Goal: Task Accomplishment & Management: Manage account settings

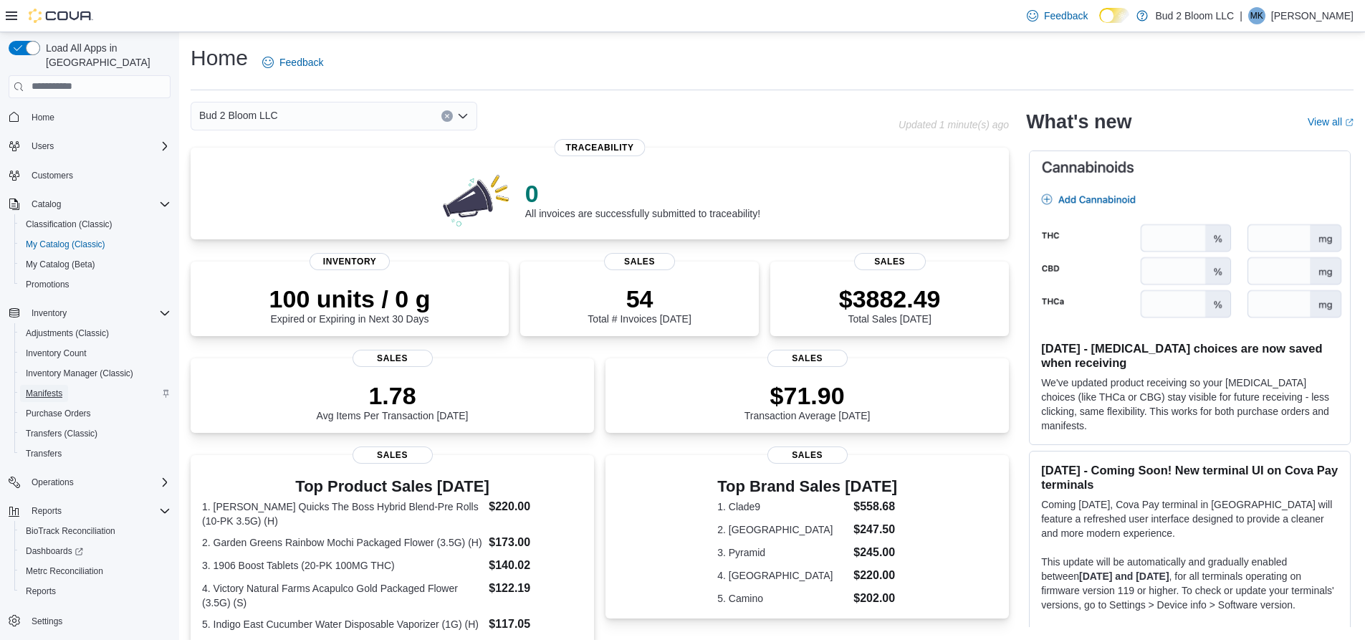
click at [54, 388] on span "Manifests" at bounding box center [44, 393] width 37 height 11
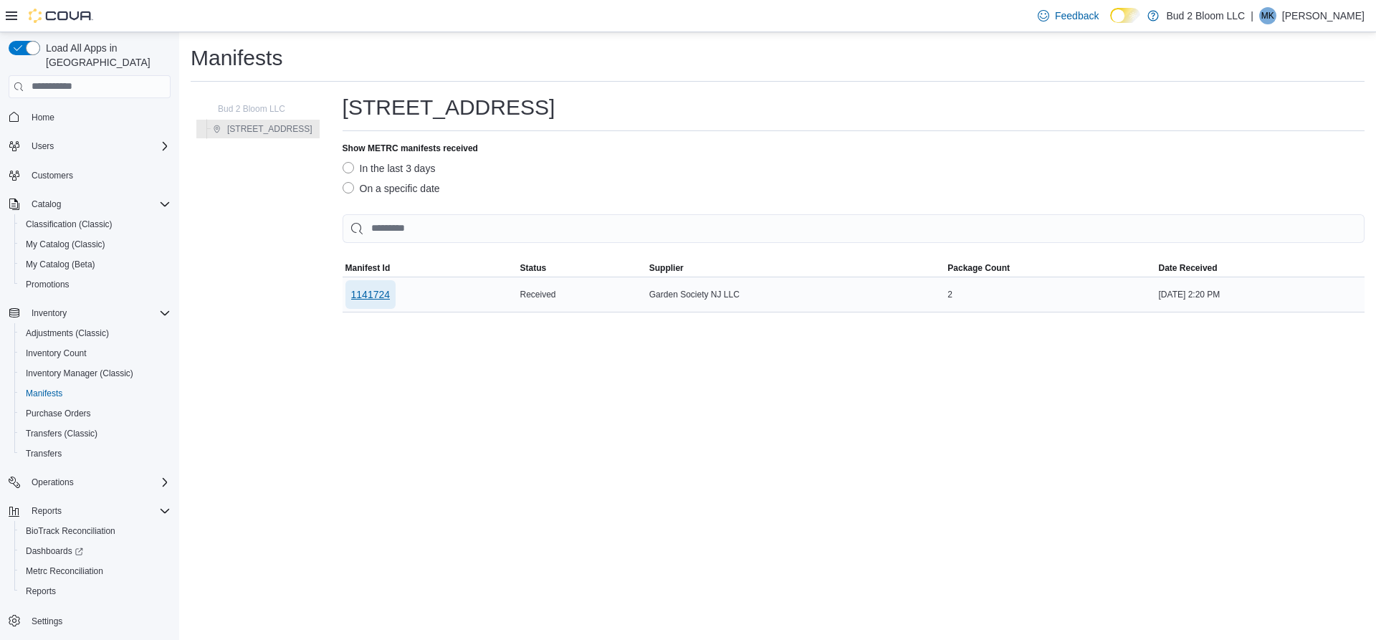
click at [362, 296] on span "1141724" at bounding box center [370, 294] width 39 height 14
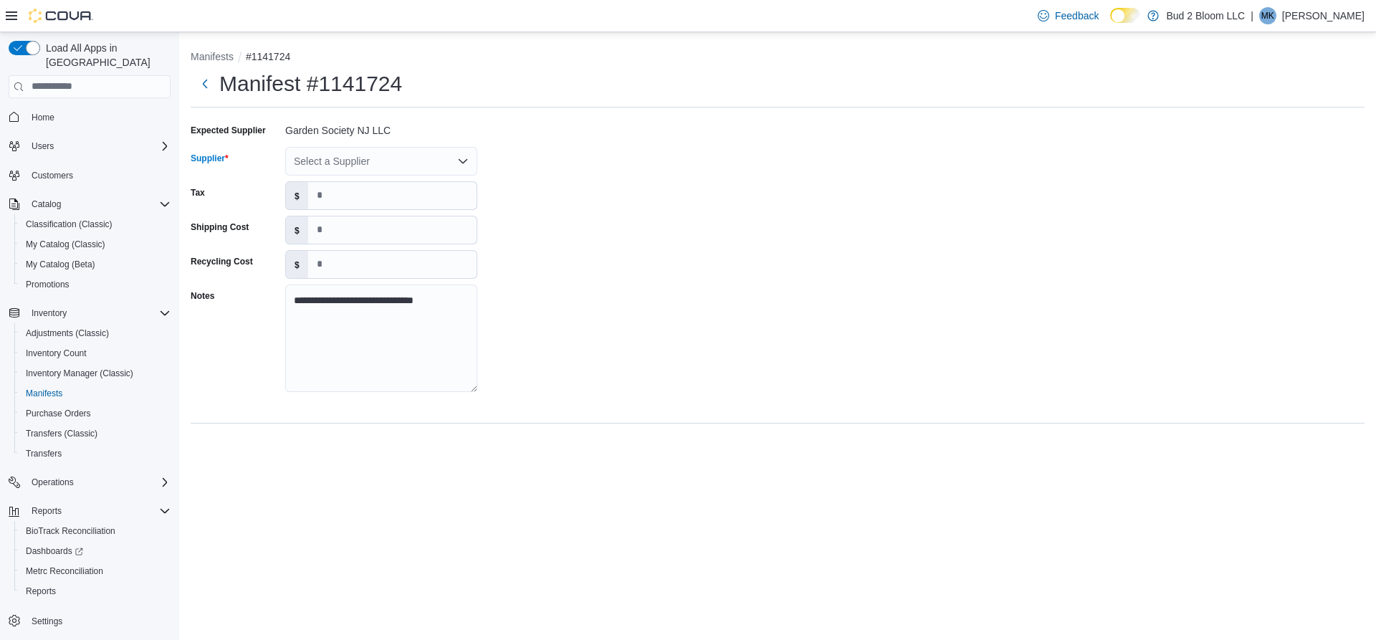
click at [363, 162] on div "Select a Supplier" at bounding box center [381, 161] width 192 height 29
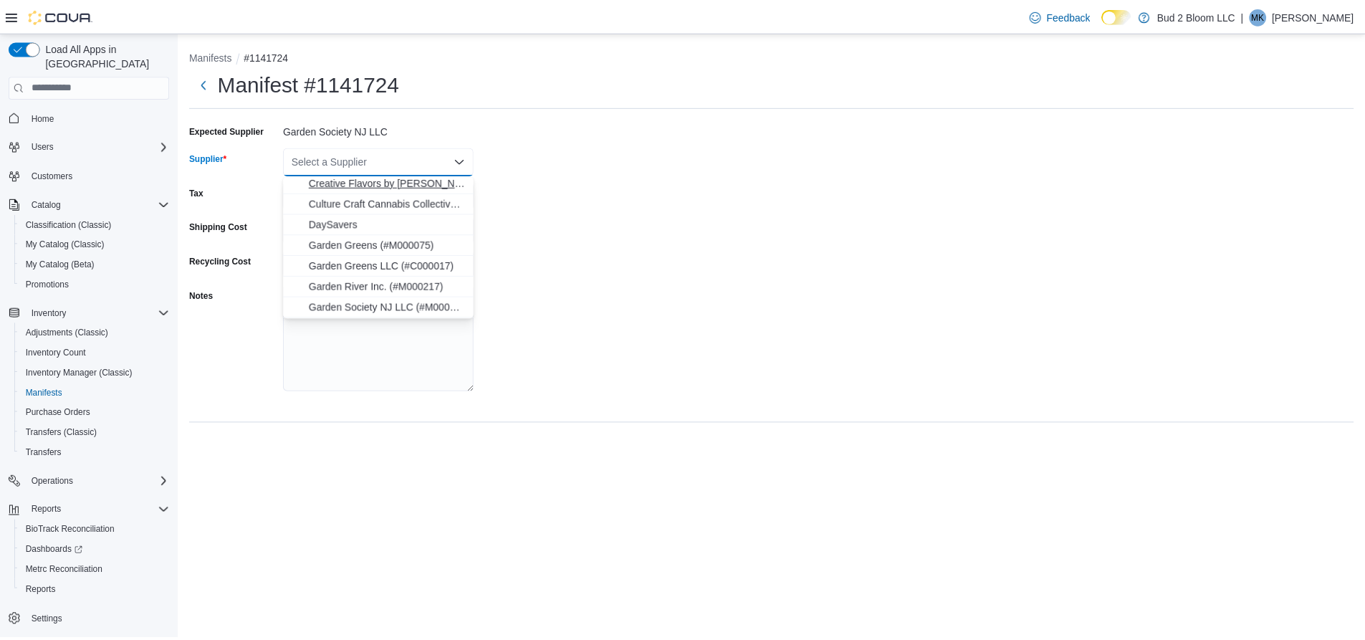
scroll to position [215, 0]
click at [374, 282] on span "Garden Society NJ LLC (#M000127)" at bounding box center [390, 282] width 158 height 14
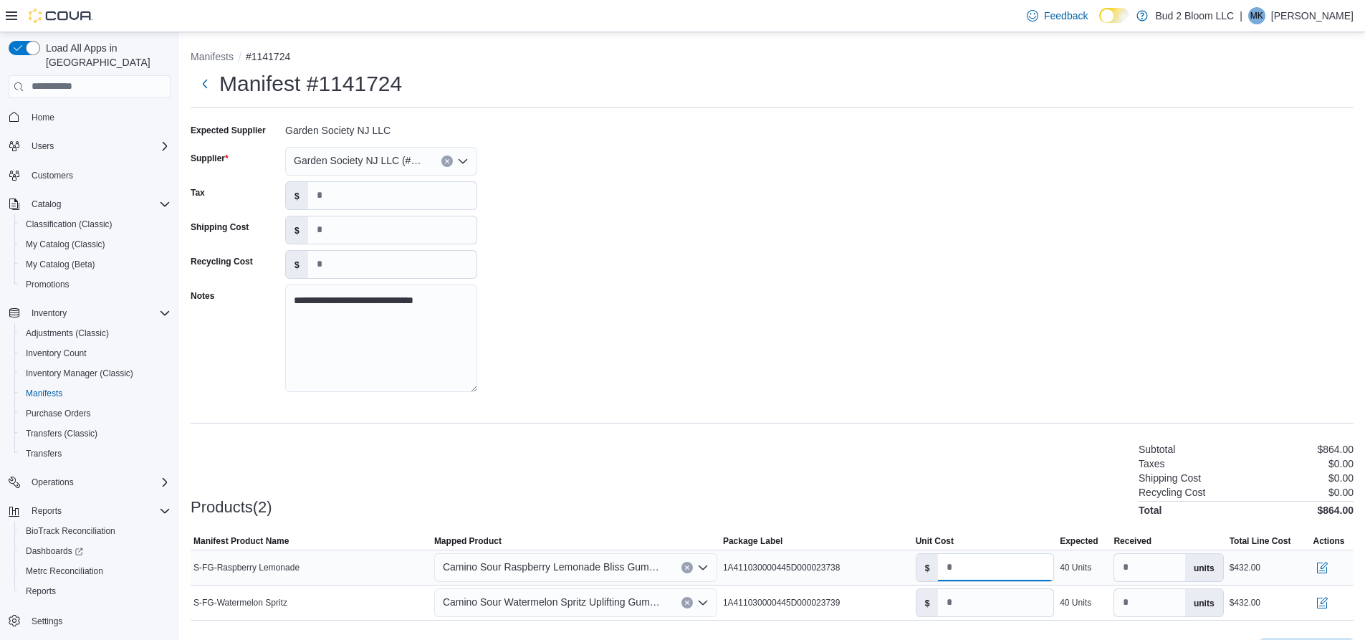
click at [994, 565] on input "****" at bounding box center [995, 567] width 115 height 27
click at [948, 567] on input "*" at bounding box center [995, 567] width 115 height 27
type input "***"
click at [982, 600] on input "****" at bounding box center [995, 602] width 115 height 27
type input "***"
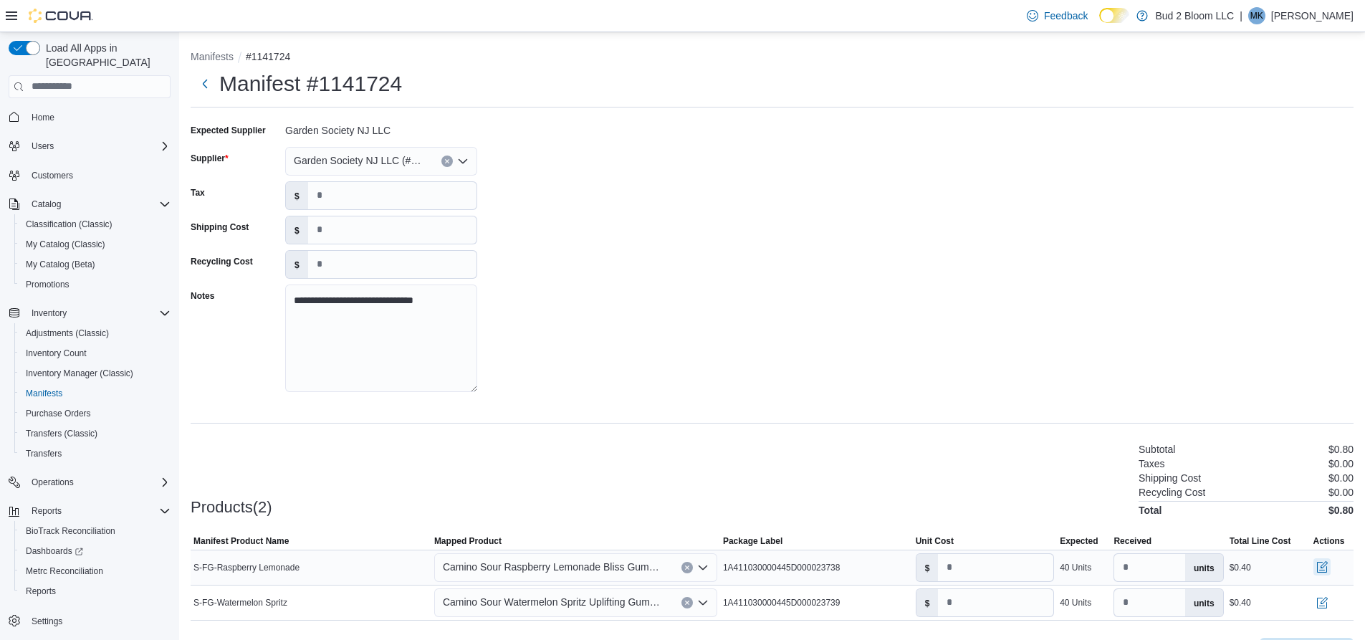
click at [1330, 567] on button "button" at bounding box center [1321, 566] width 17 height 17
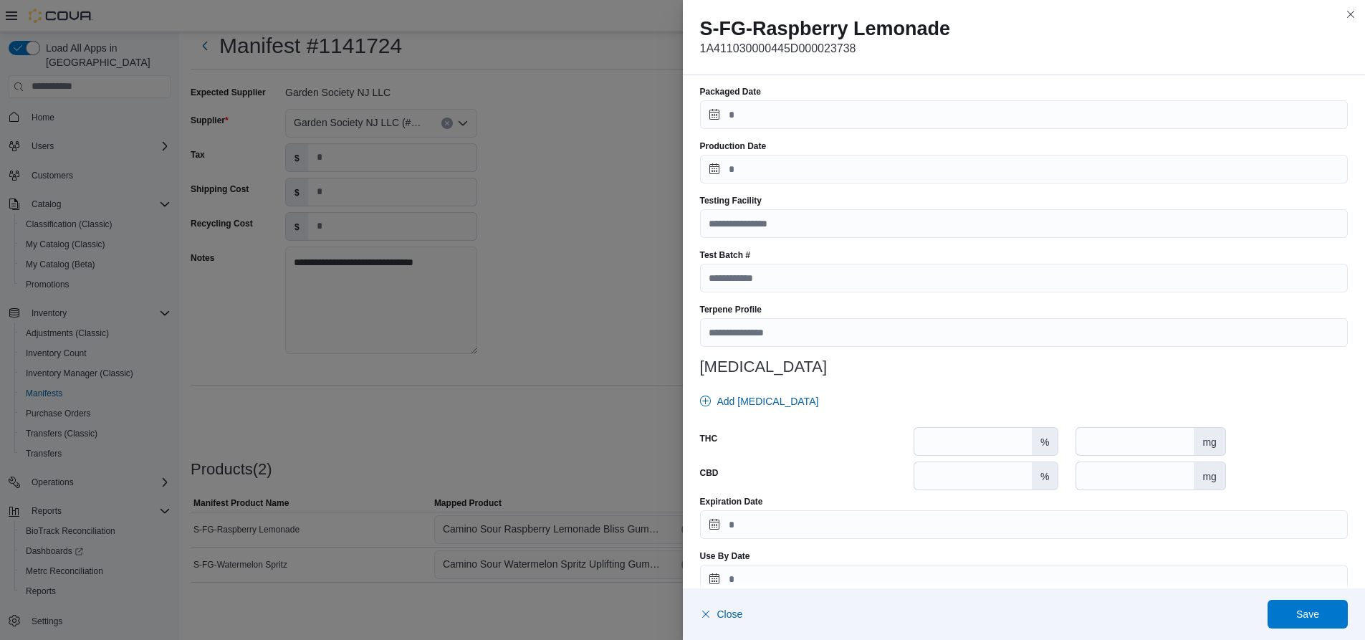
scroll to position [398, 0]
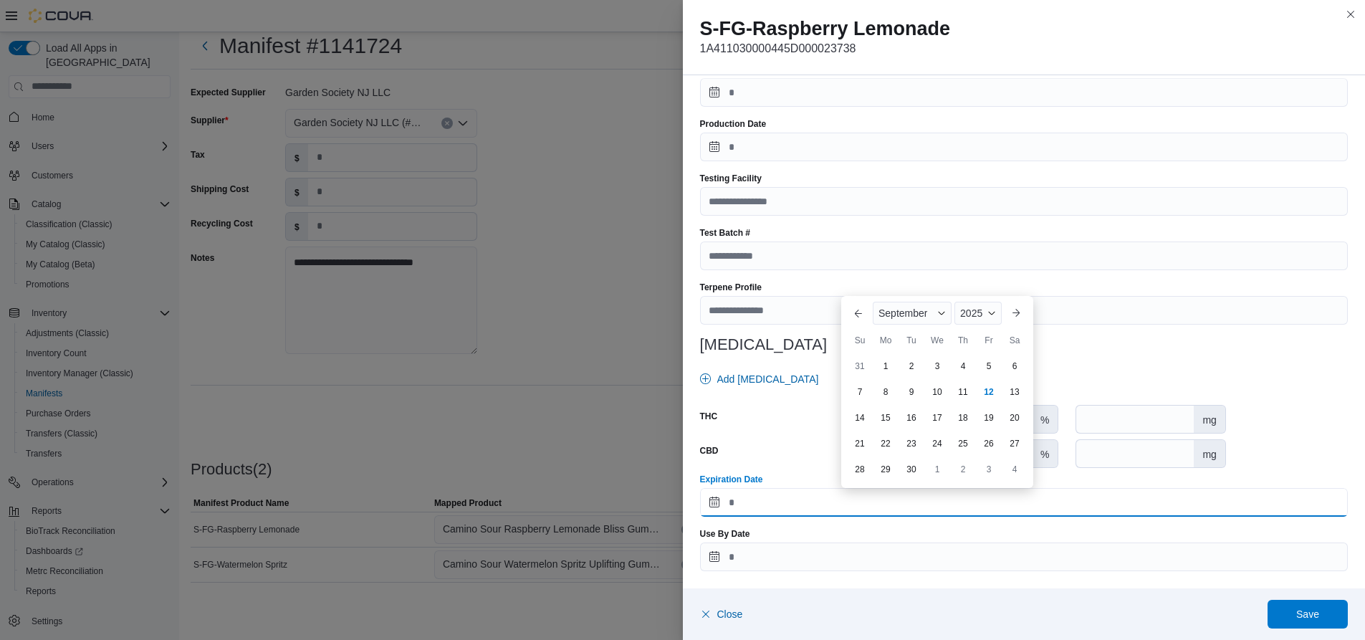
click at [743, 499] on input "Expiration Date" at bounding box center [1024, 502] width 648 height 29
click at [941, 313] on span "Button. Open the month selector. September is currently selected." at bounding box center [941, 313] width 9 height 9
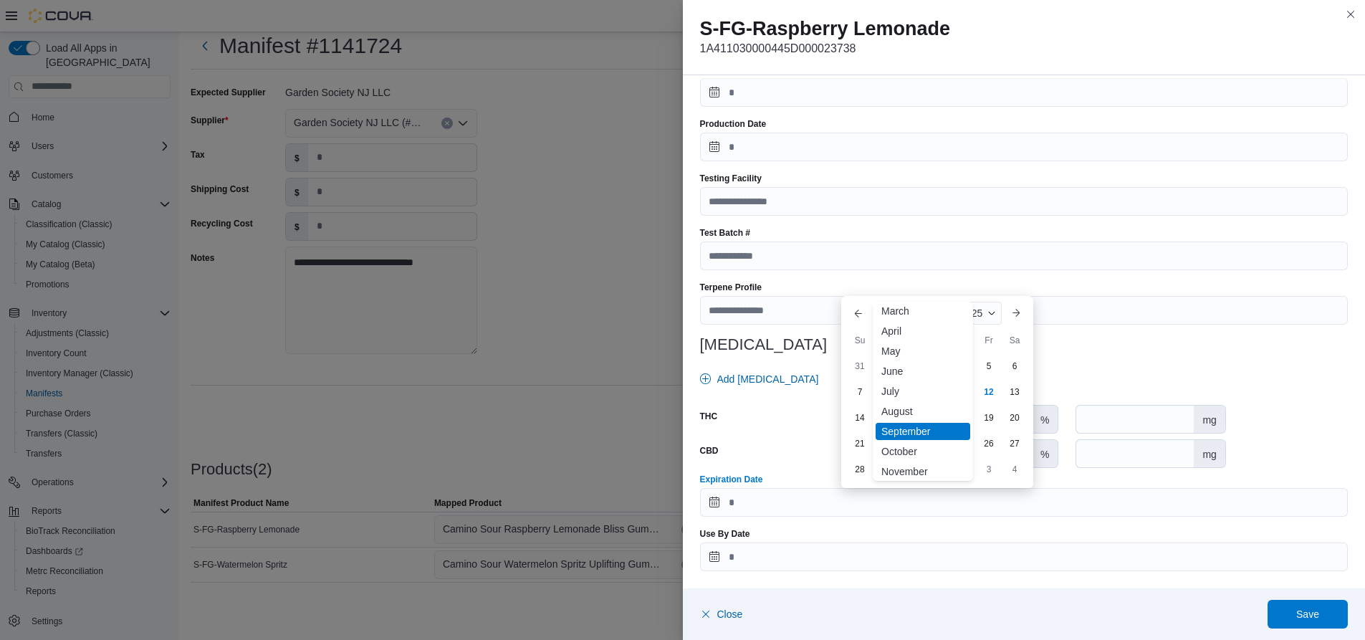
scroll to position [70, 0]
click at [913, 446] on div "November" at bounding box center [923, 446] width 95 height 17
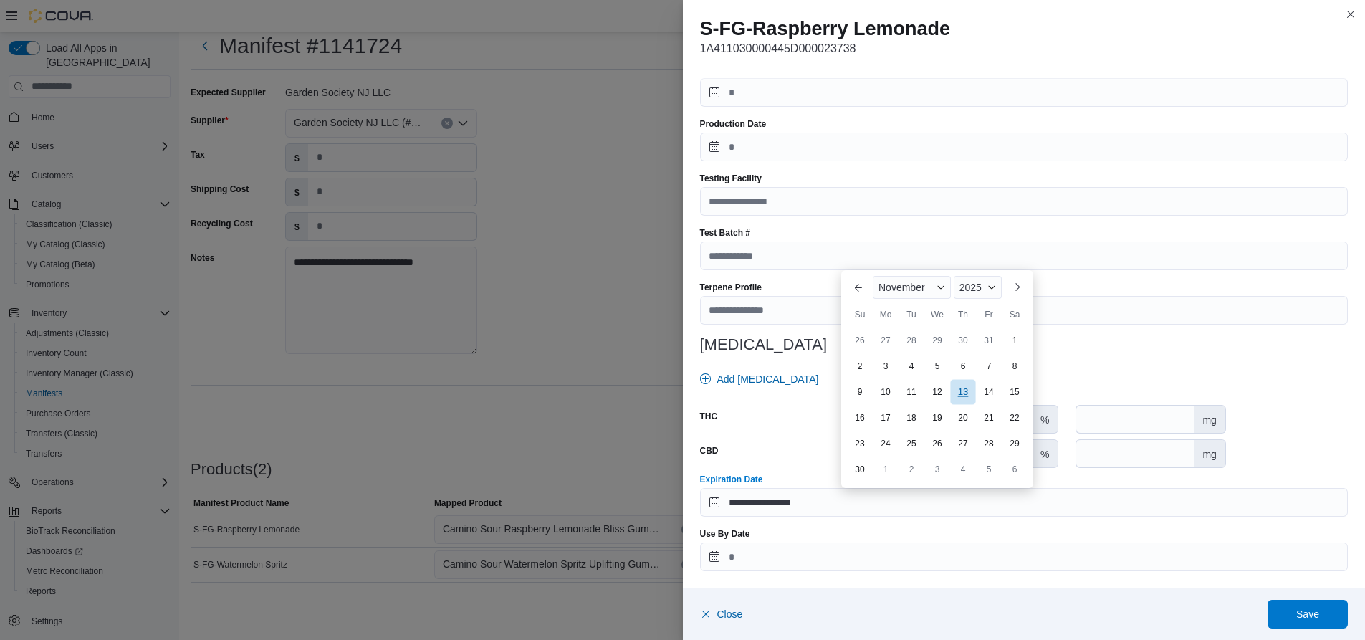
click at [964, 395] on div "13" at bounding box center [962, 391] width 25 height 25
type input "**********"
click at [1308, 610] on span "Save" at bounding box center [1307, 613] width 23 height 14
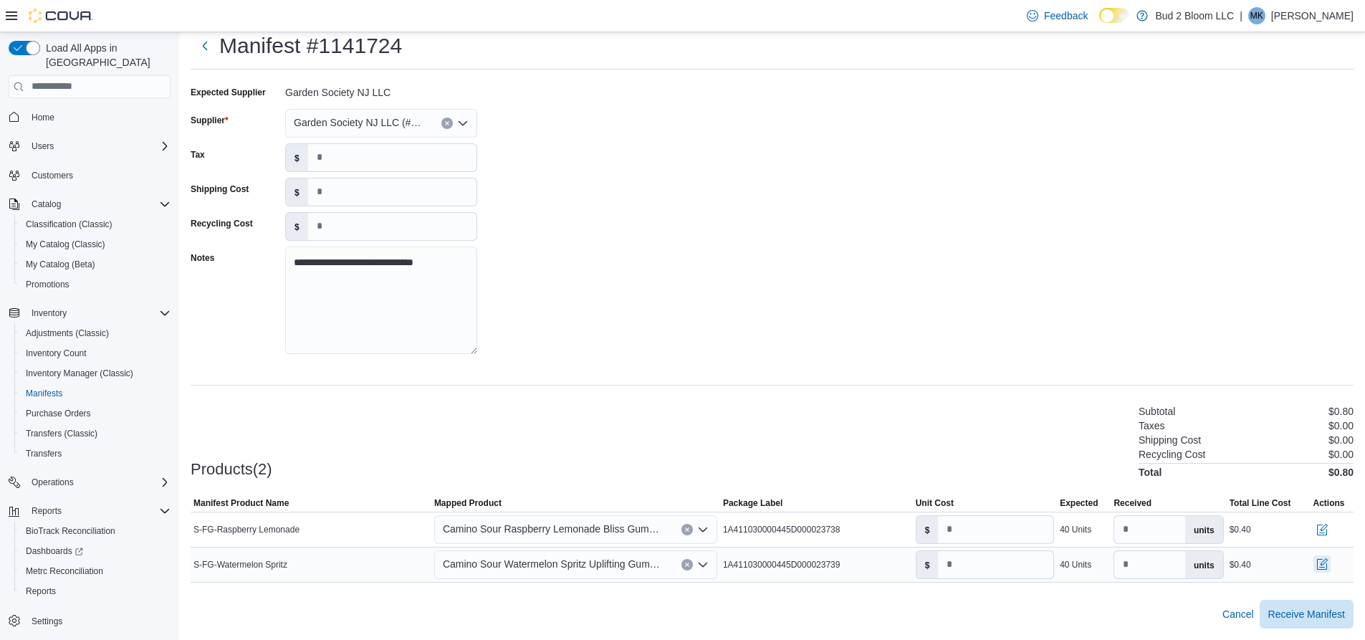
click at [1330, 560] on button "button" at bounding box center [1321, 563] width 17 height 17
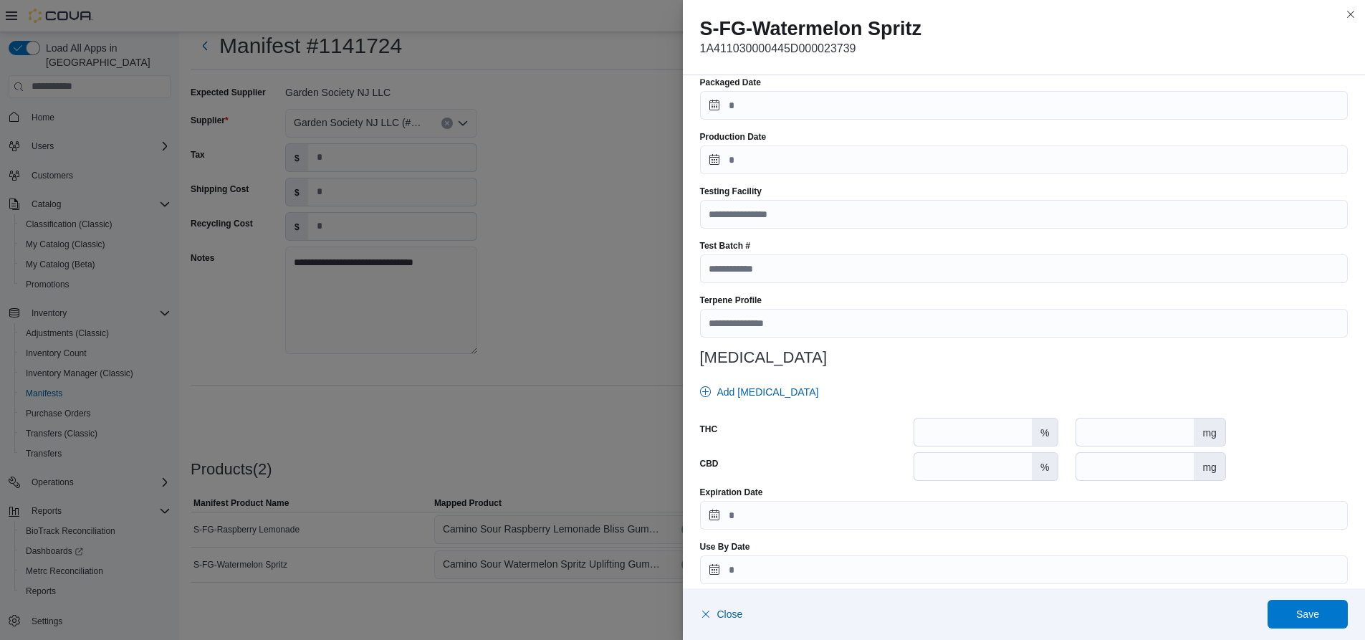
scroll to position [398, 0]
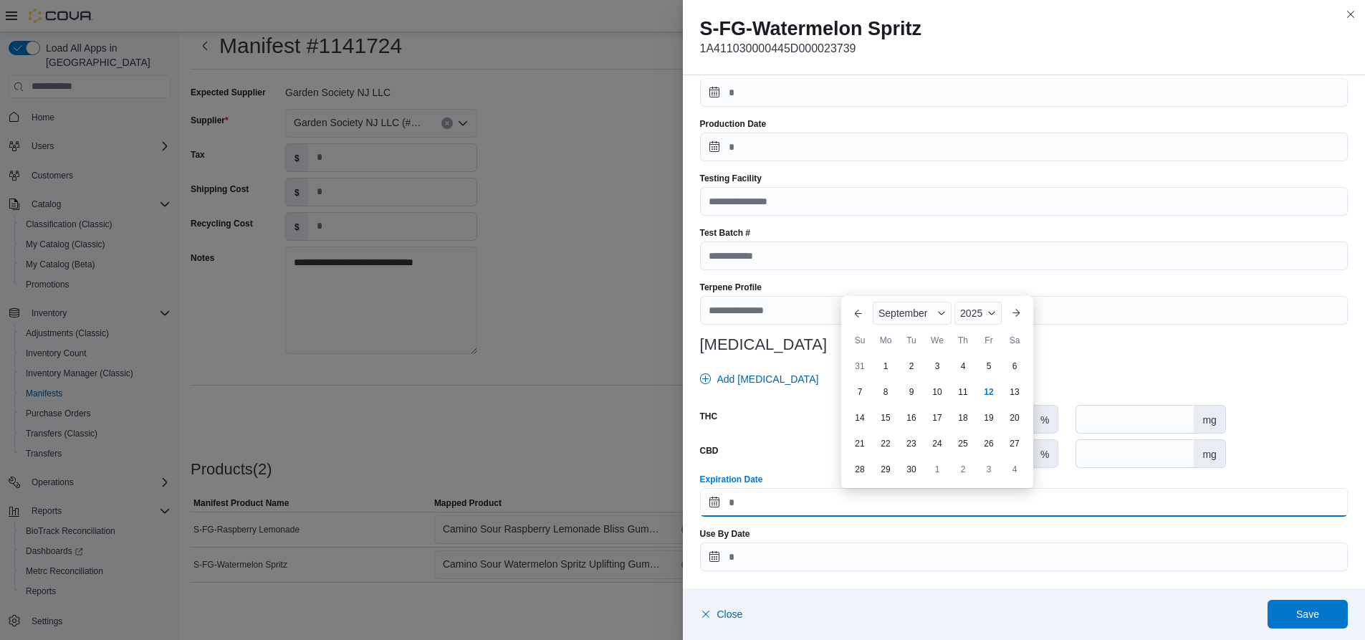
click at [868, 502] on input "Expiration Date" at bounding box center [1024, 502] width 648 height 29
click at [990, 313] on span "Button. Open the year selector. 2025 is currently selected." at bounding box center [991, 313] width 9 height 9
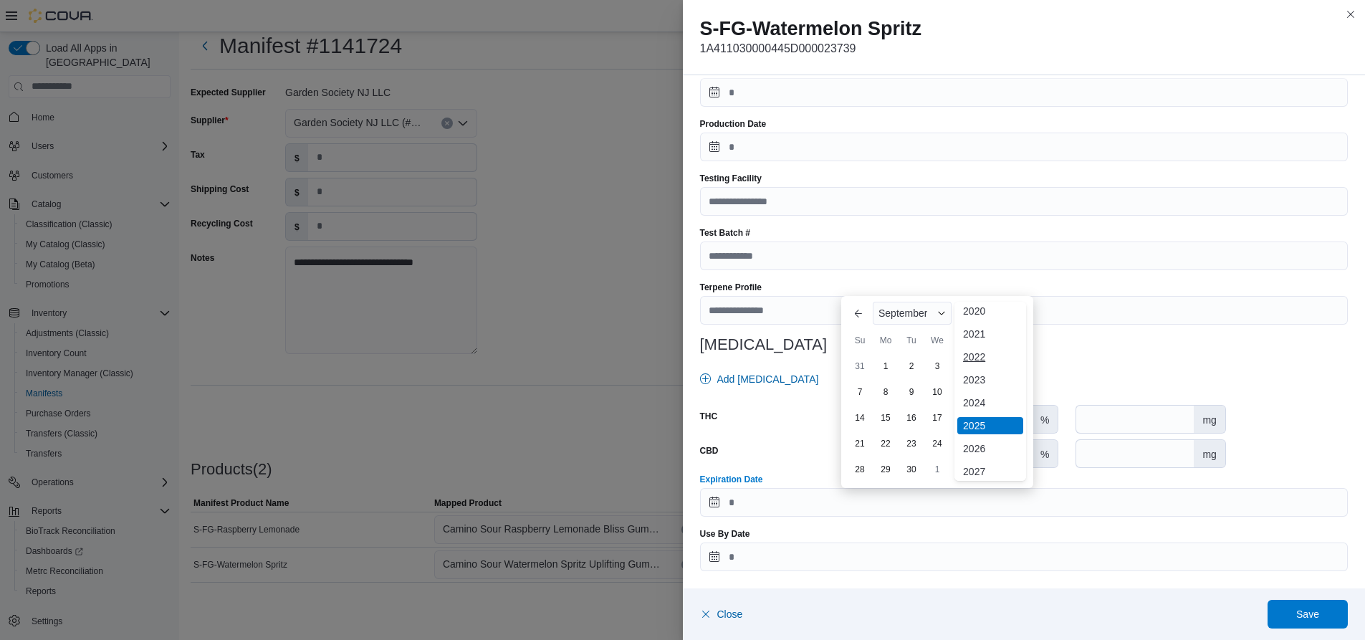
scroll to position [76, 0]
click at [979, 423] on div "2026" at bounding box center [990, 423] width 66 height 17
click at [937, 312] on span "Button. Open the month selector. September is currently selected." at bounding box center [941, 313] width 9 height 9
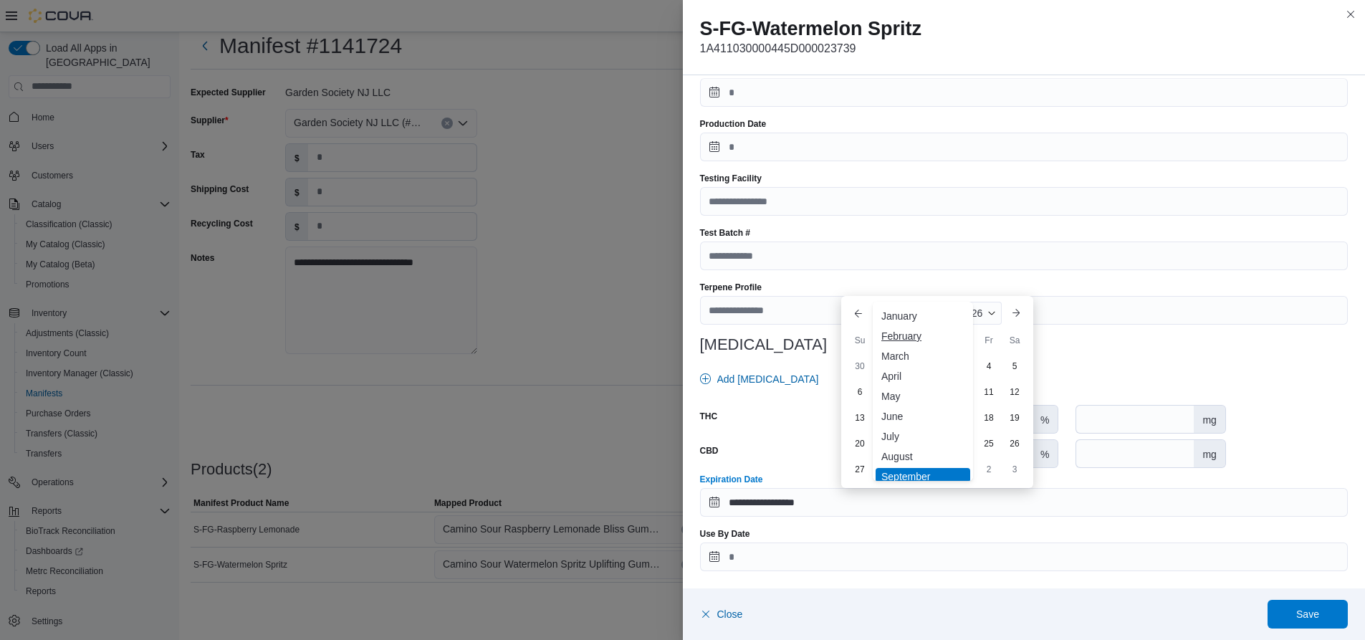
click at [922, 334] on div "February" at bounding box center [923, 335] width 95 height 17
click at [962, 469] on div "26" at bounding box center [962, 468] width 25 height 25
type input "**********"
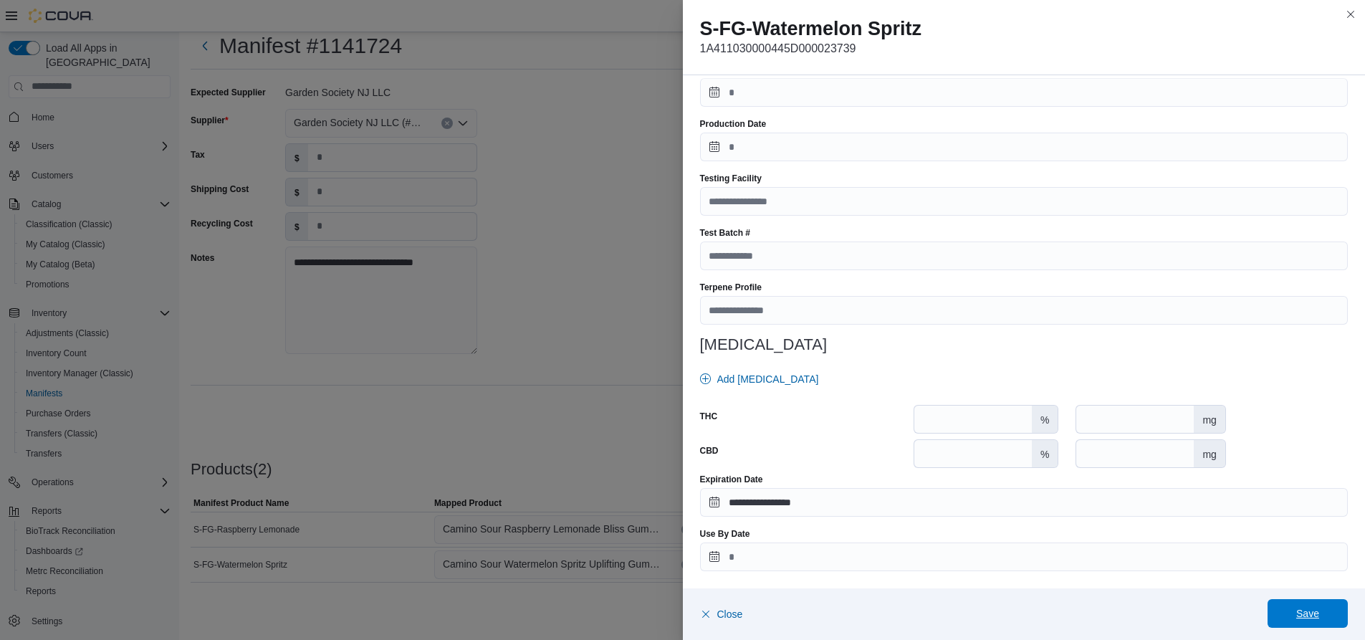
click at [1303, 612] on span "Save" at bounding box center [1307, 613] width 23 height 14
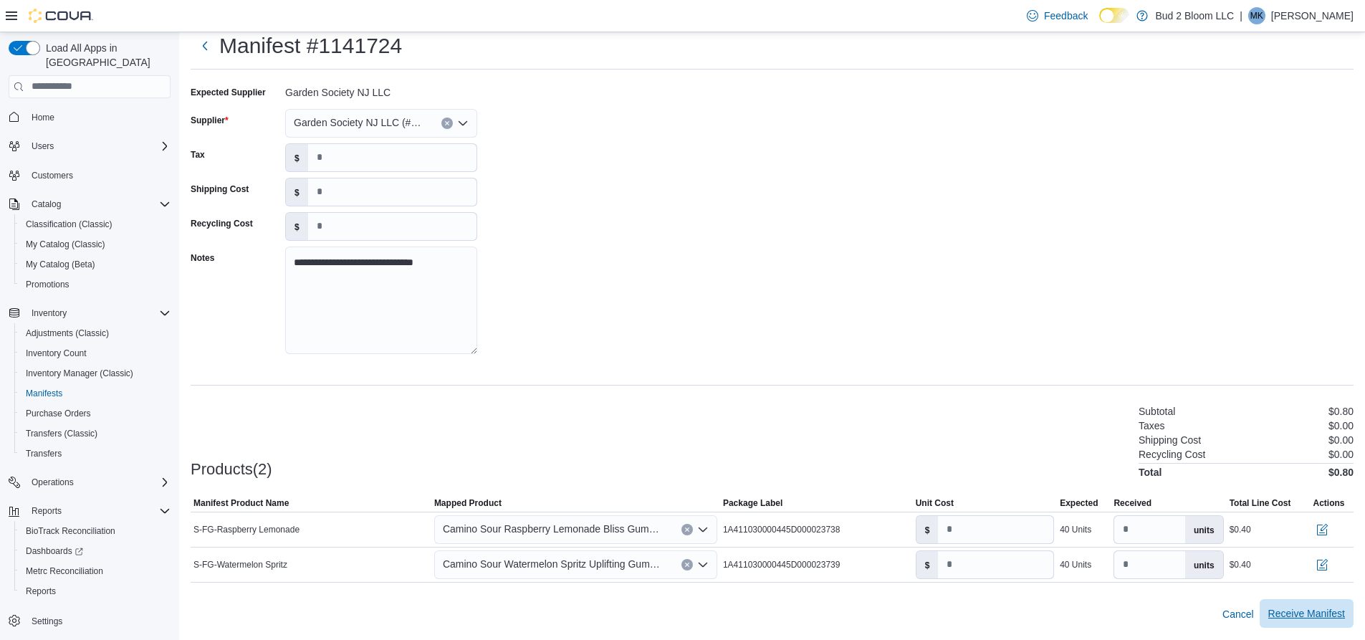
click at [1320, 613] on span "Receive Manifest" at bounding box center [1306, 613] width 77 height 14
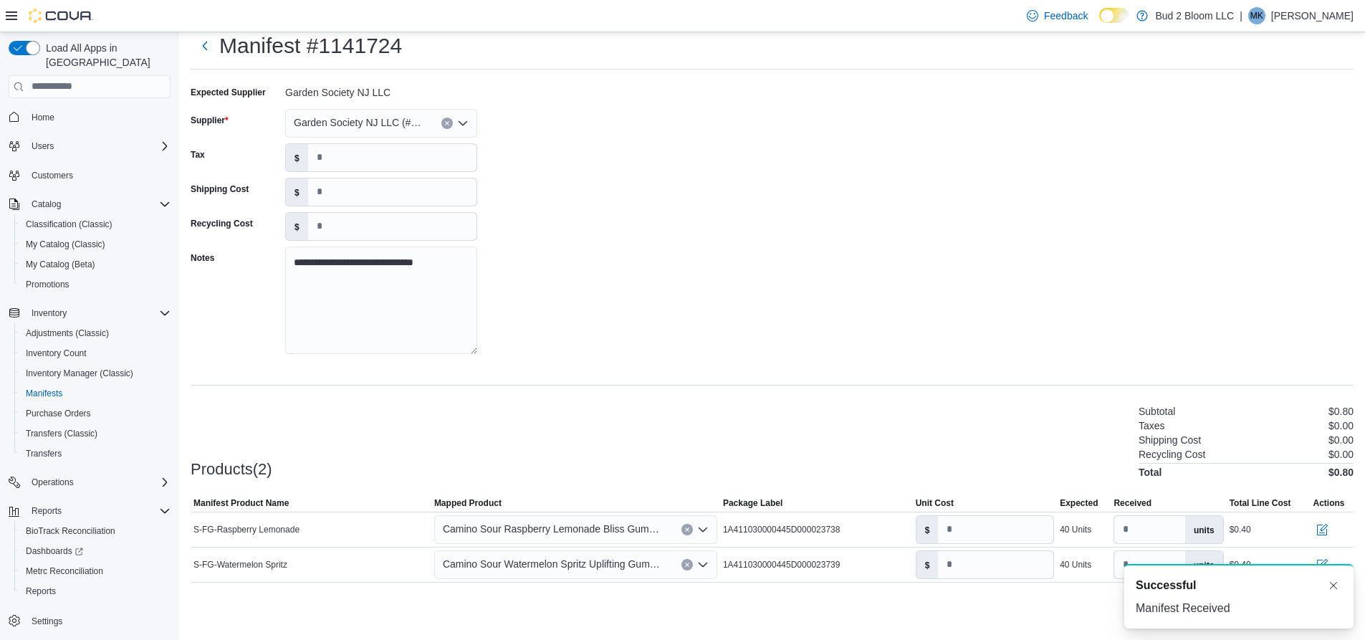
scroll to position [0, 0]
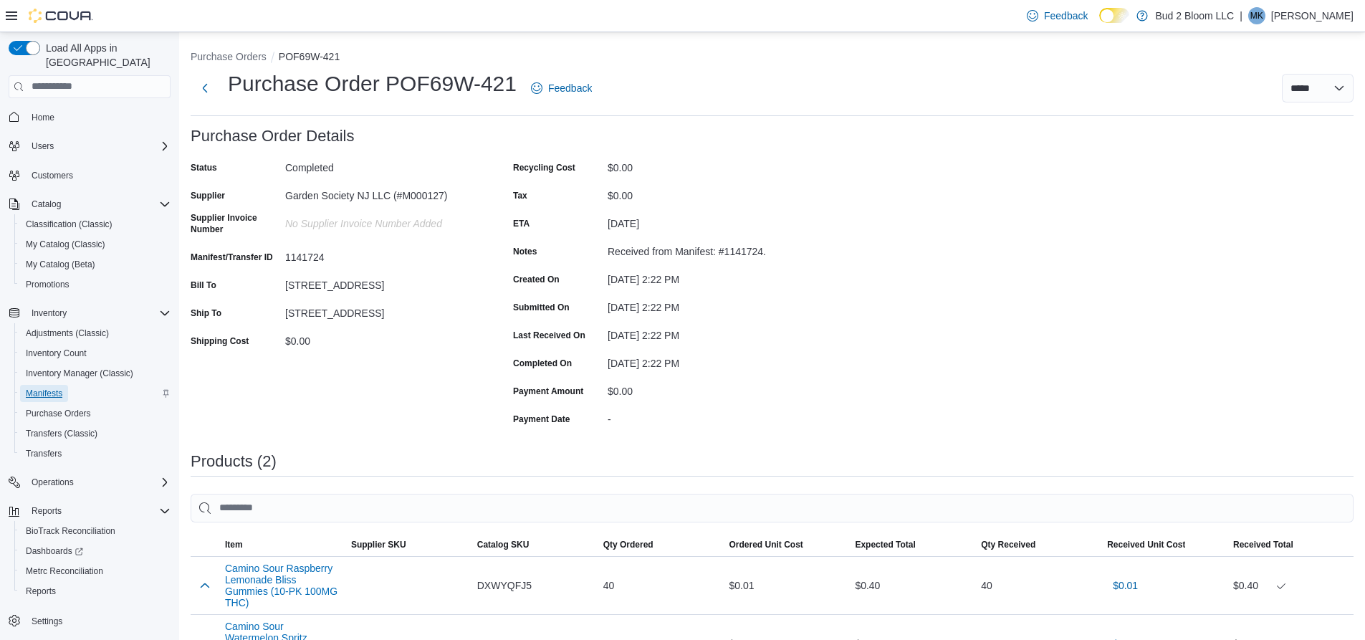
click at [49, 388] on span "Manifests" at bounding box center [44, 393] width 37 height 11
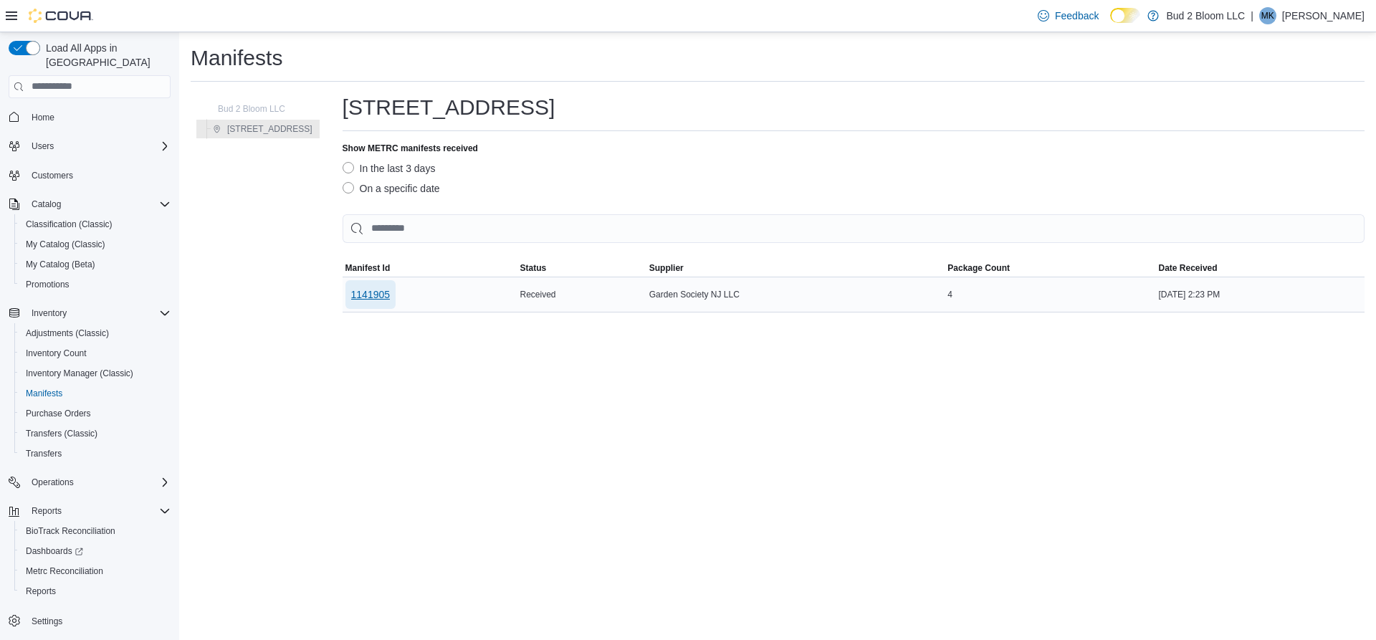
click at [368, 292] on span "1141905" at bounding box center [370, 294] width 39 height 14
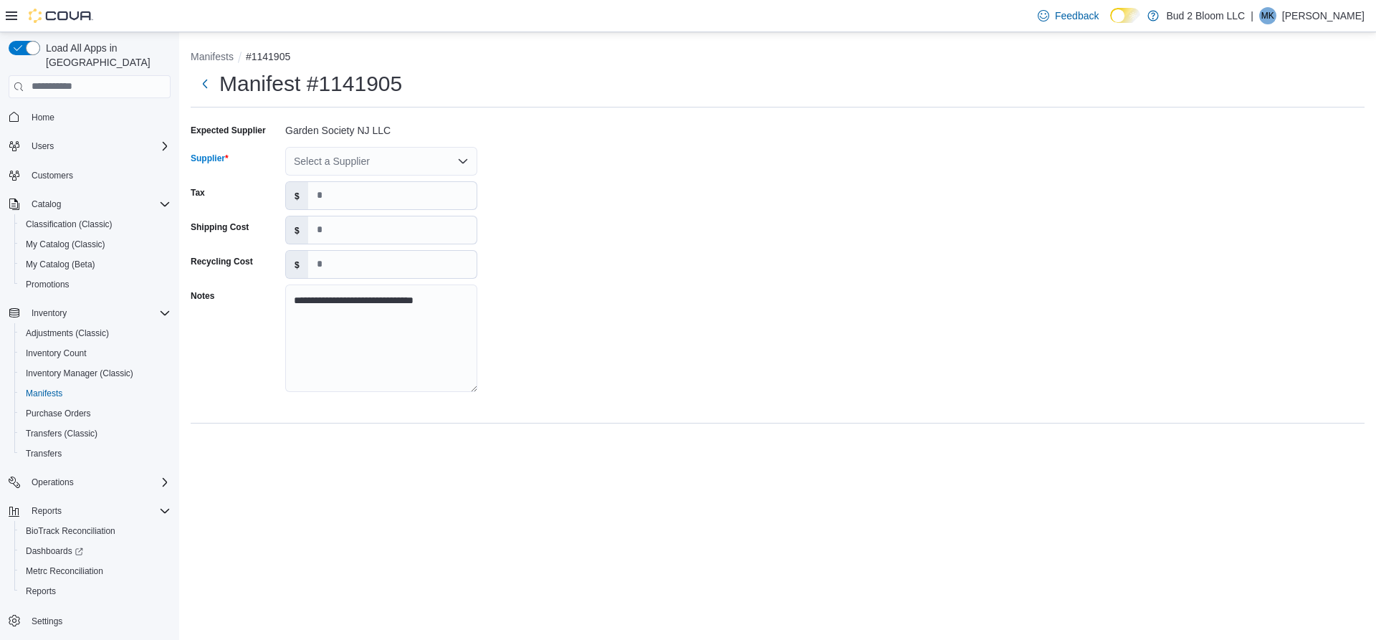
click at [345, 160] on div "Select a Supplier" at bounding box center [381, 161] width 192 height 29
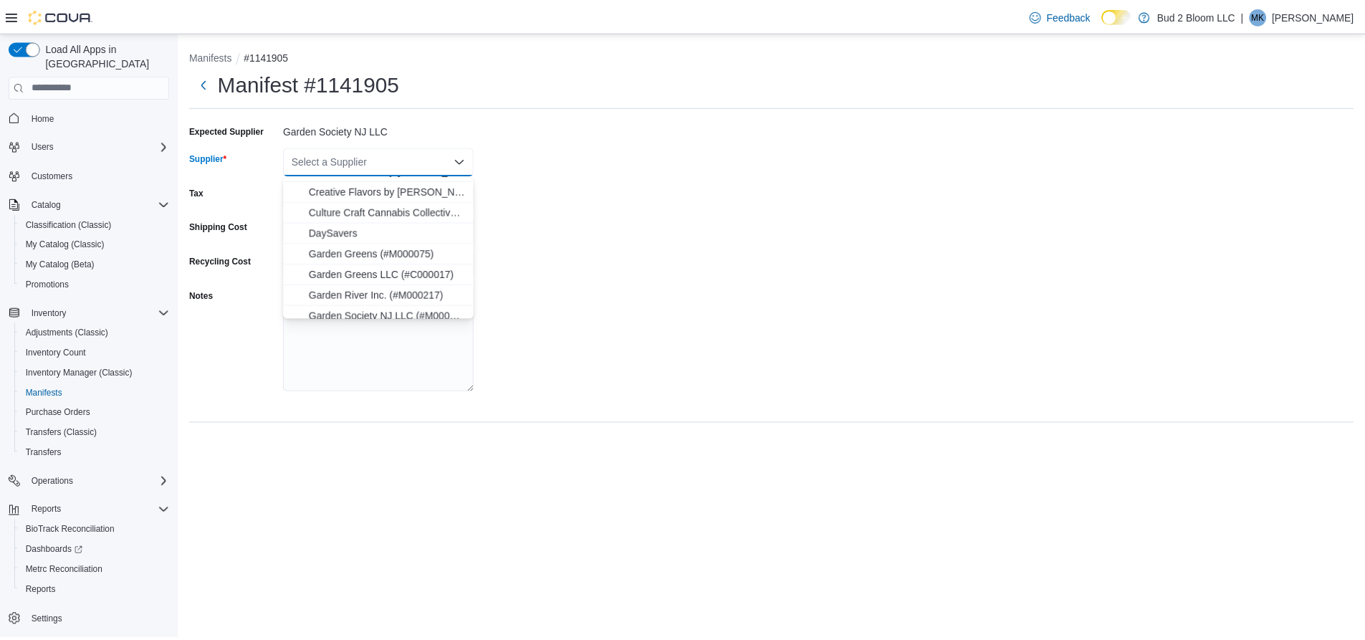
scroll to position [215, 0]
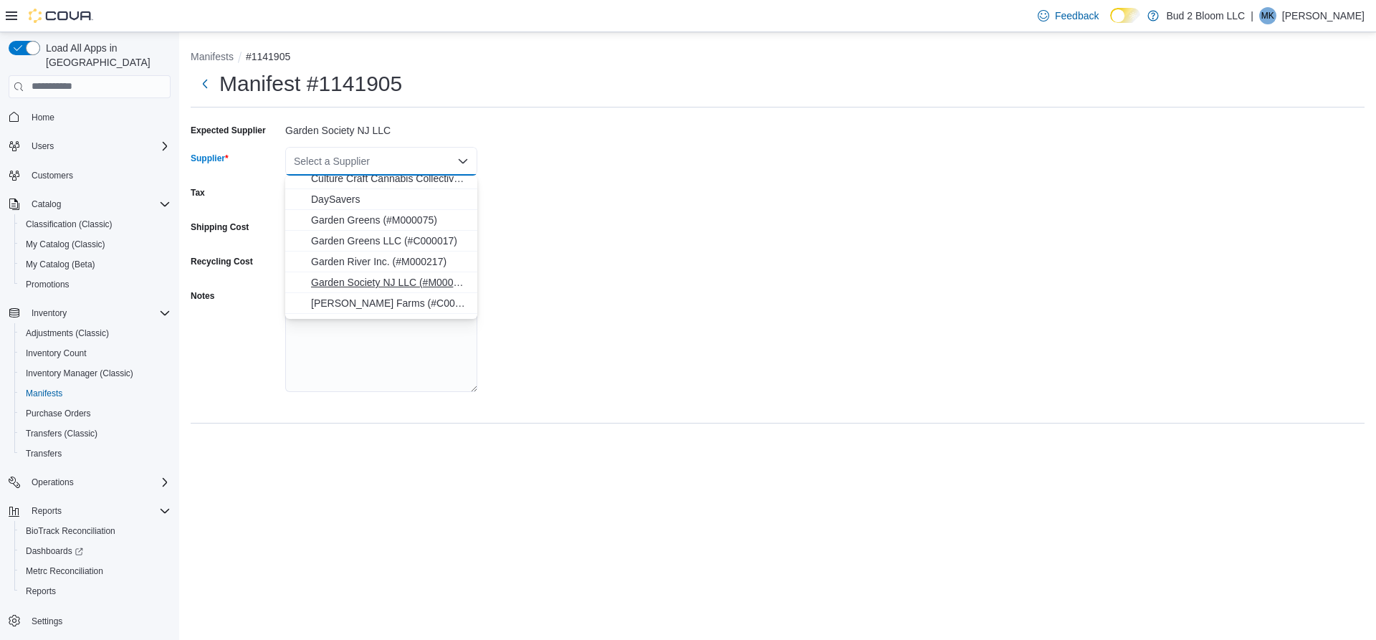
click at [384, 283] on span "Garden Society NJ LLC (#M000127)" at bounding box center [390, 282] width 158 height 14
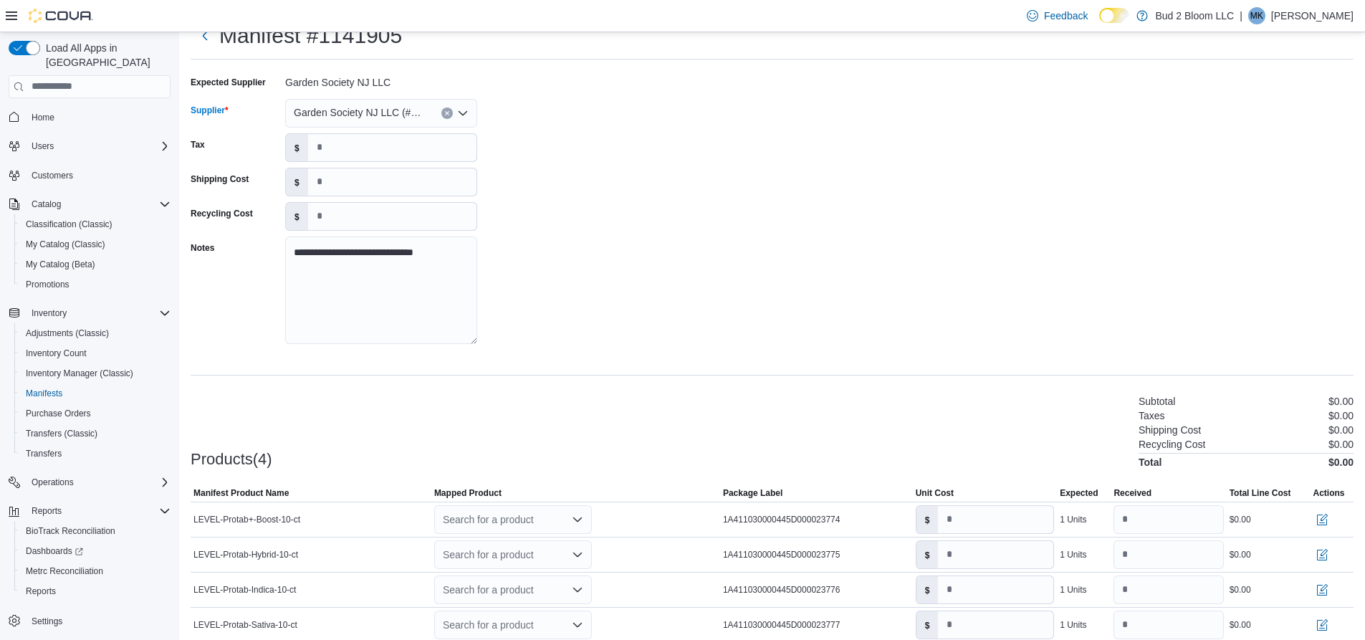
scroll to position [108, 0]
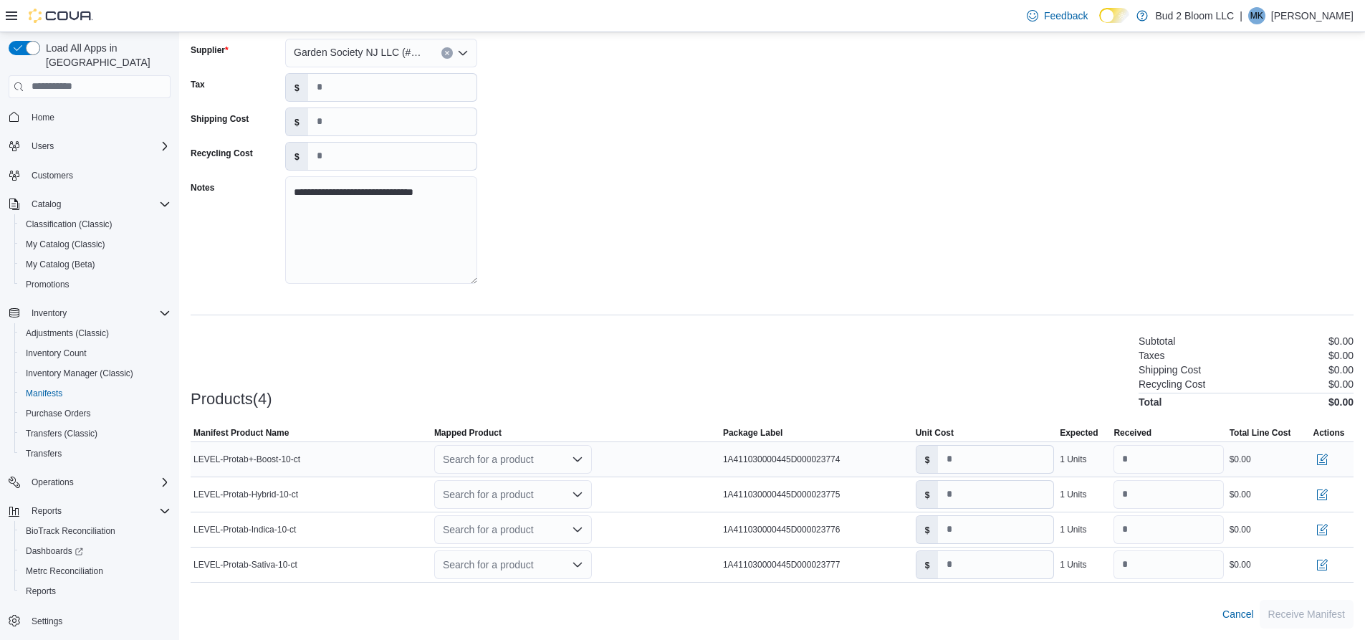
click at [581, 459] on icon "Open list of options" at bounding box center [577, 458] width 9 height 4
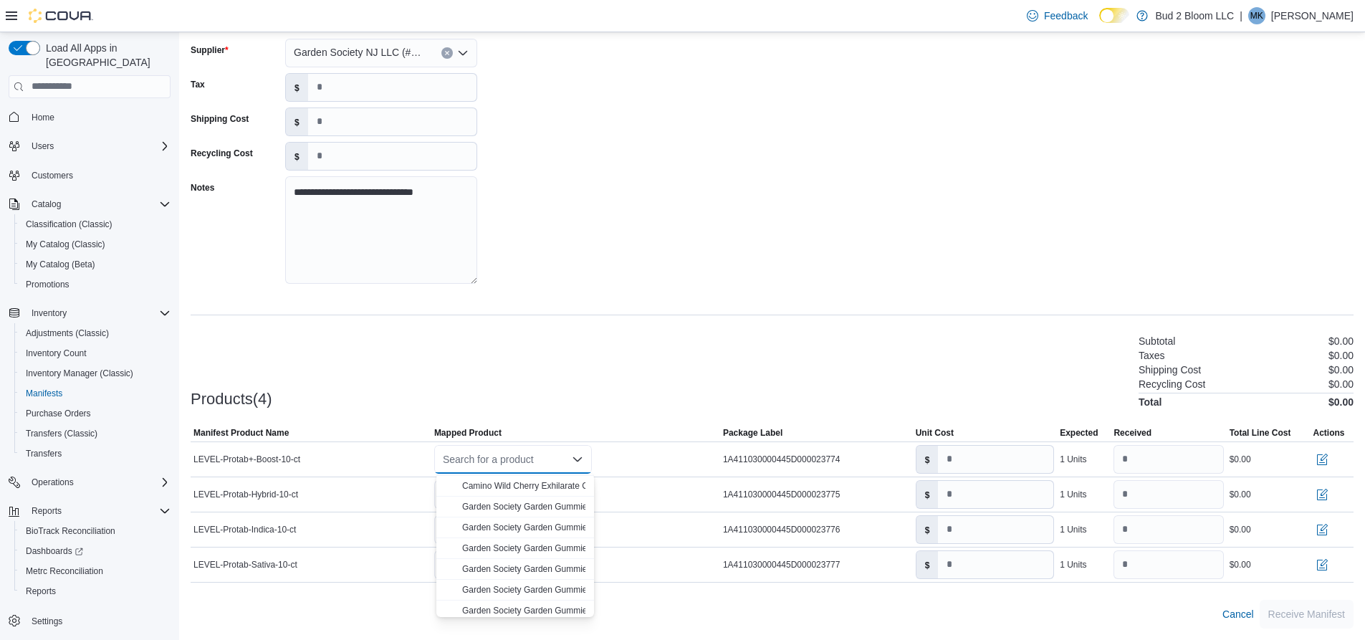
scroll to position [293, 0]
click at [522, 459] on div "Search for a product" at bounding box center [513, 459] width 158 height 29
type input "****"
click at [552, 544] on span "LEVE L-Protab+-Boost-10-ct" at bounding box center [515, 546] width 107 height 10
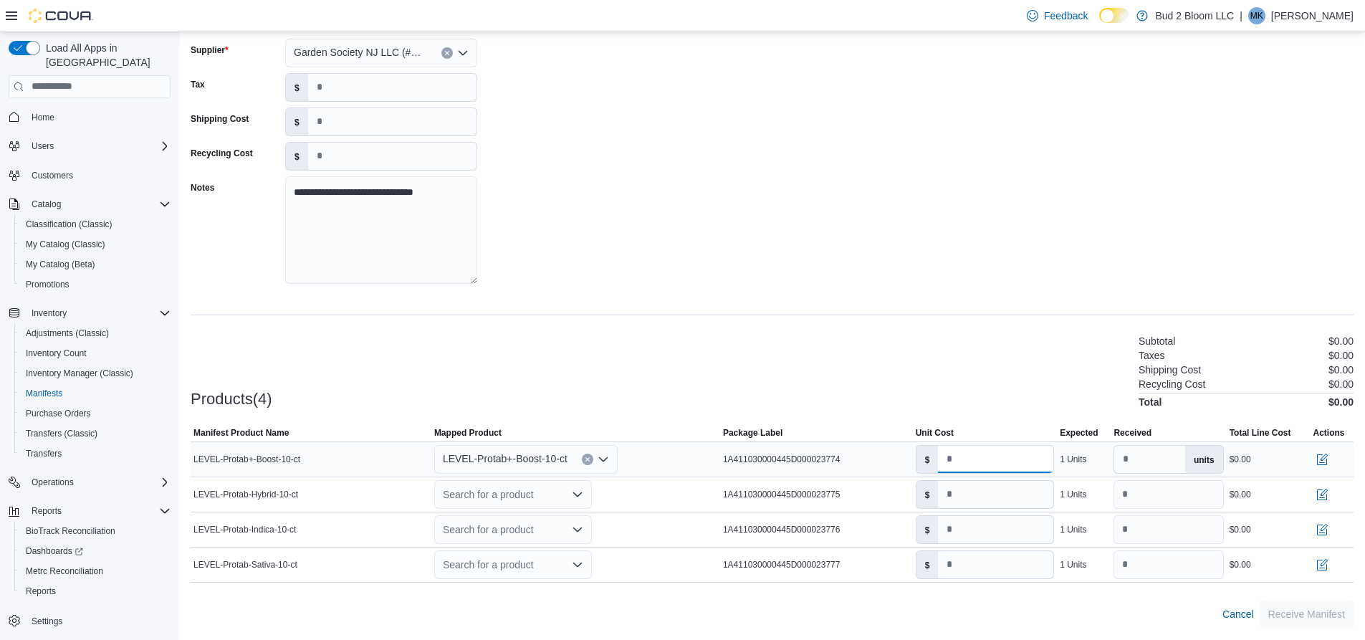
click at [978, 454] on input "*" at bounding box center [995, 459] width 115 height 27
type input "****"
click at [1330, 459] on button "button" at bounding box center [1321, 458] width 17 height 17
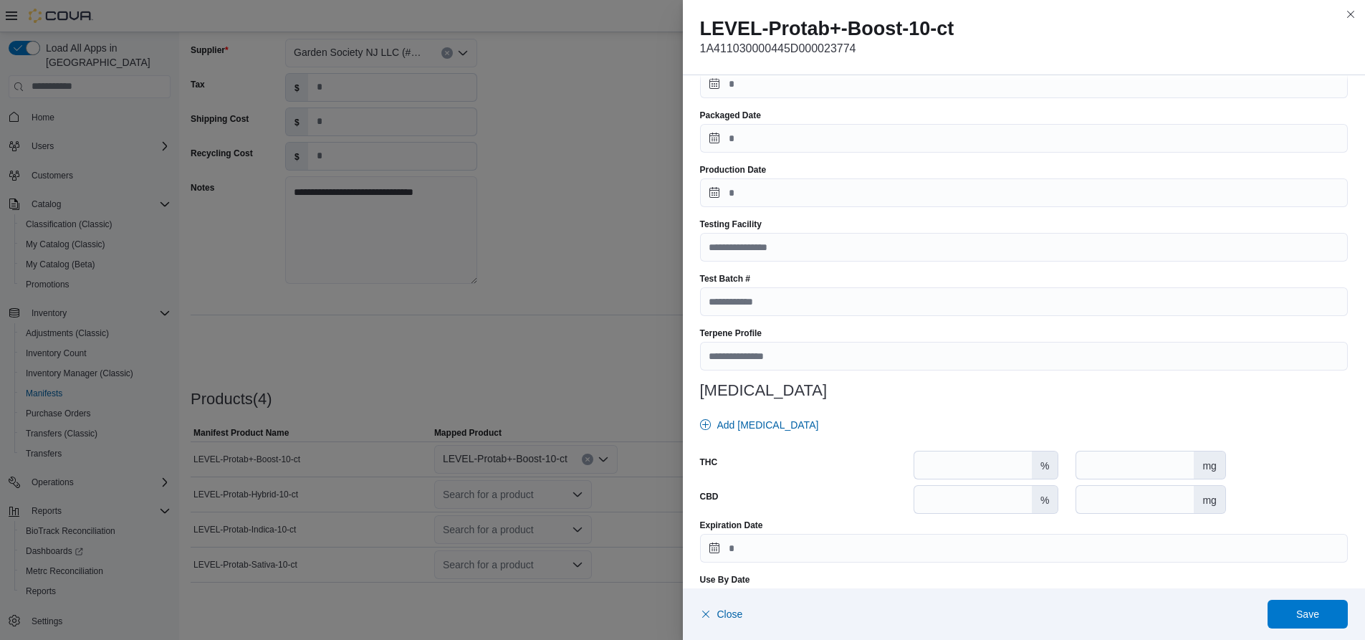
scroll to position [398, 0]
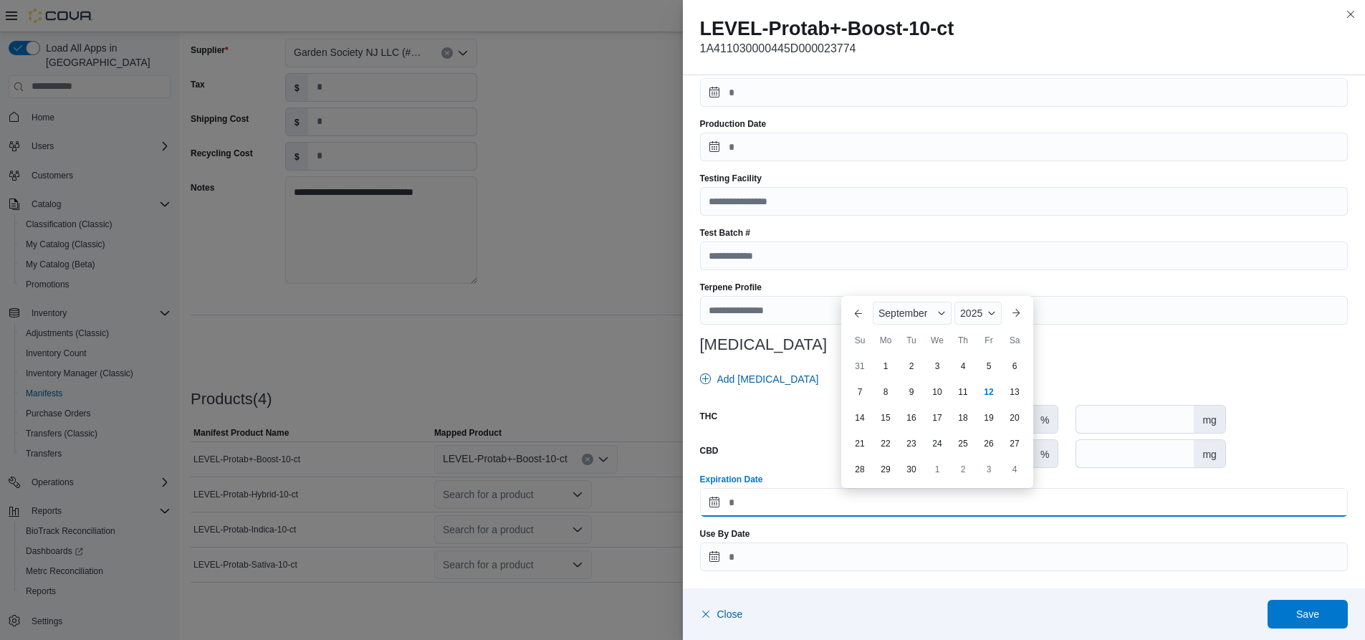
click at [792, 507] on input "Expiration Date" at bounding box center [1024, 502] width 648 height 29
click at [990, 314] on span "Button. Open the year selector. 2025 is currently selected." at bounding box center [991, 313] width 9 height 9
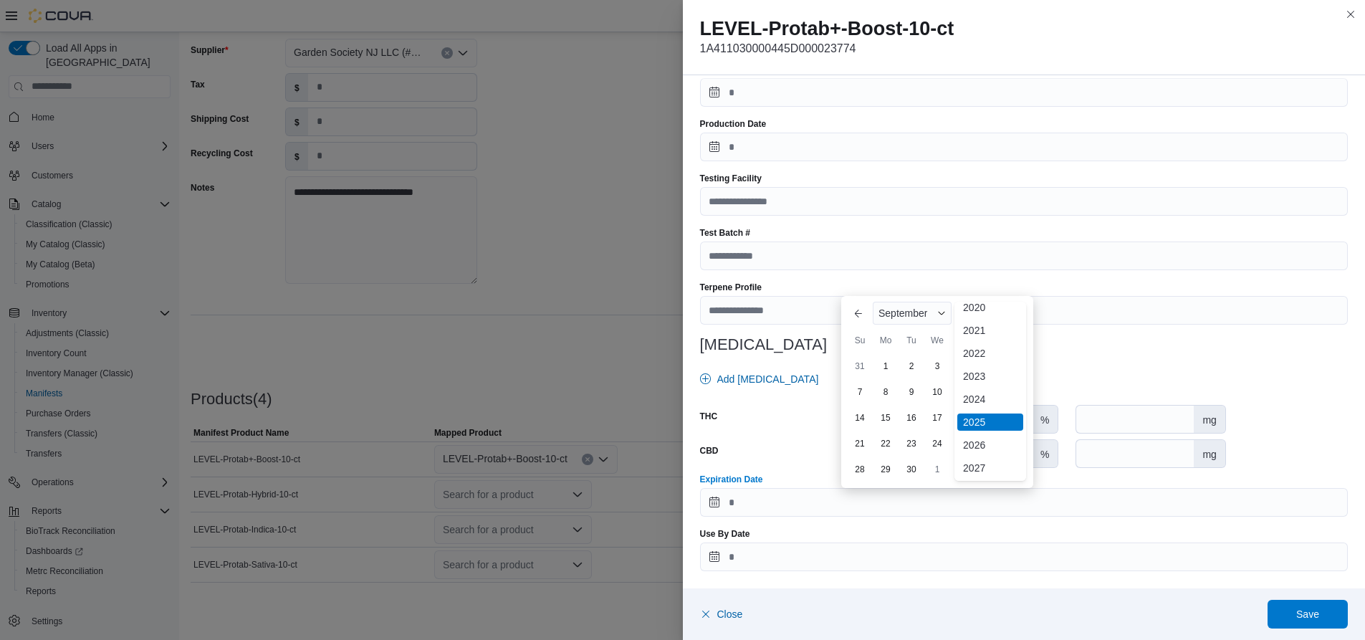
scroll to position [76, 0]
click at [975, 425] on div "2026" at bounding box center [990, 423] width 66 height 17
click at [939, 309] on span "Button. Open the month selector. September is currently selected." at bounding box center [941, 313] width 9 height 9
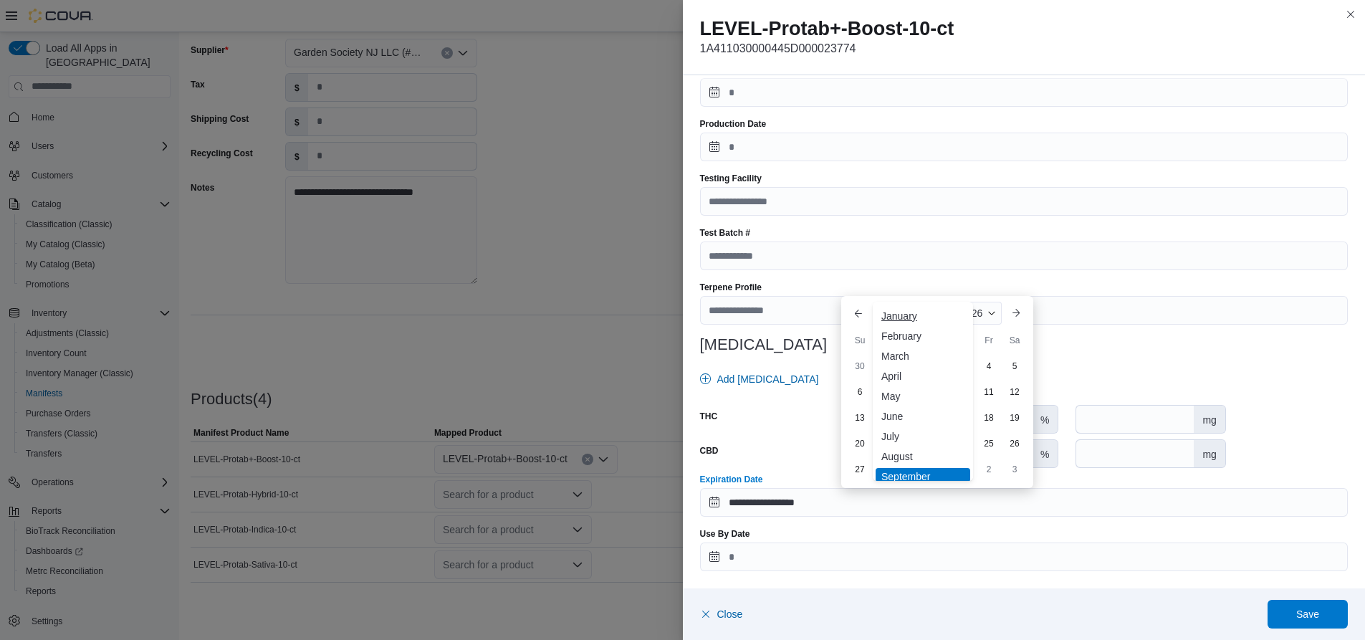
click at [911, 315] on div "January" at bounding box center [923, 315] width 95 height 17
click at [964, 468] on div "29" at bounding box center [962, 468] width 25 height 25
type input "**********"
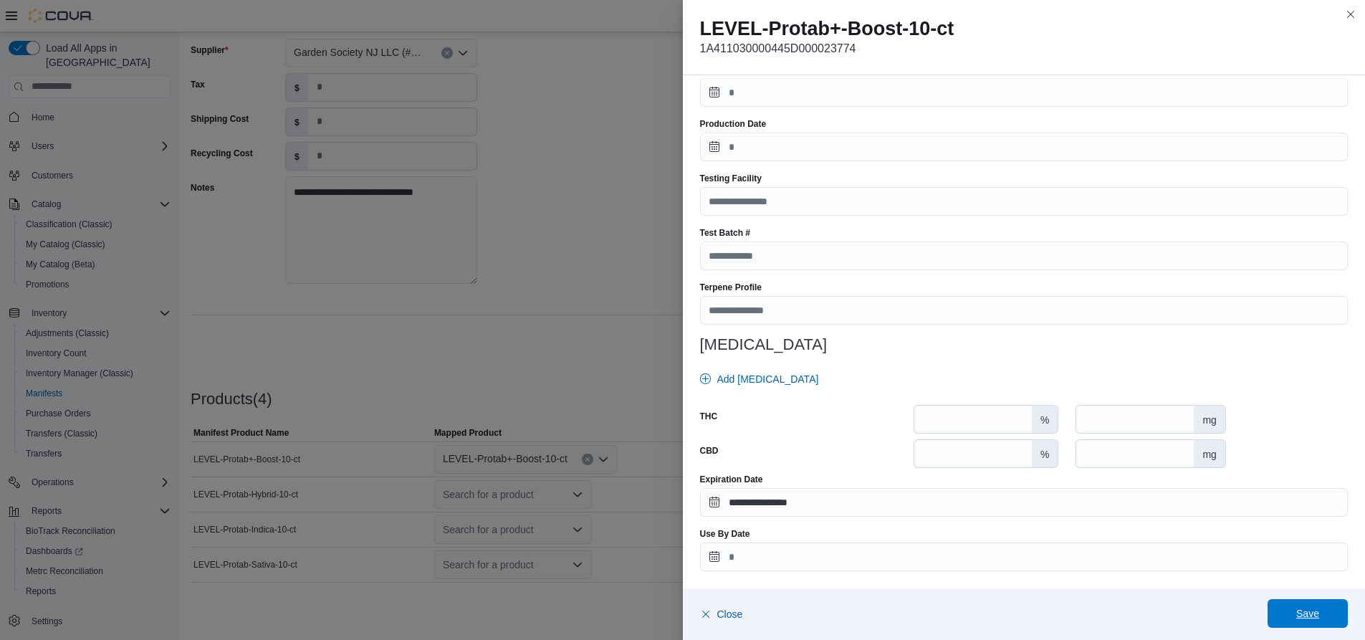
click at [1308, 612] on span "Save" at bounding box center [1307, 613] width 23 height 14
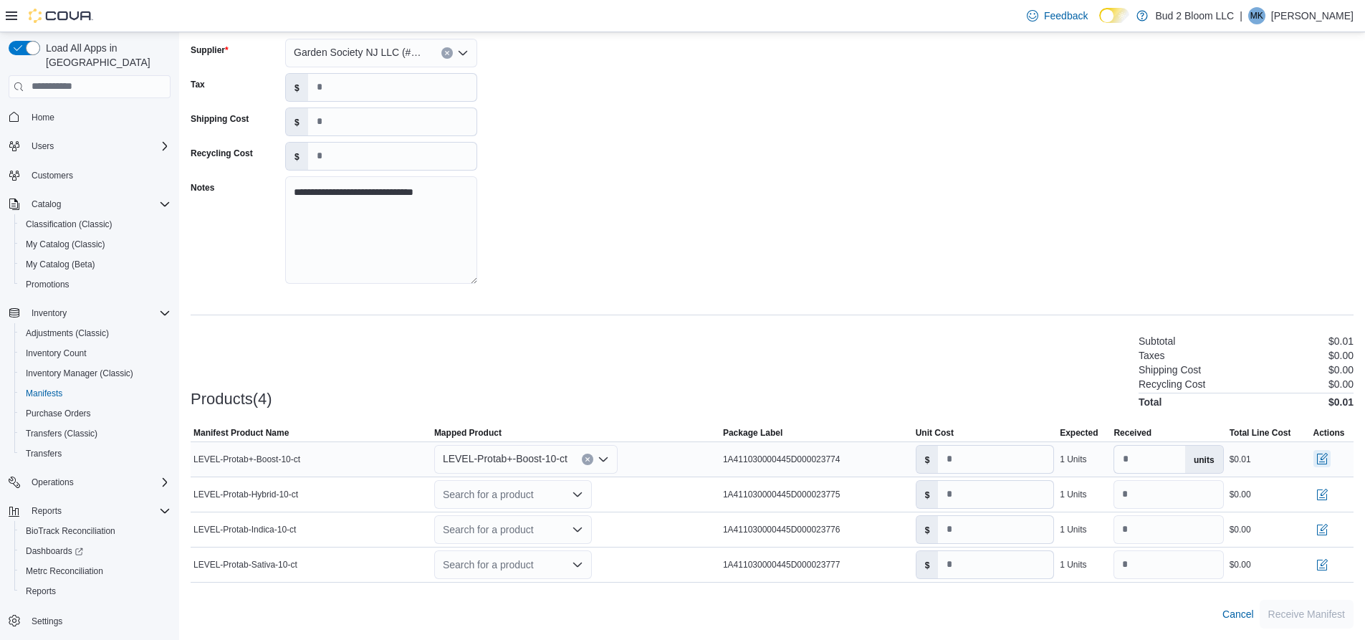
click at [1328, 459] on button "button" at bounding box center [1321, 458] width 17 height 17
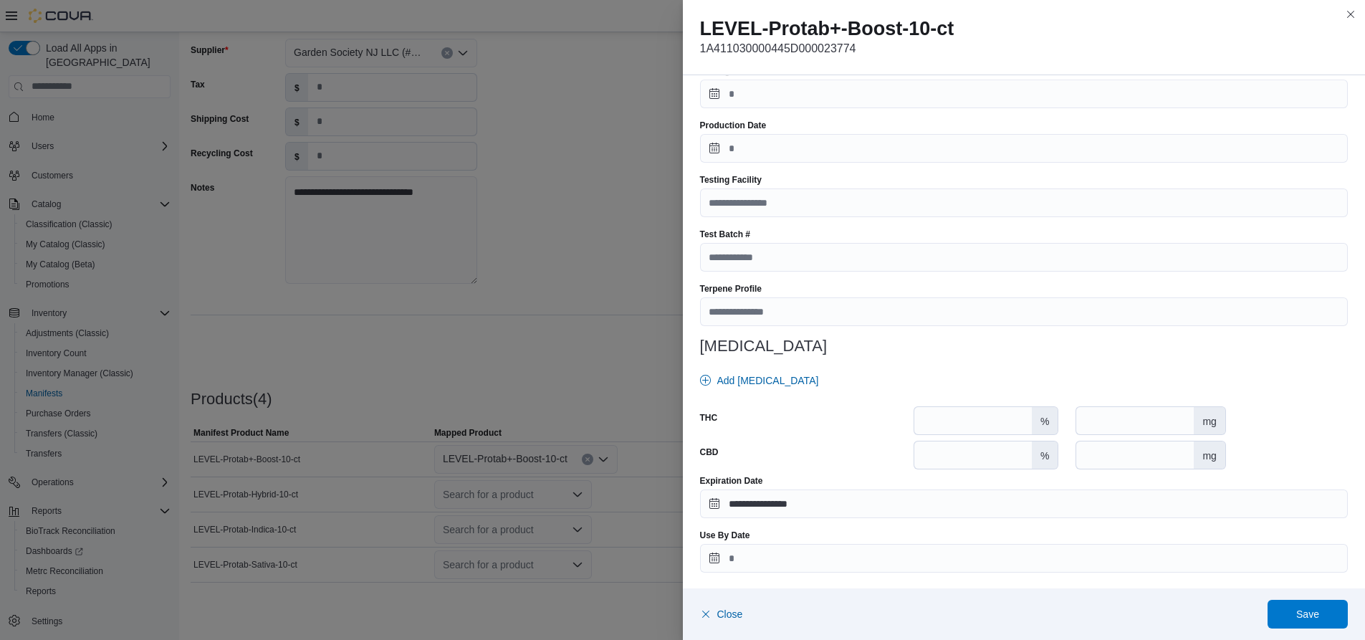
scroll to position [398, 0]
click at [1297, 610] on span "Save" at bounding box center [1307, 613] width 23 height 14
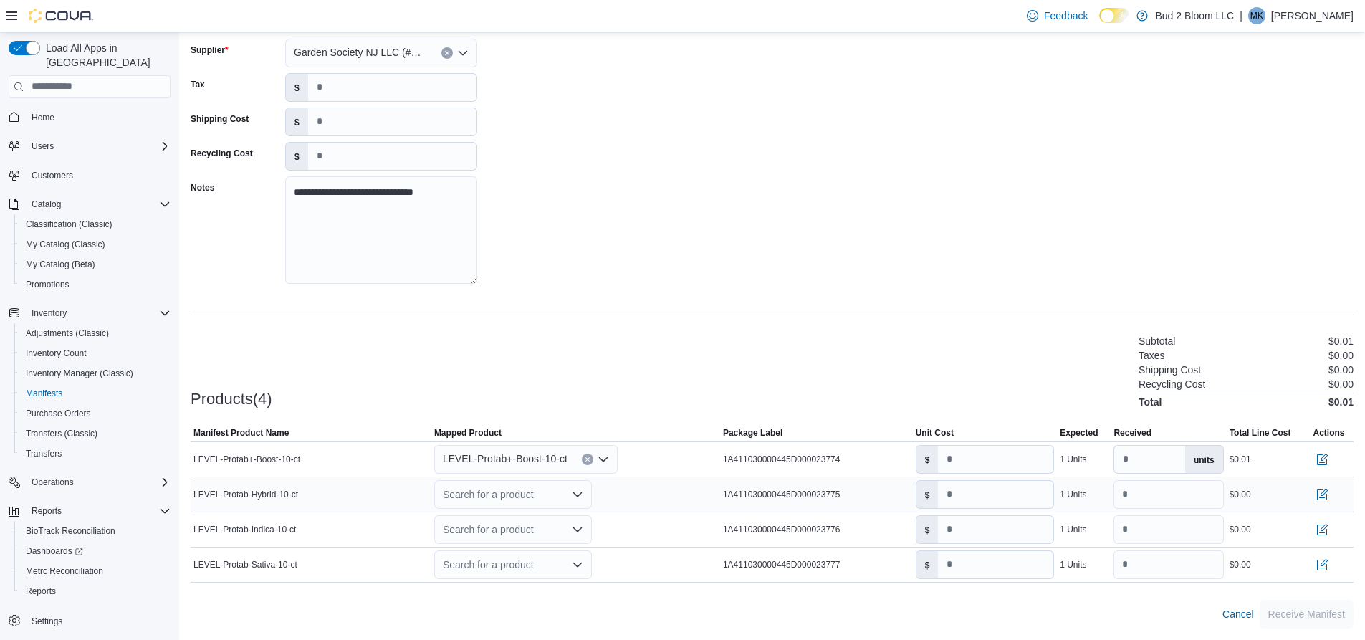
click at [583, 496] on icon "Open list of options" at bounding box center [577, 494] width 11 height 11
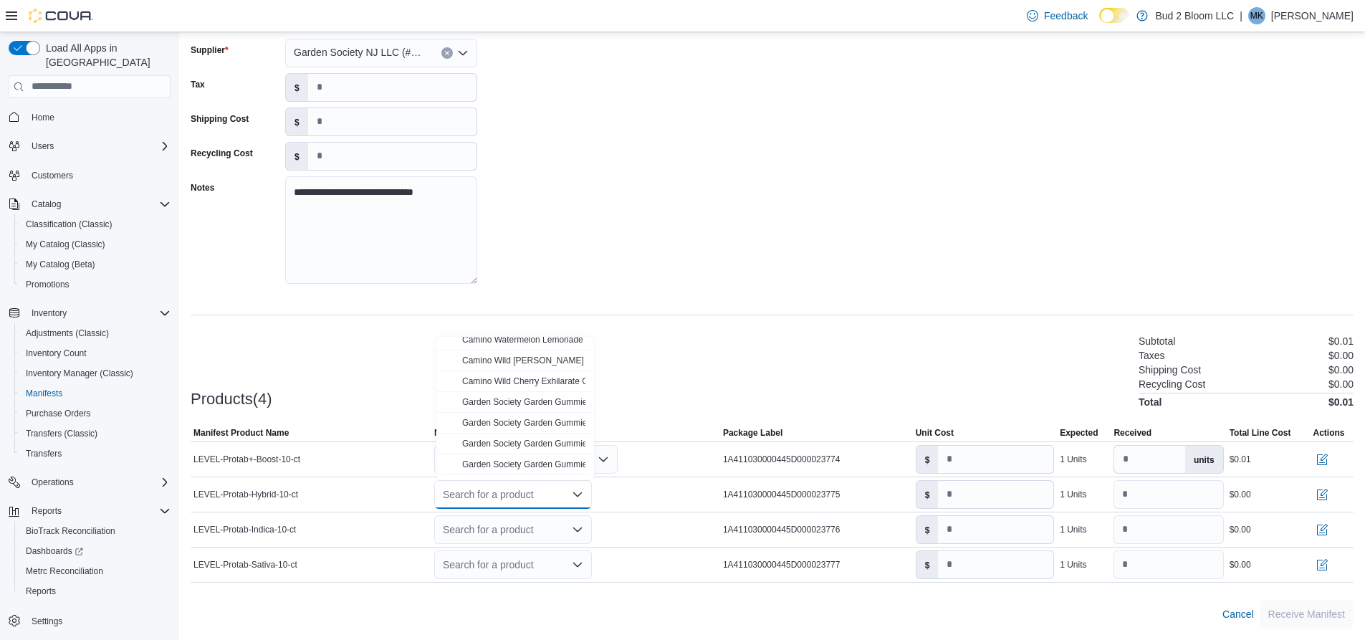
scroll to position [293, 0]
click at [522, 497] on div "Search for a product Combo box. Selected. Combo box input. Search for a product…" at bounding box center [513, 494] width 158 height 29
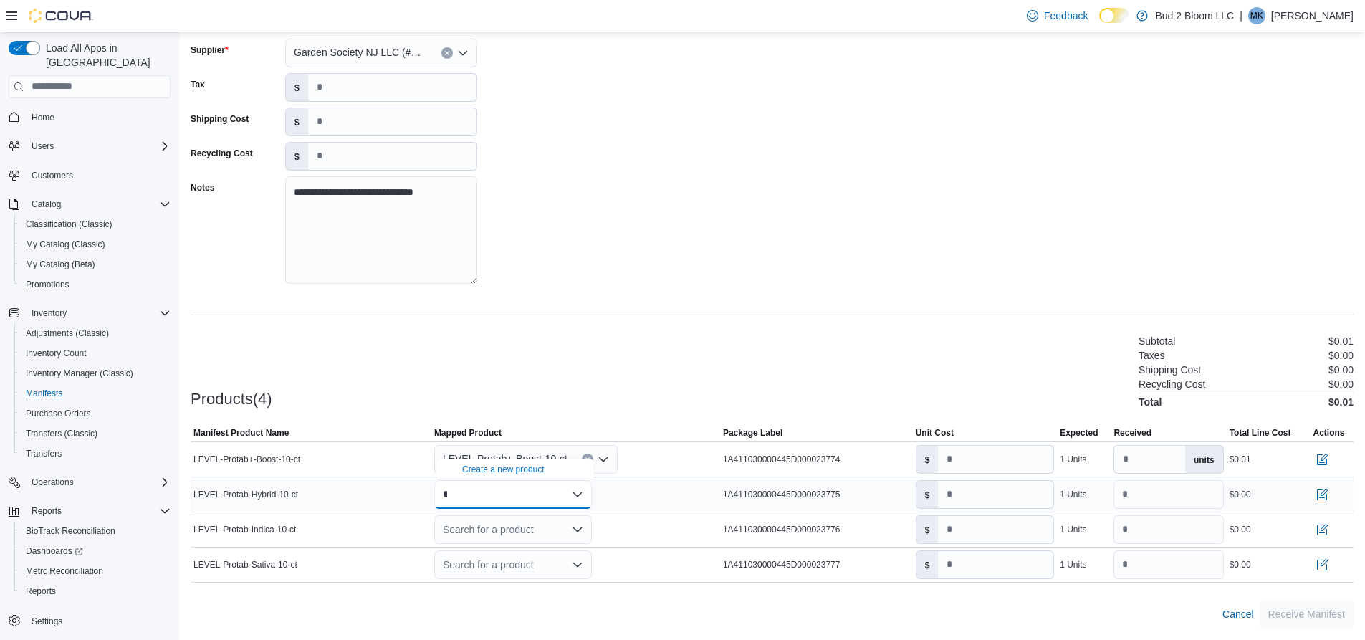
scroll to position [0, 0]
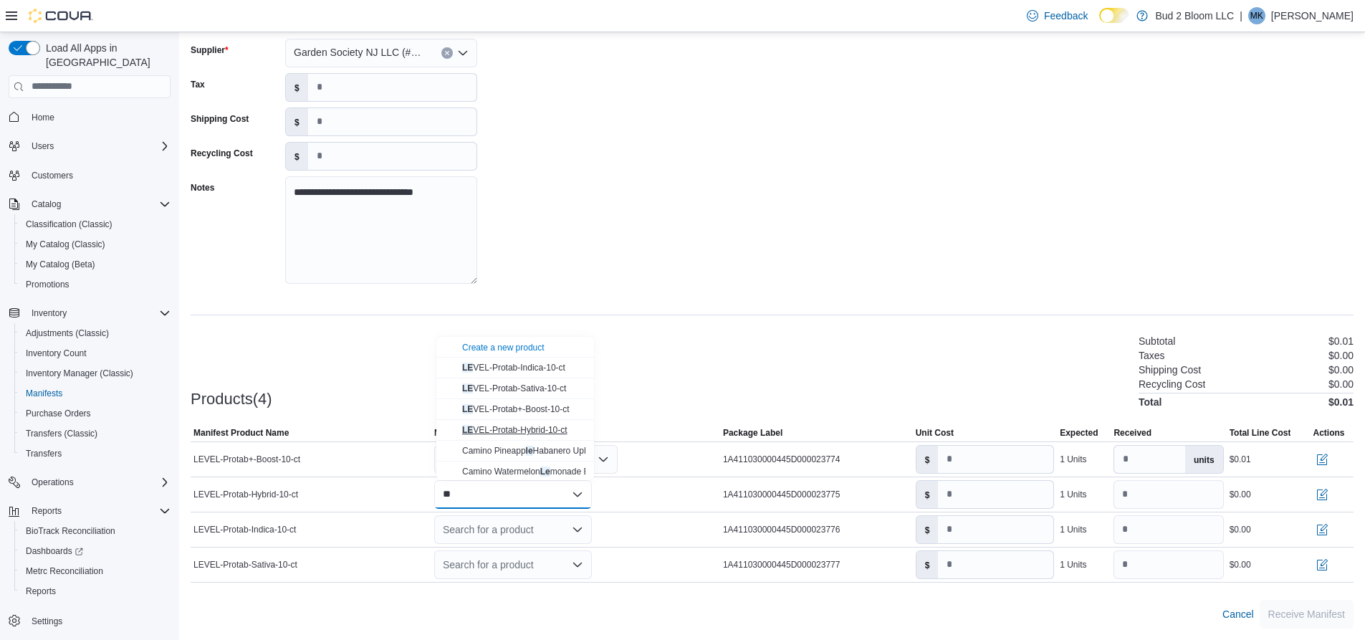
type input "**"
click at [514, 429] on span "LE VEL-Protab-Hybrid-10-ct" at bounding box center [514, 430] width 105 height 10
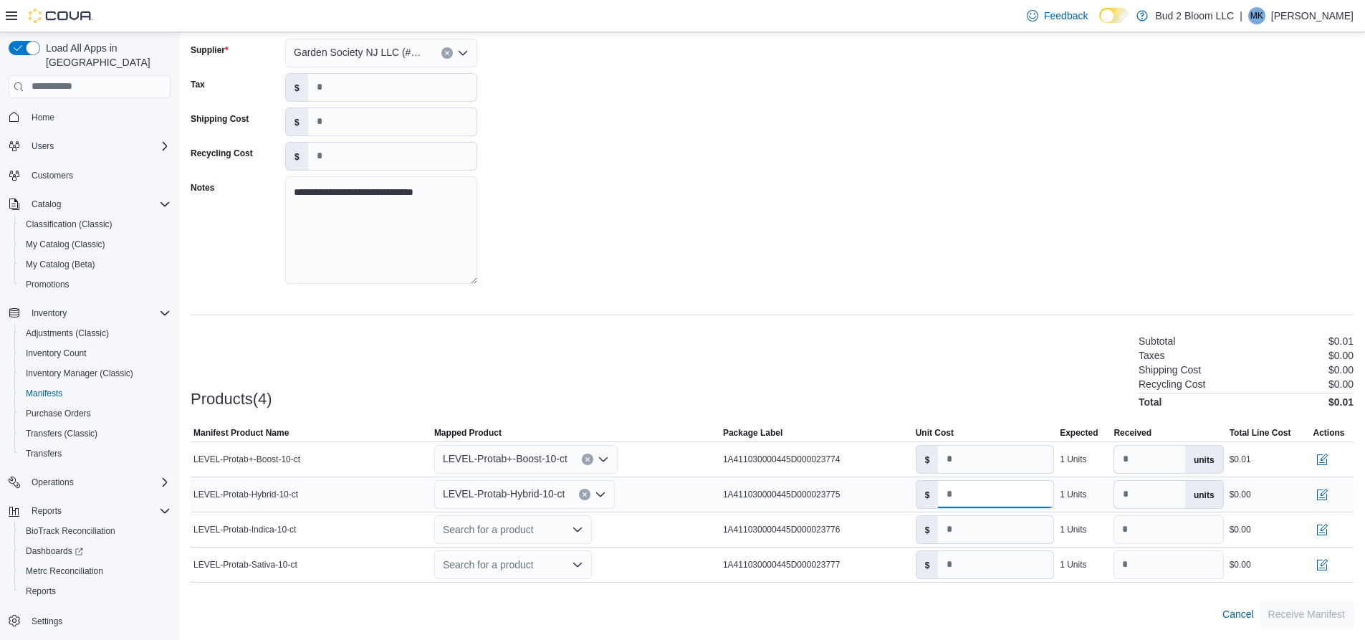
click at [964, 492] on input "*" at bounding box center [995, 494] width 115 height 27
type input "****"
click at [1330, 494] on button "button" at bounding box center [1321, 493] width 17 height 17
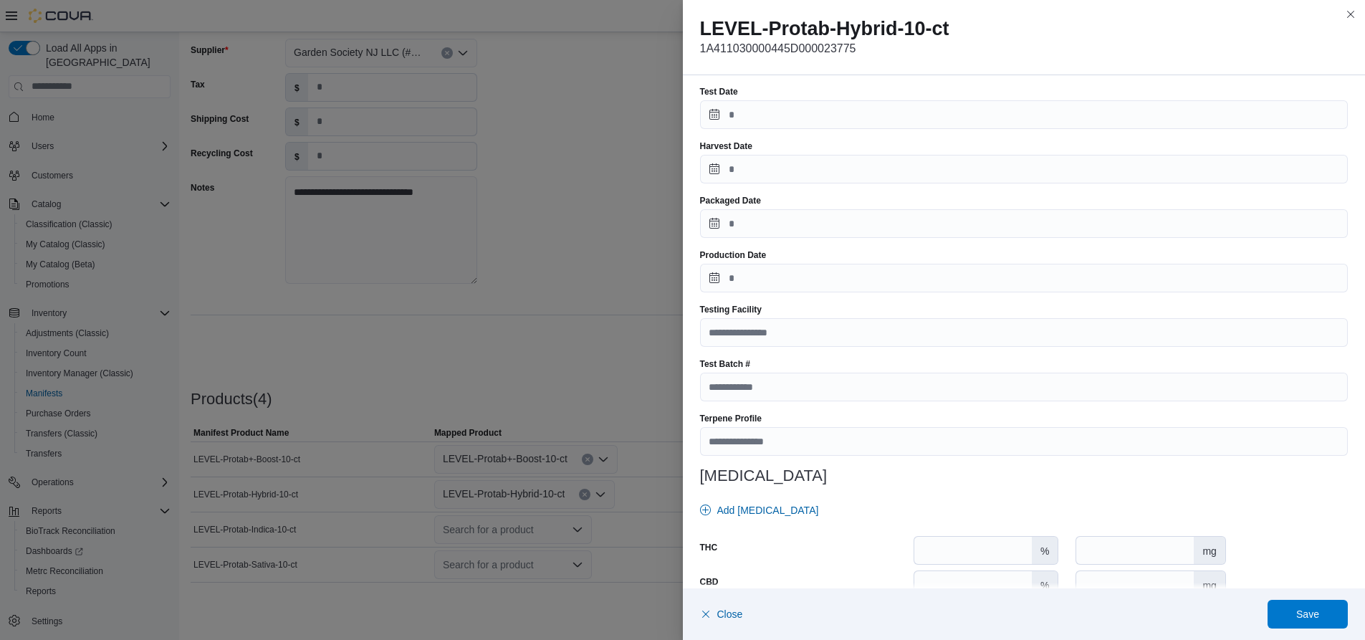
scroll to position [398, 0]
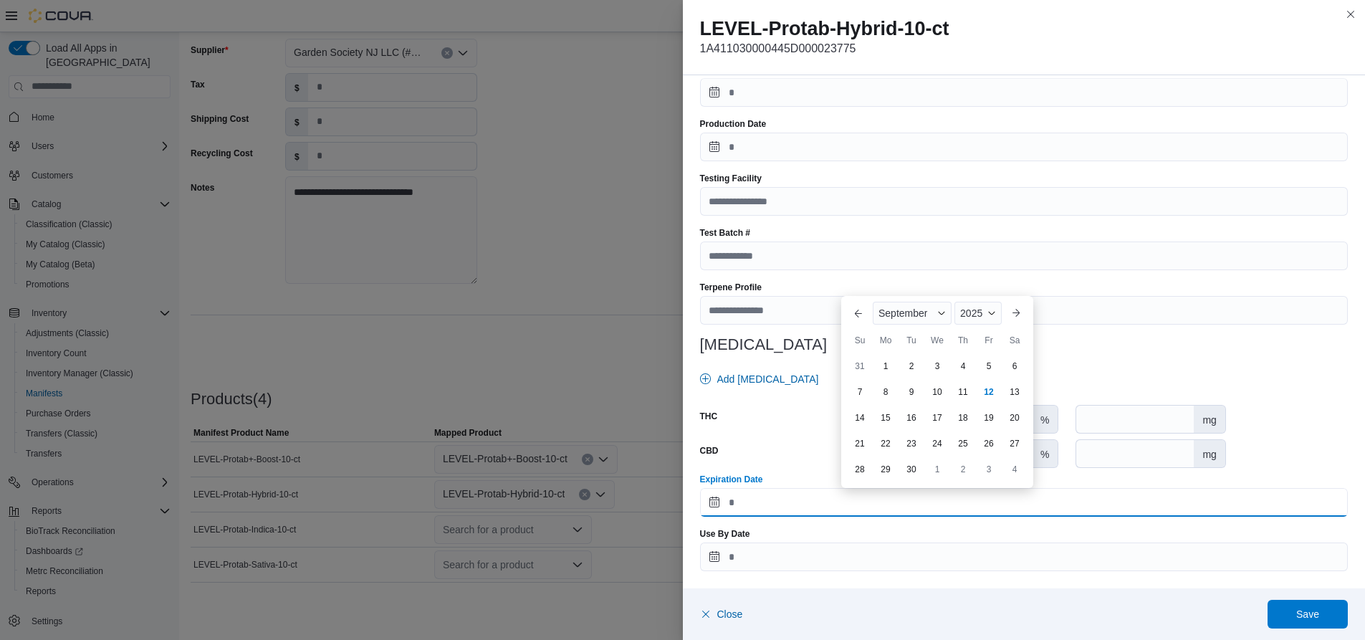
click at [762, 510] on input "Expiration Date" at bounding box center [1024, 502] width 648 height 29
click at [987, 312] on span "Button. Open the year selector. 2025 is currently selected." at bounding box center [991, 313] width 9 height 9
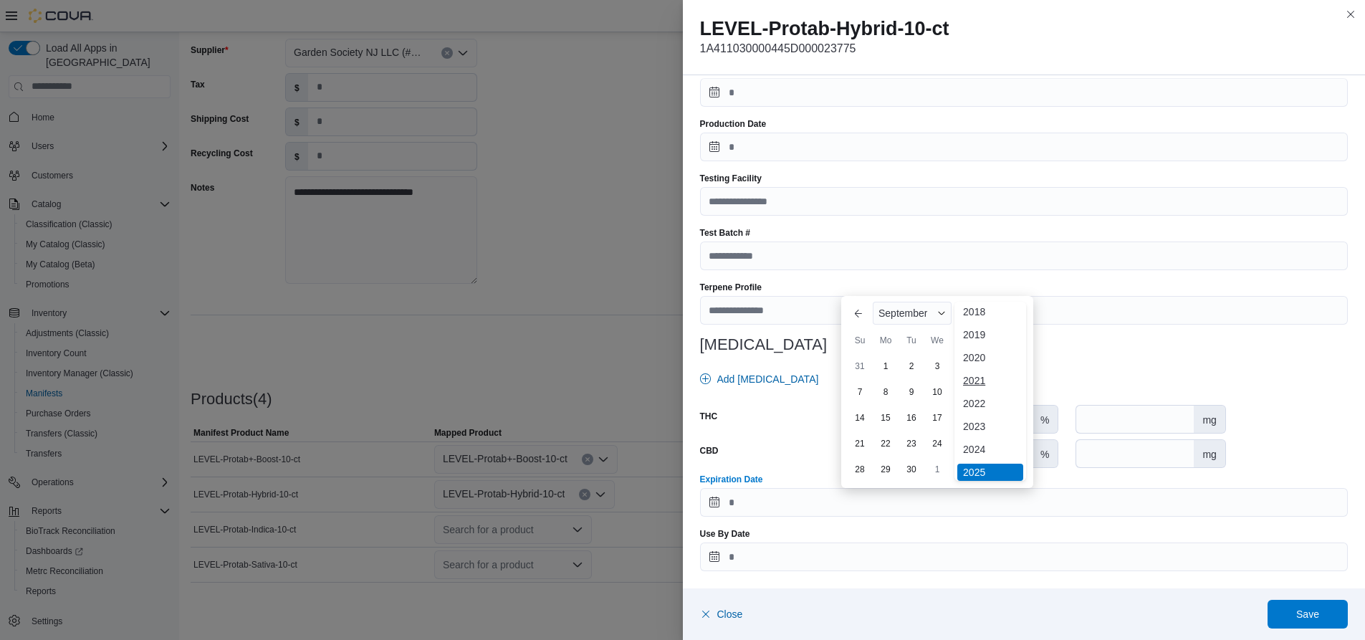
scroll to position [76, 0]
click at [982, 424] on div "2026" at bounding box center [990, 423] width 66 height 17
click at [939, 313] on span "Button. Open the month selector. September is currently selected." at bounding box center [941, 313] width 9 height 9
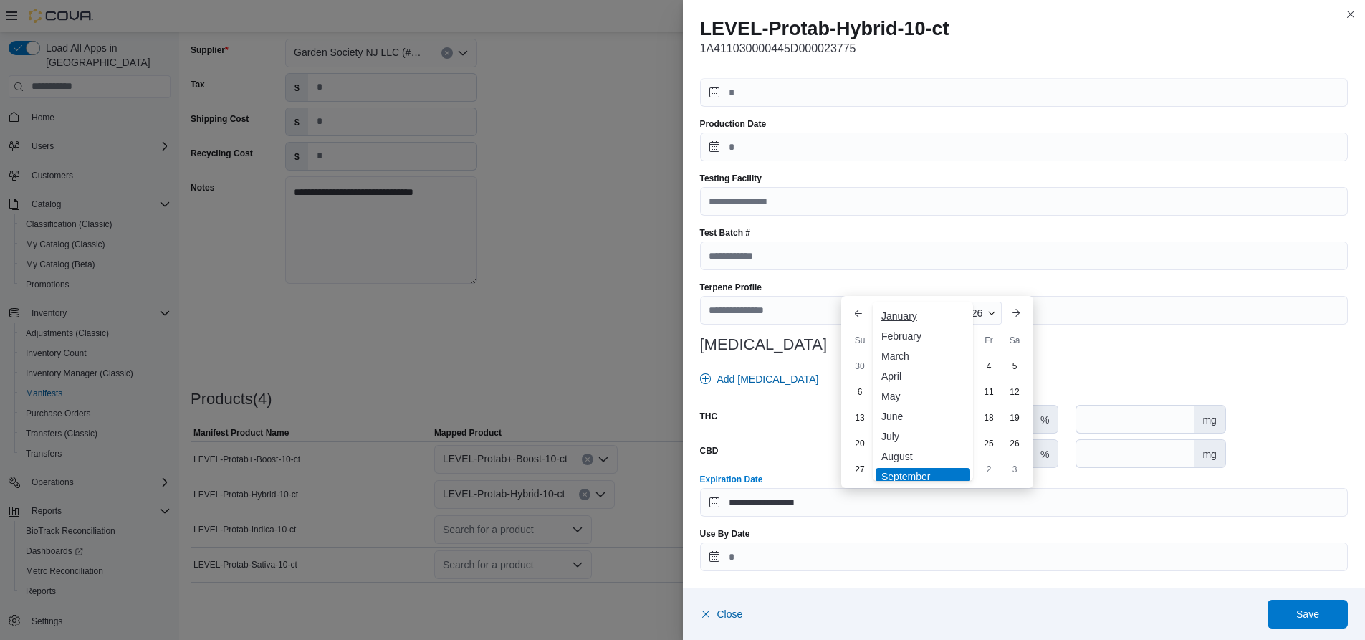
click at [906, 317] on div "January" at bounding box center [923, 315] width 95 height 17
click at [961, 465] on div "29" at bounding box center [962, 468] width 25 height 25
type input "**********"
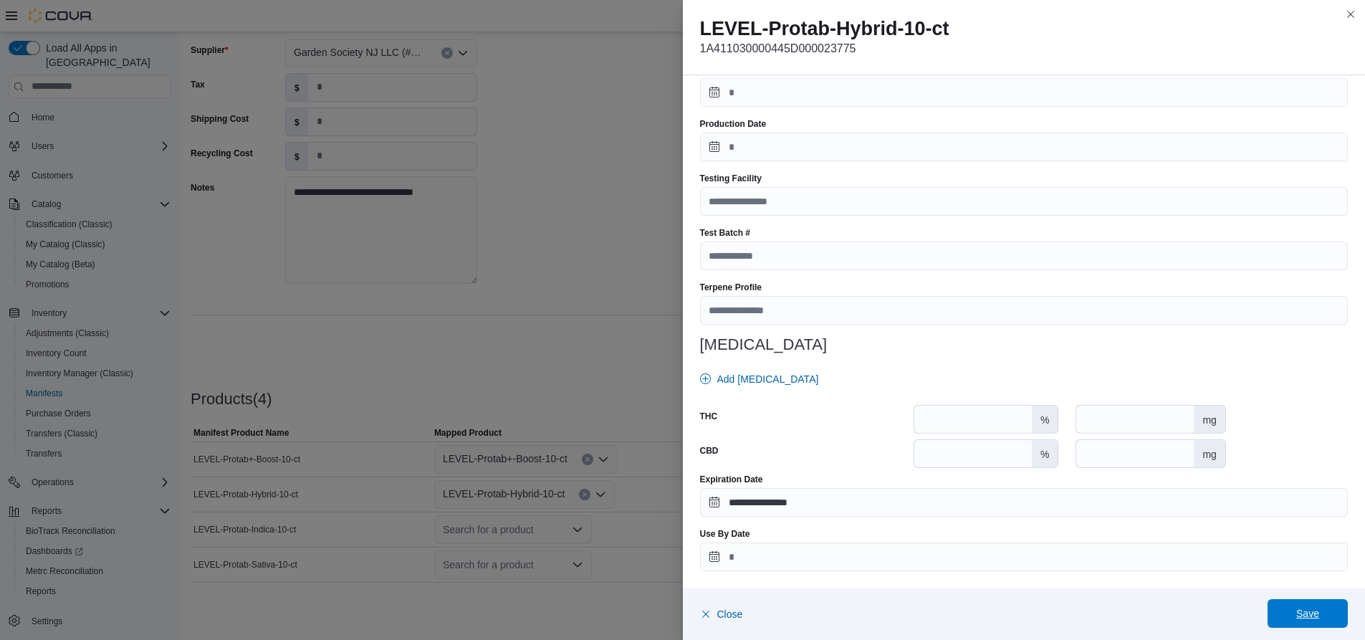
click at [1305, 613] on span "Save" at bounding box center [1307, 613] width 23 height 14
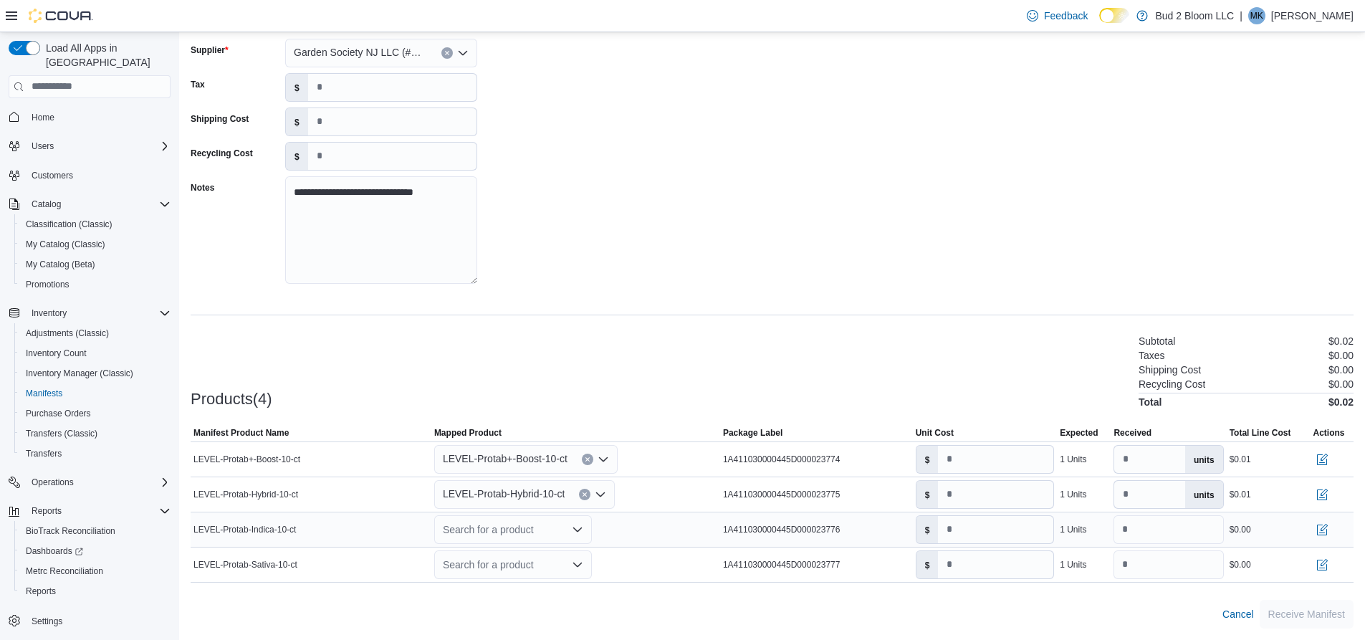
click at [573, 529] on icon "Open list of options" at bounding box center [577, 529] width 11 height 11
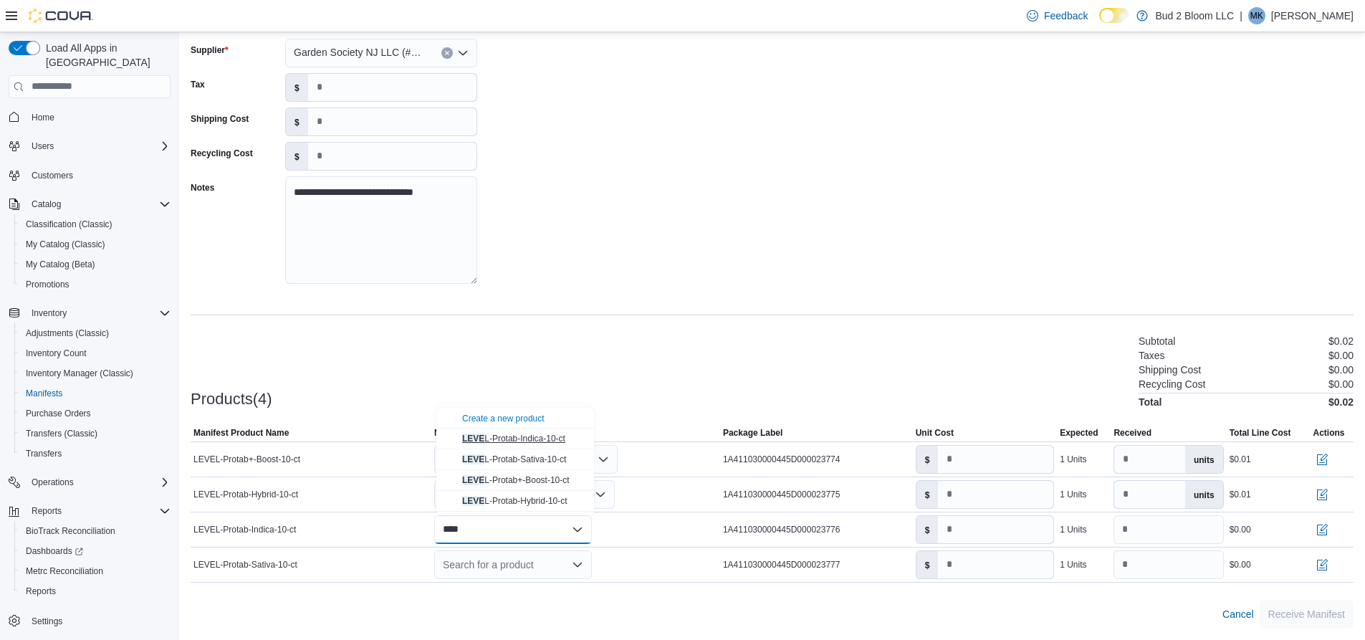
type input "****"
click at [532, 438] on span "LEVE L-Protab-Indica-10-ct" at bounding box center [513, 438] width 103 height 10
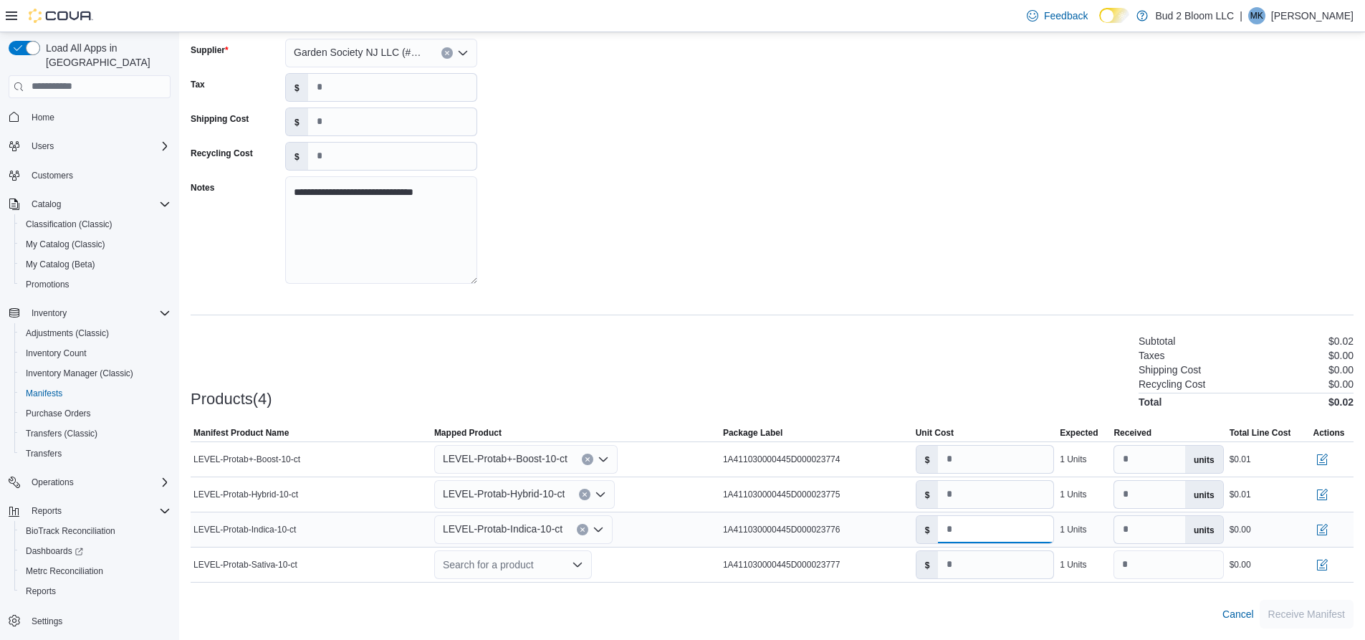
click at [970, 534] on input "*" at bounding box center [995, 529] width 115 height 27
type input "****"
click at [1330, 530] on button "button" at bounding box center [1321, 528] width 17 height 17
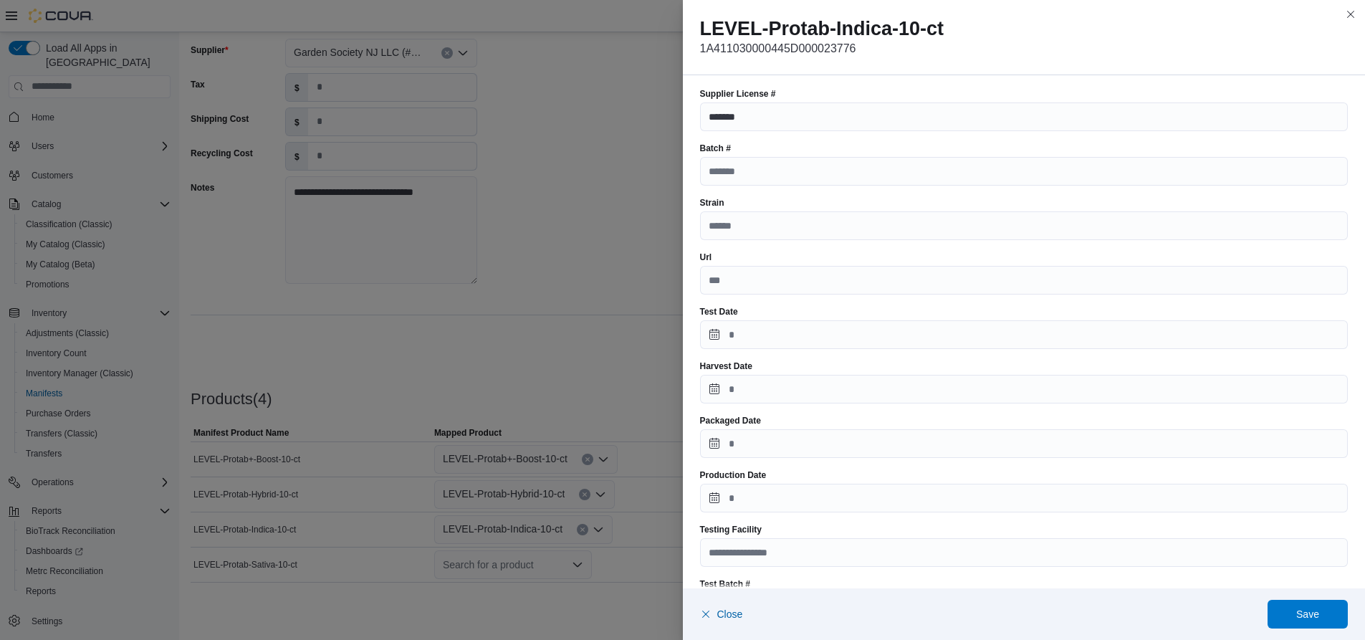
scroll to position [398, 0]
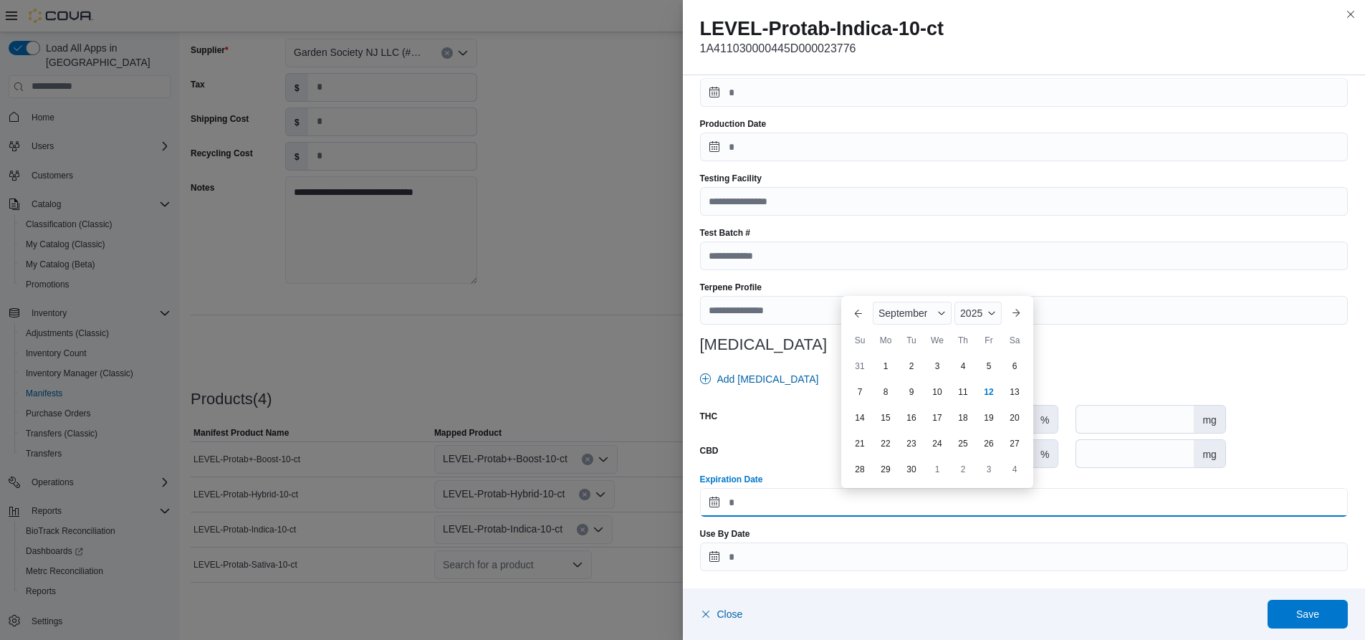
click at [744, 496] on input "Expiration Date" at bounding box center [1024, 502] width 648 height 29
click at [985, 314] on div "2025" at bounding box center [977, 313] width 47 height 23
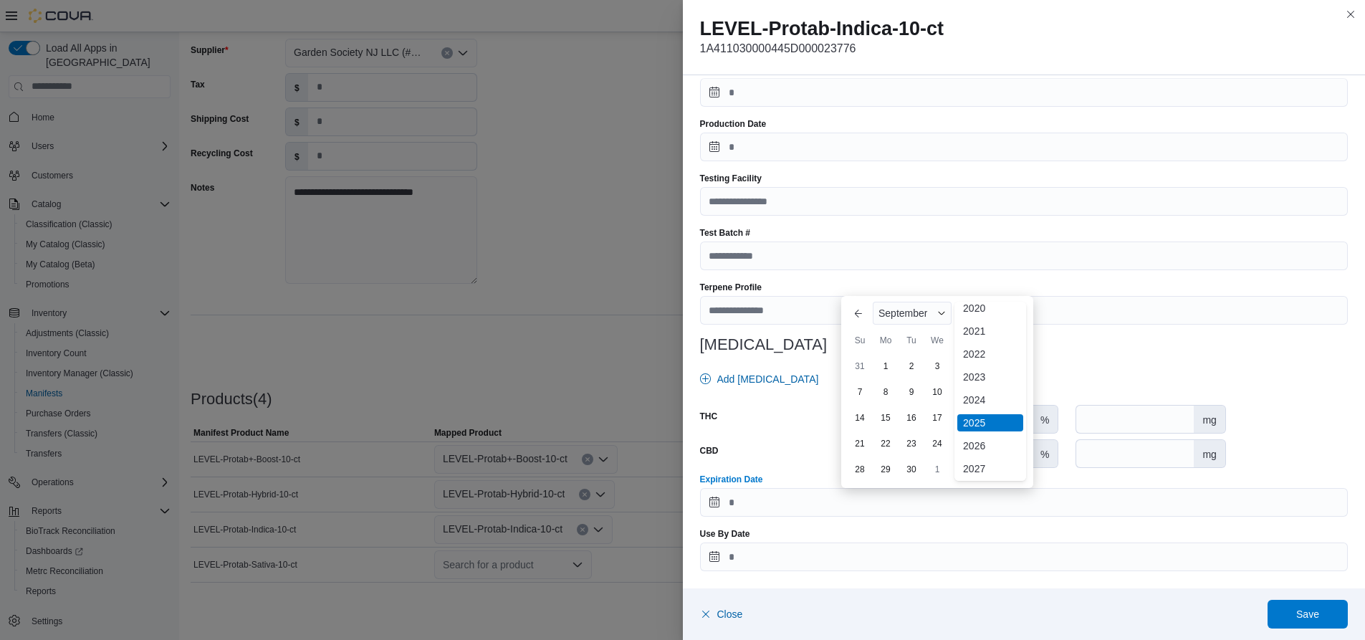
scroll to position [76, 0]
click at [981, 419] on div "2026" at bounding box center [990, 423] width 66 height 17
click at [930, 310] on div "September" at bounding box center [912, 313] width 79 height 23
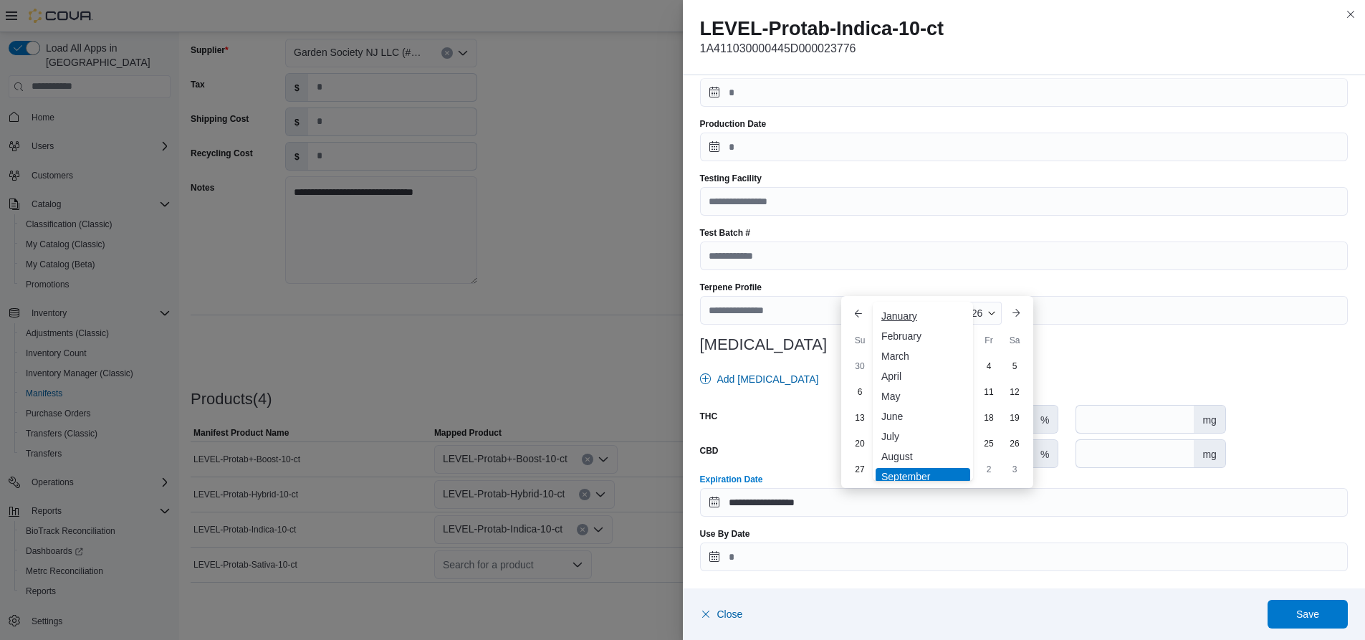
click at [895, 311] on div "January" at bounding box center [923, 315] width 95 height 17
click at [963, 469] on div "29" at bounding box center [962, 468] width 25 height 25
type input "**********"
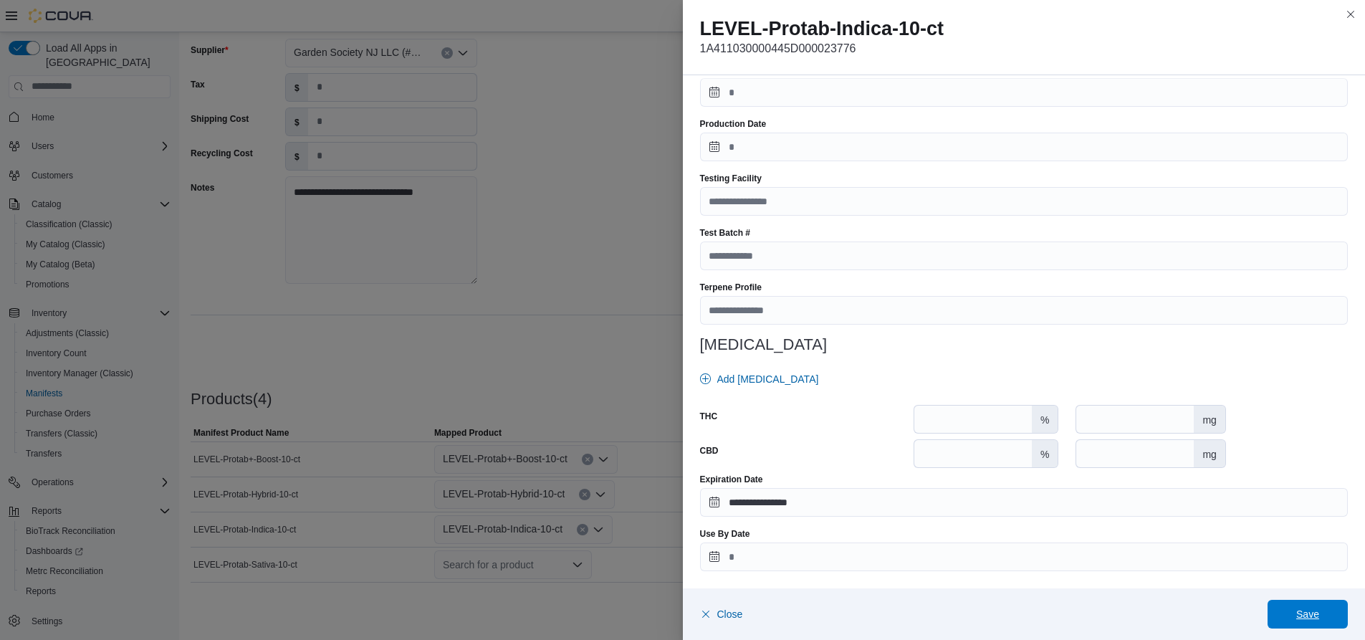
click at [1303, 614] on span "Save" at bounding box center [1307, 614] width 23 height 14
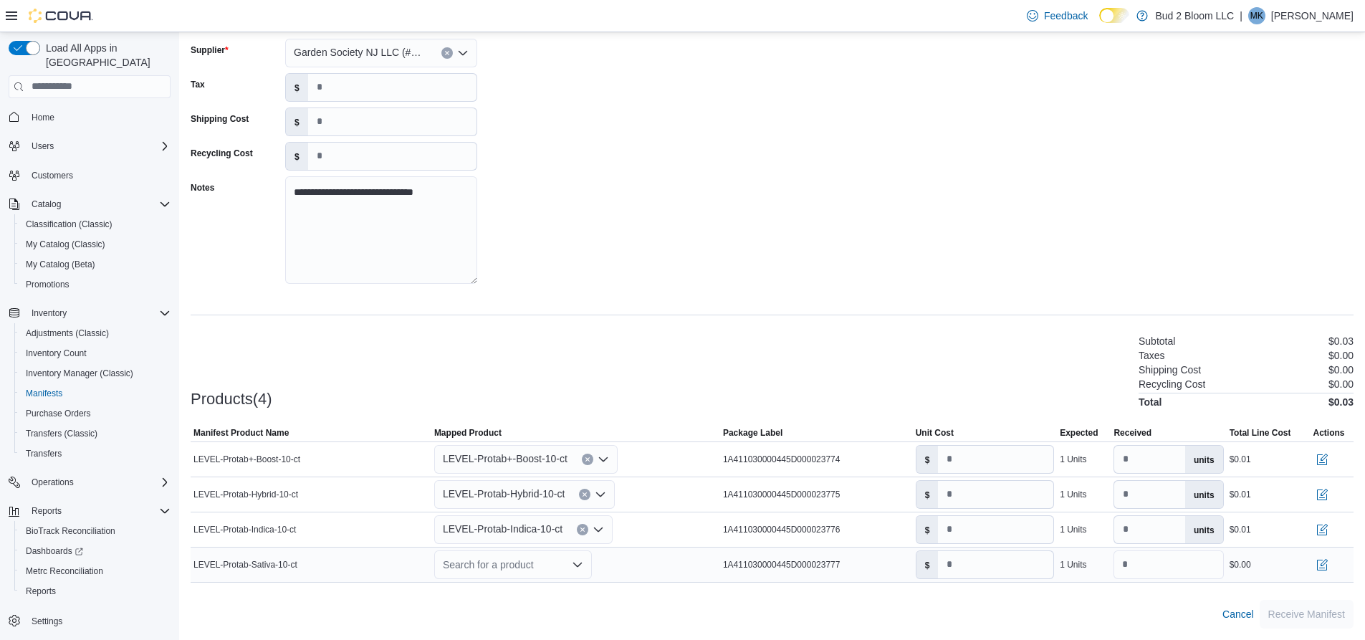
click at [583, 564] on icon "Open list of options" at bounding box center [577, 564] width 11 height 11
type input "***"
click at [527, 493] on span "LEV EL-Protab-Sativa-10-ct" at bounding box center [514, 494] width 104 height 10
click at [1015, 570] on input "*" at bounding box center [995, 564] width 115 height 27
type input "****"
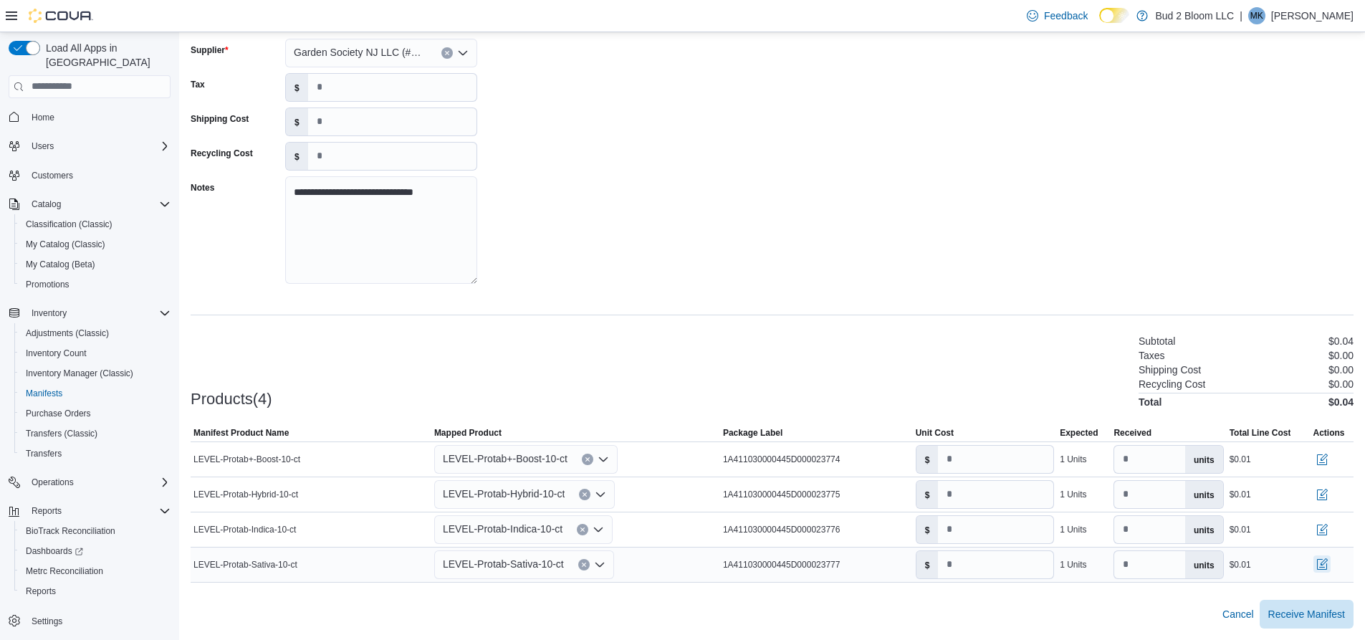
click at [1330, 565] on button "button" at bounding box center [1321, 563] width 17 height 17
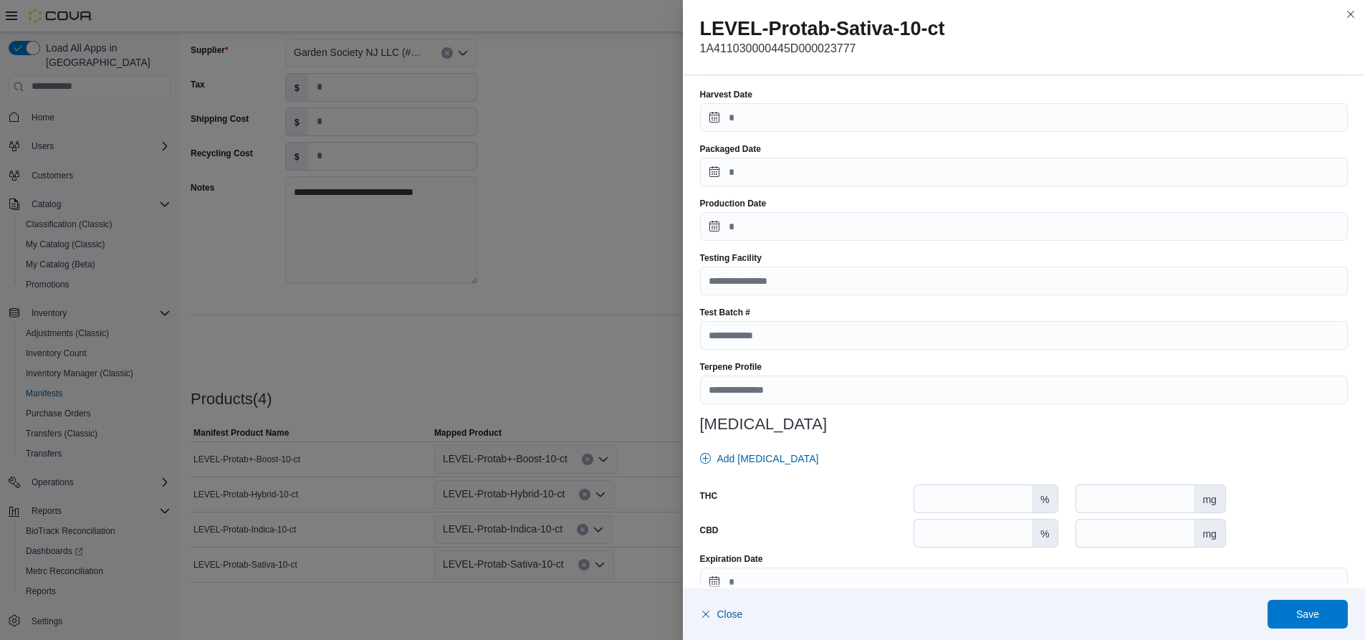
scroll to position [398, 0]
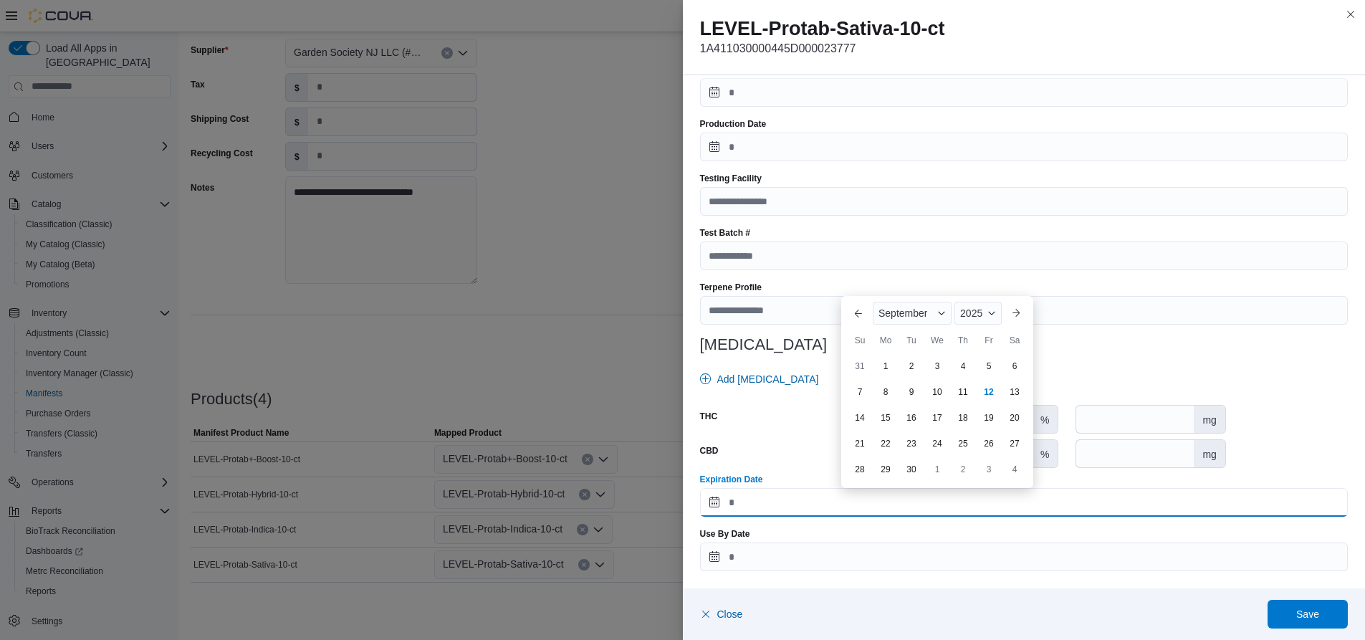
click at [772, 502] on input "Expiration Date" at bounding box center [1024, 502] width 648 height 29
click at [944, 312] on span "Button. Open the month selector. September is currently selected." at bounding box center [941, 313] width 9 height 9
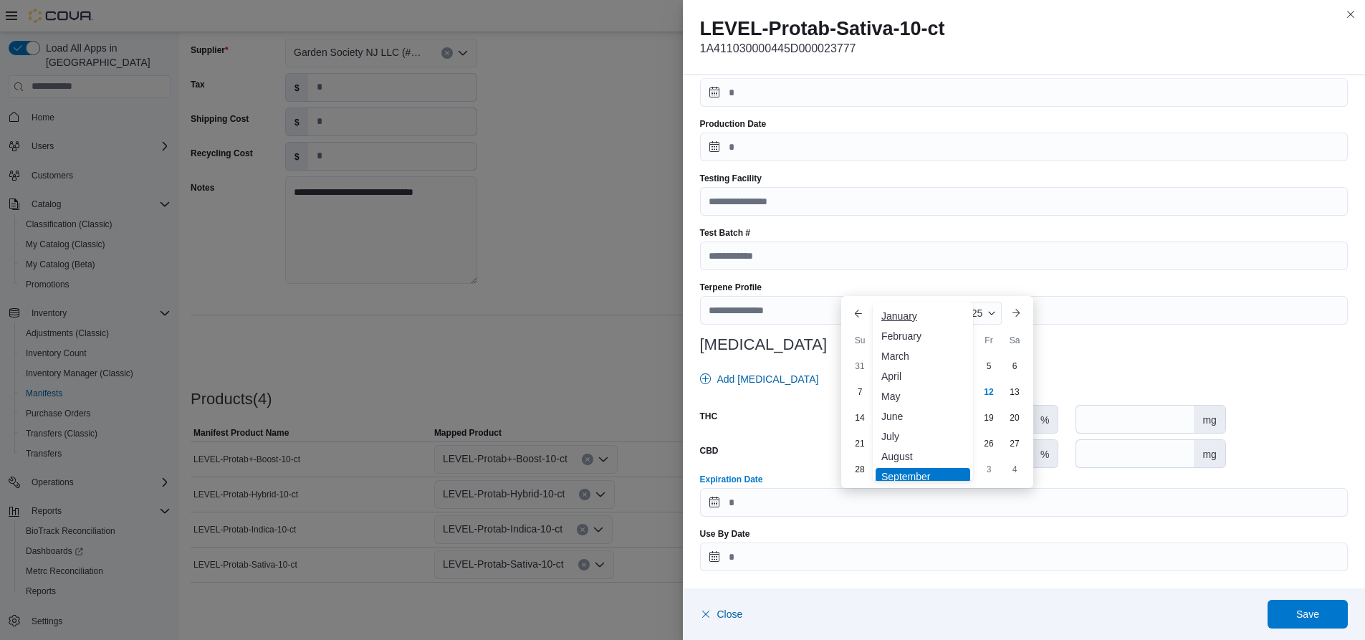
click at [911, 317] on div "January" at bounding box center [923, 315] width 95 height 17
click at [989, 312] on span "Button. Open the year selector. 2025 is currently selected." at bounding box center [991, 313] width 9 height 9
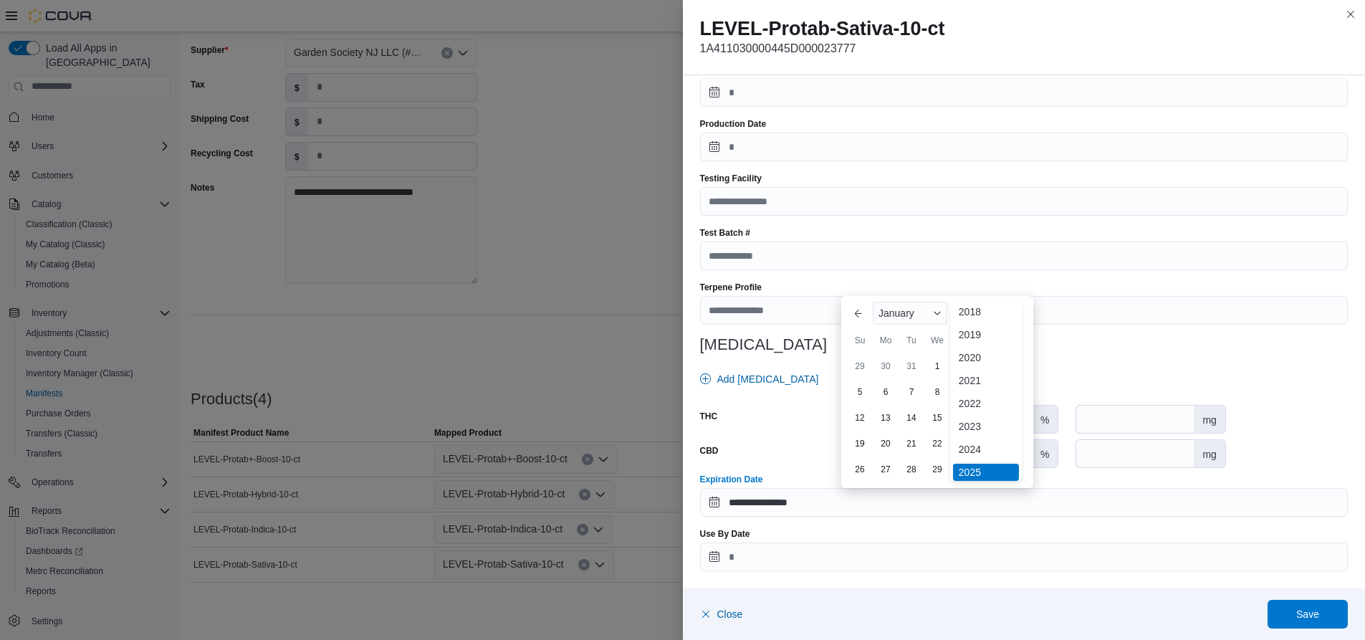
scroll to position [76, 0]
click at [983, 421] on div "2026" at bounding box center [986, 423] width 66 height 17
click at [967, 471] on div "29" at bounding box center [962, 468] width 25 height 25
type input "**********"
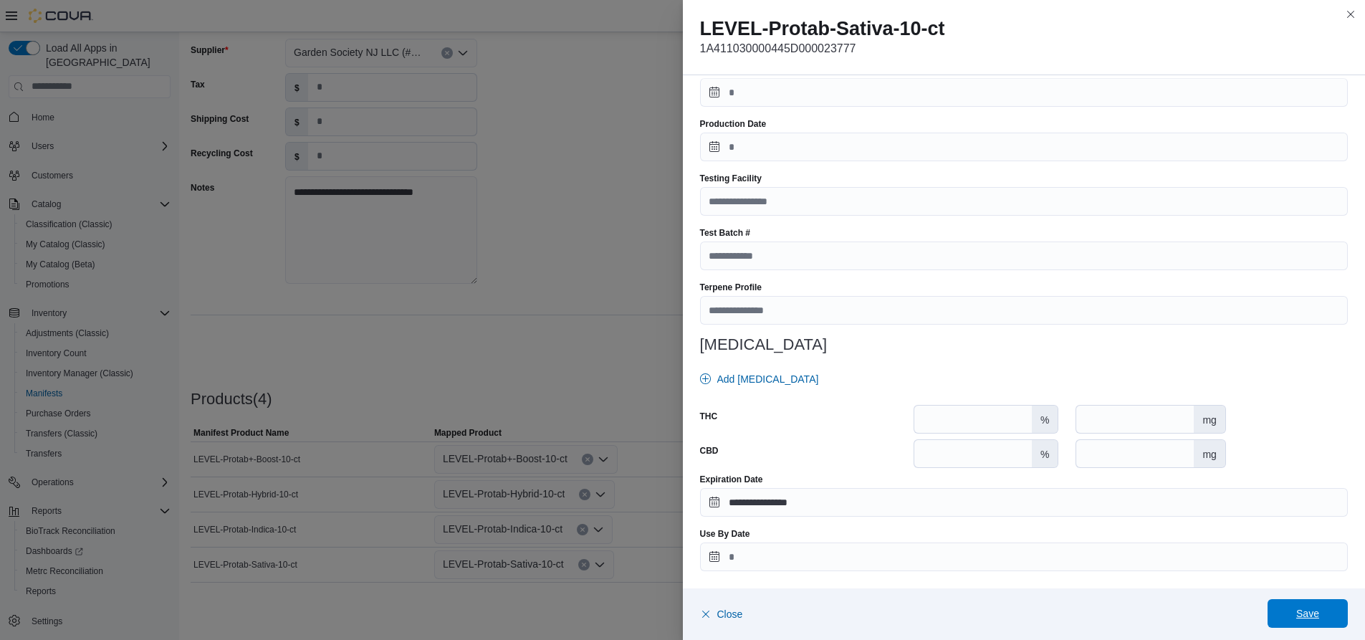
click at [1300, 615] on span "Save" at bounding box center [1307, 613] width 23 height 14
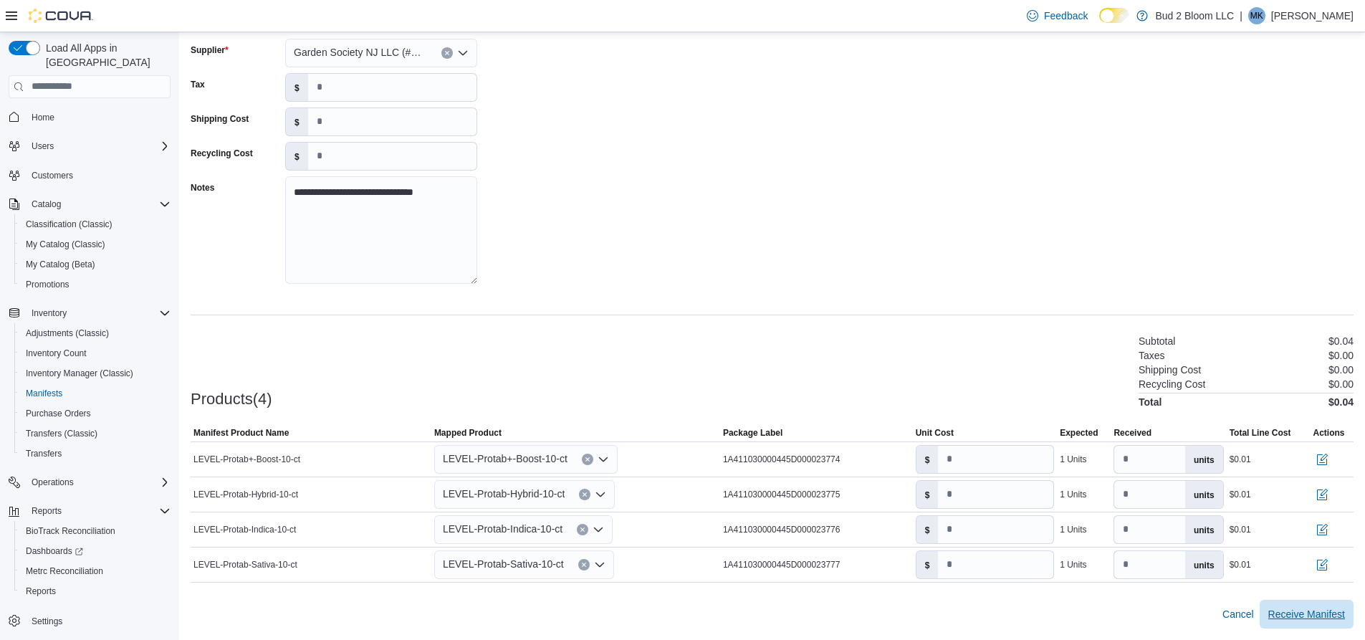
click at [1300, 615] on span "Receive Manifest" at bounding box center [1306, 614] width 77 height 14
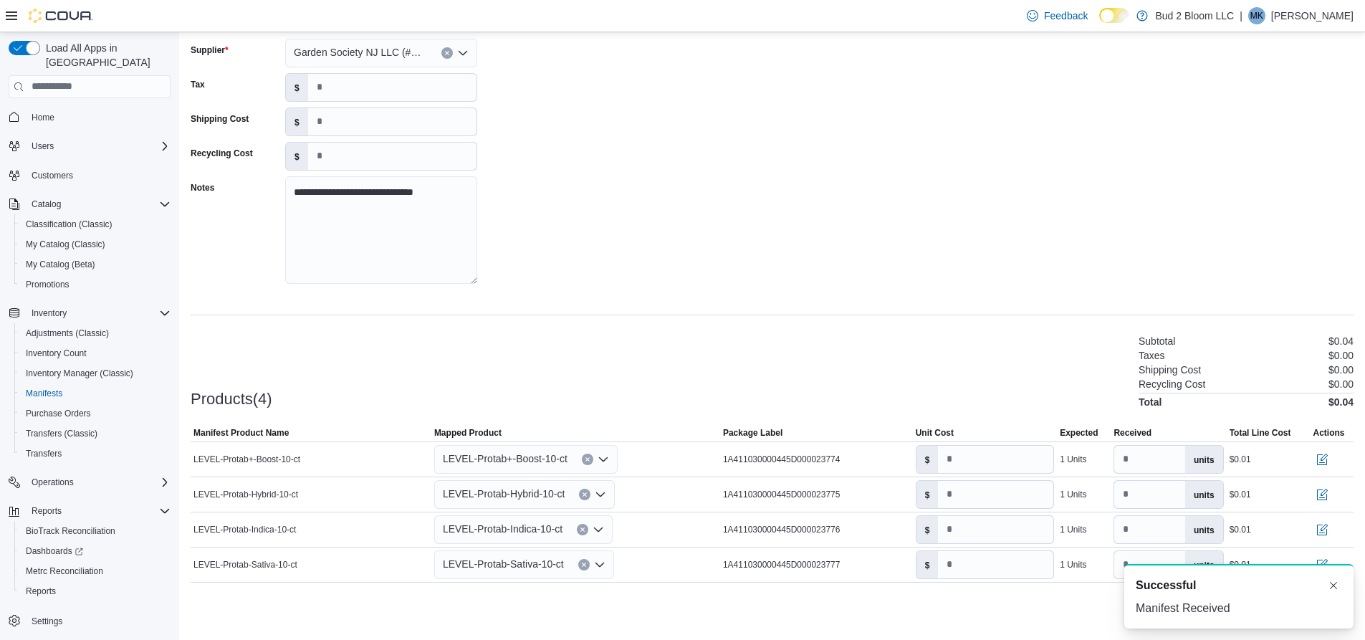
scroll to position [0, 0]
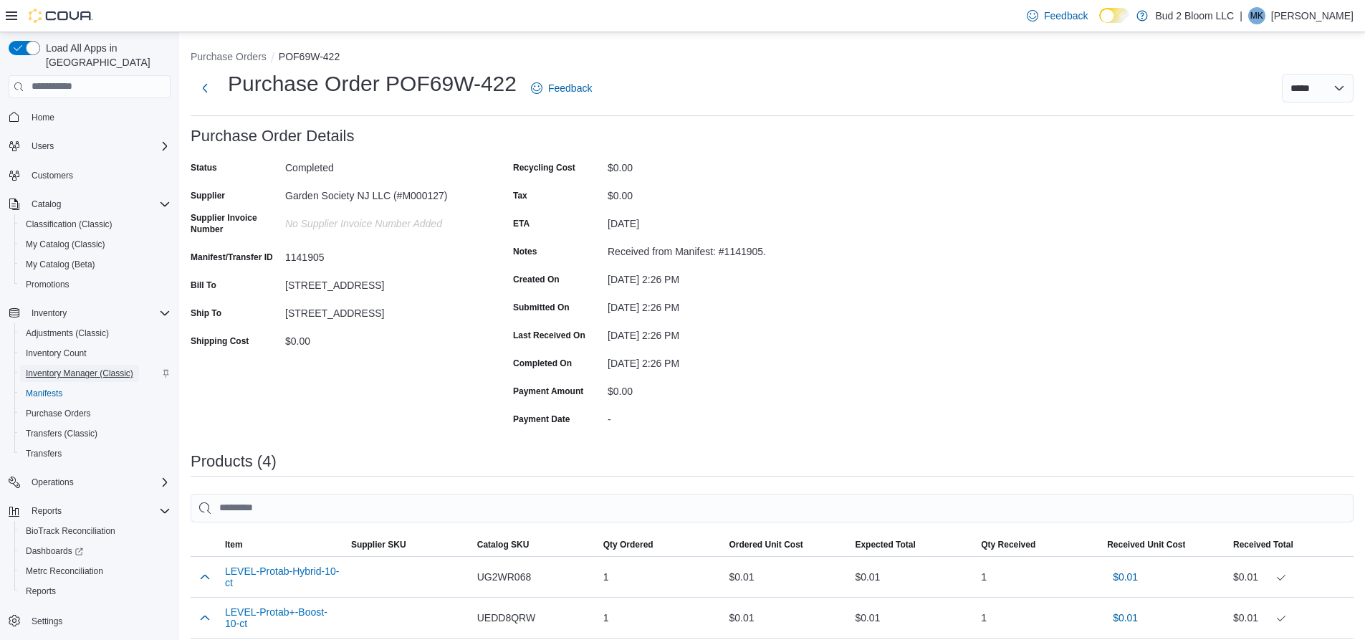
click at [73, 368] on span "Inventory Manager (Classic)" at bounding box center [79, 373] width 107 height 11
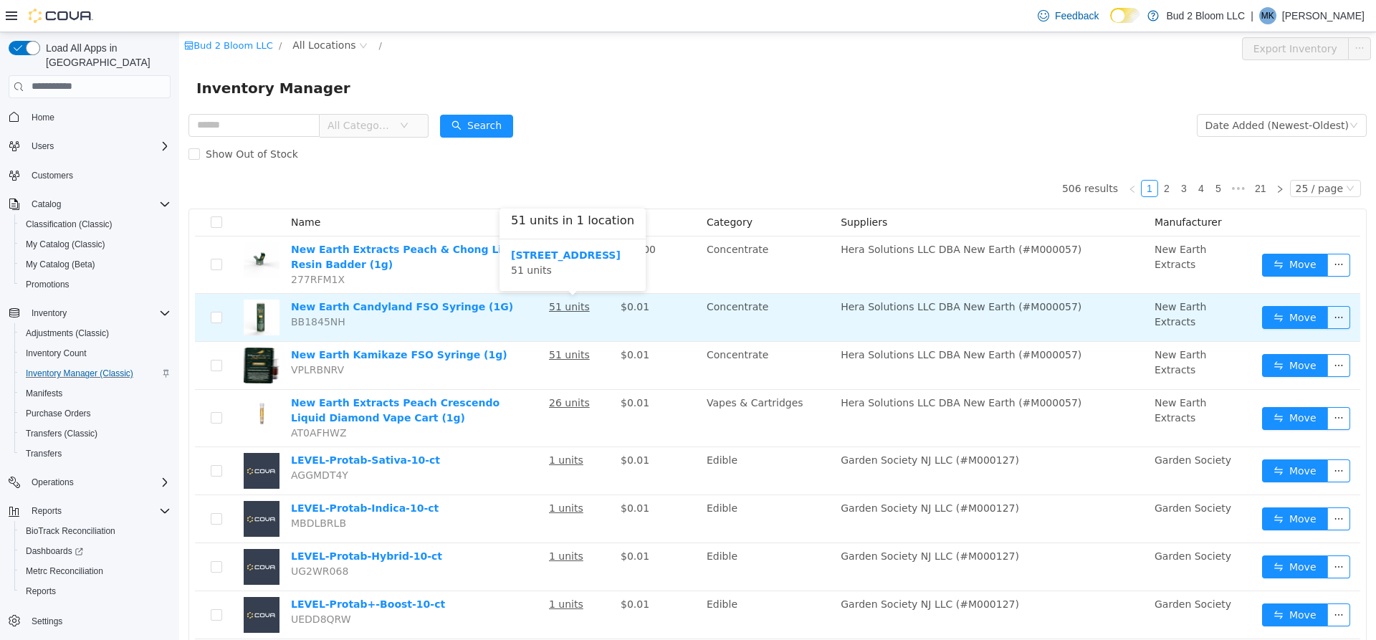
click at [572, 308] on u "51 units" at bounding box center [569, 305] width 41 height 11
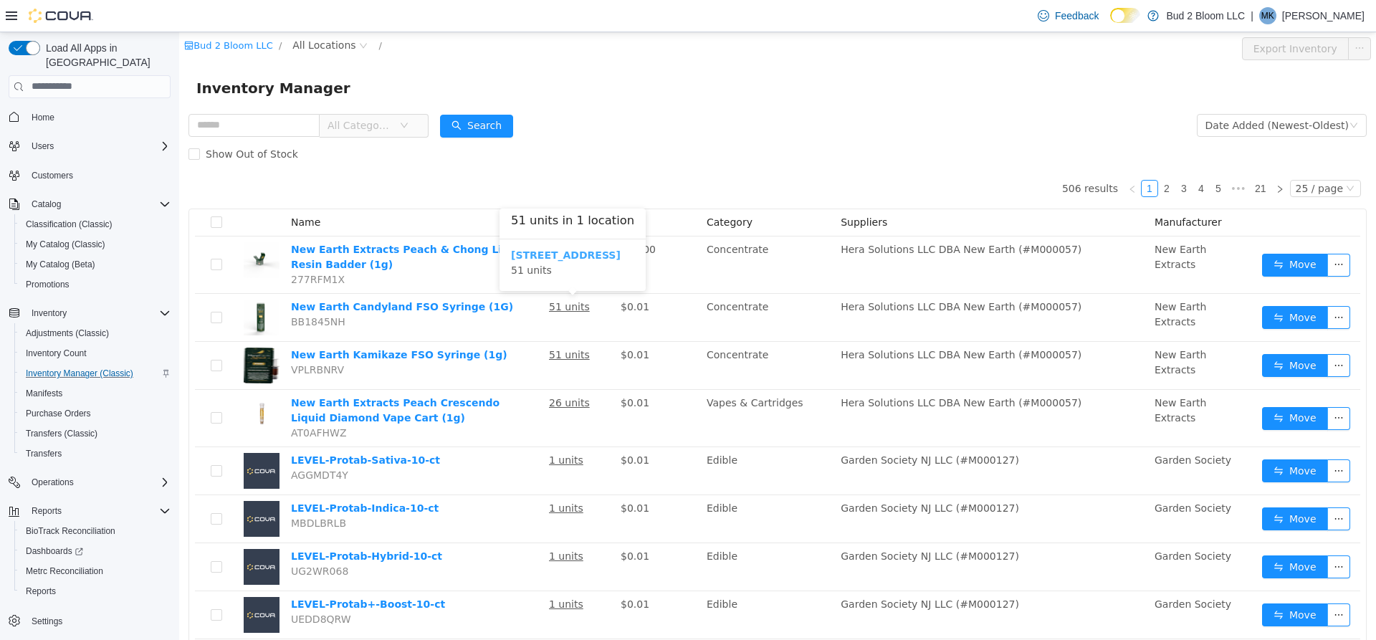
click at [555, 259] on b "[STREET_ADDRESS]" at bounding box center [566, 254] width 110 height 11
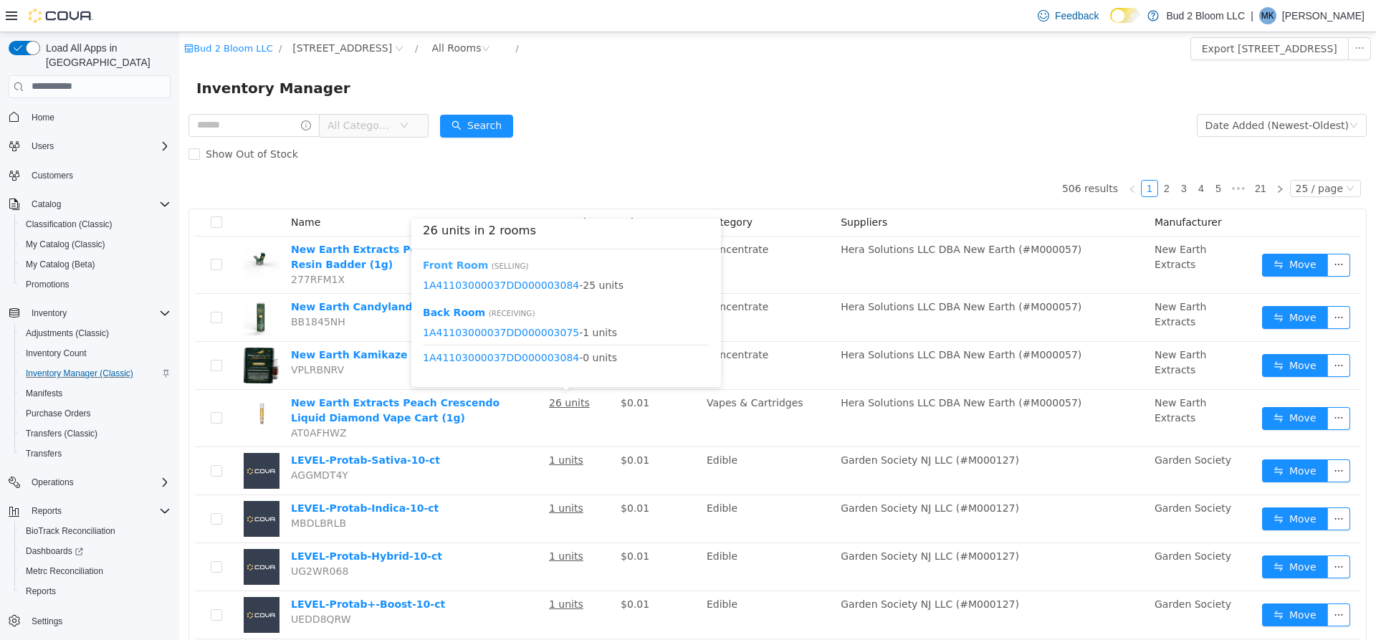
click at [456, 266] on b "Front Room" at bounding box center [455, 264] width 65 height 11
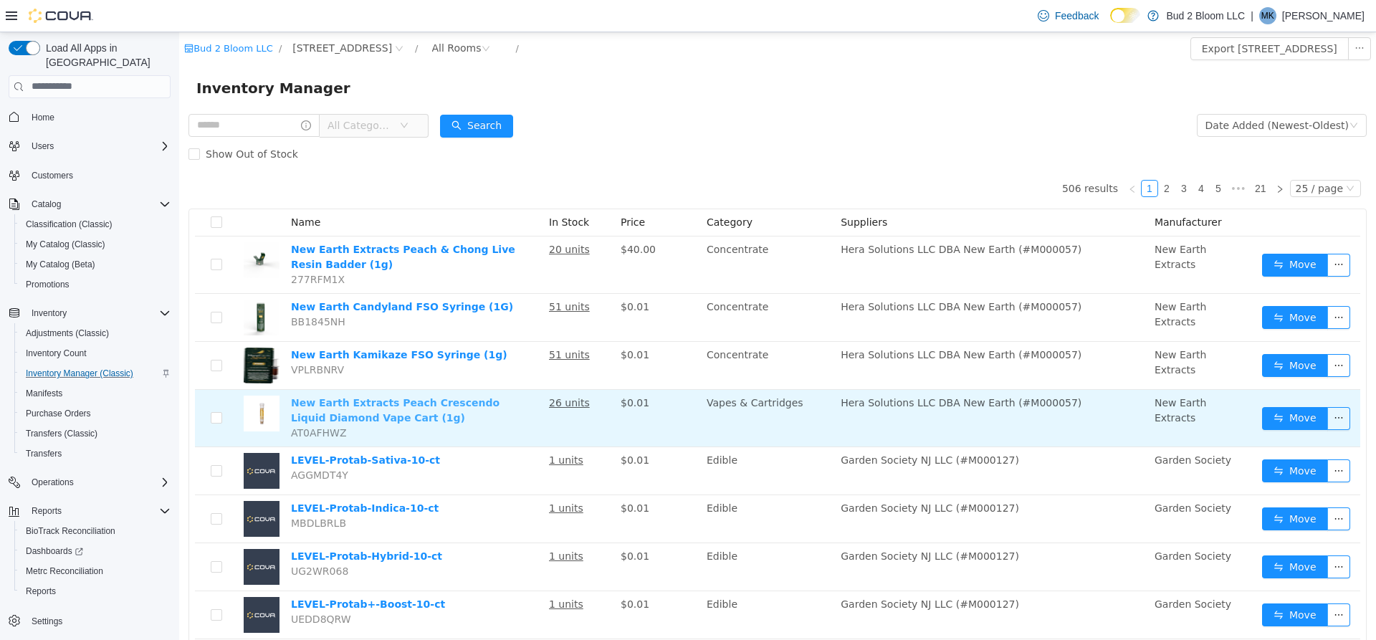
click at [364, 402] on link "New Earth Extracts Peach Crescendo Liquid Diamond Vape Cart (1g)" at bounding box center [395, 409] width 208 height 27
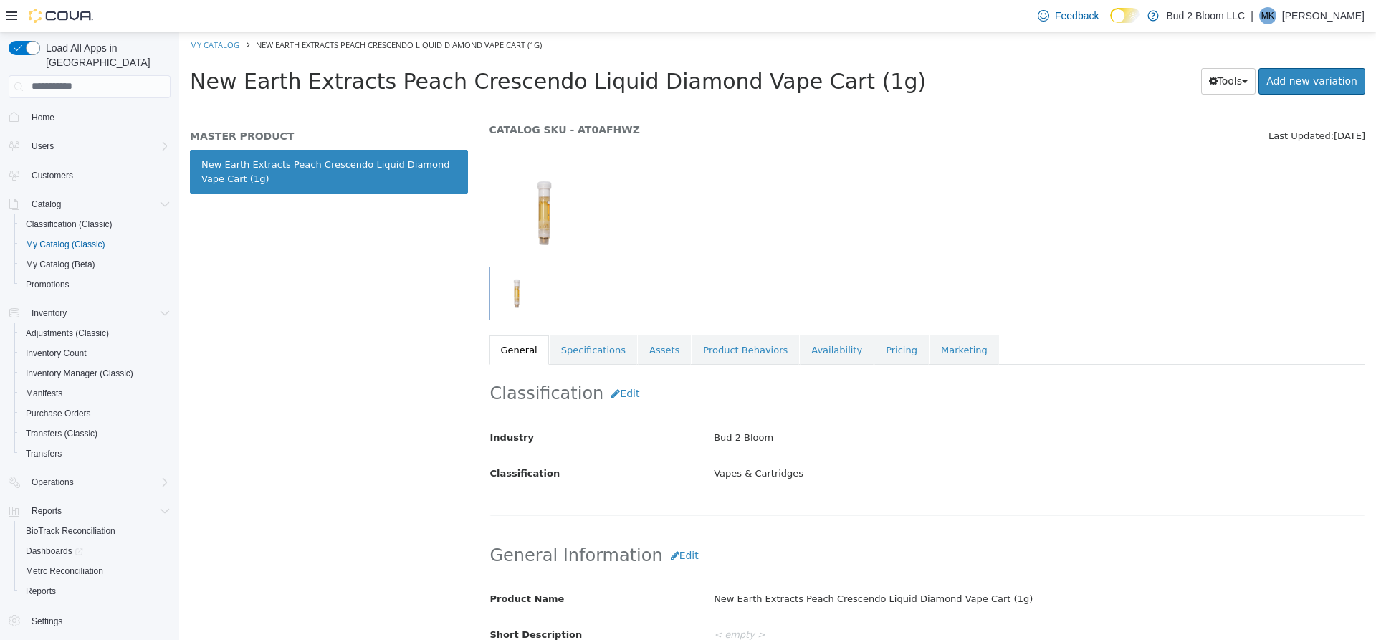
scroll to position [72, 0]
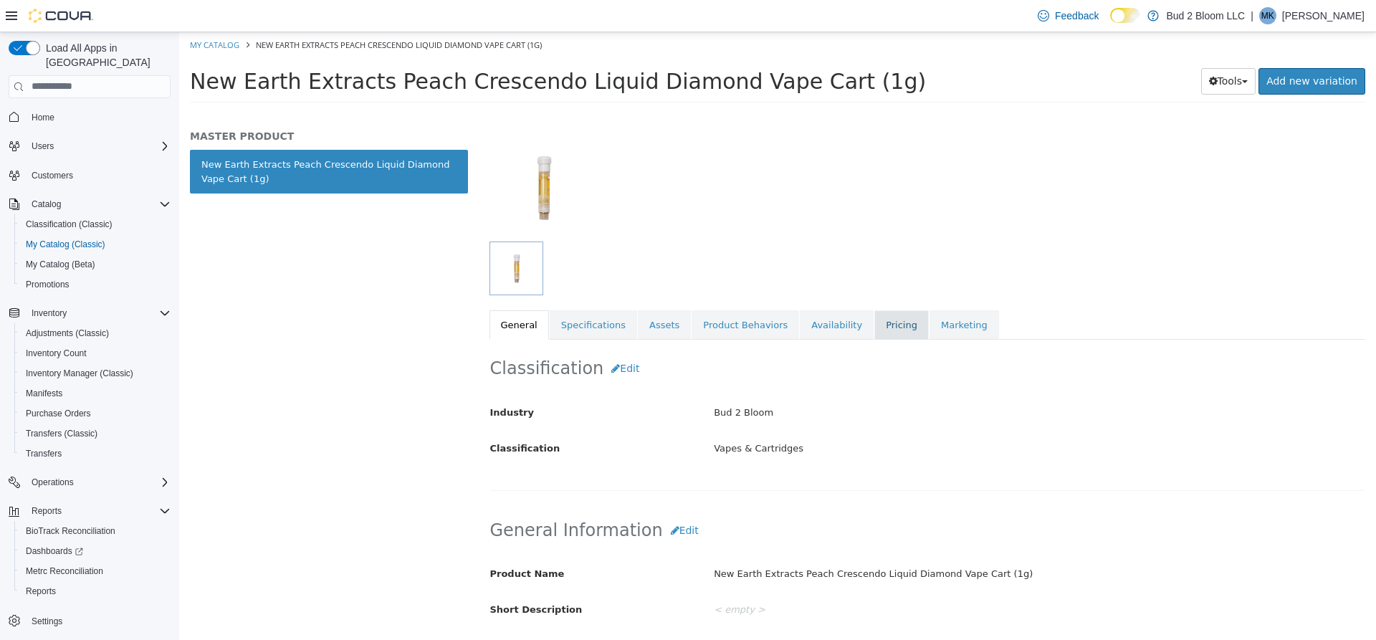
click at [874, 324] on link "Pricing" at bounding box center [901, 325] width 54 height 30
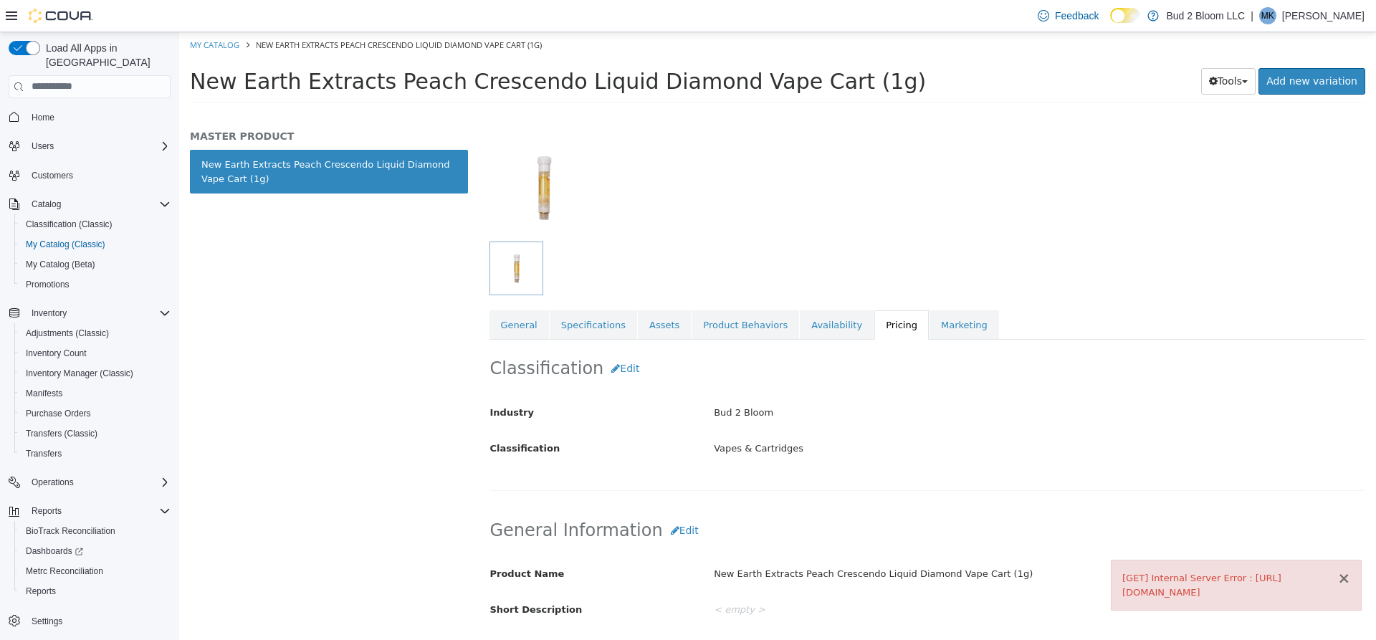
click at [1345, 570] on button "×" at bounding box center [1343, 577] width 13 height 15
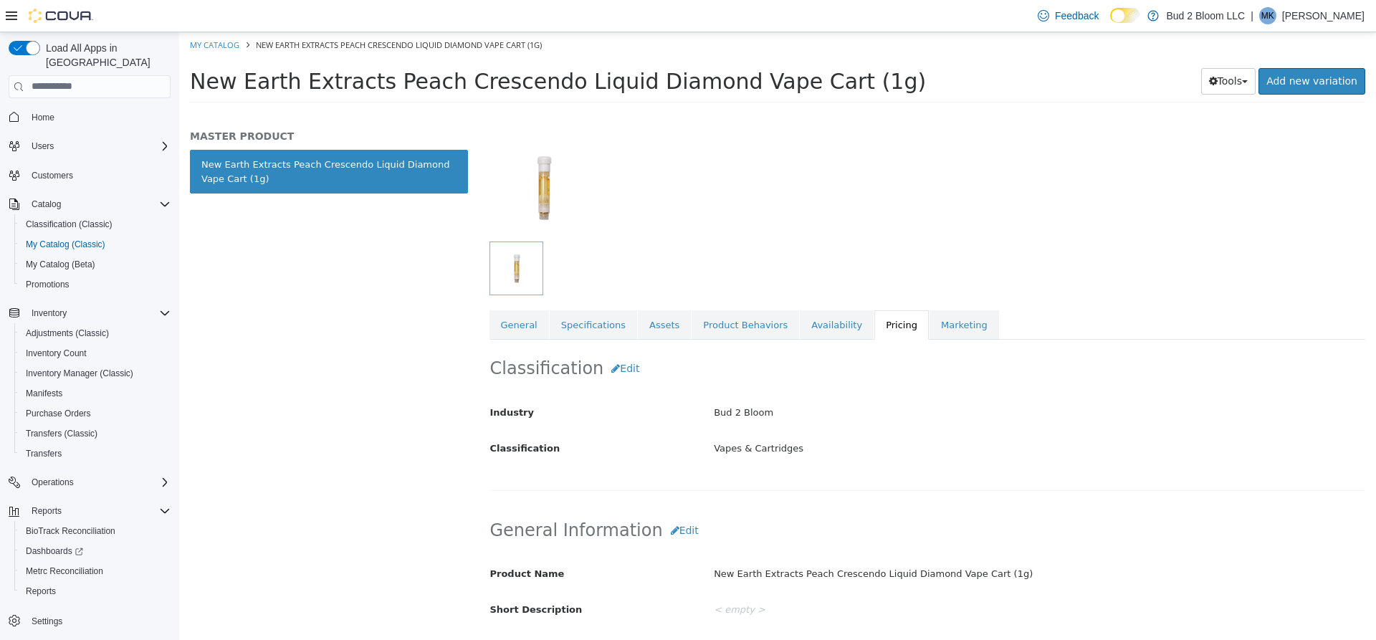
click at [874, 325] on link "Pricing" at bounding box center [901, 325] width 54 height 30
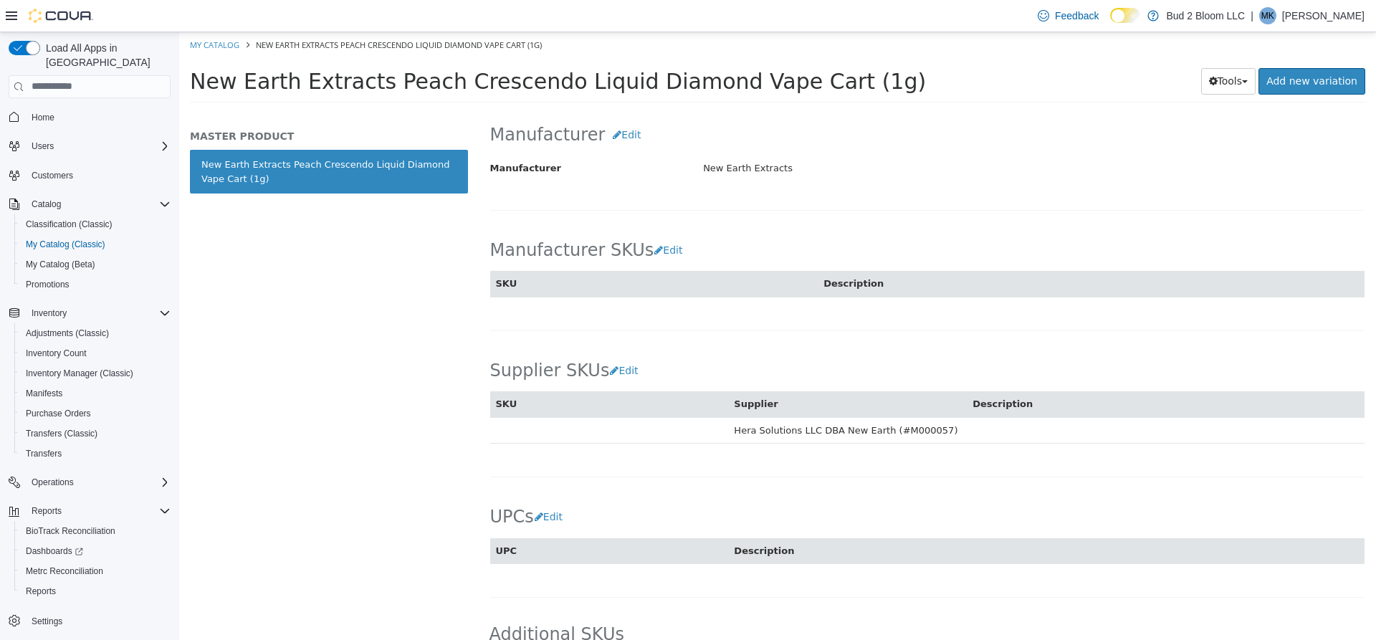
scroll to position [787, 0]
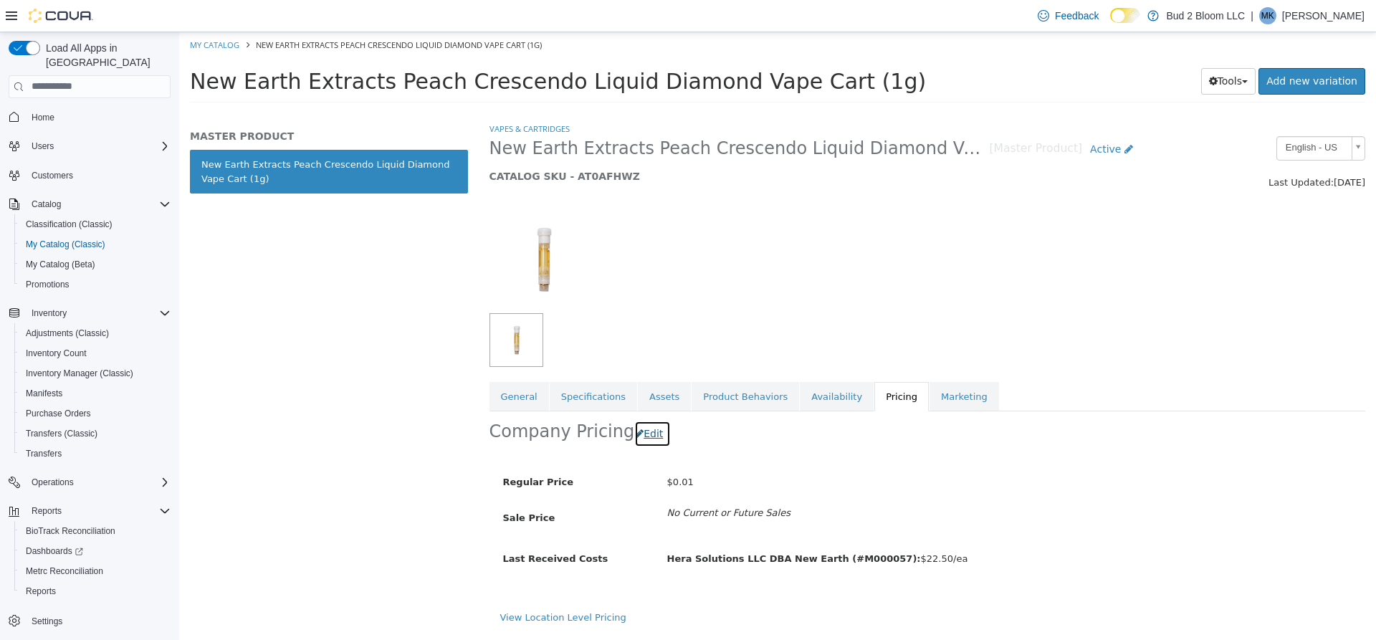
click at [642, 436] on button "Edit" at bounding box center [652, 433] width 37 height 27
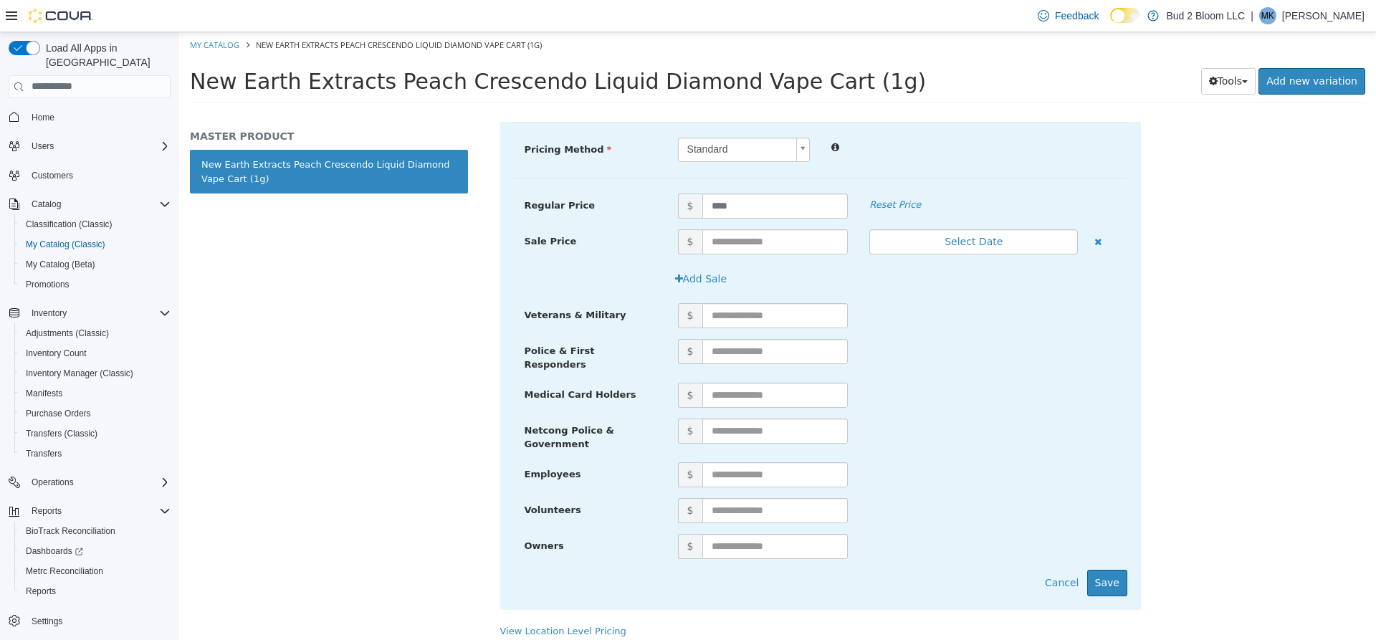
scroll to position [380, 0]
click at [1054, 571] on button "Cancel" at bounding box center [1061, 581] width 49 height 27
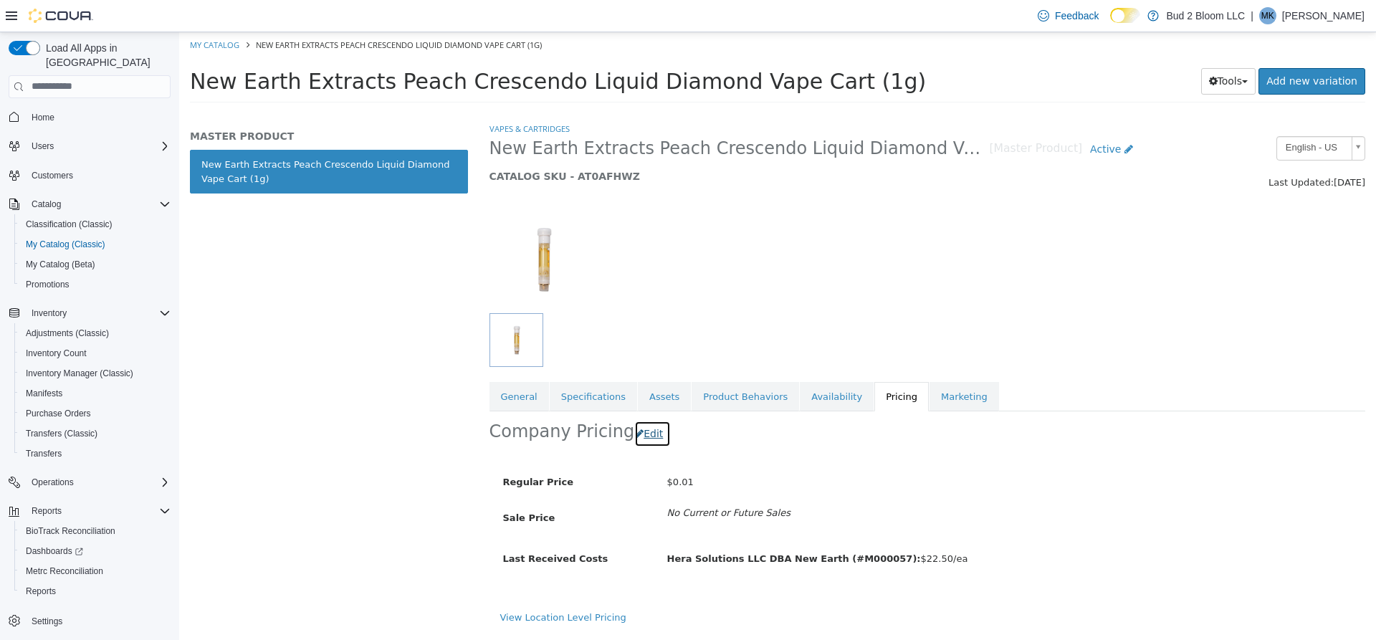
click at [648, 435] on button "Edit" at bounding box center [652, 433] width 37 height 27
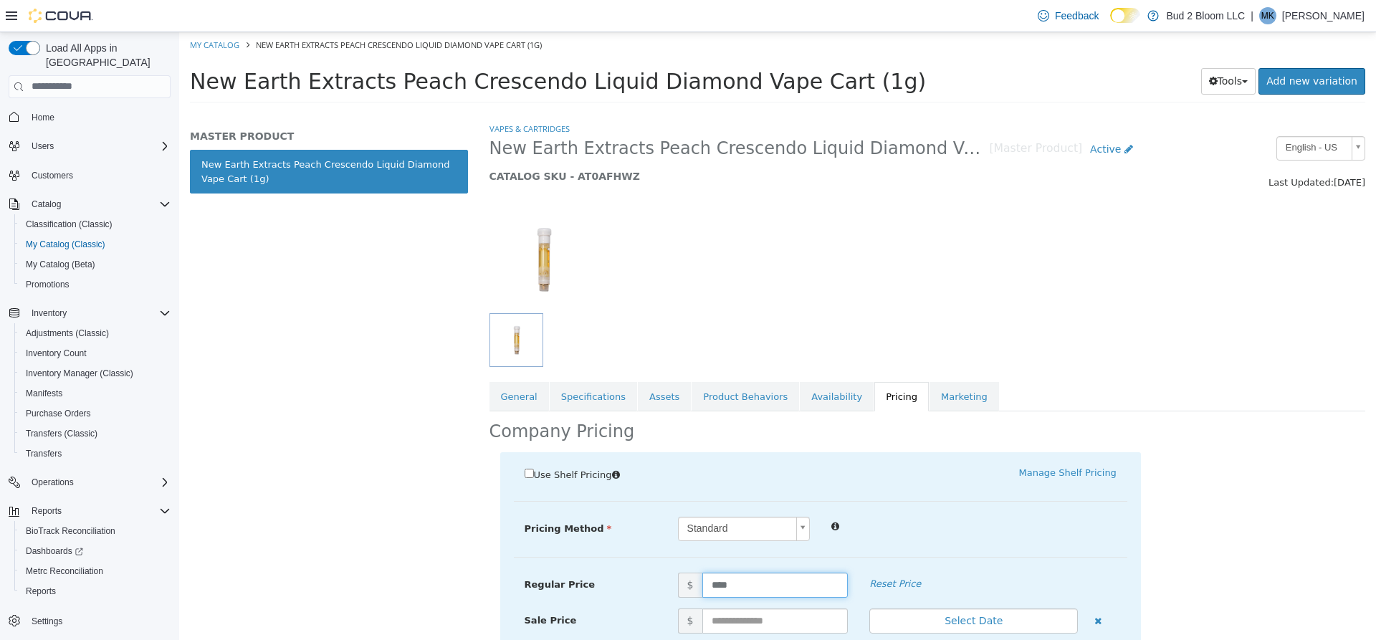
click at [734, 584] on input "****" at bounding box center [775, 584] width 146 height 25
type input "*"
type input "**"
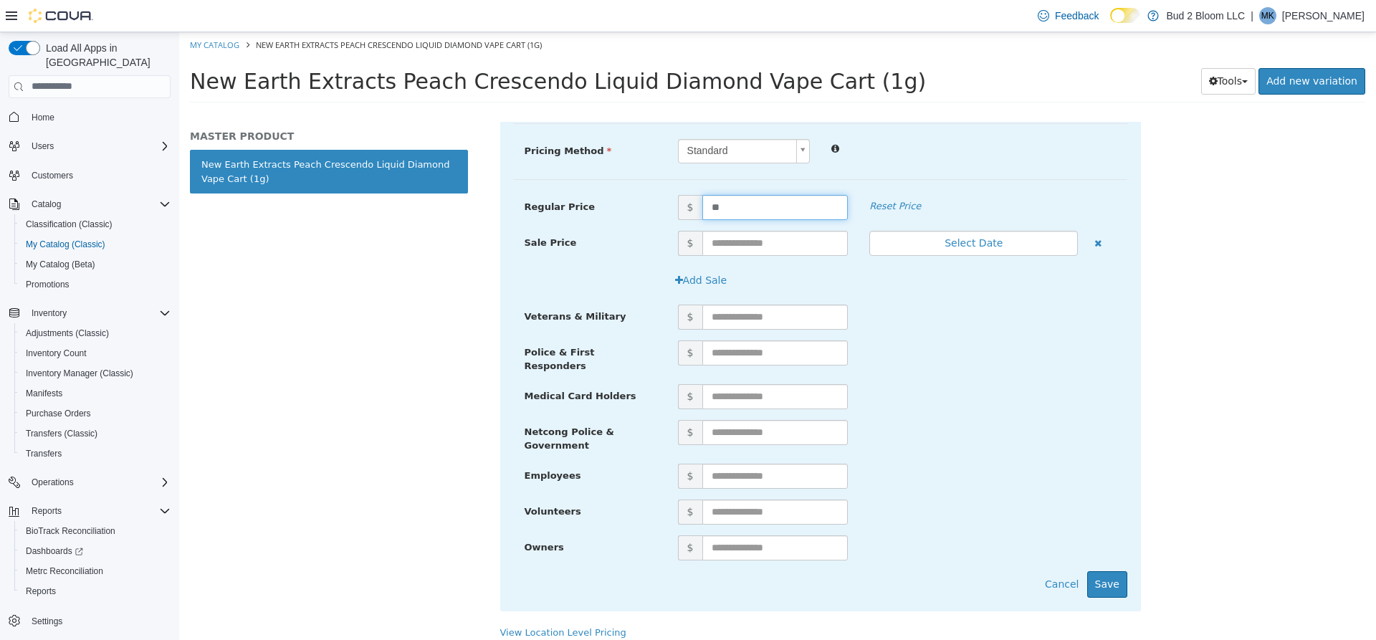
scroll to position [380, 0]
click at [1114, 582] on button "Save" at bounding box center [1107, 581] width 40 height 27
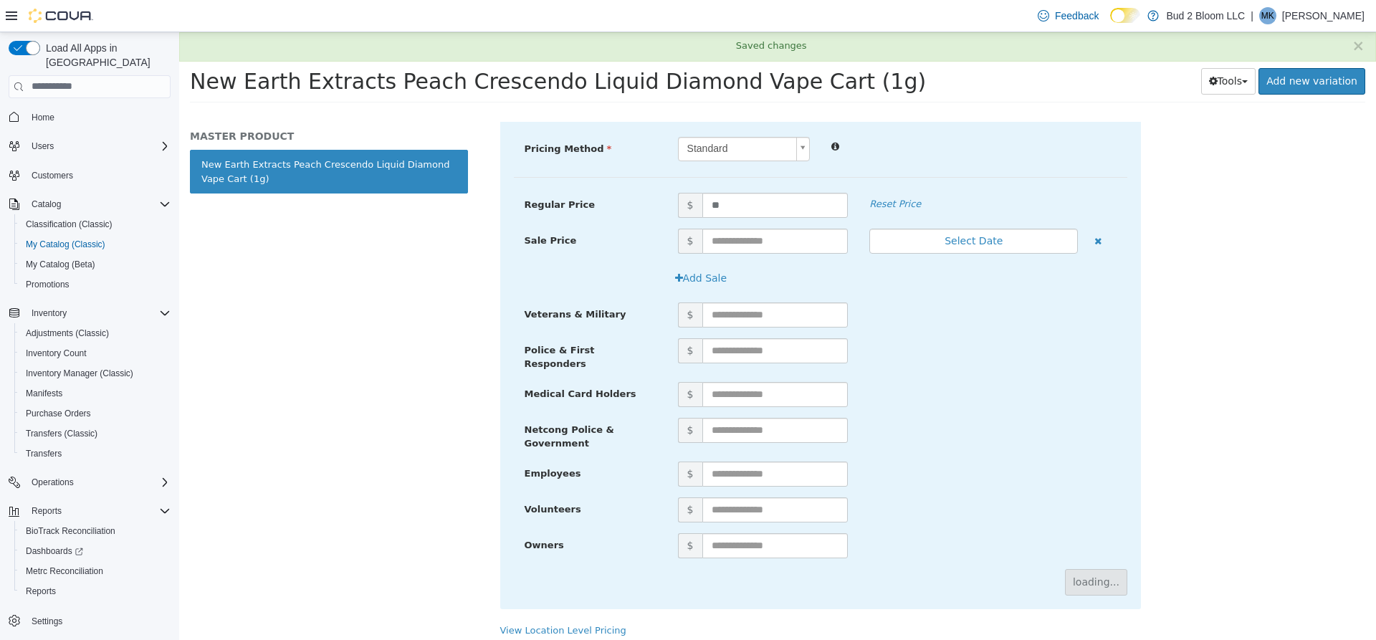
scroll to position [0, 0]
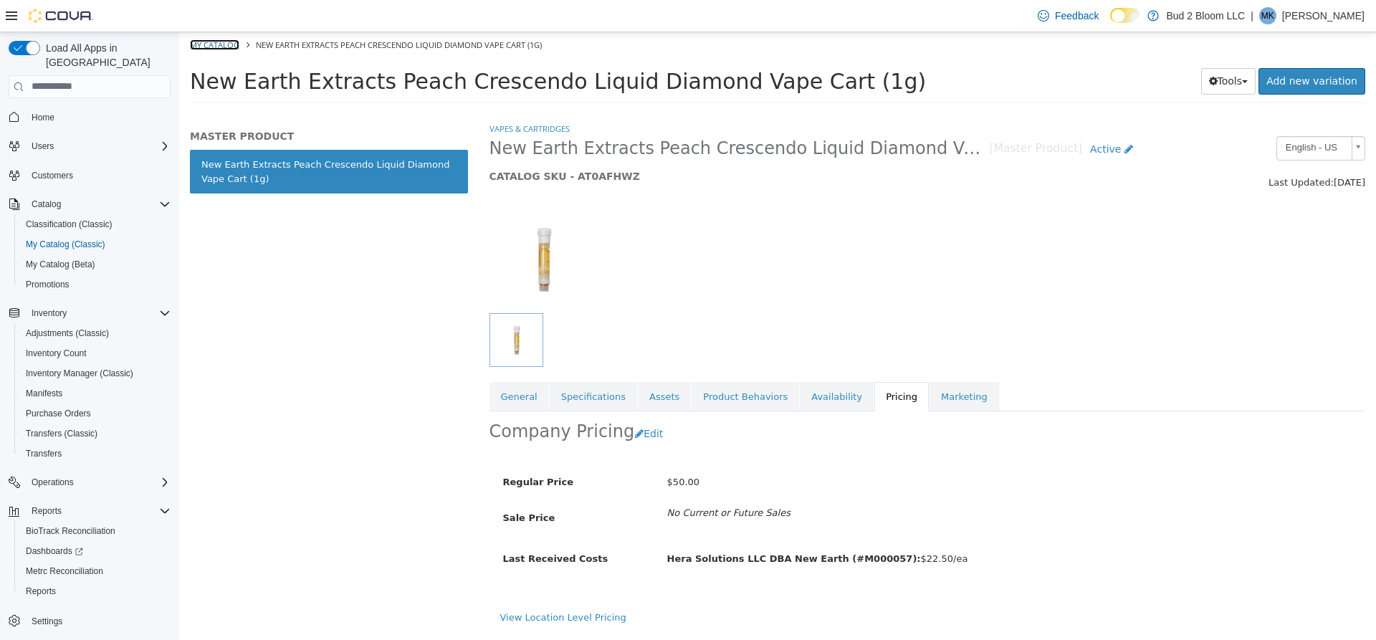
click at [203, 42] on link "My Catalog" at bounding box center [214, 44] width 49 height 11
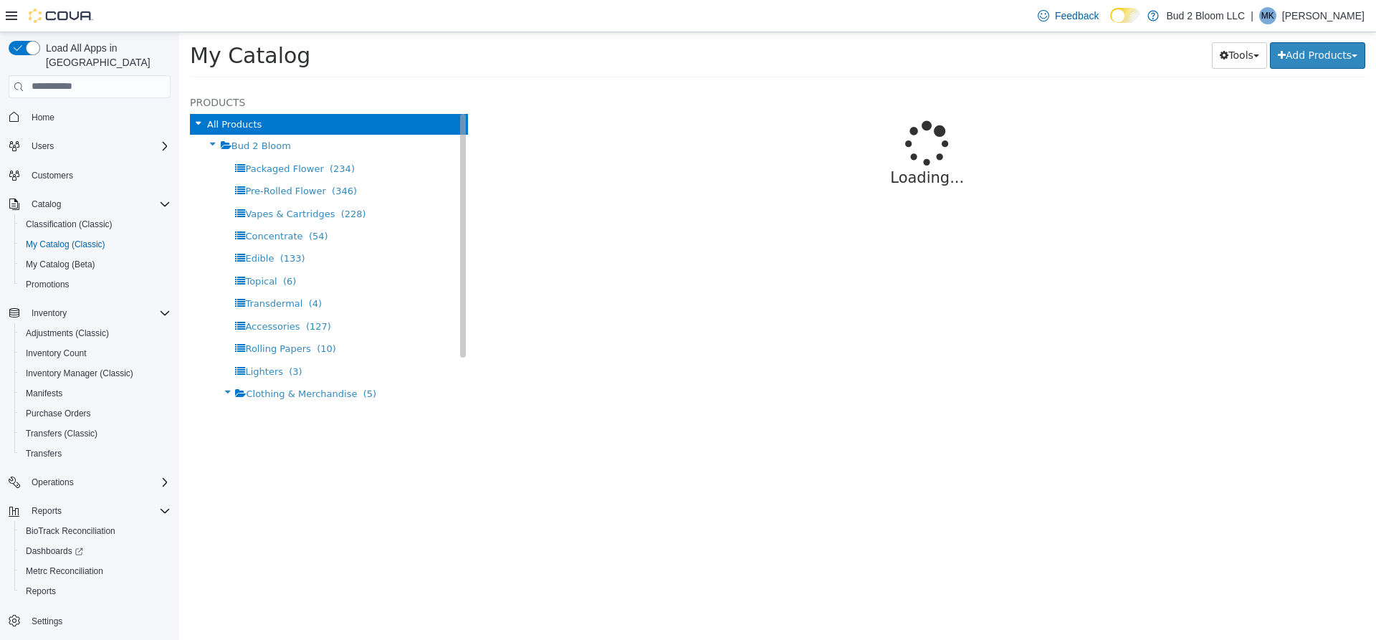
select select "**********"
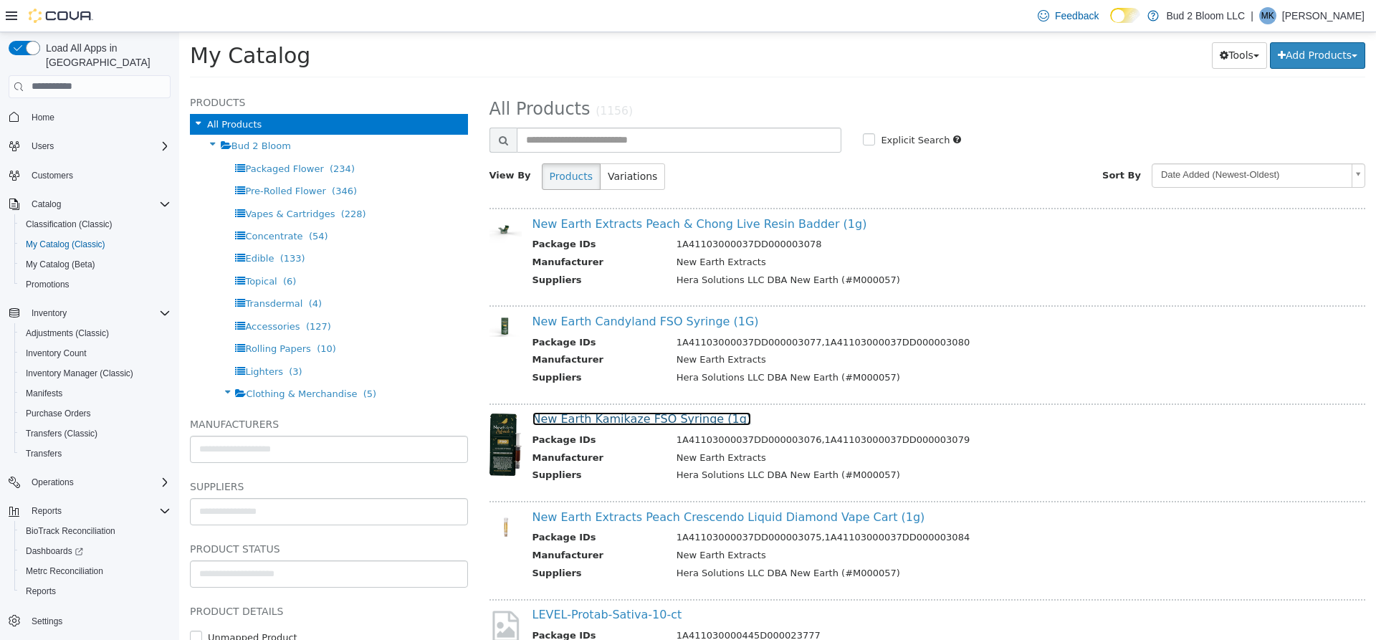
click at [645, 418] on link "New Earth Kamikaze FSO Syringe (1g)" at bounding box center [641, 418] width 219 height 14
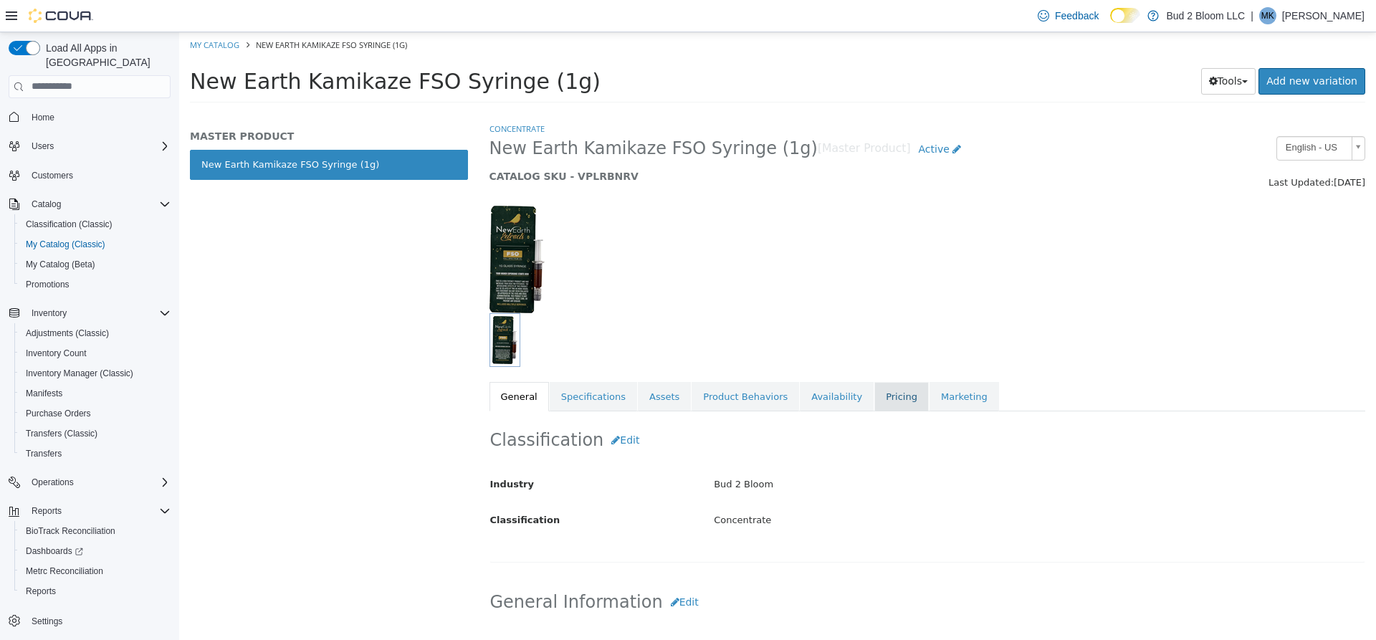
click at [874, 397] on link "Pricing" at bounding box center [901, 396] width 54 height 30
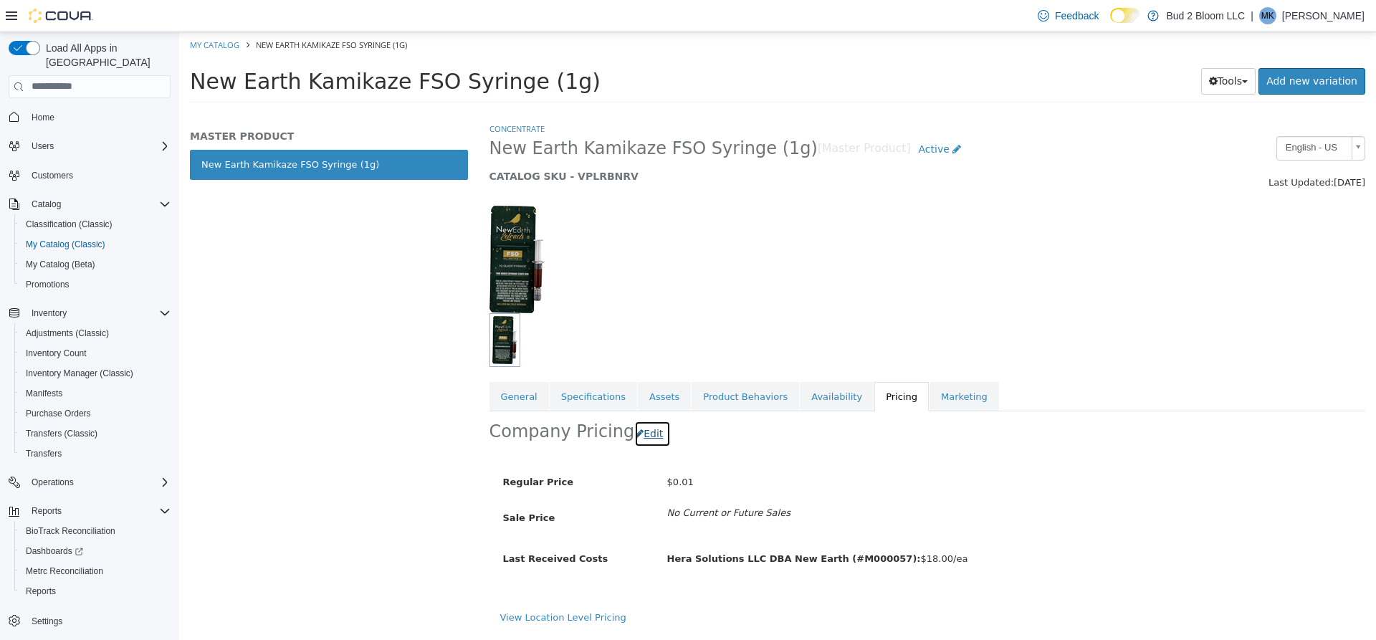
click at [642, 437] on button "Edit" at bounding box center [652, 433] width 37 height 27
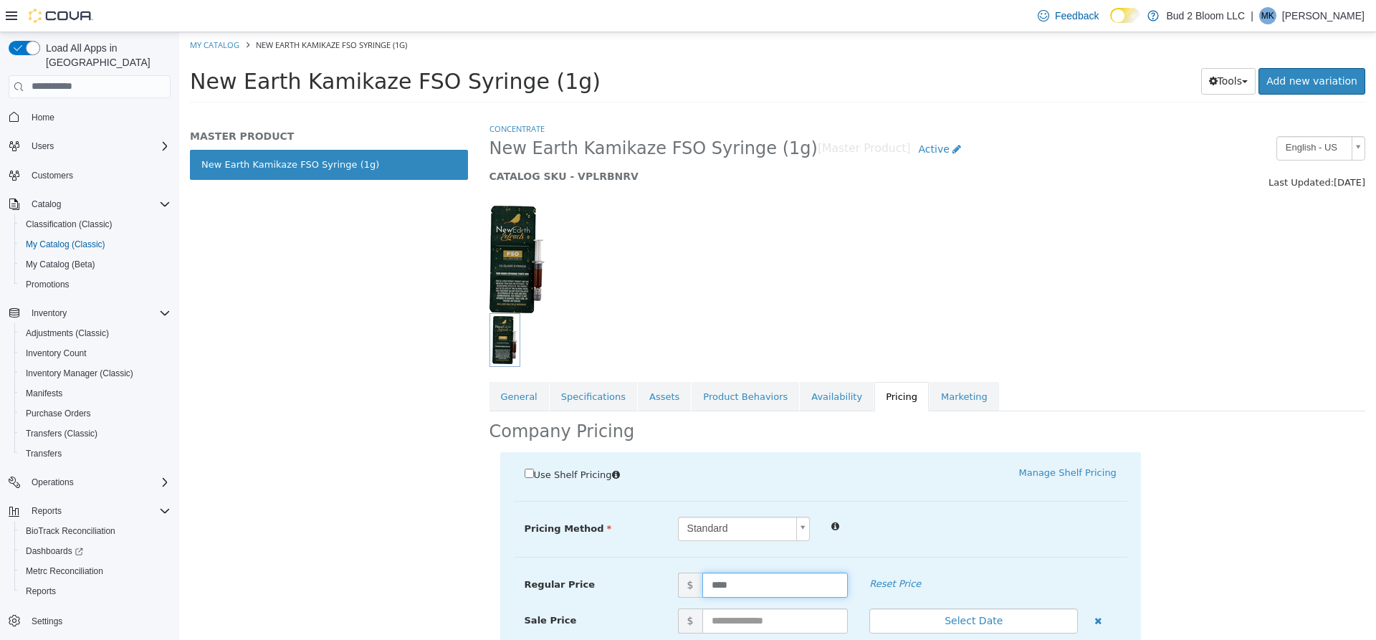
click at [758, 582] on input "****" at bounding box center [775, 584] width 146 height 25
type input "*"
type input "**"
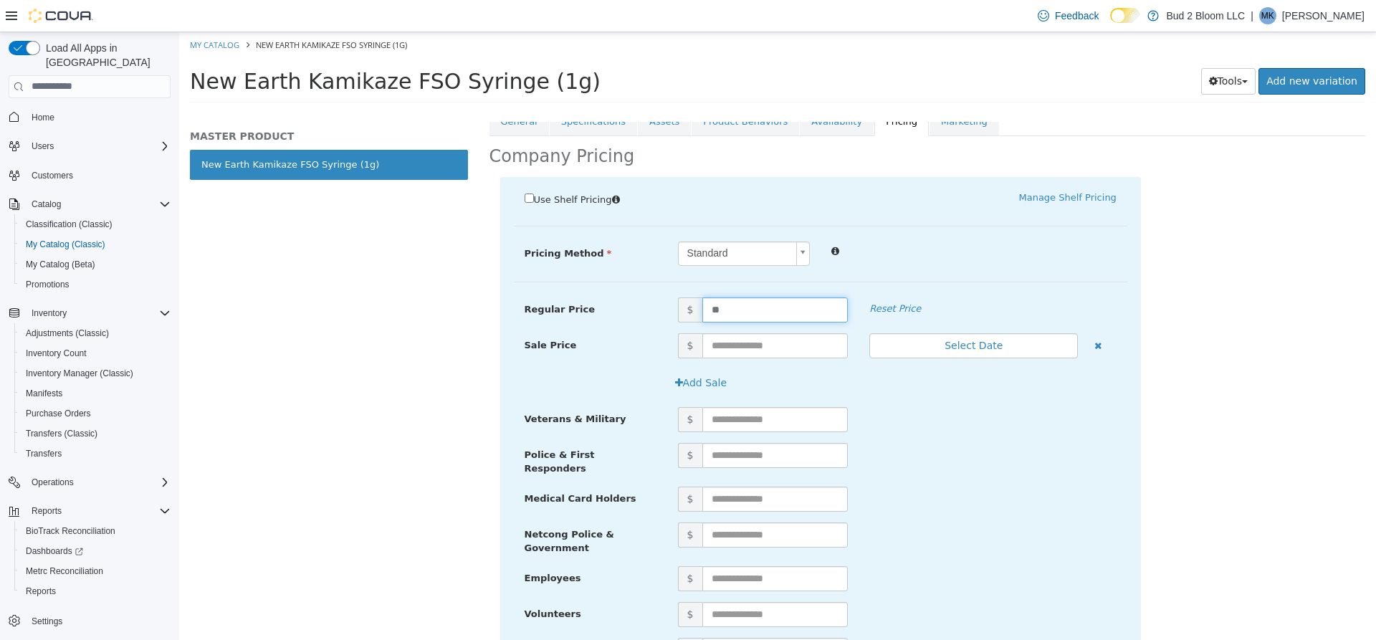
scroll to position [380, 0]
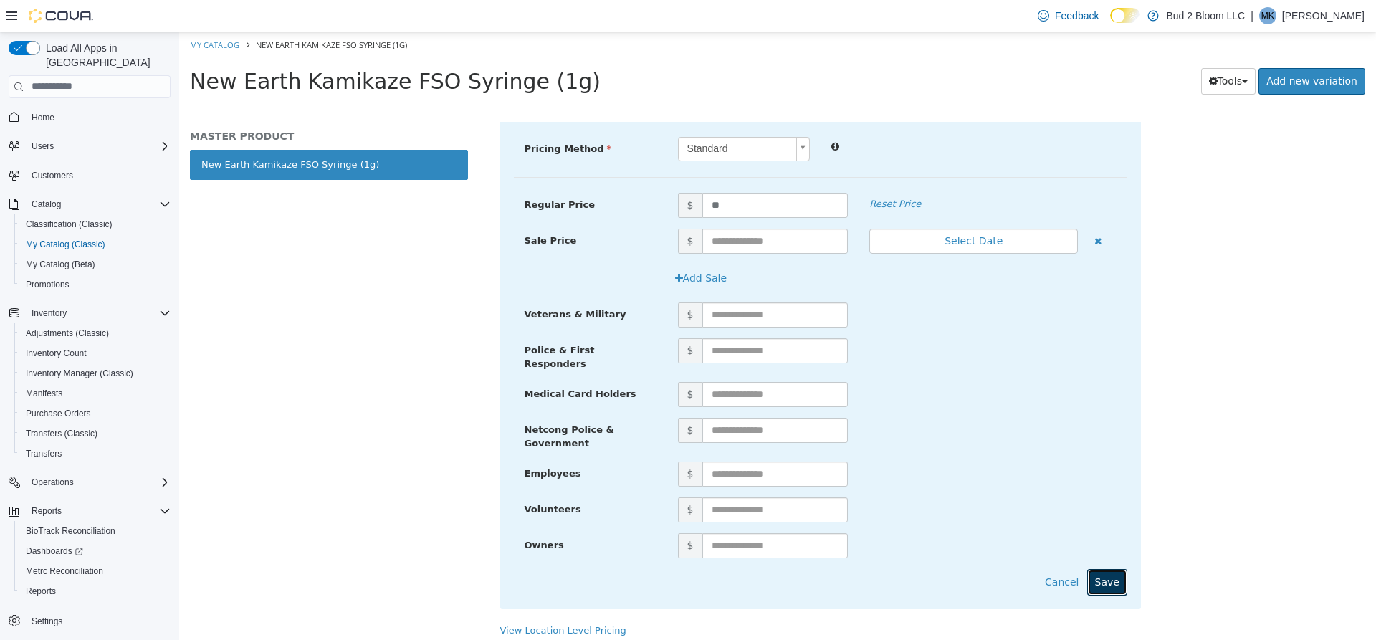
click at [1105, 575] on button "Save" at bounding box center [1107, 581] width 40 height 27
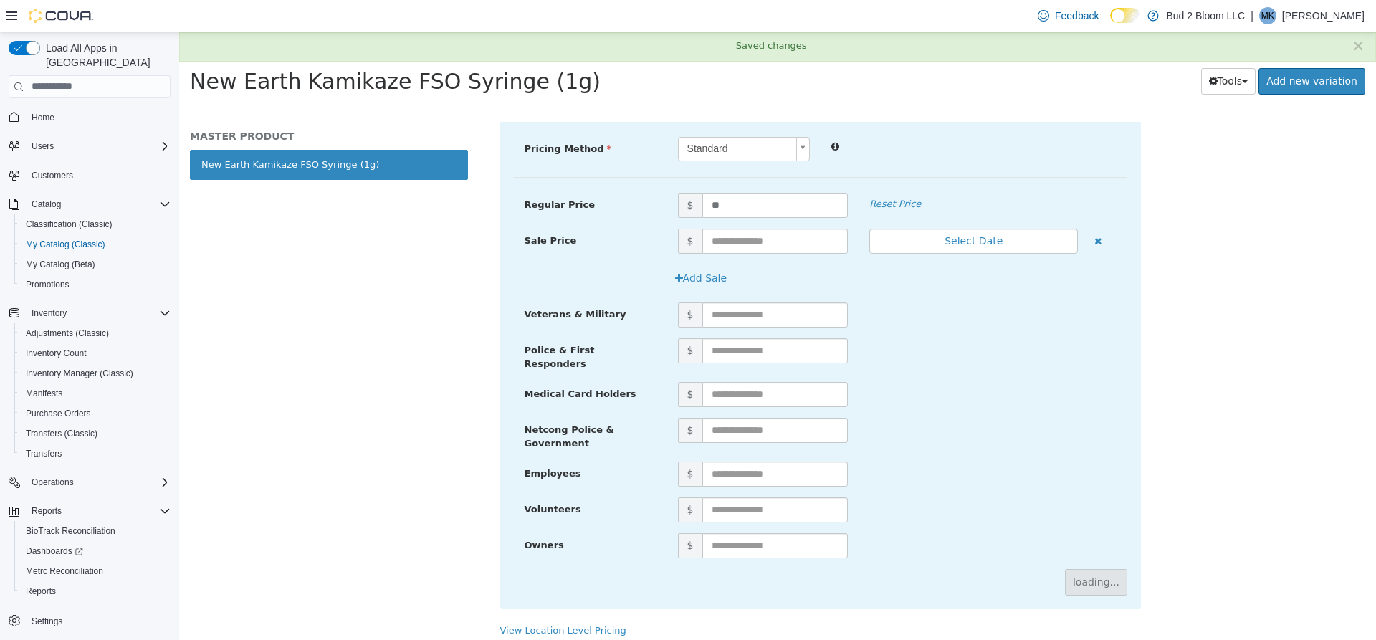
scroll to position [0, 0]
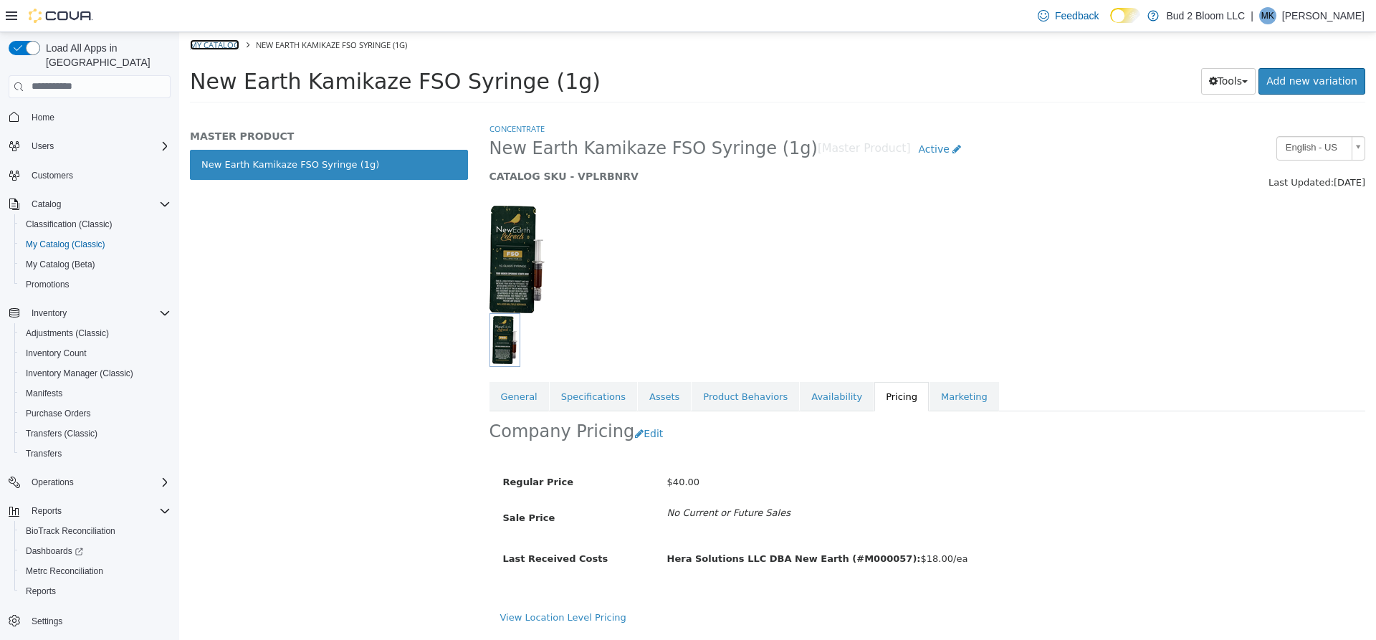
click at [206, 42] on link "My Catalog" at bounding box center [214, 44] width 49 height 11
select select "**********"
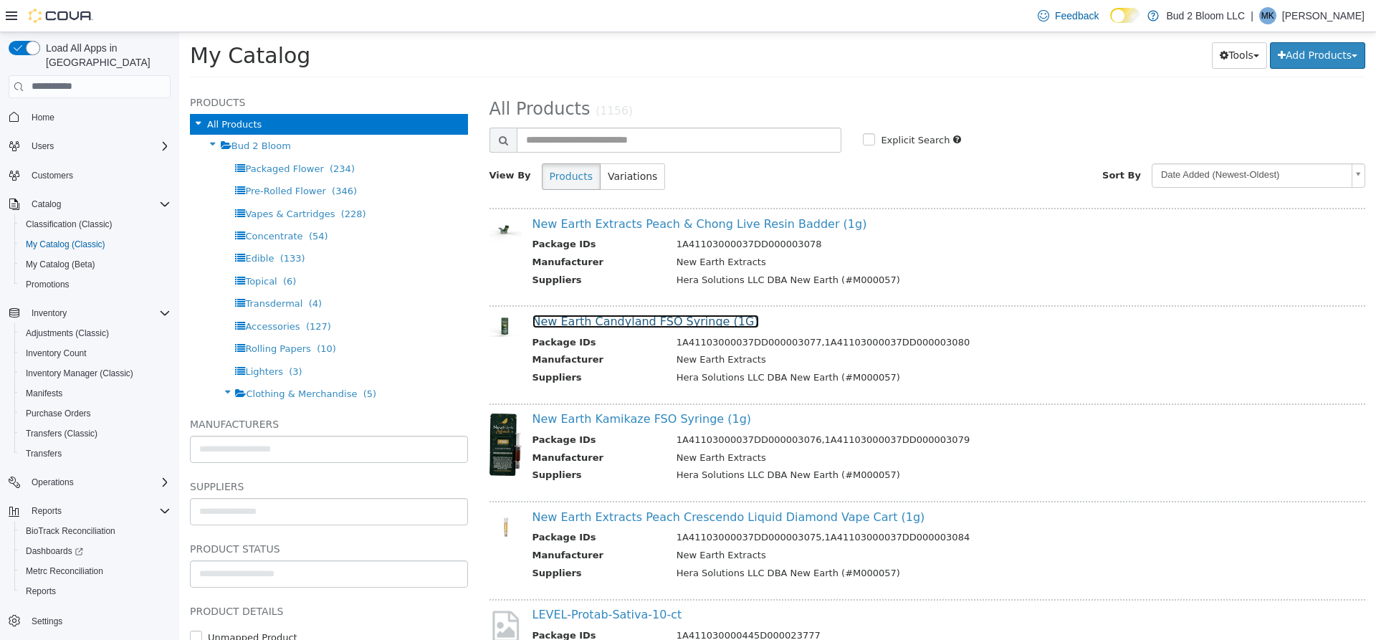
click at [671, 320] on link "New Earth Candyland FSO Syringe (1G)" at bounding box center [645, 321] width 226 height 14
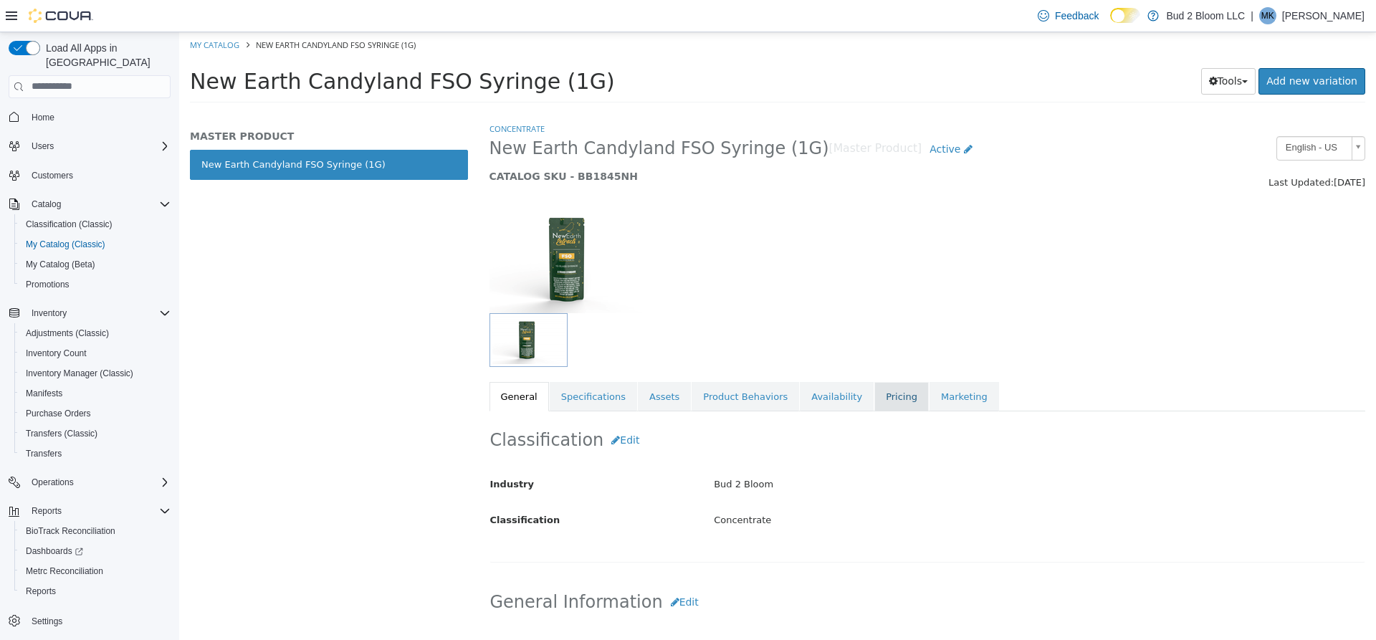
click at [874, 390] on link "Pricing" at bounding box center [901, 396] width 54 height 30
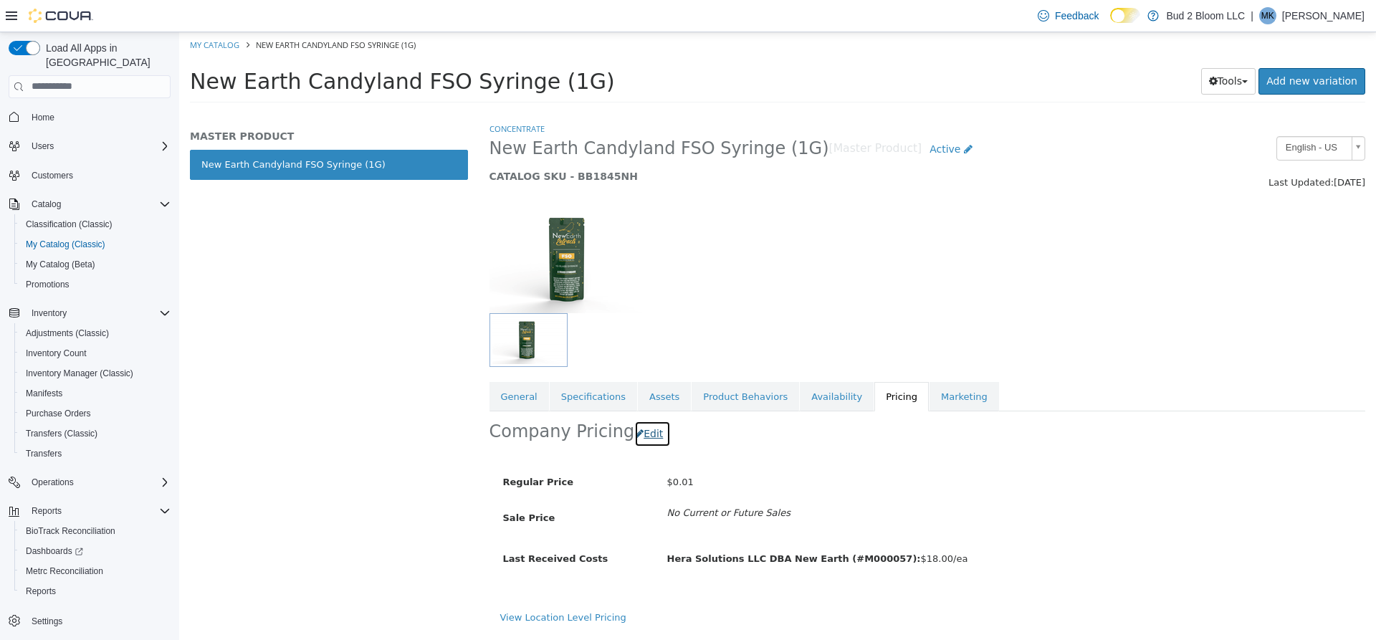
click at [641, 434] on button "Edit" at bounding box center [652, 433] width 37 height 27
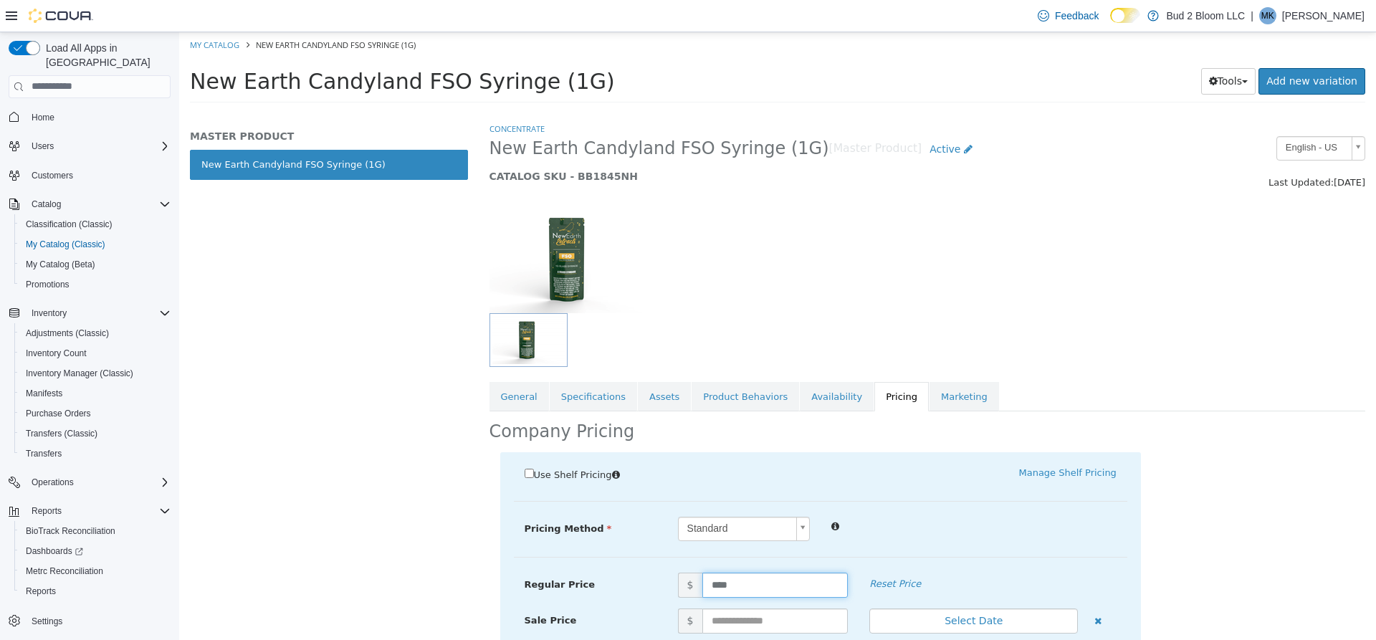
click at [743, 582] on input "****" at bounding box center [775, 584] width 146 height 25
type input "*"
type input "**"
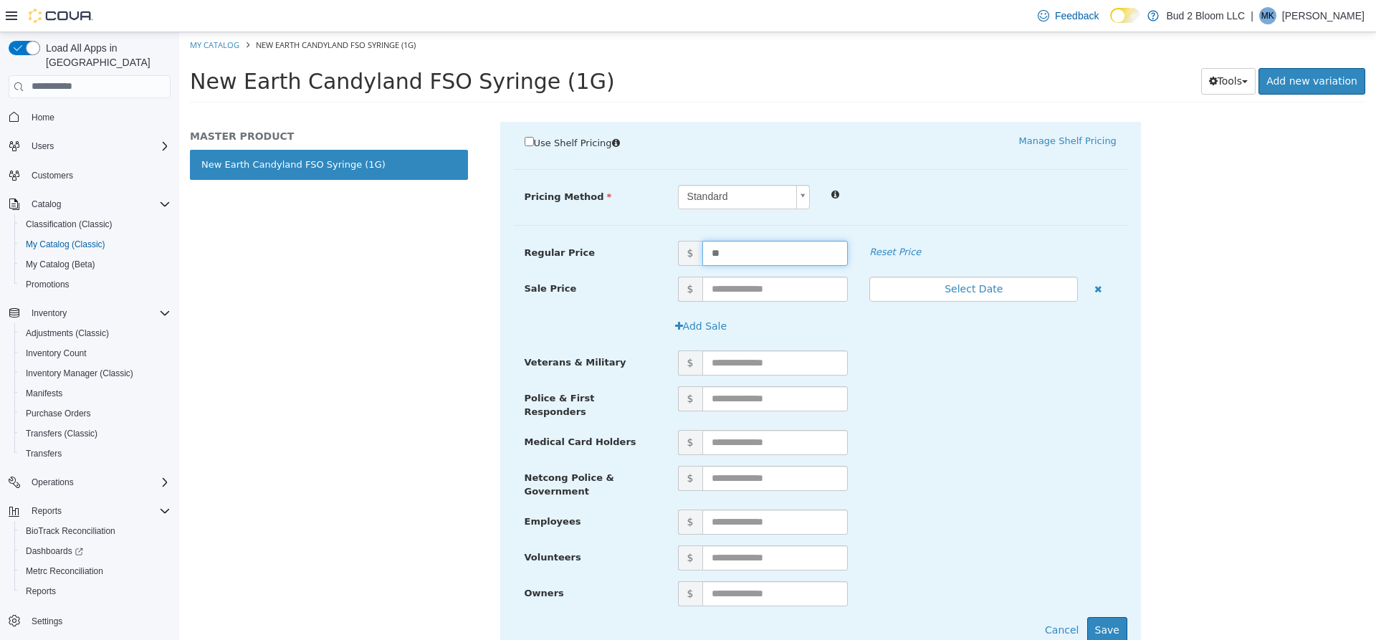
scroll to position [380, 0]
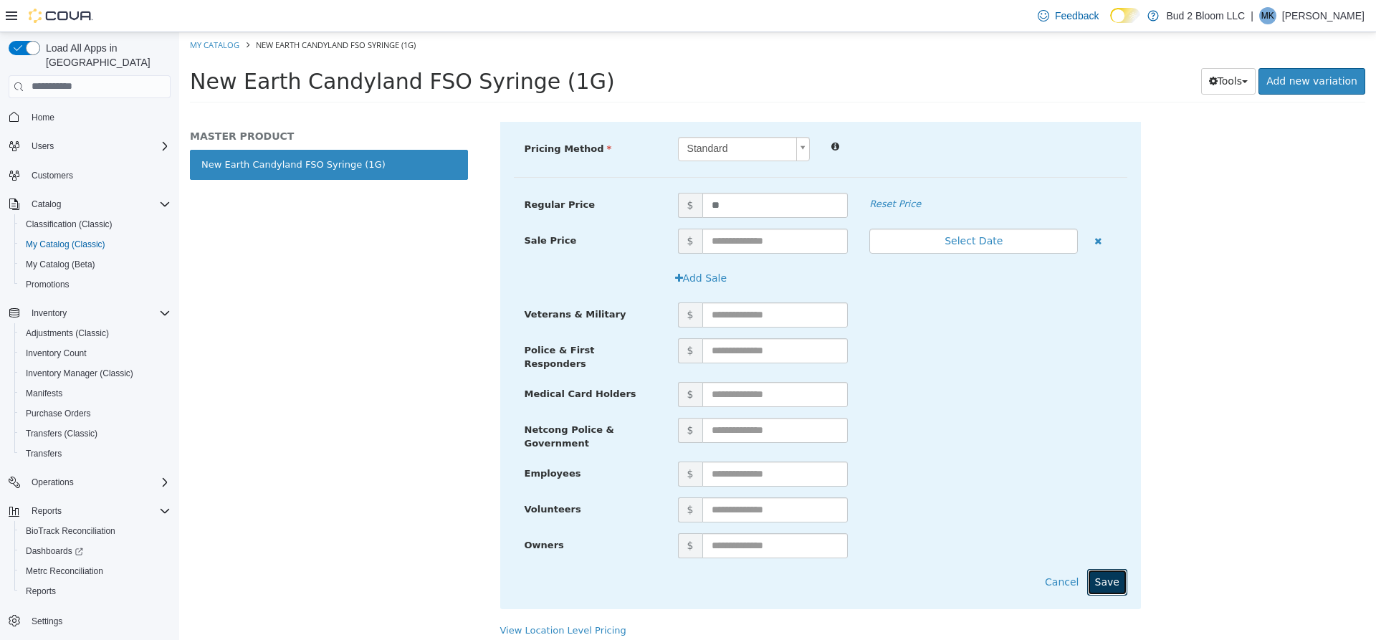
click at [1111, 573] on button "Save" at bounding box center [1107, 581] width 40 height 27
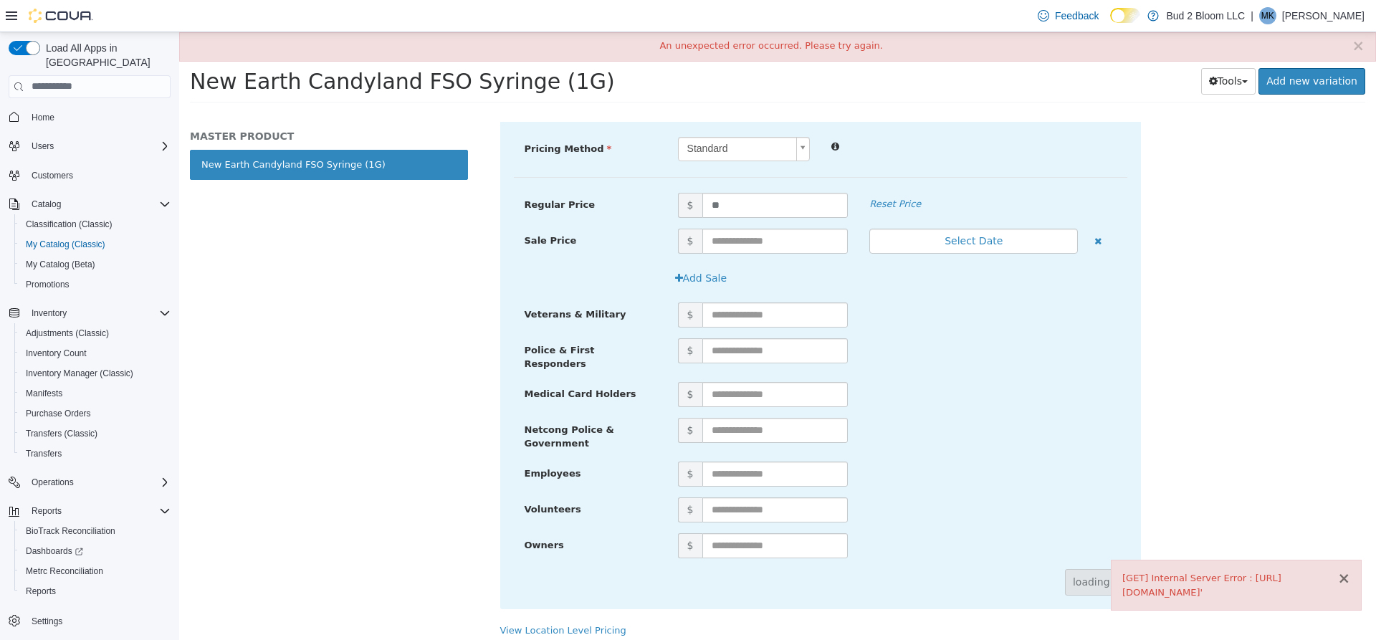
click at [1347, 570] on button "×" at bounding box center [1343, 577] width 13 height 15
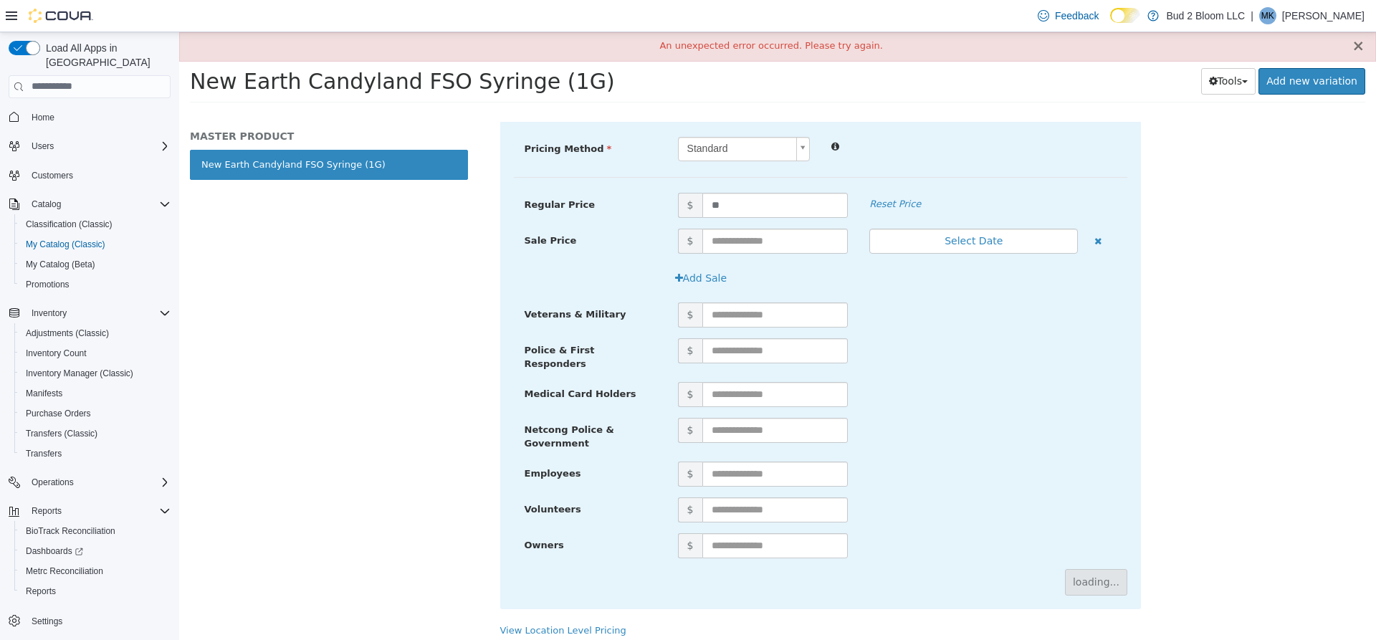
click at [1362, 49] on button "×" at bounding box center [1357, 45] width 13 height 15
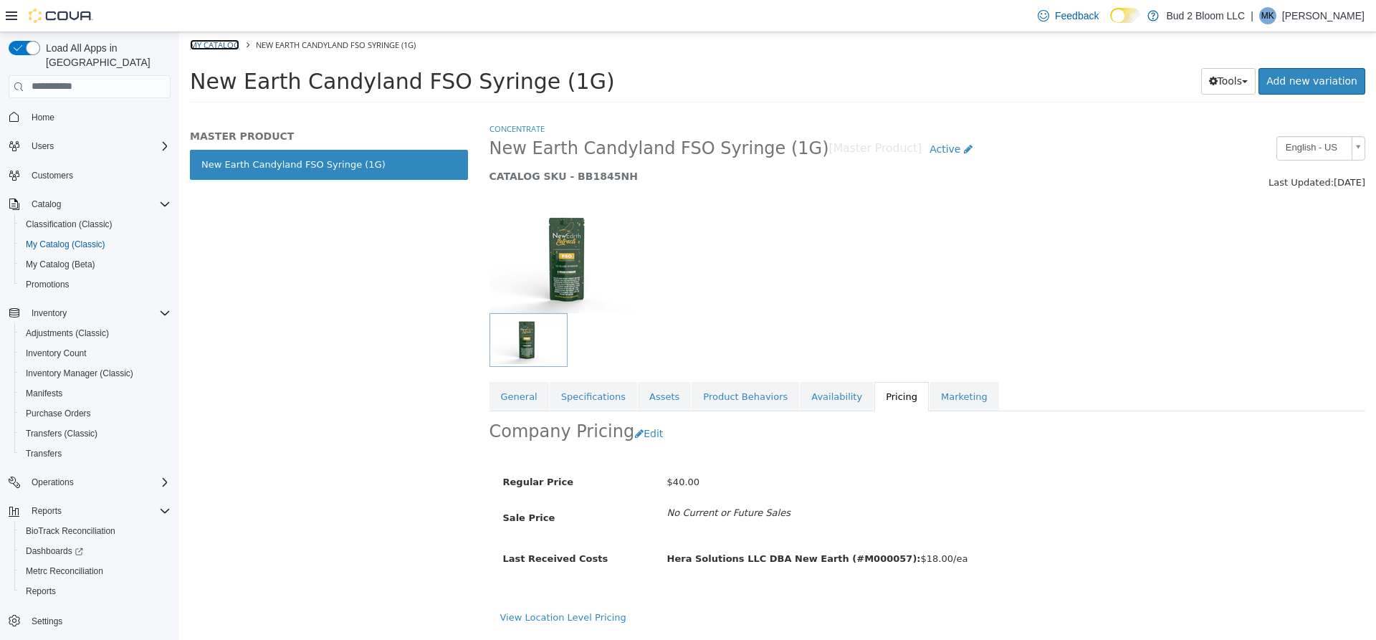
click at [227, 45] on link "My Catalog" at bounding box center [214, 44] width 49 height 11
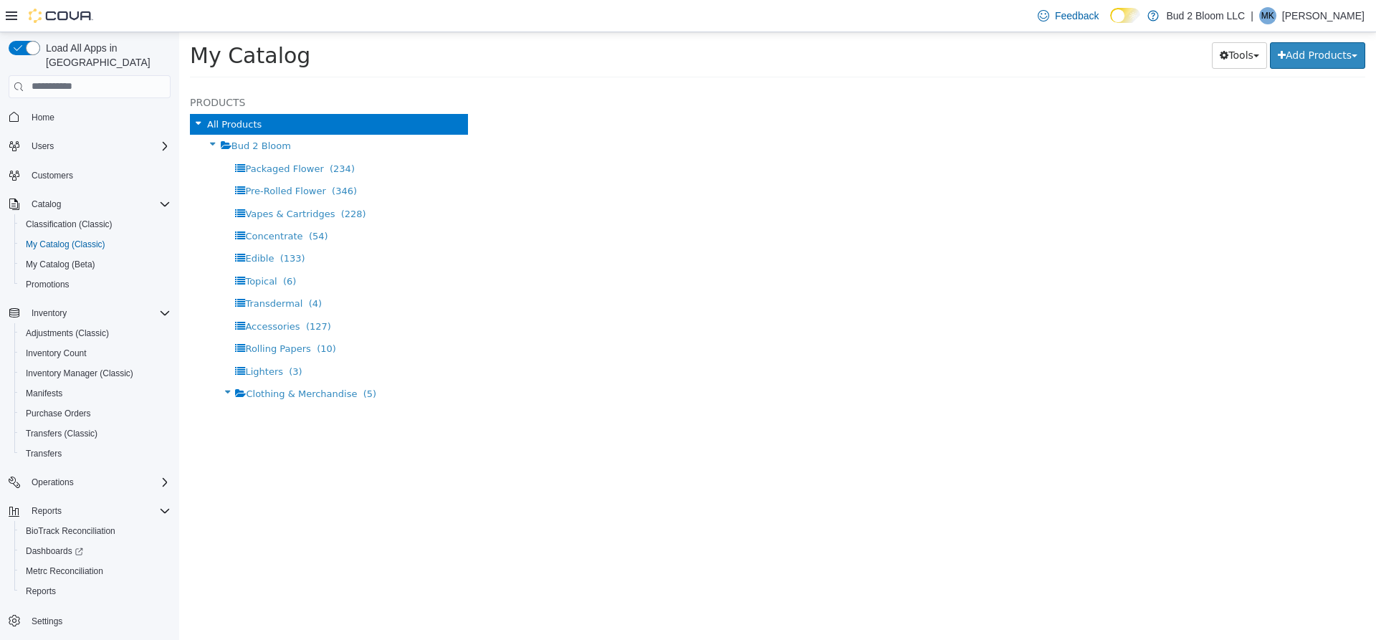
select select "**********"
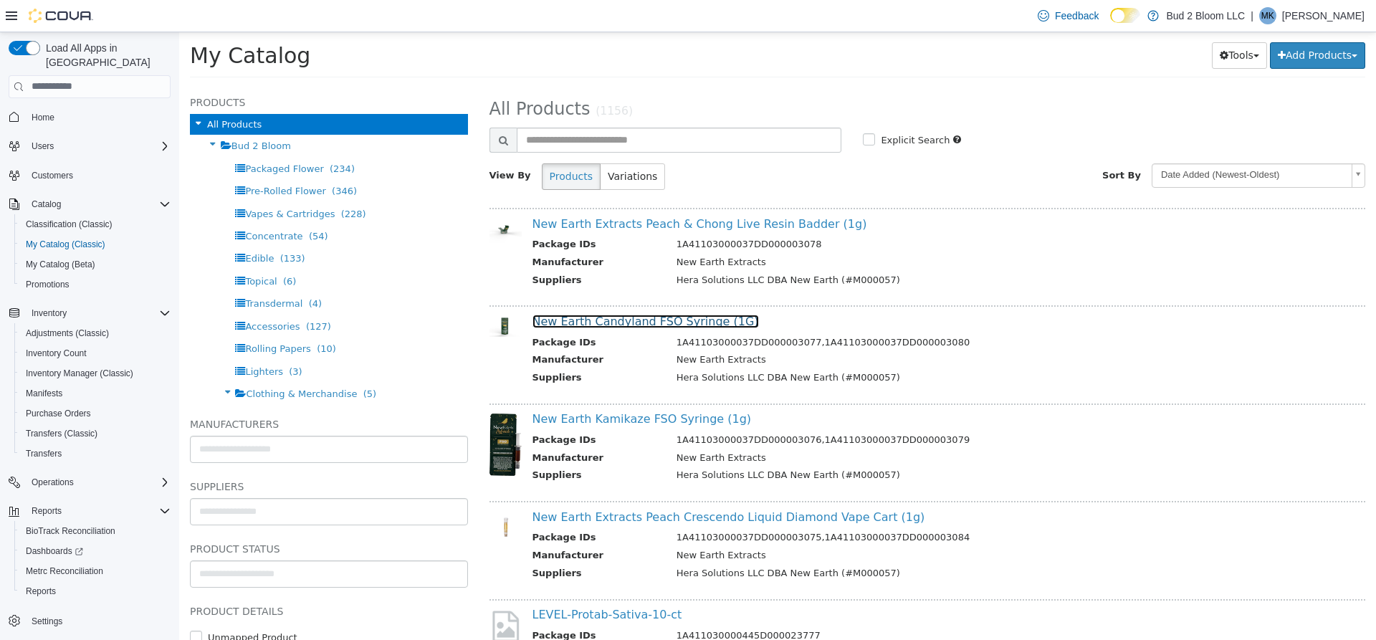
click at [644, 317] on link "New Earth Candyland FSO Syringe (1G)" at bounding box center [645, 321] width 226 height 14
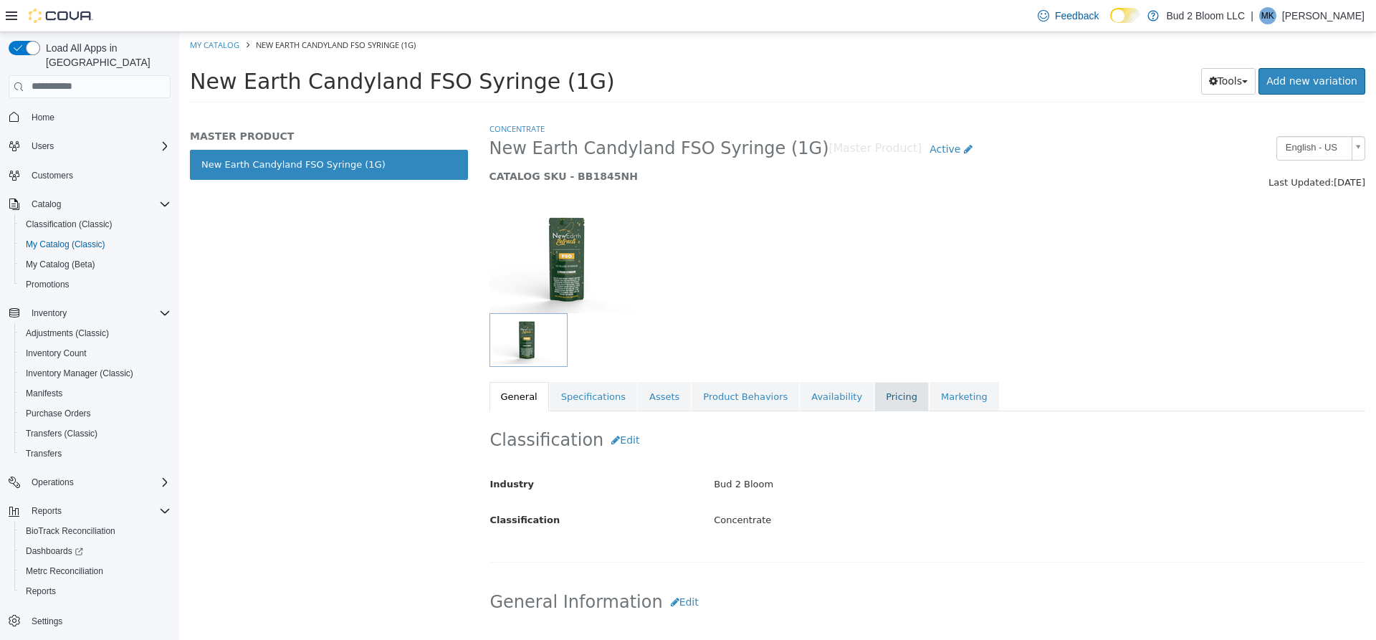
click at [874, 397] on link "Pricing" at bounding box center [901, 396] width 54 height 30
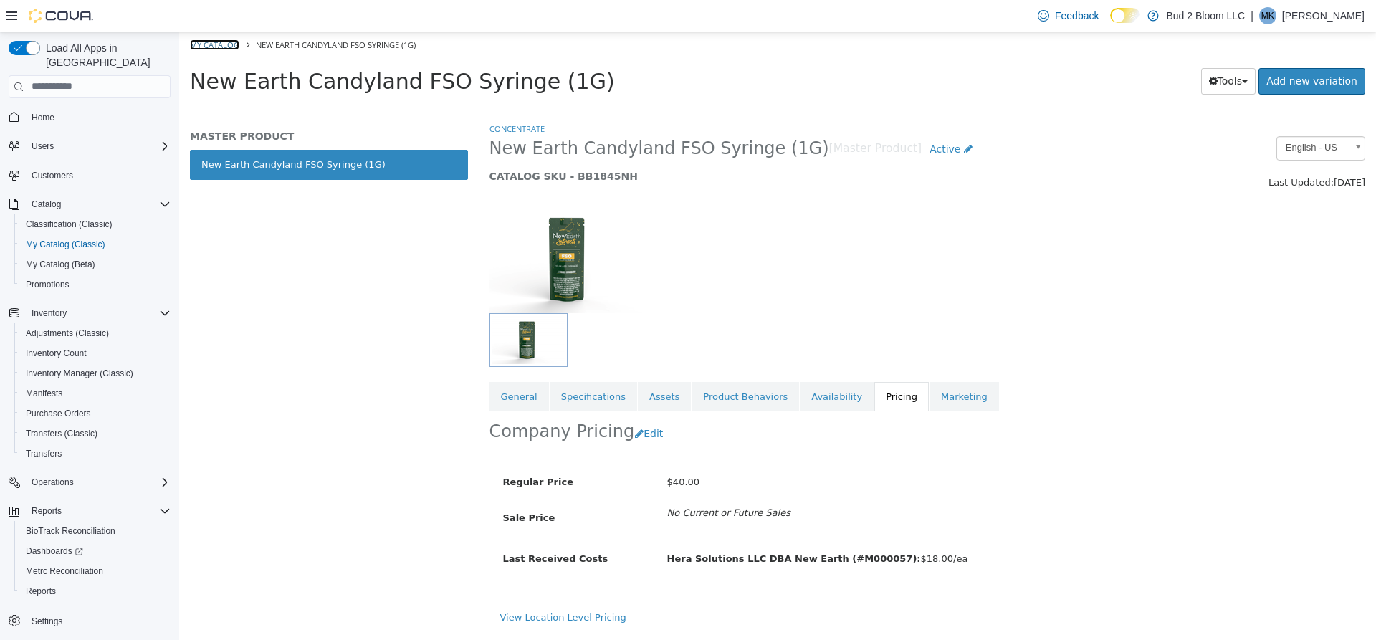
click at [226, 43] on link "My Catalog" at bounding box center [214, 44] width 49 height 11
select select "**********"
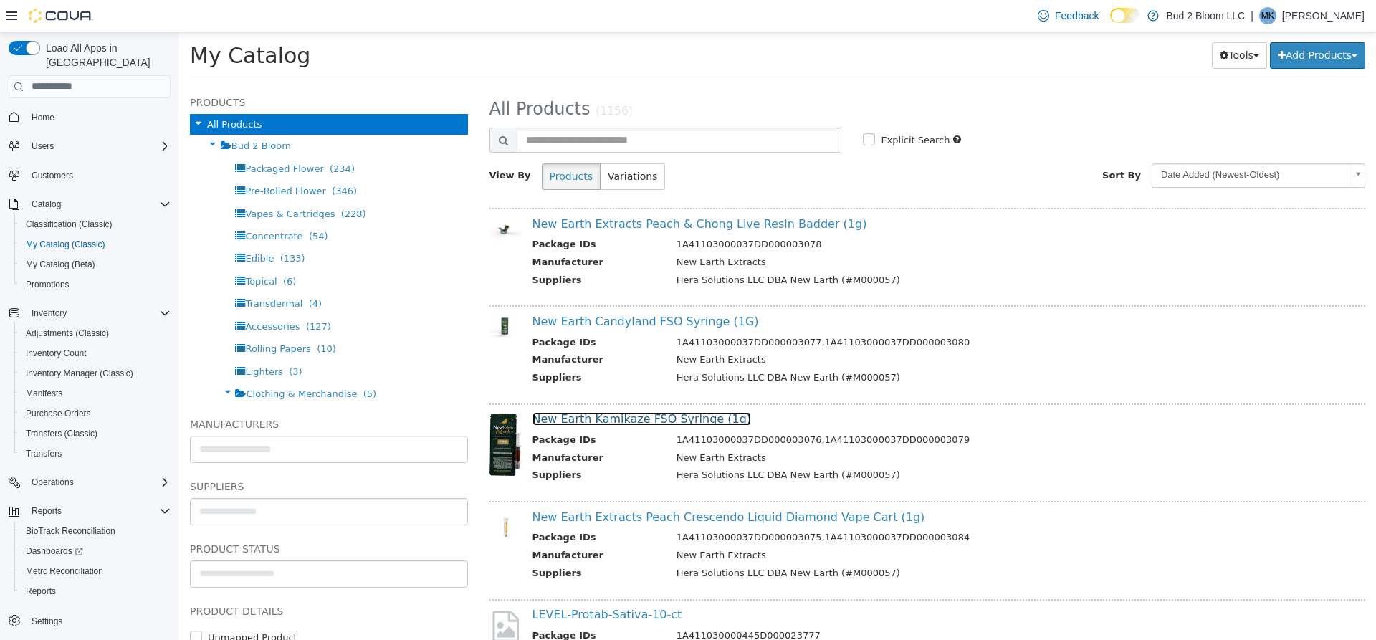
click at [682, 421] on link "New Earth Kamikaze FSO Syringe (1g)" at bounding box center [641, 418] width 219 height 14
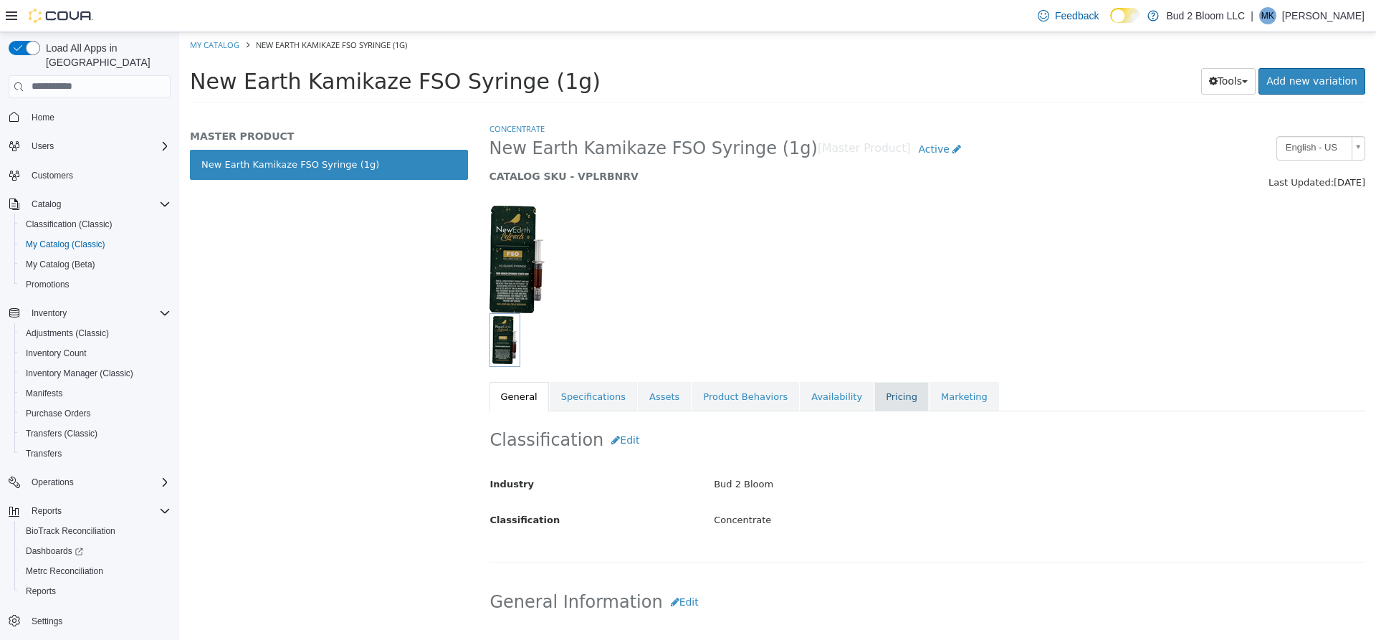
click at [874, 394] on link "Pricing" at bounding box center [901, 396] width 54 height 30
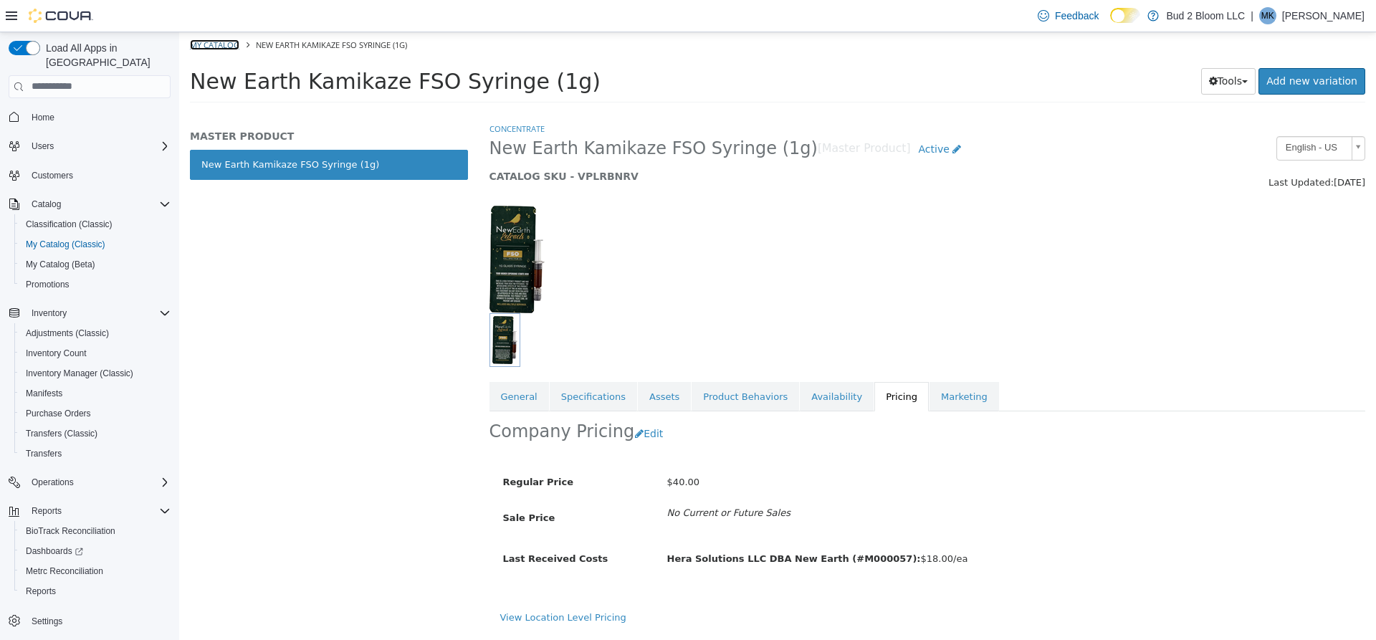
click at [222, 45] on link "My Catalog" at bounding box center [214, 44] width 49 height 11
select select "**********"
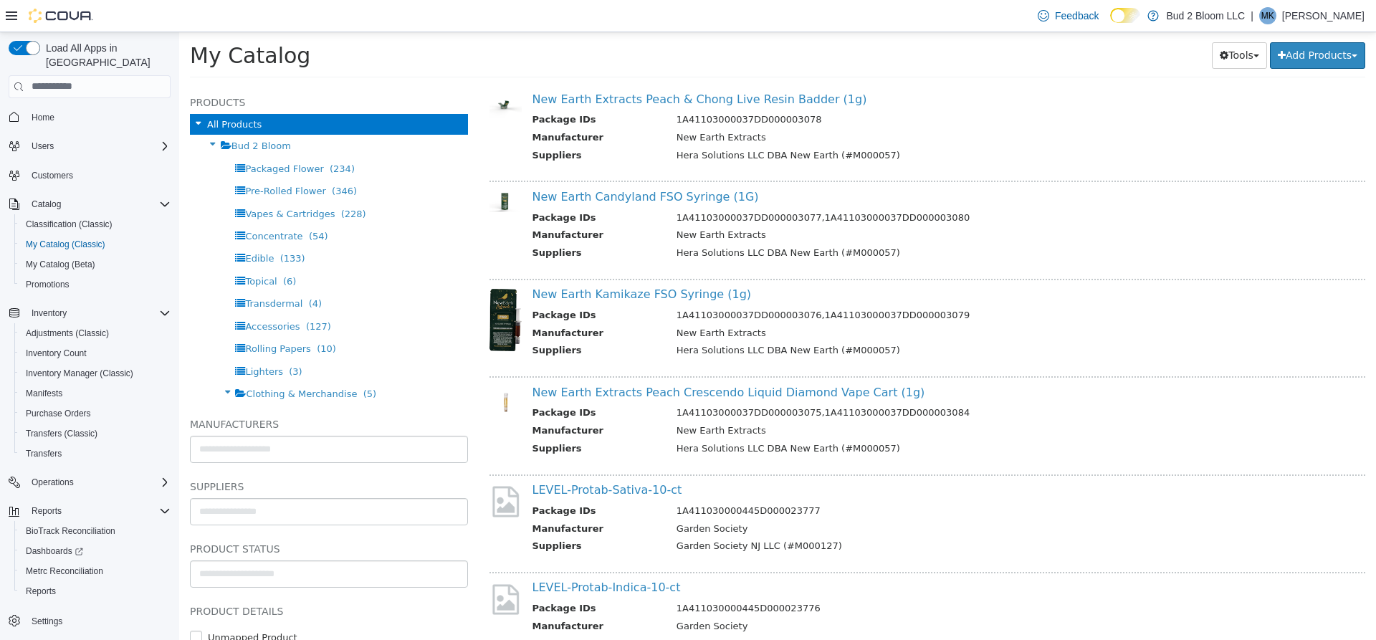
scroll to position [215, 0]
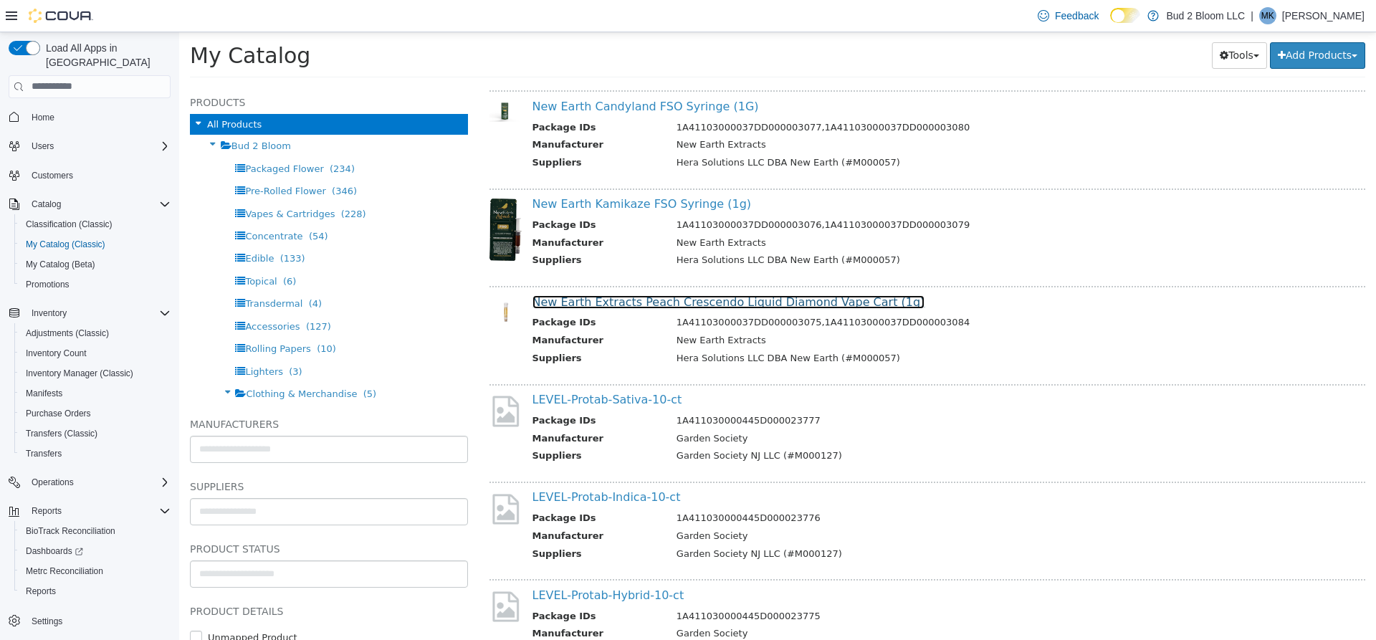
click at [719, 300] on link "New Earth Extracts Peach Crescendo Liquid Diamond Vape Cart (1g)" at bounding box center [728, 301] width 393 height 14
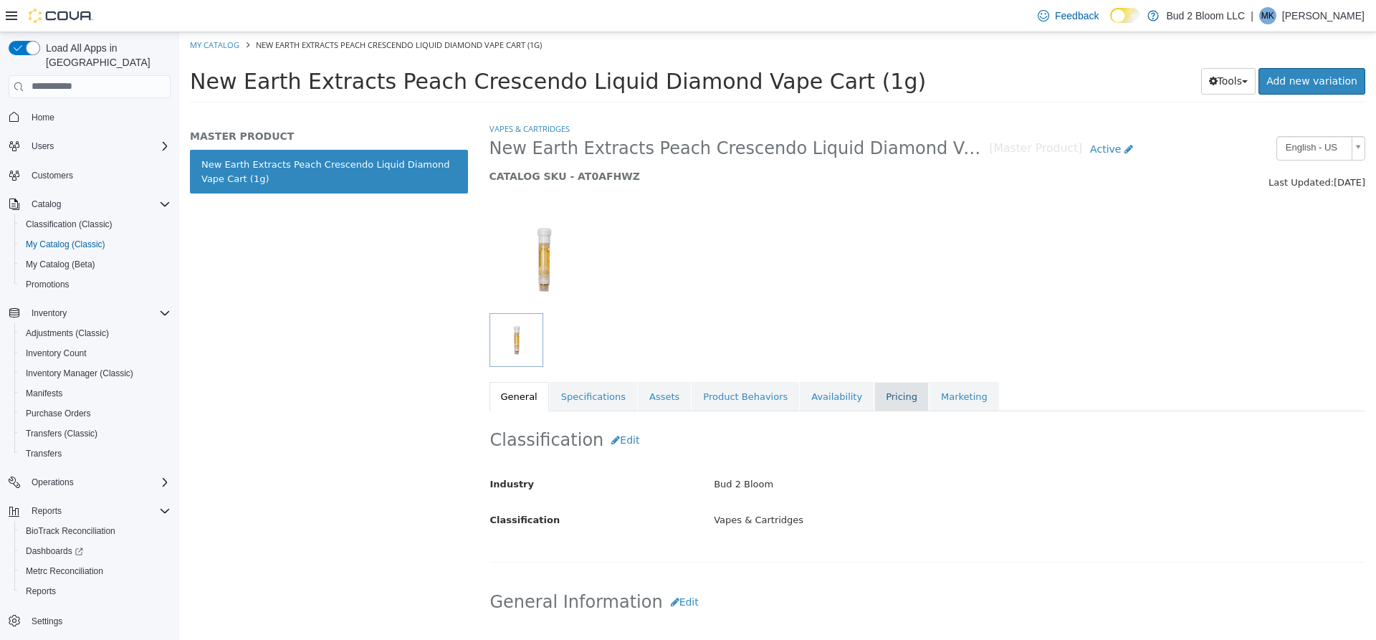
click at [874, 395] on link "Pricing" at bounding box center [901, 396] width 54 height 30
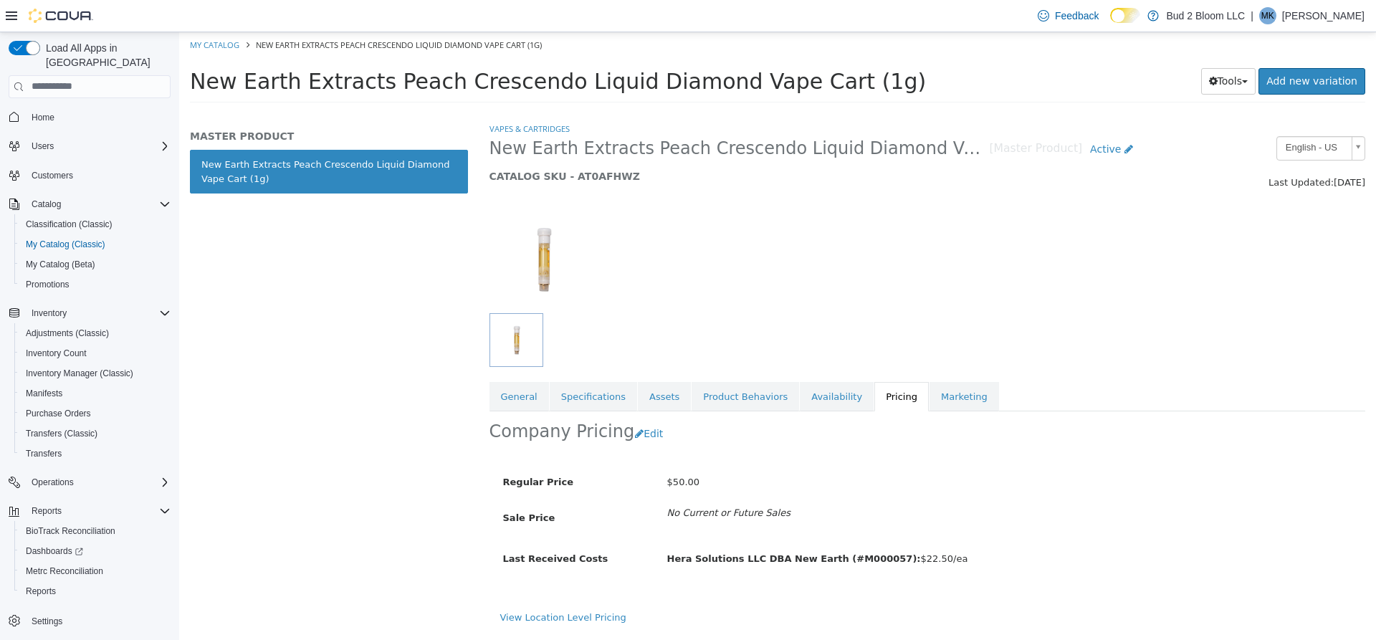
click at [742, 284] on div at bounding box center [628, 258] width 299 height 107
click at [693, 339] on div at bounding box center [814, 339] width 651 height 54
click at [50, 388] on span "Manifests" at bounding box center [44, 393] width 37 height 11
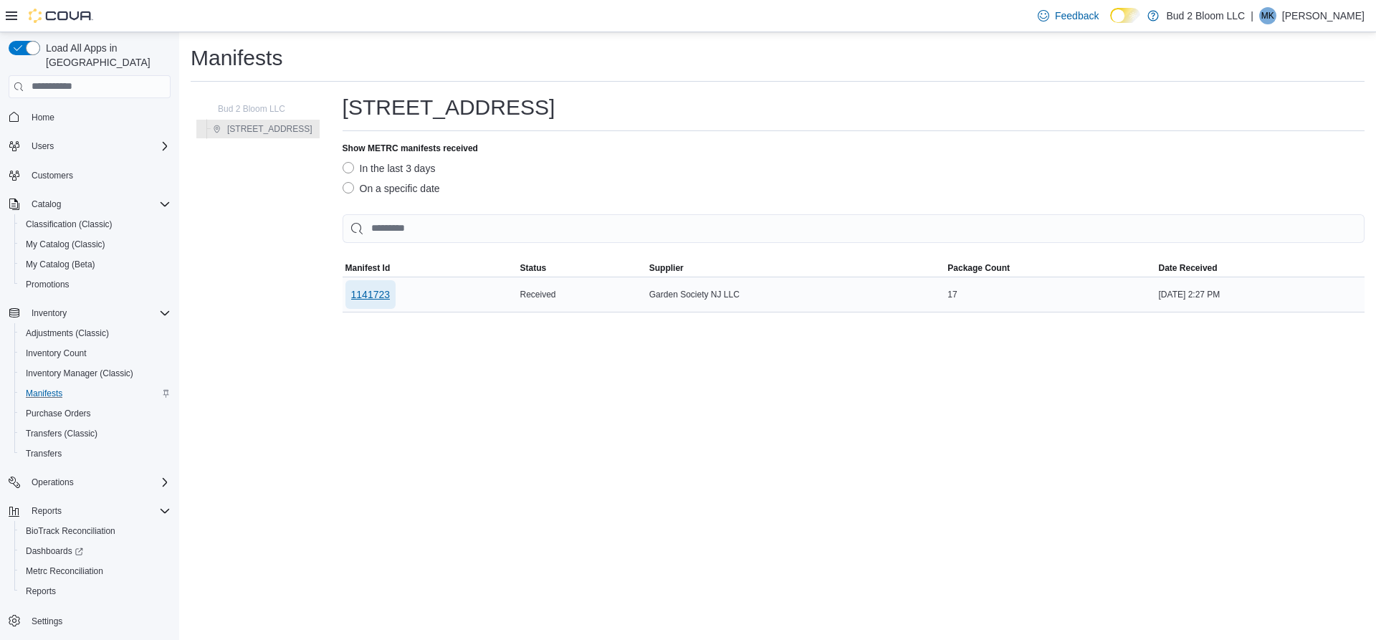
click at [376, 292] on span "1141723" at bounding box center [370, 294] width 39 height 14
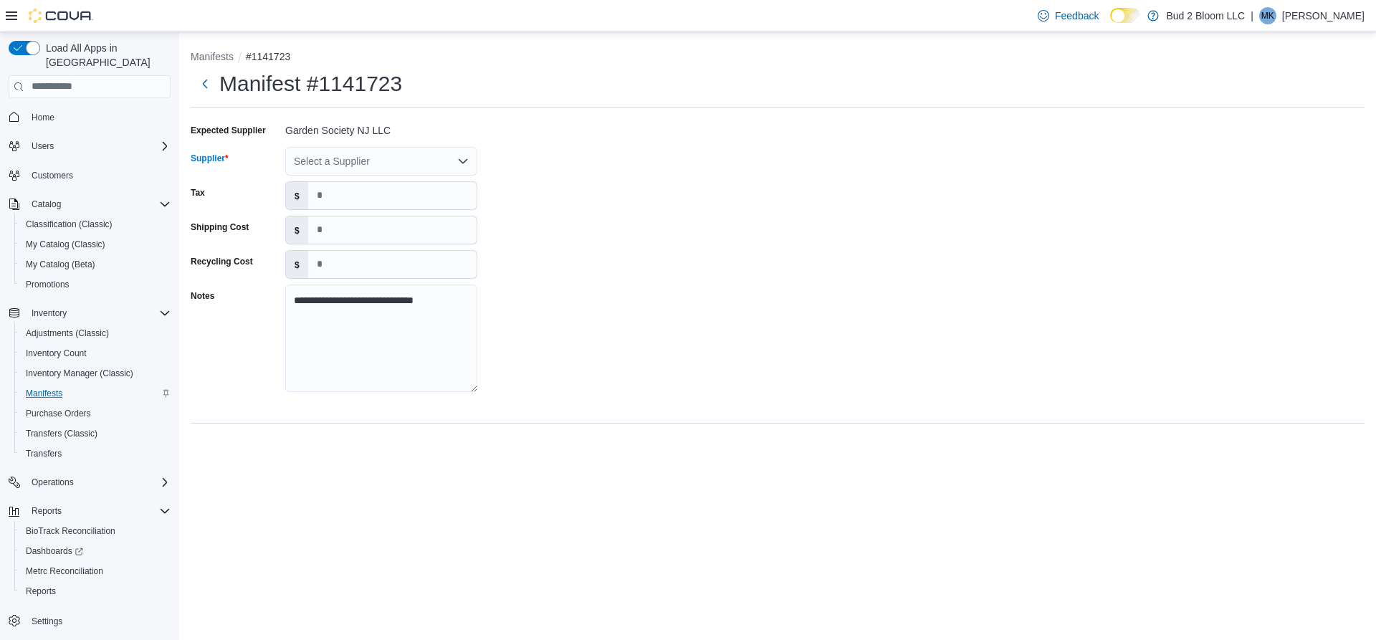
click at [464, 158] on icon "Open list of options" at bounding box center [462, 160] width 11 height 11
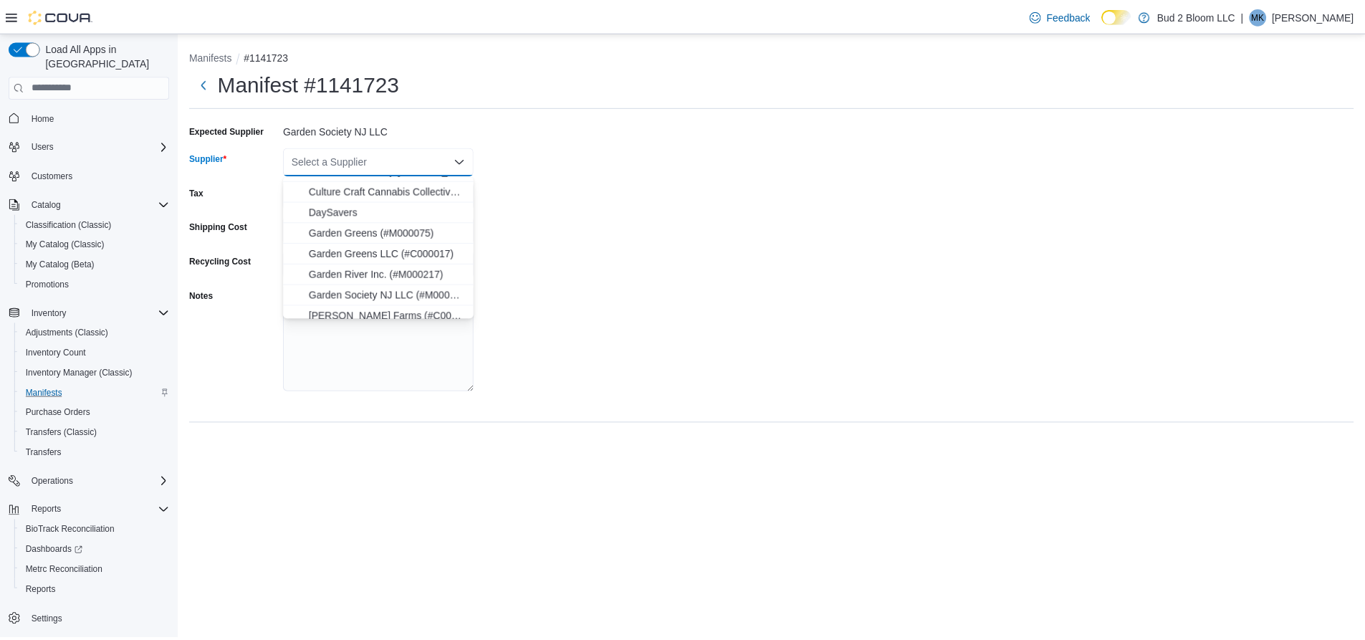
scroll to position [215, 0]
click at [378, 284] on span "Garden Society NJ LLC (#M000127)" at bounding box center [390, 282] width 158 height 14
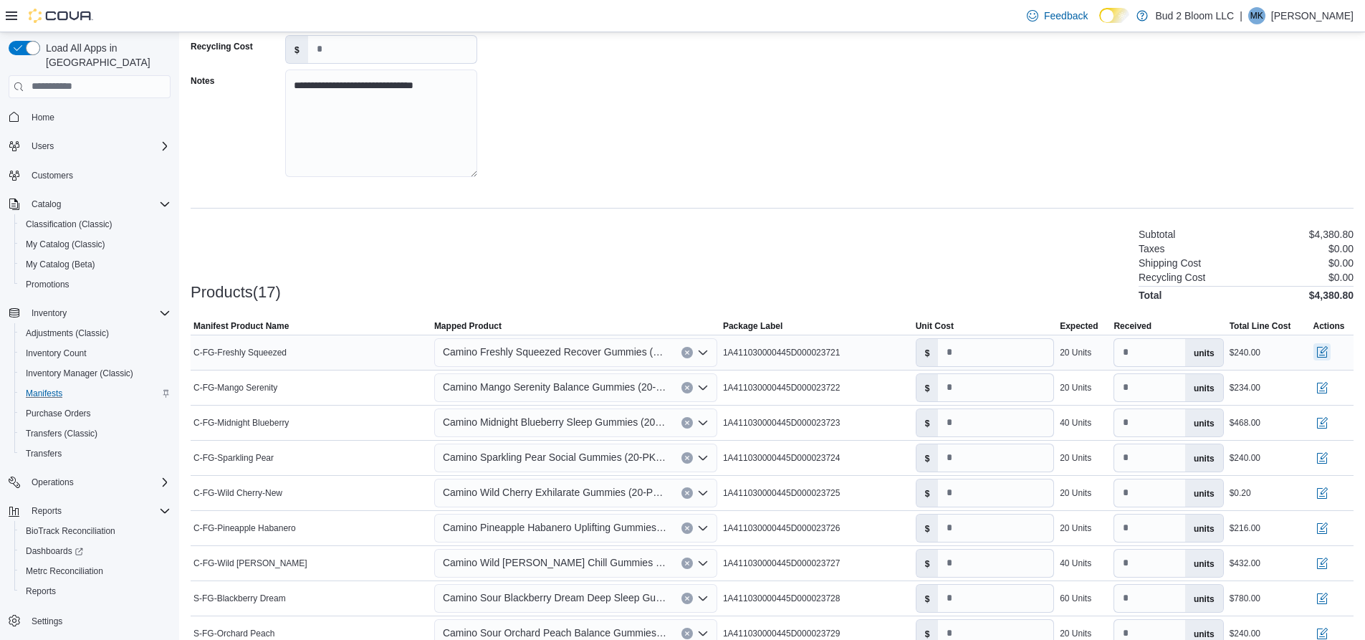
click at [1330, 354] on button "button" at bounding box center [1321, 351] width 17 height 17
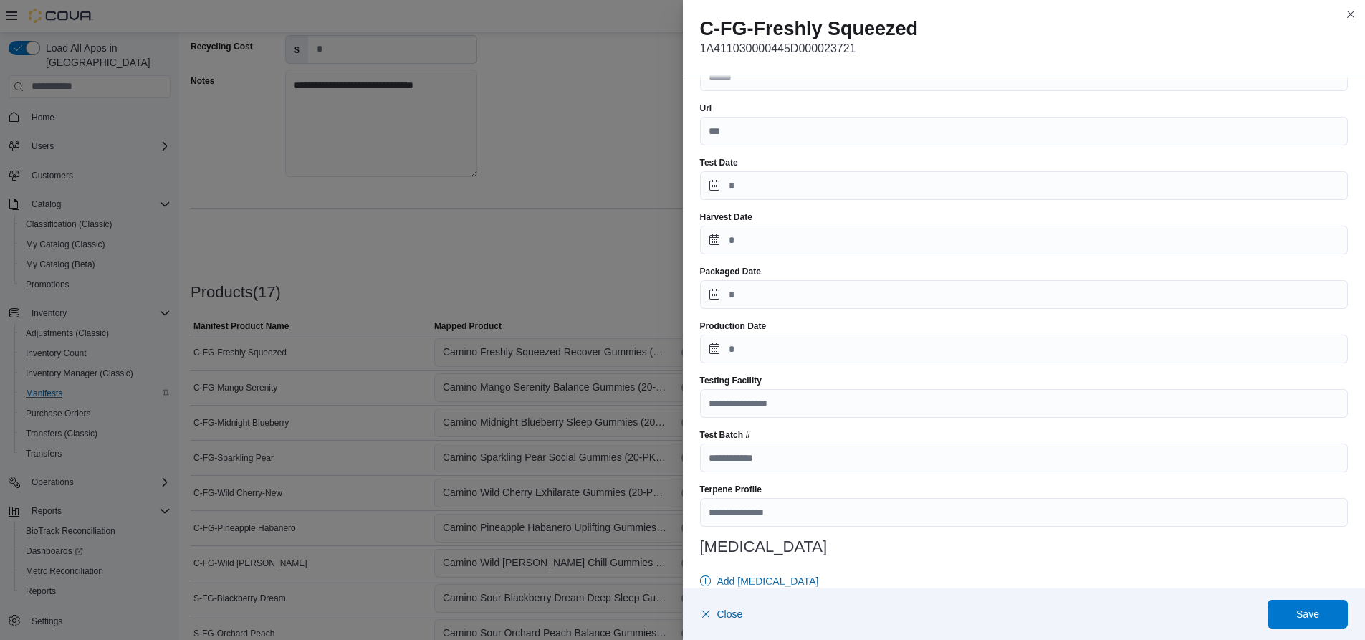
scroll to position [398, 0]
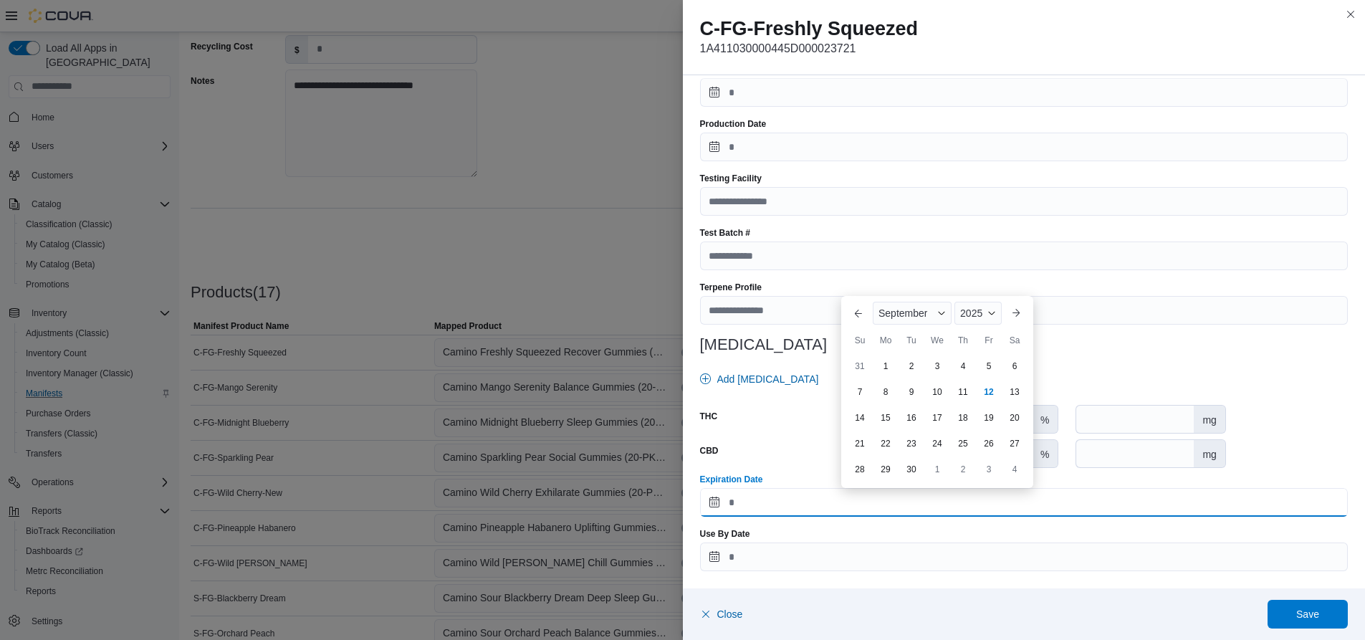
click at [776, 504] on input "Expiration Date" at bounding box center [1024, 502] width 648 height 29
click at [941, 307] on div "September" at bounding box center [912, 313] width 79 height 23
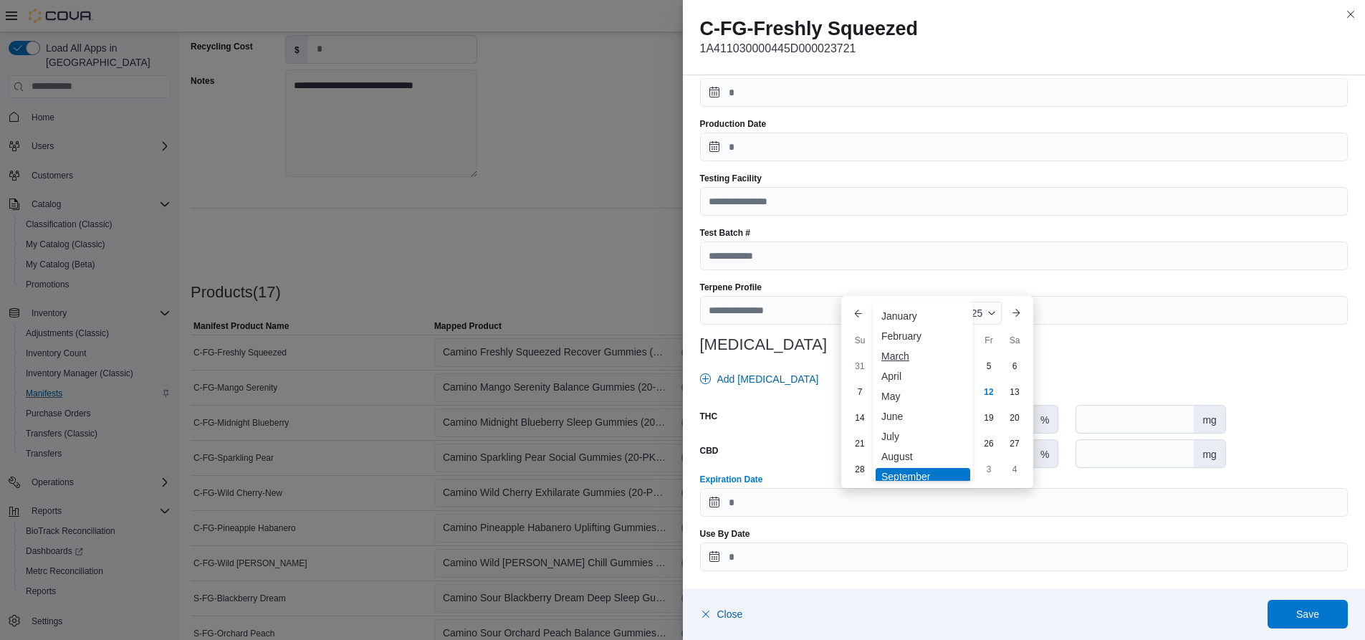
click at [906, 356] on div "March" at bounding box center [923, 355] width 95 height 17
click at [994, 283] on span "Button. Open the year selector. 2025 is currently selected." at bounding box center [991, 287] width 9 height 9
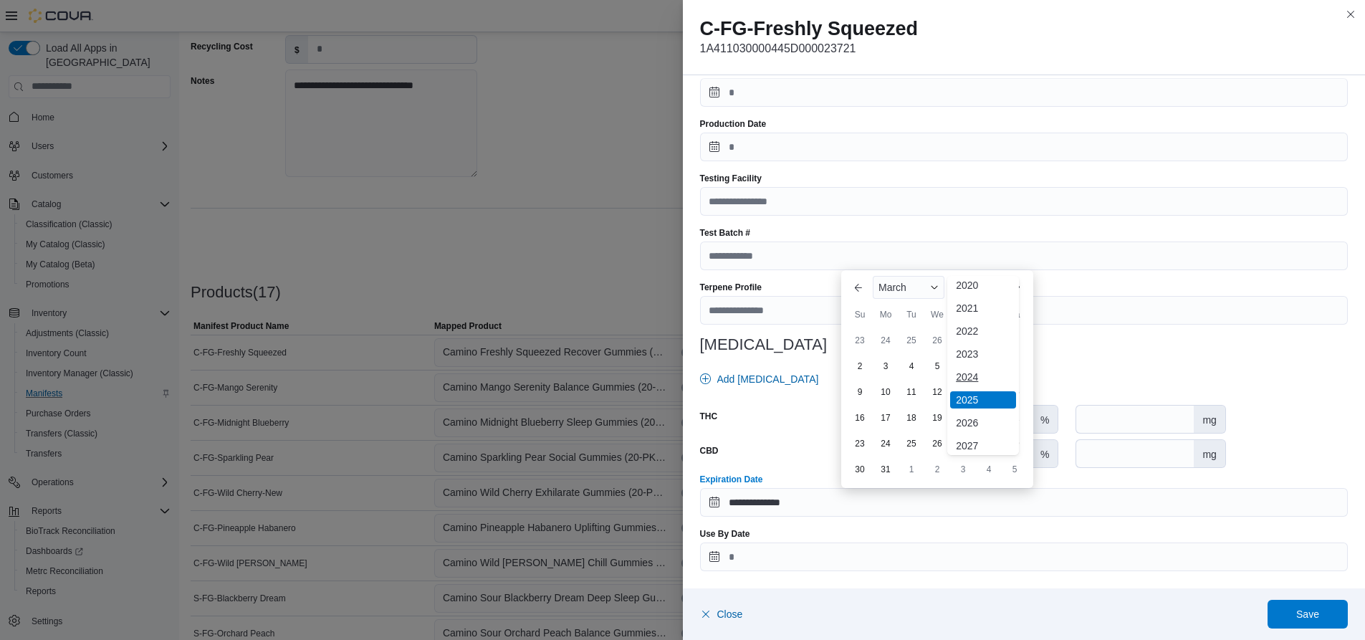
scroll to position [76, 0]
click at [977, 393] on div "2026" at bounding box center [983, 397] width 66 height 17
click at [916, 367] on div "3" at bounding box center [911, 366] width 23 height 23
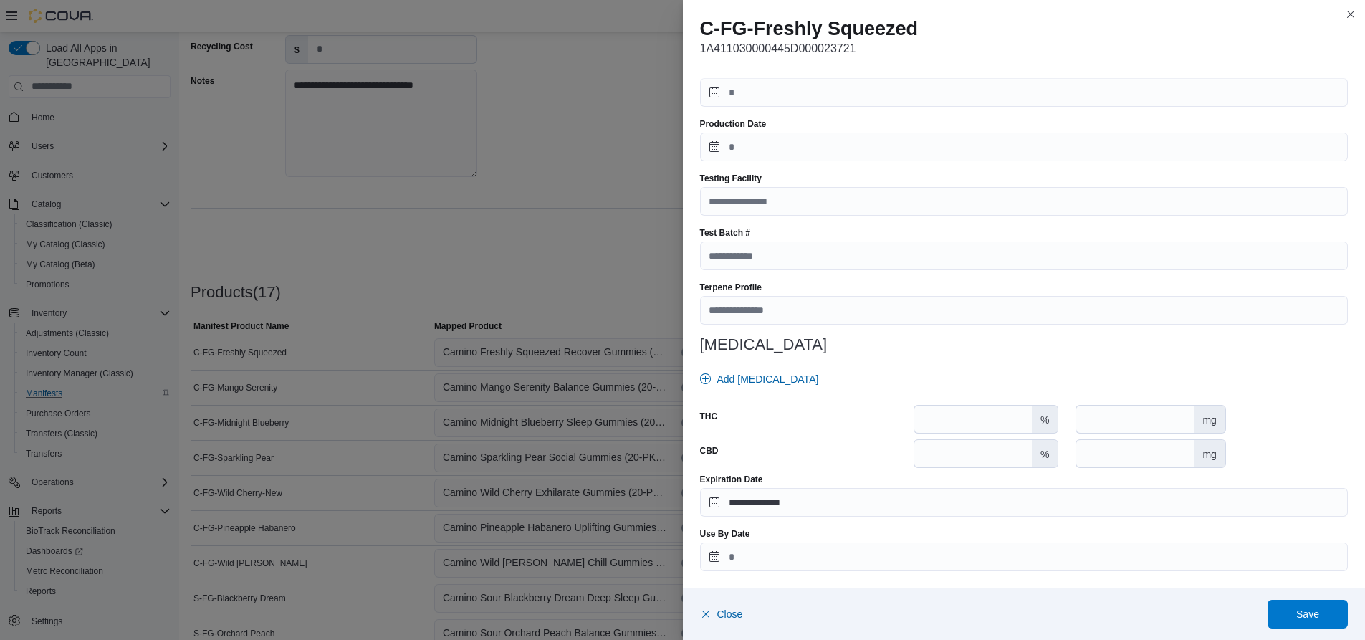
type input "**********"
click at [1314, 613] on span "Save" at bounding box center [1307, 613] width 23 height 14
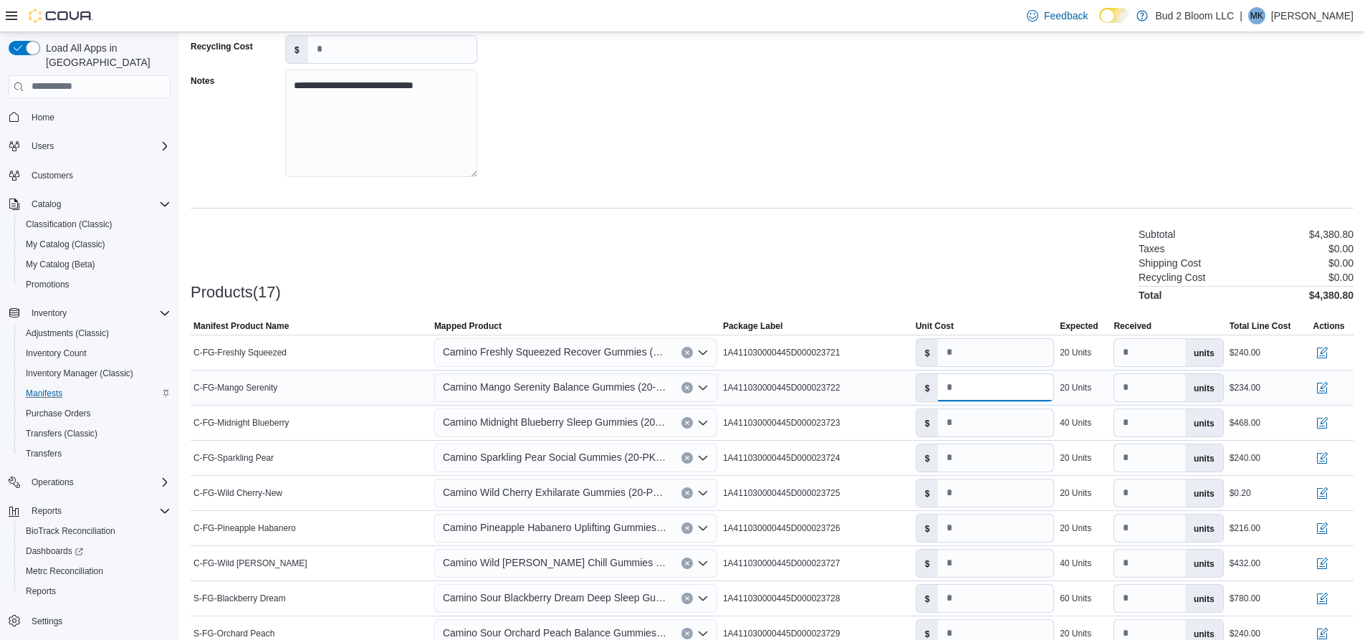
click at [977, 389] on input "****" at bounding box center [995, 387] width 115 height 27
type input "**"
click at [1330, 385] on button "button" at bounding box center [1321, 386] width 17 height 17
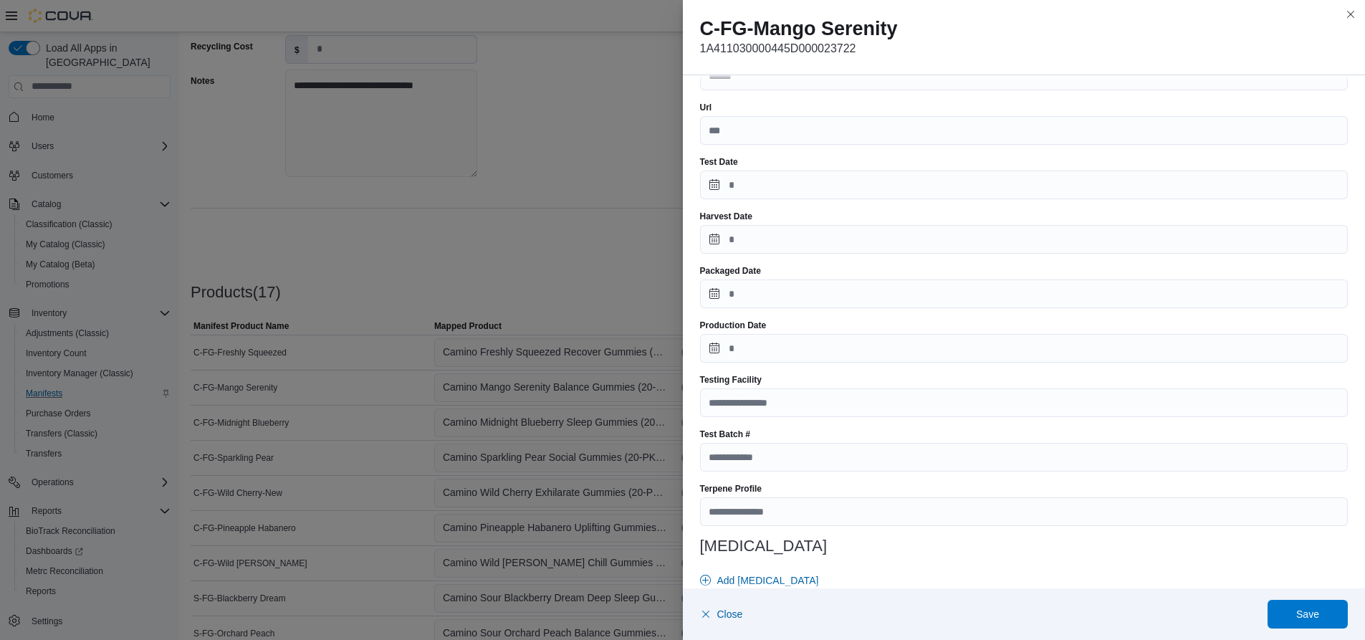
scroll to position [398, 0]
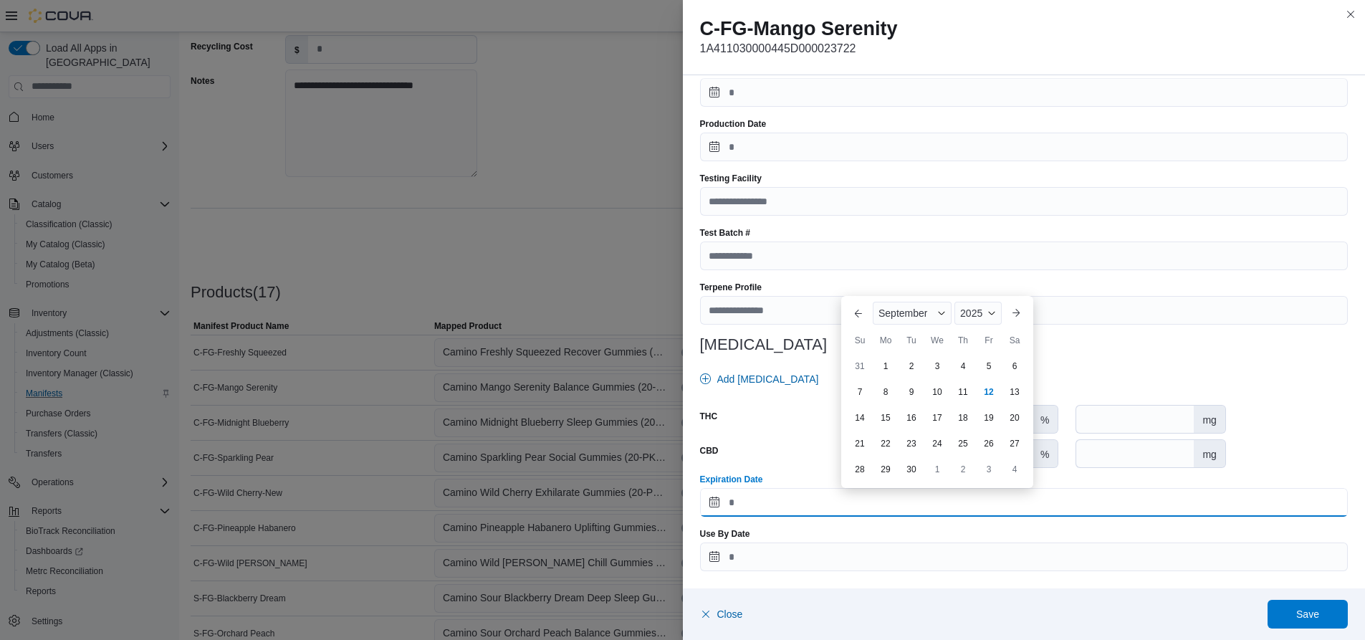
click at [749, 506] on input "Expiration Date" at bounding box center [1024, 502] width 648 height 29
click at [991, 310] on span "Button. Open the year selector. 2025 is currently selected." at bounding box center [991, 313] width 9 height 9
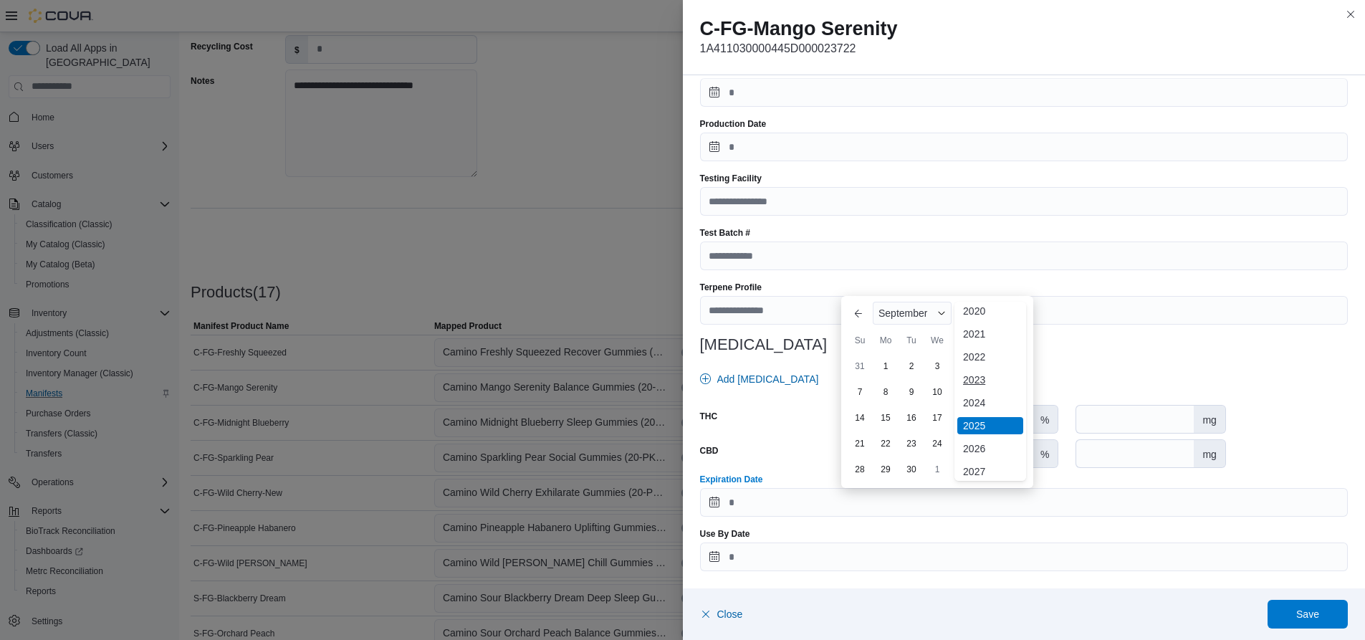
scroll to position [76, 0]
click at [980, 423] on div "2026" at bounding box center [990, 423] width 66 height 17
click at [941, 310] on span "Button. Open the month selector. September is currently selected." at bounding box center [941, 313] width 9 height 9
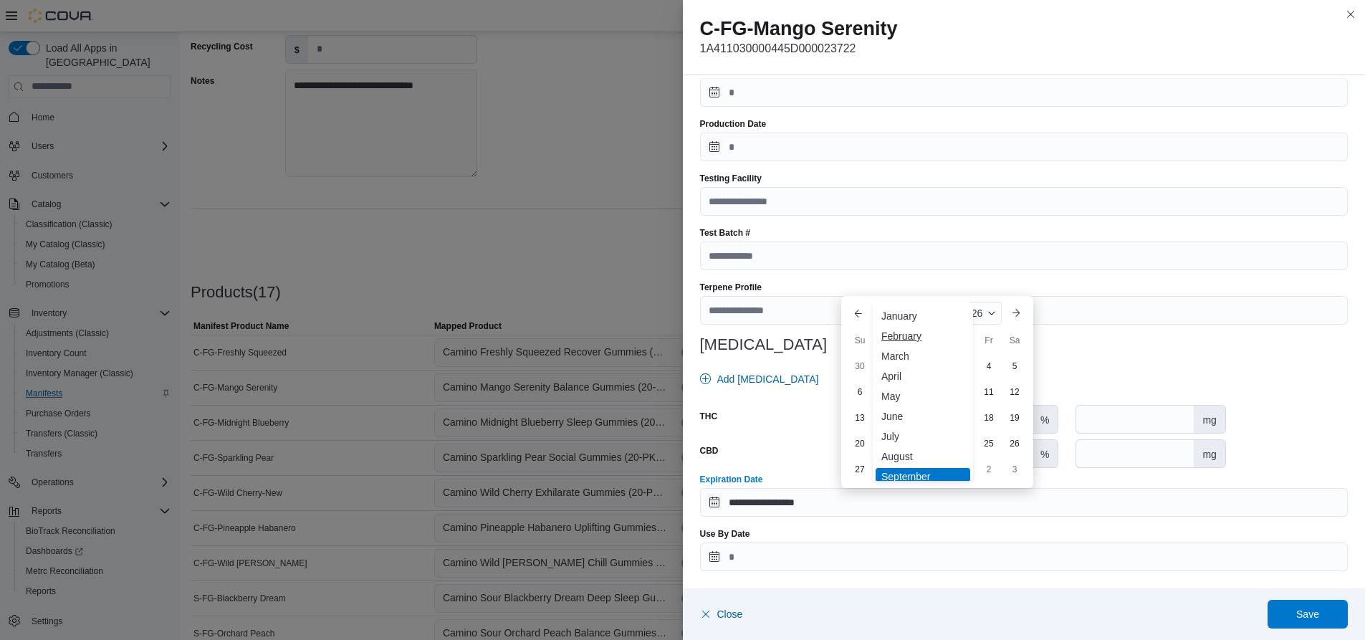
click at [918, 339] on div "February" at bounding box center [923, 335] width 95 height 17
click at [860, 393] on div "1" at bounding box center [859, 391] width 25 height 25
type input "**********"
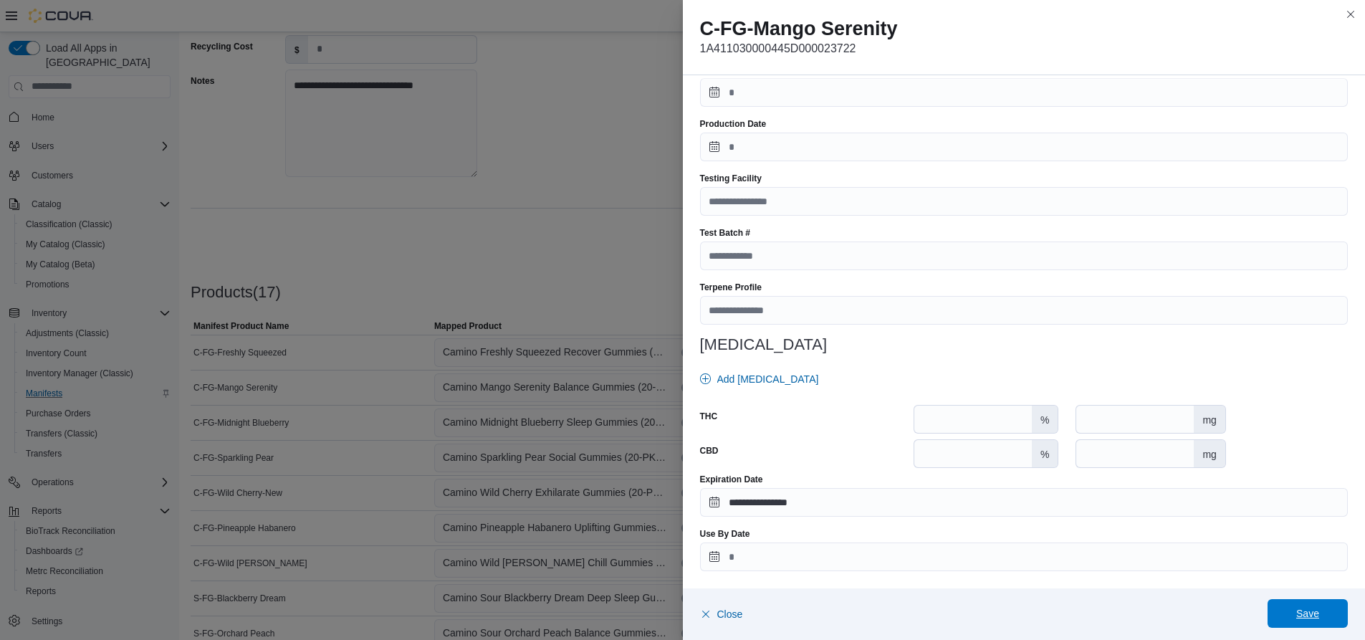
click at [1313, 612] on span "Save" at bounding box center [1307, 613] width 23 height 14
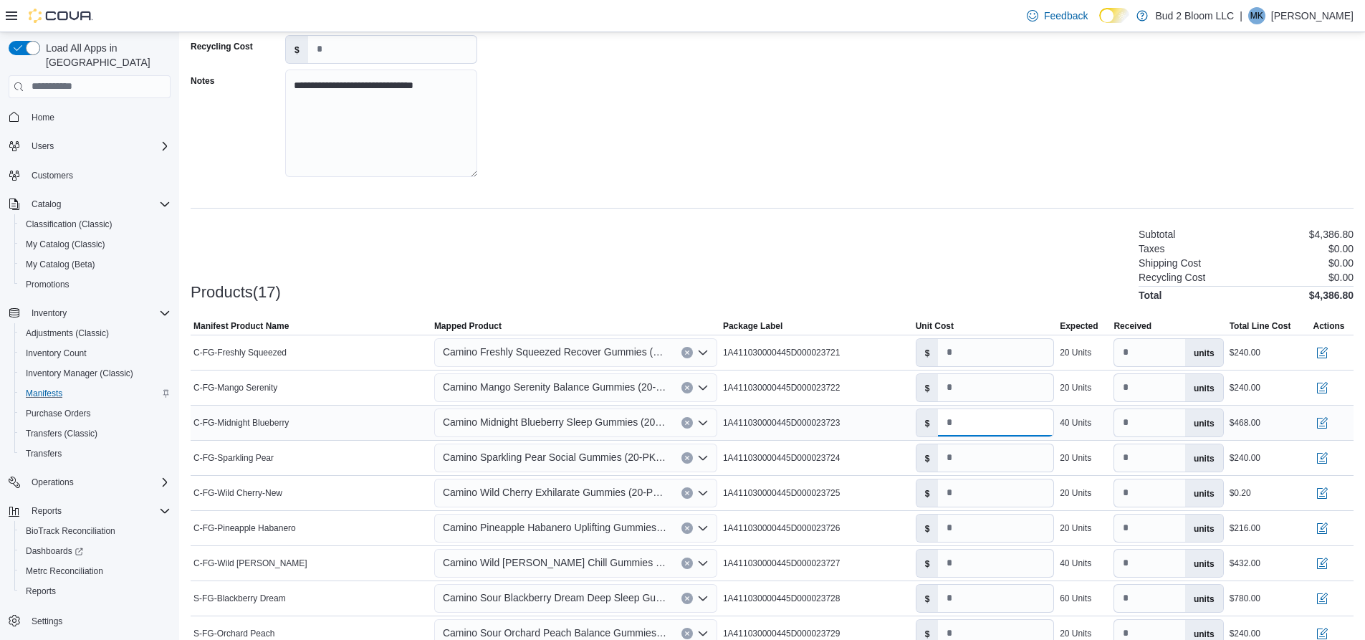
click at [972, 421] on input "****" at bounding box center [995, 422] width 115 height 27
type input "**"
click at [1330, 421] on button "button" at bounding box center [1321, 421] width 17 height 17
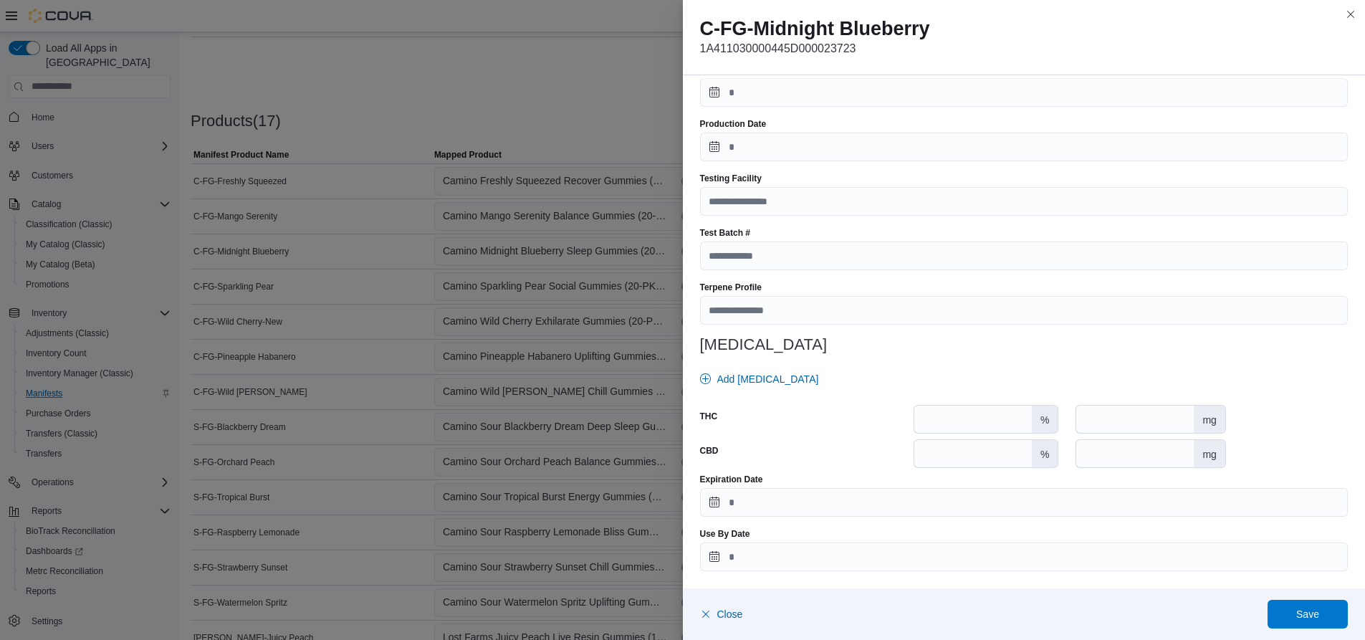
scroll to position [565, 0]
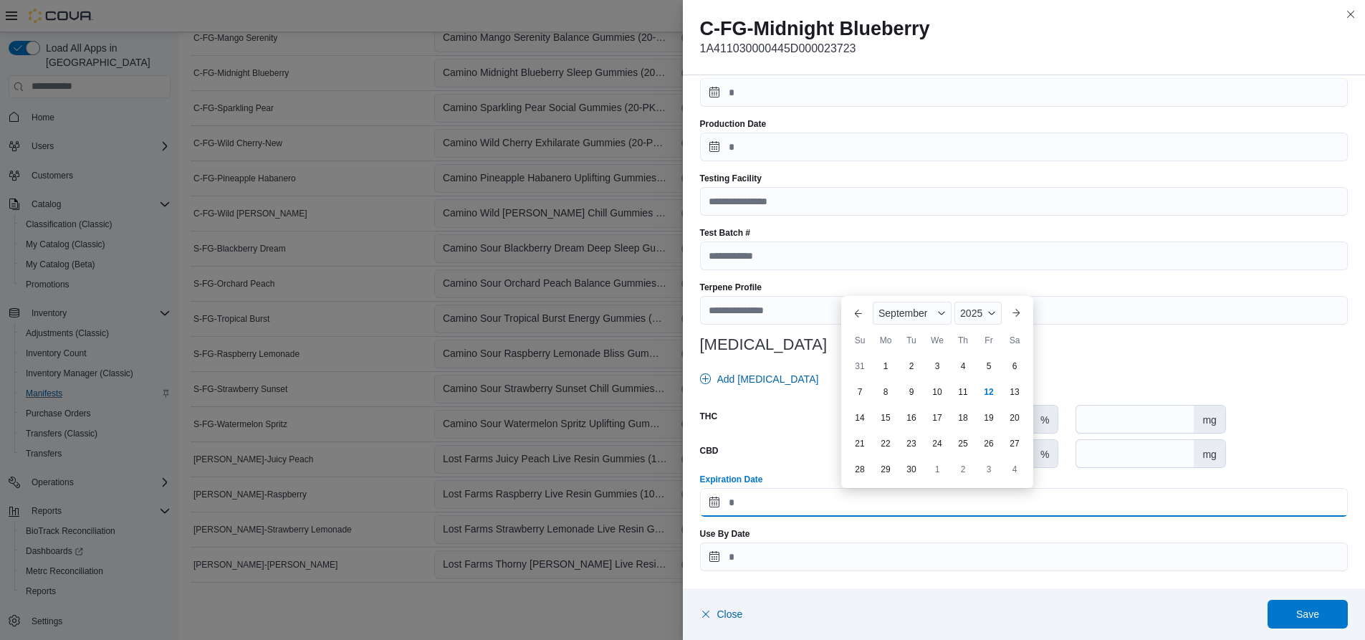
click at [771, 499] on input "Expiration Date" at bounding box center [1024, 502] width 648 height 29
click at [996, 315] on div "2025" at bounding box center [977, 313] width 47 height 23
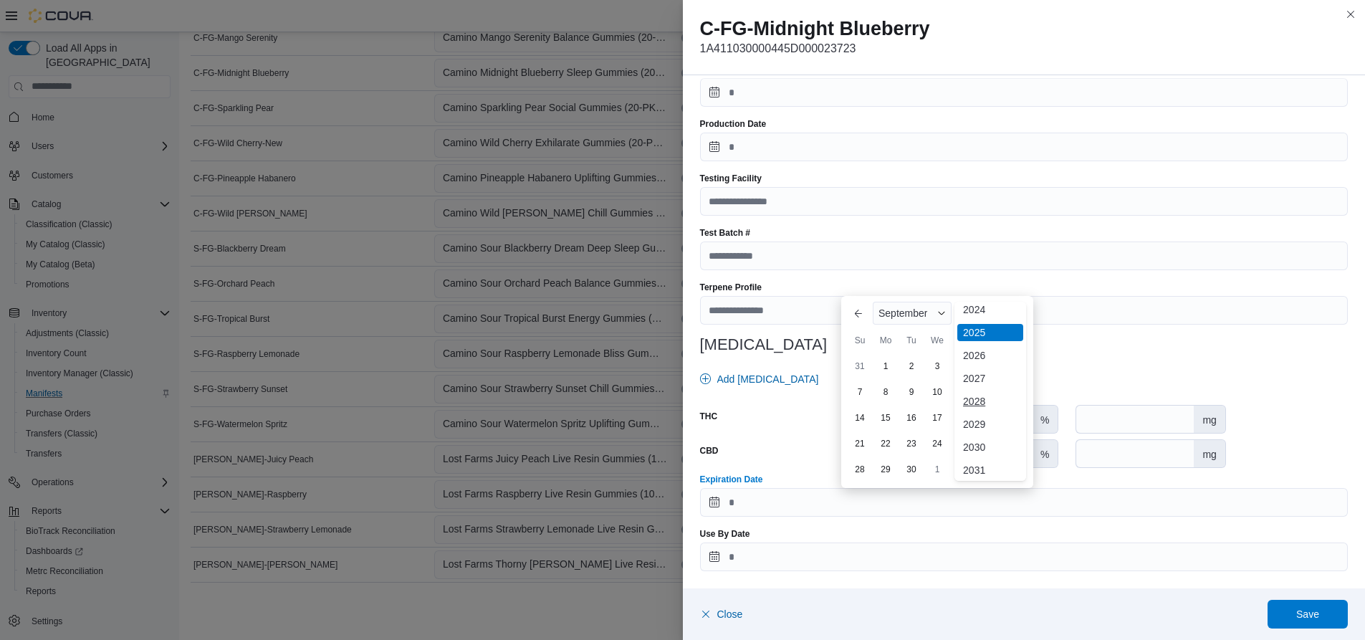
scroll to position [148, 0]
click at [977, 351] on div "2026" at bounding box center [990, 351] width 66 height 17
click at [939, 310] on span "Button. Open the month selector. September is currently selected." at bounding box center [941, 313] width 9 height 9
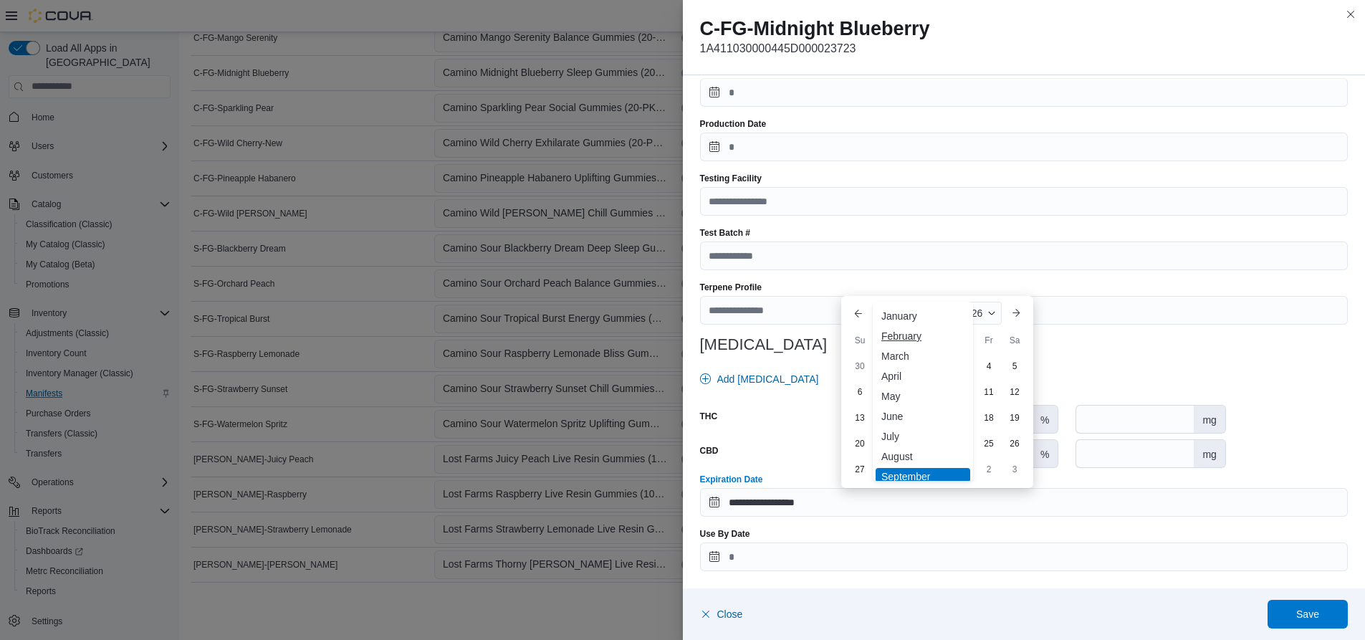
click at [907, 337] on div "February" at bounding box center [923, 335] width 95 height 17
click at [858, 414] on div "8" at bounding box center [859, 417] width 25 height 25
type input "**********"
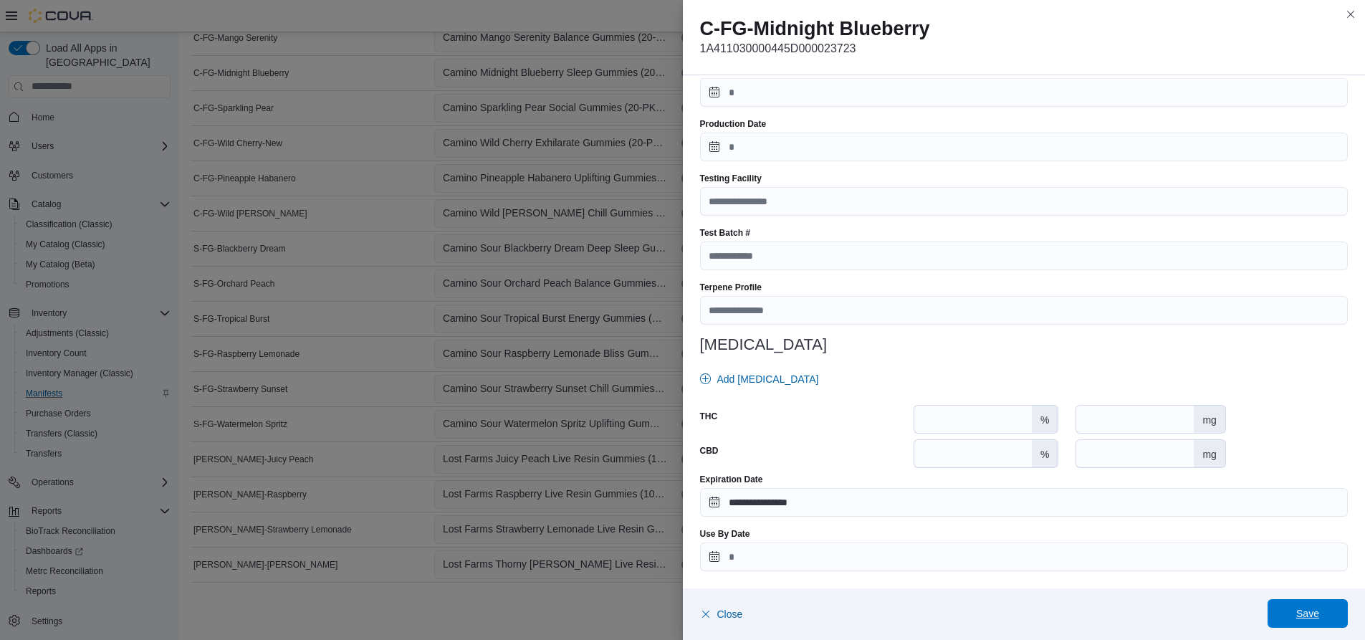
click at [1313, 612] on span "Save" at bounding box center [1307, 613] width 23 height 14
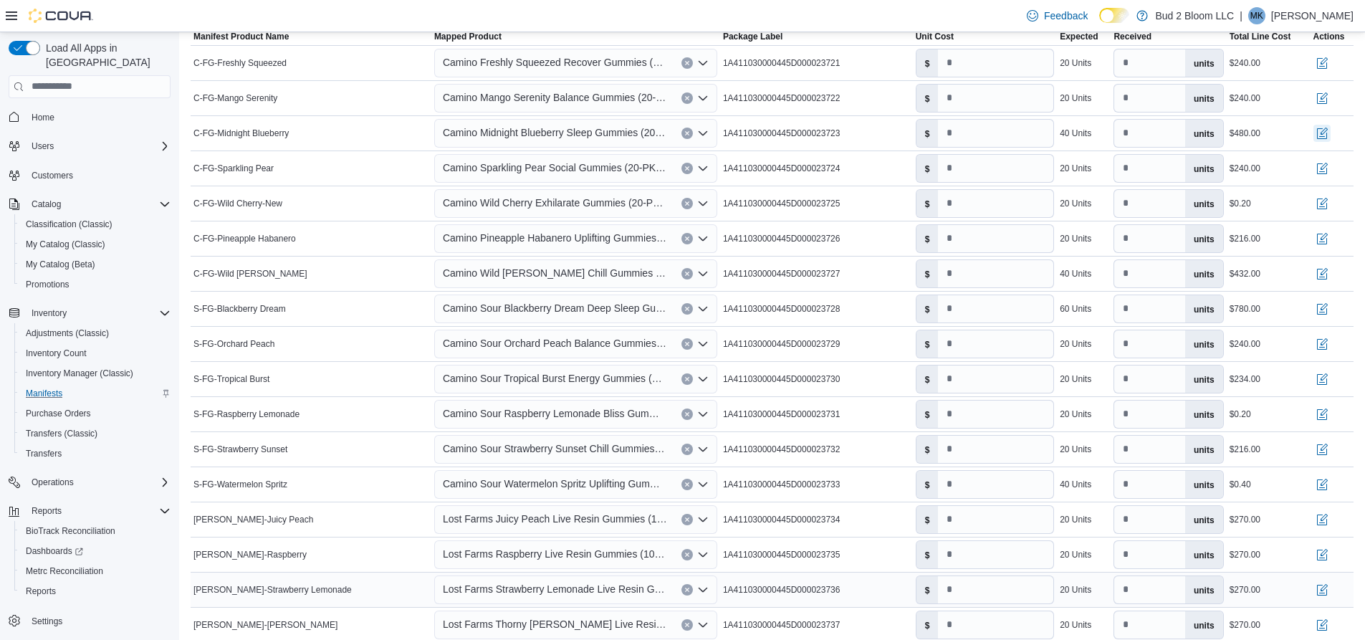
scroll to position [421, 0]
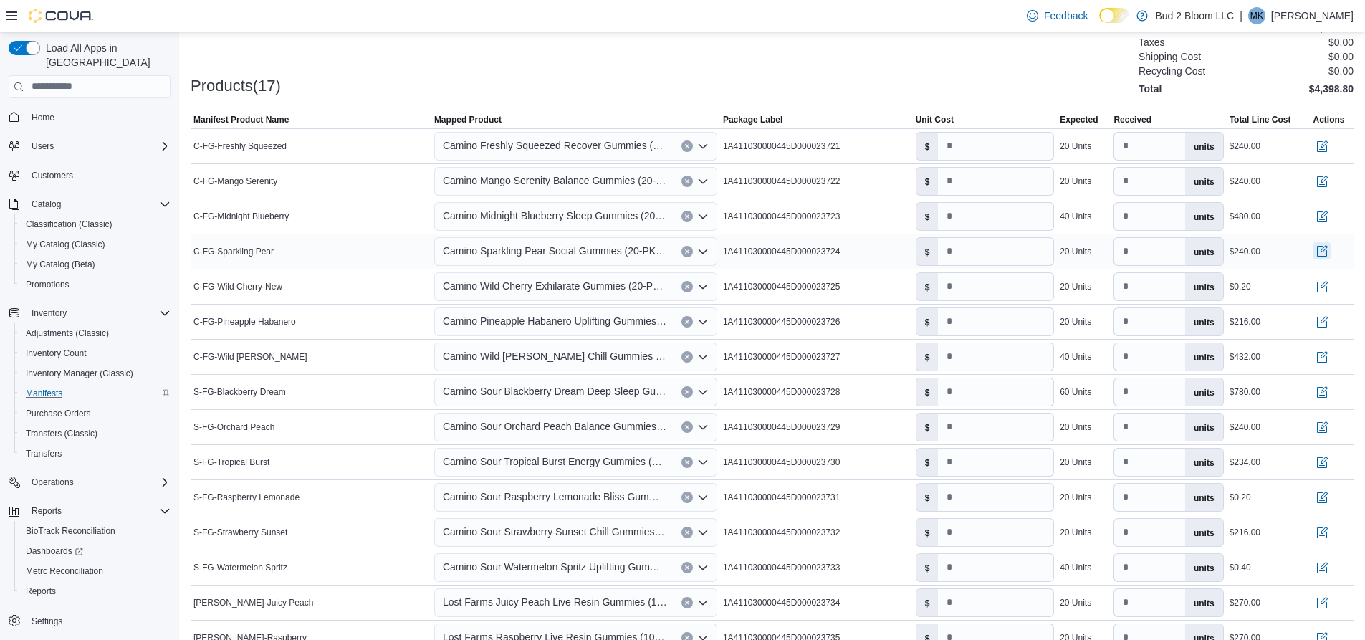
click at [1330, 250] on button "button" at bounding box center [1321, 250] width 17 height 17
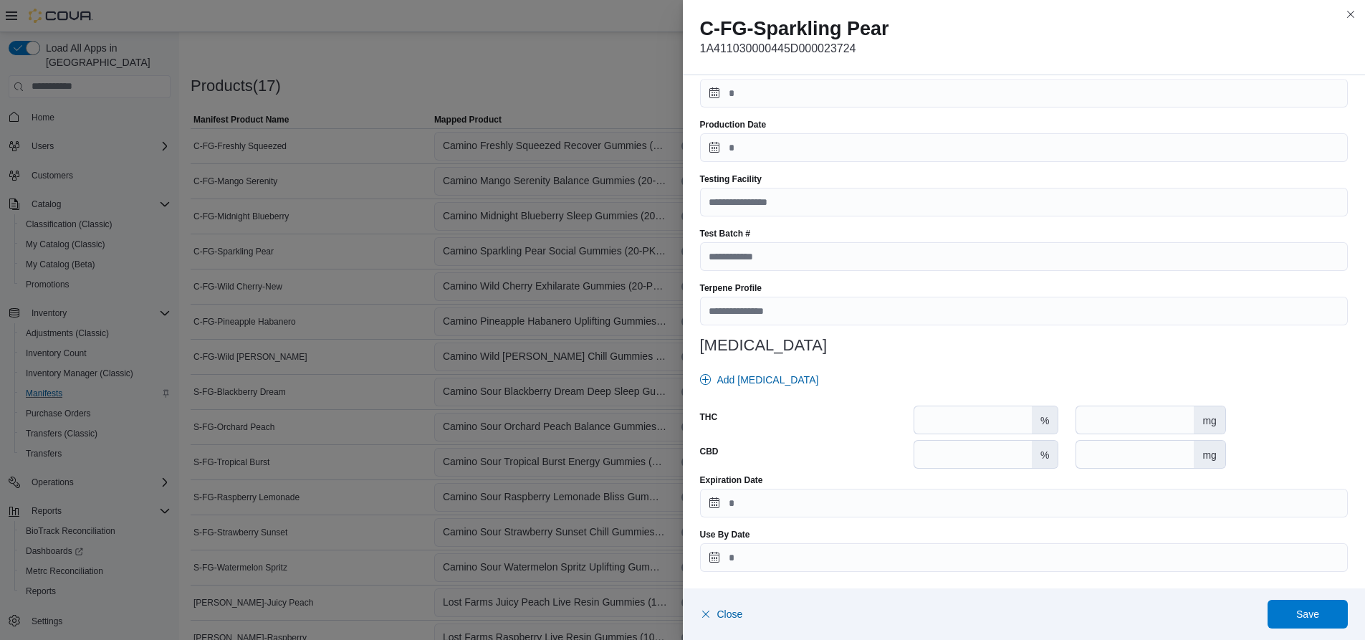
scroll to position [398, 0]
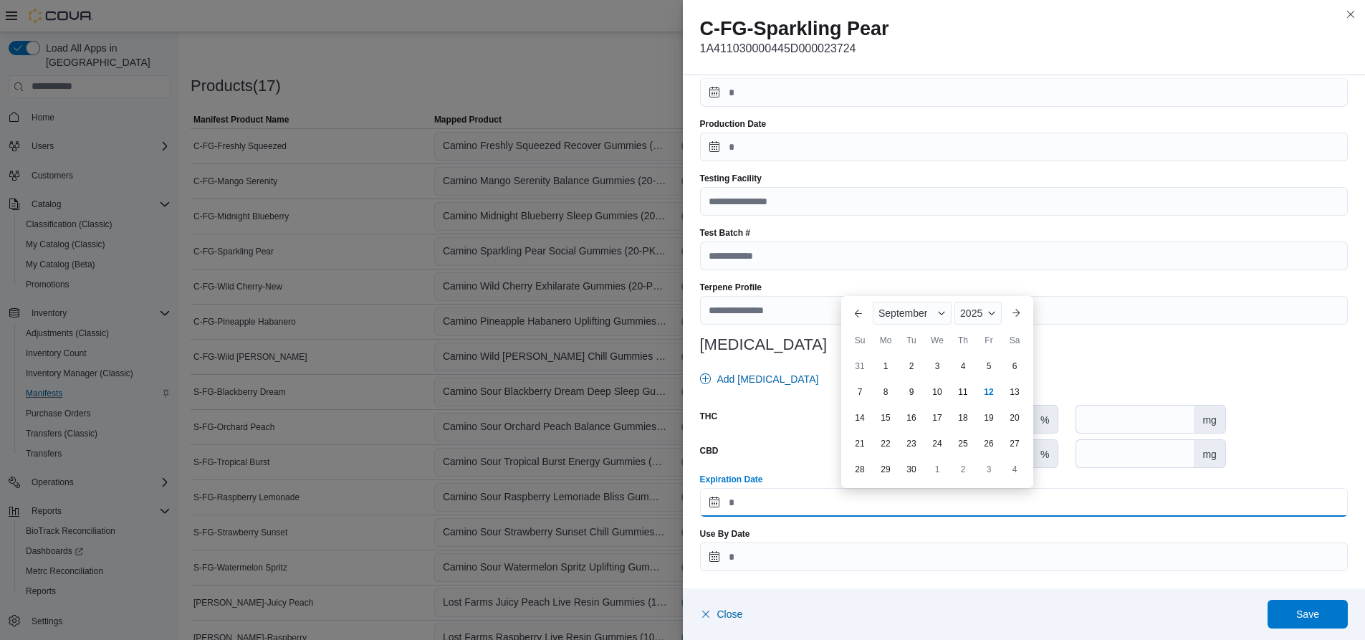
click at [767, 509] on input "Expiration Date" at bounding box center [1024, 502] width 648 height 29
click at [941, 311] on span "Button. Open the month selector. September is currently selected." at bounding box center [941, 313] width 9 height 9
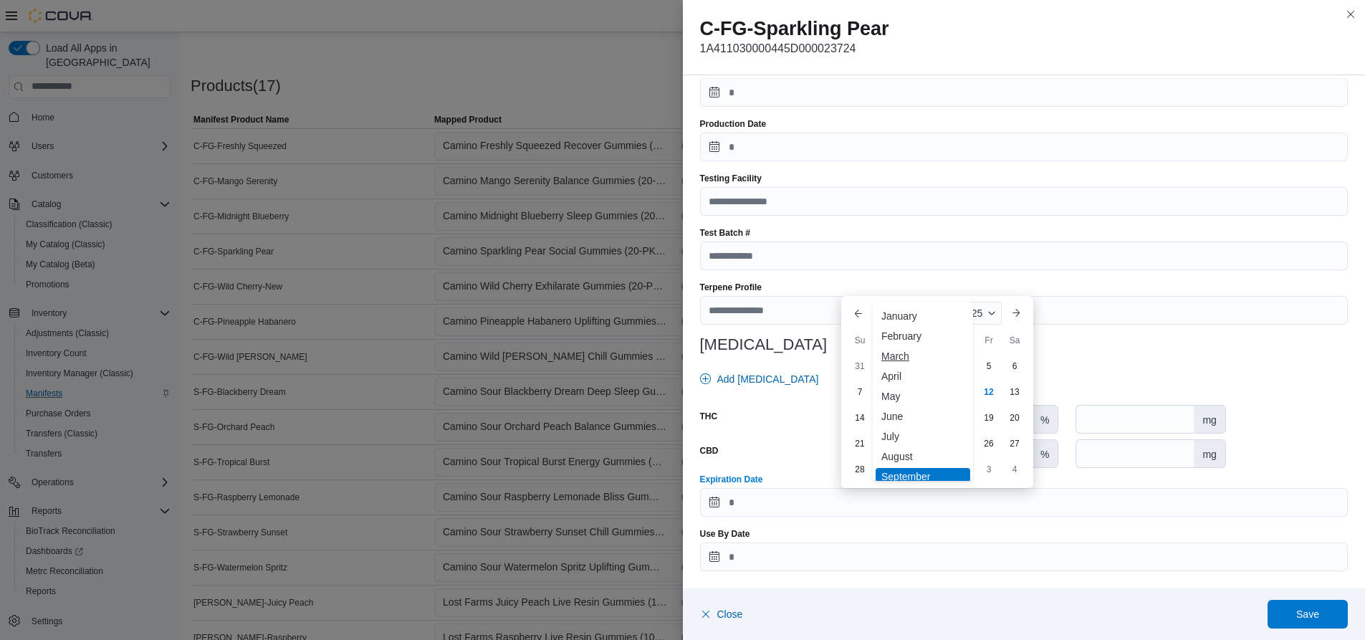
click at [904, 354] on div "March" at bounding box center [923, 355] width 95 height 17
click at [989, 287] on span "Button. Open the year selector. 2025 is currently selected." at bounding box center [991, 287] width 9 height 9
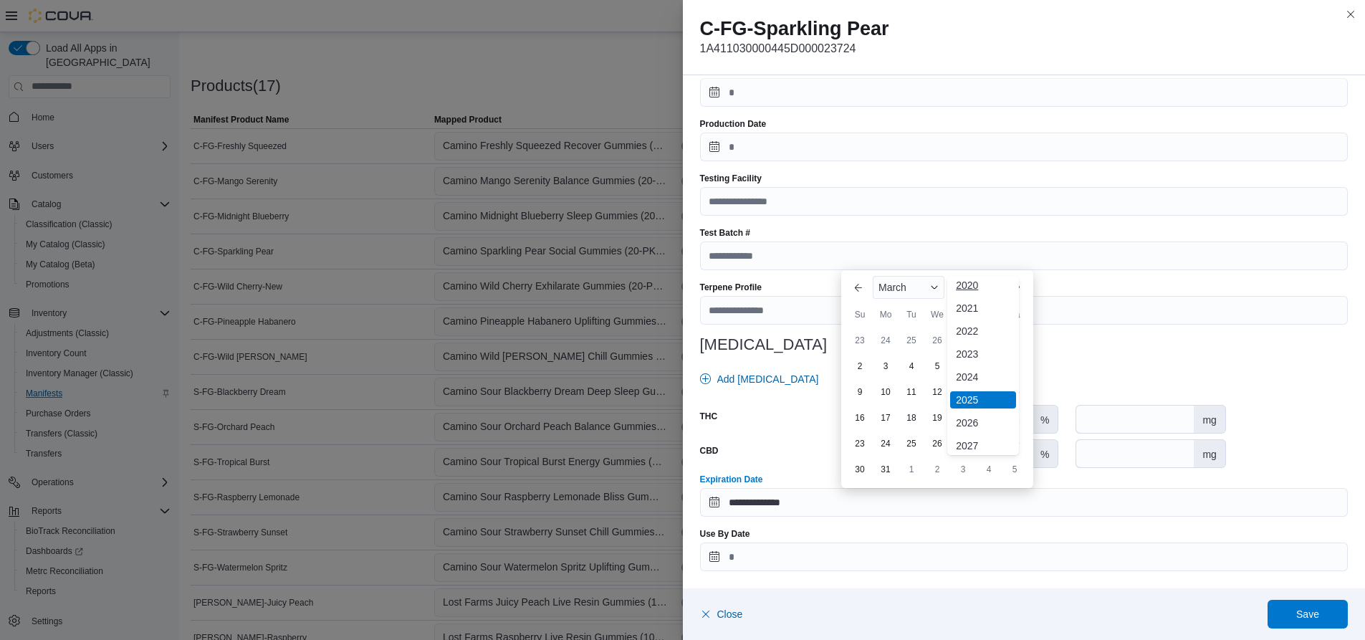
scroll to position [76, 0]
click at [970, 398] on div "2026" at bounding box center [983, 397] width 66 height 17
click at [964, 369] on div "5" at bounding box center [962, 365] width 25 height 25
type input "**********"
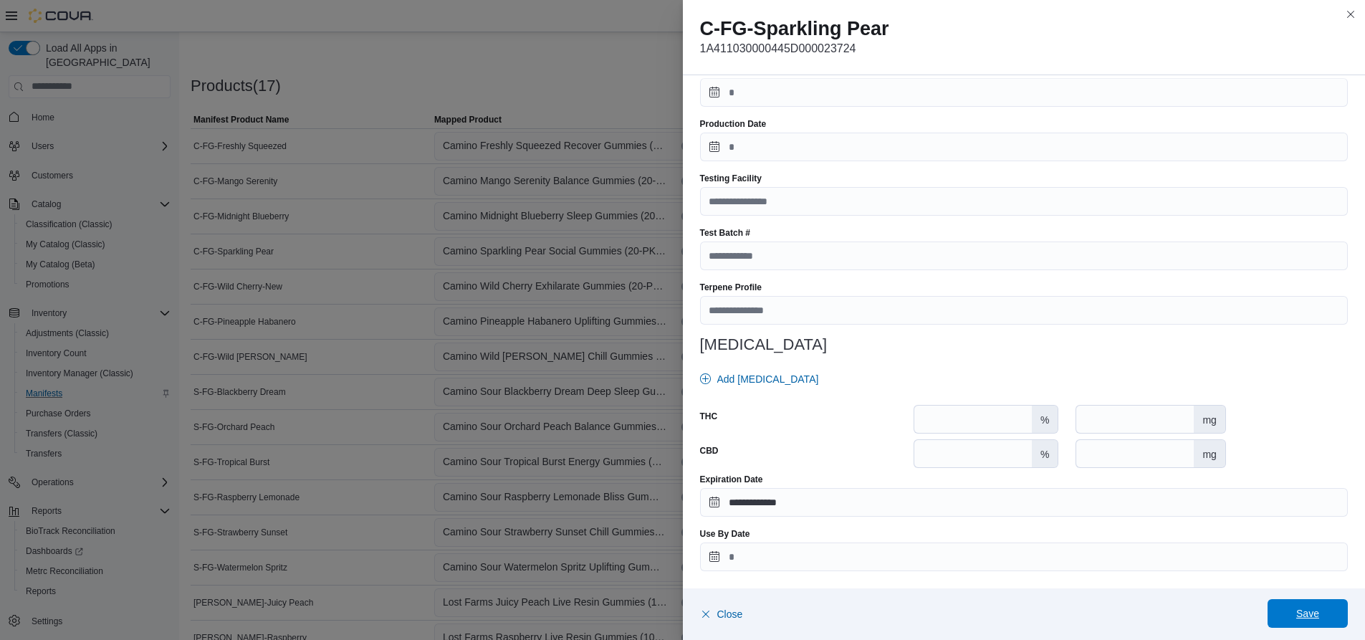
click at [1307, 609] on span "Save" at bounding box center [1307, 613] width 23 height 14
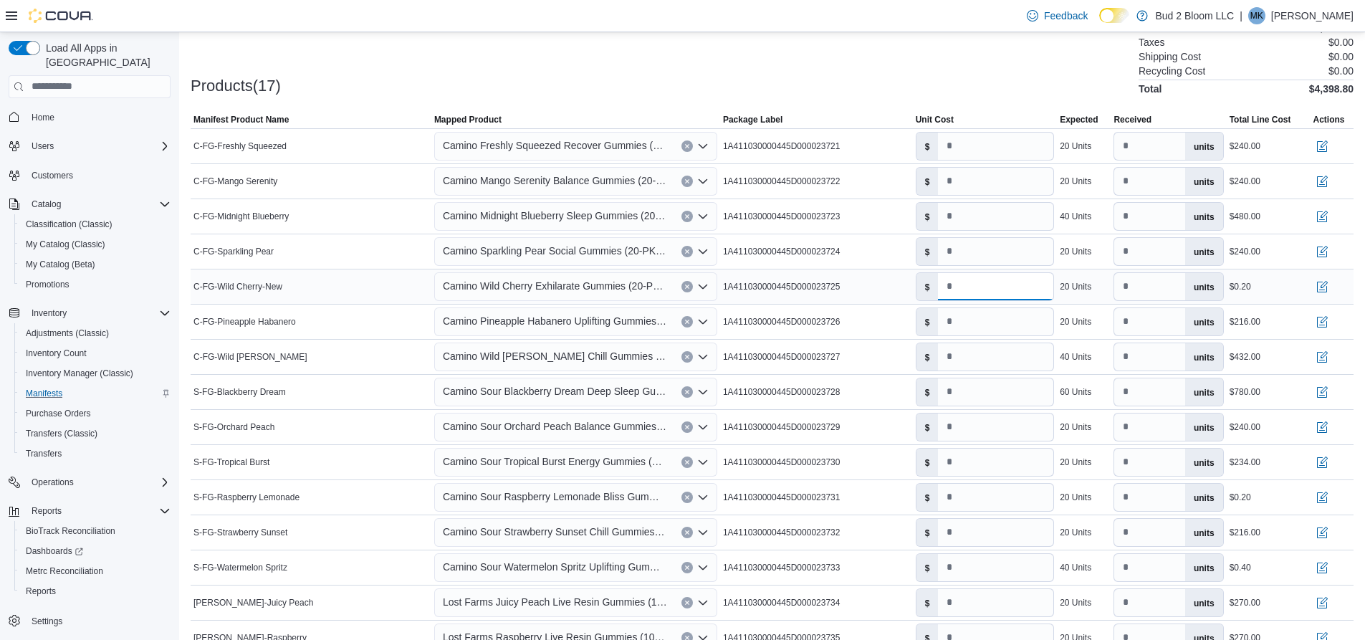
click at [980, 283] on input "****" at bounding box center [995, 286] width 115 height 27
type input "***"
click at [1330, 284] on button "button" at bounding box center [1321, 285] width 17 height 17
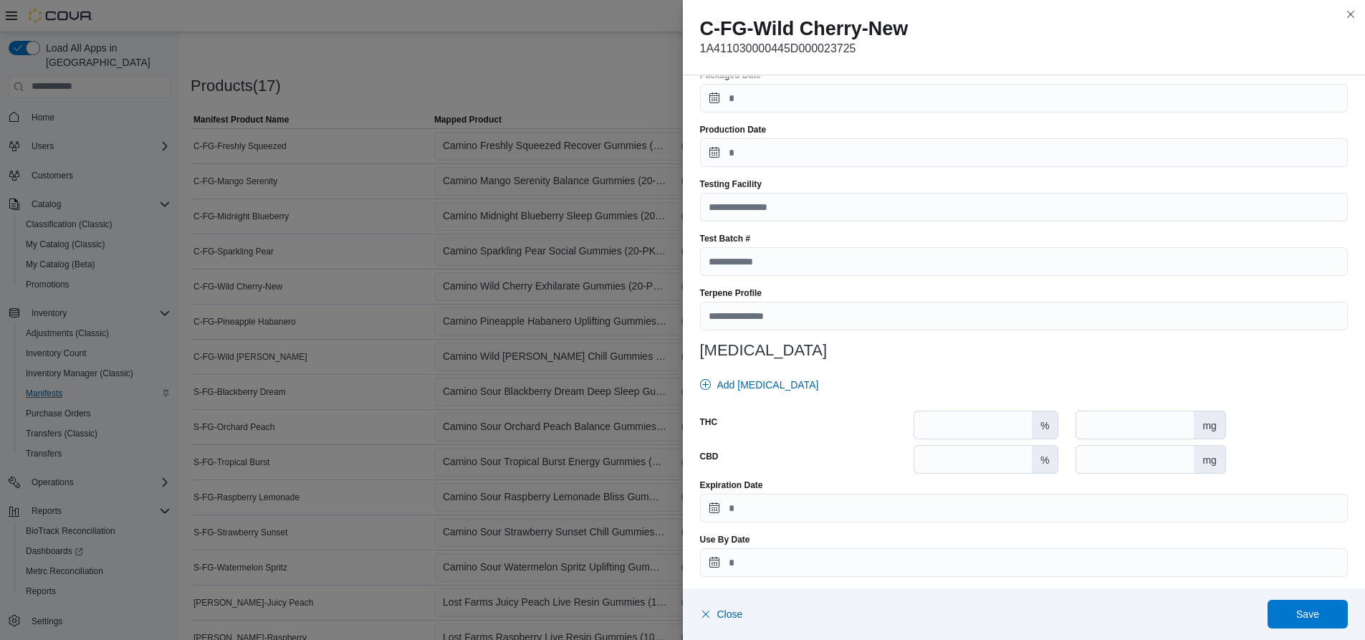
scroll to position [398, 0]
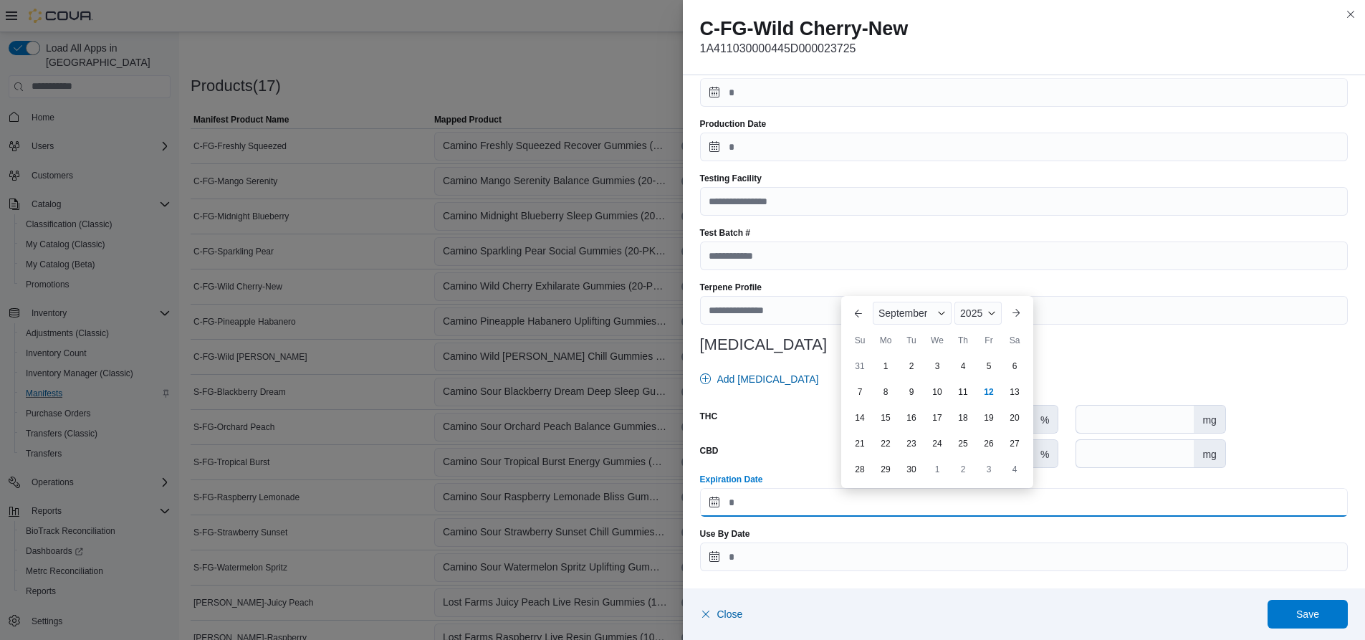
click at [767, 507] on input "Expiration Date" at bounding box center [1024, 502] width 648 height 29
click at [939, 312] on span "Button. Open the month selector. September is currently selected." at bounding box center [941, 313] width 9 height 9
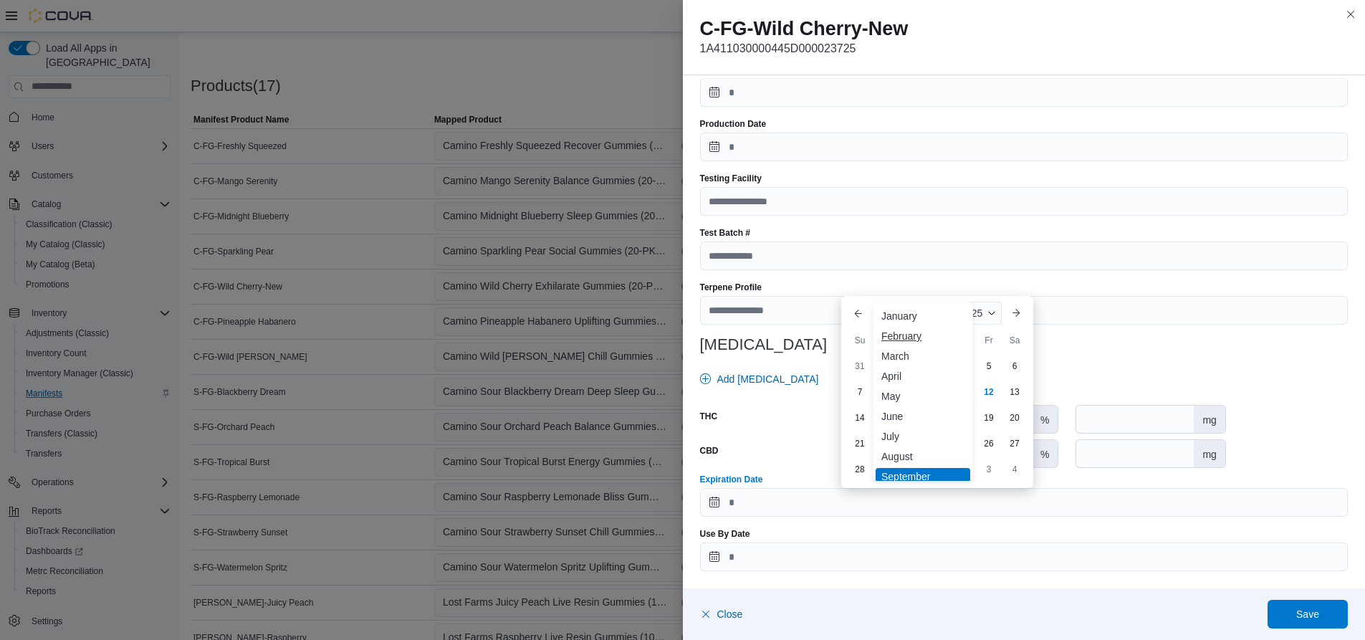
click at [904, 334] on div "February" at bounding box center [923, 335] width 95 height 17
click at [991, 312] on span "Button. Open the year selector. 2025 is currently selected." at bounding box center [991, 313] width 9 height 9
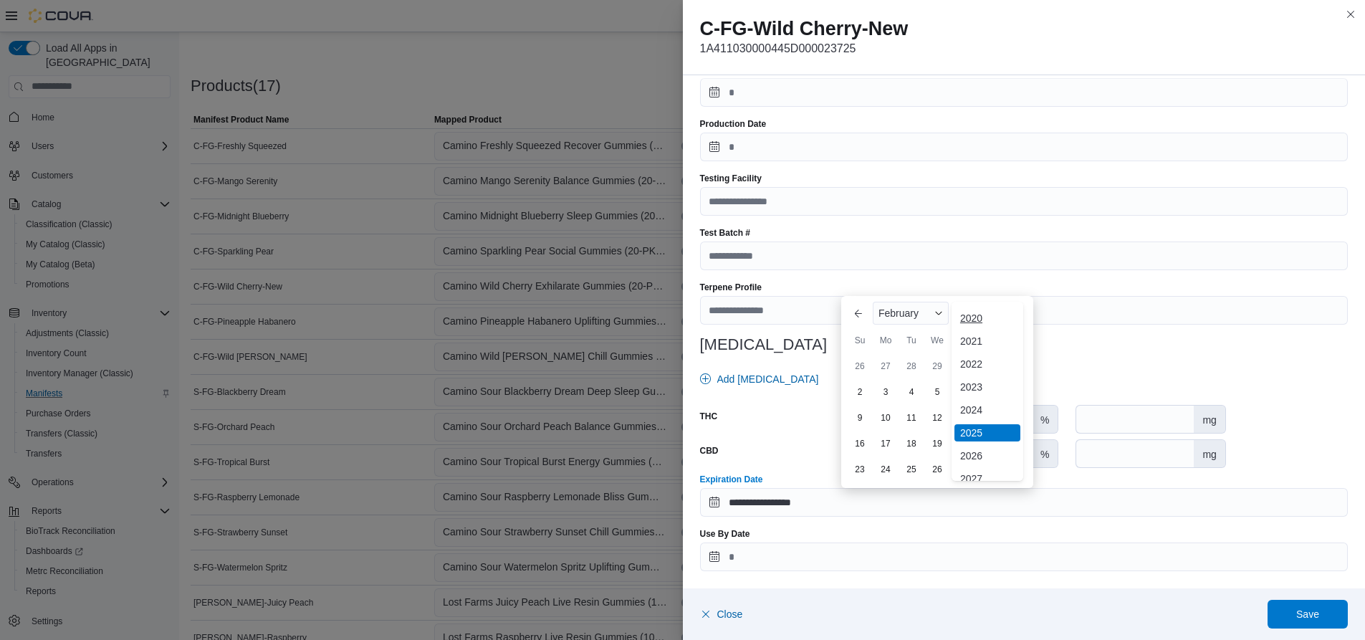
scroll to position [76, 0]
click at [977, 423] on div "2026" at bounding box center [987, 423] width 66 height 17
click at [860, 442] on div "15" at bounding box center [859, 443] width 25 height 25
type input "**********"
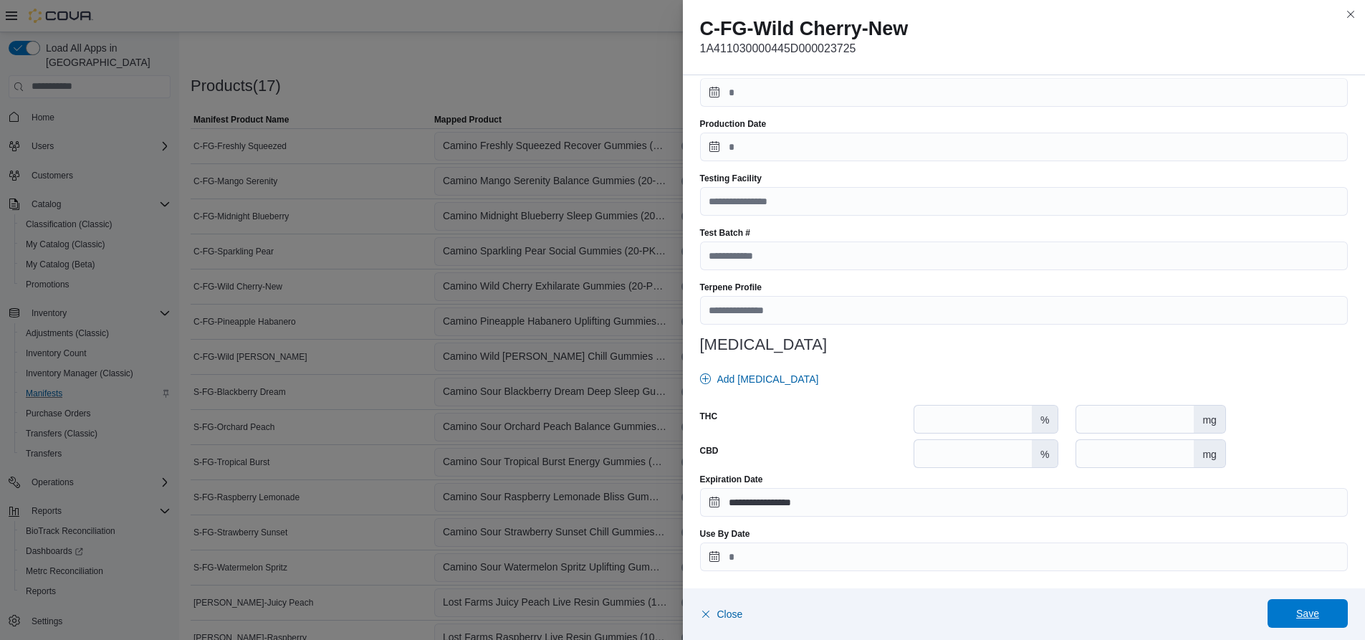
click at [1303, 610] on span "Save" at bounding box center [1307, 613] width 23 height 14
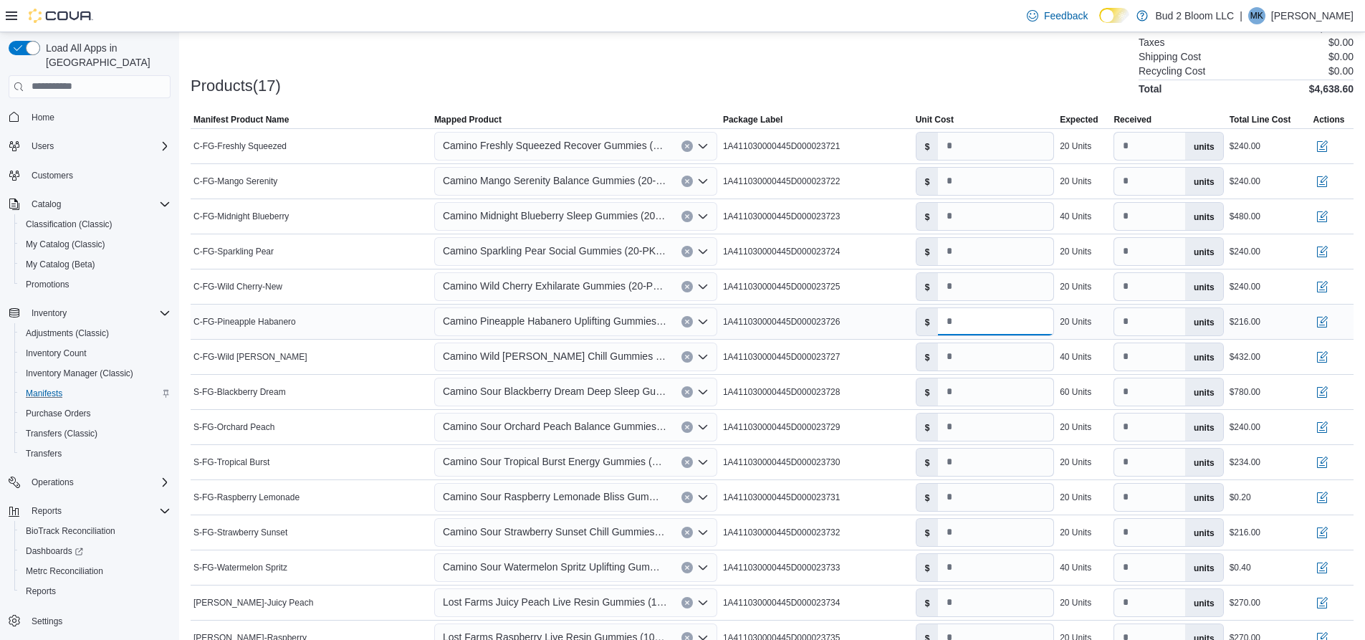
click at [978, 323] on input "****" at bounding box center [995, 321] width 115 height 27
type input "**"
click at [1330, 322] on button "button" at bounding box center [1321, 320] width 17 height 17
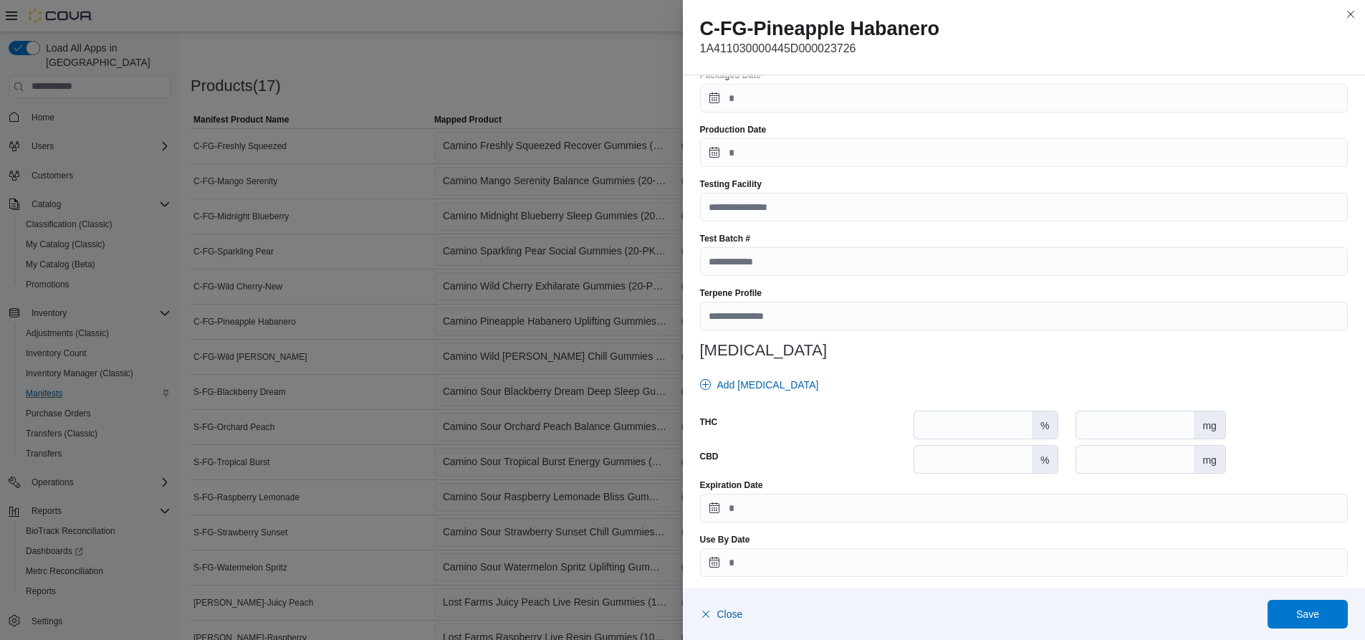
scroll to position [398, 0]
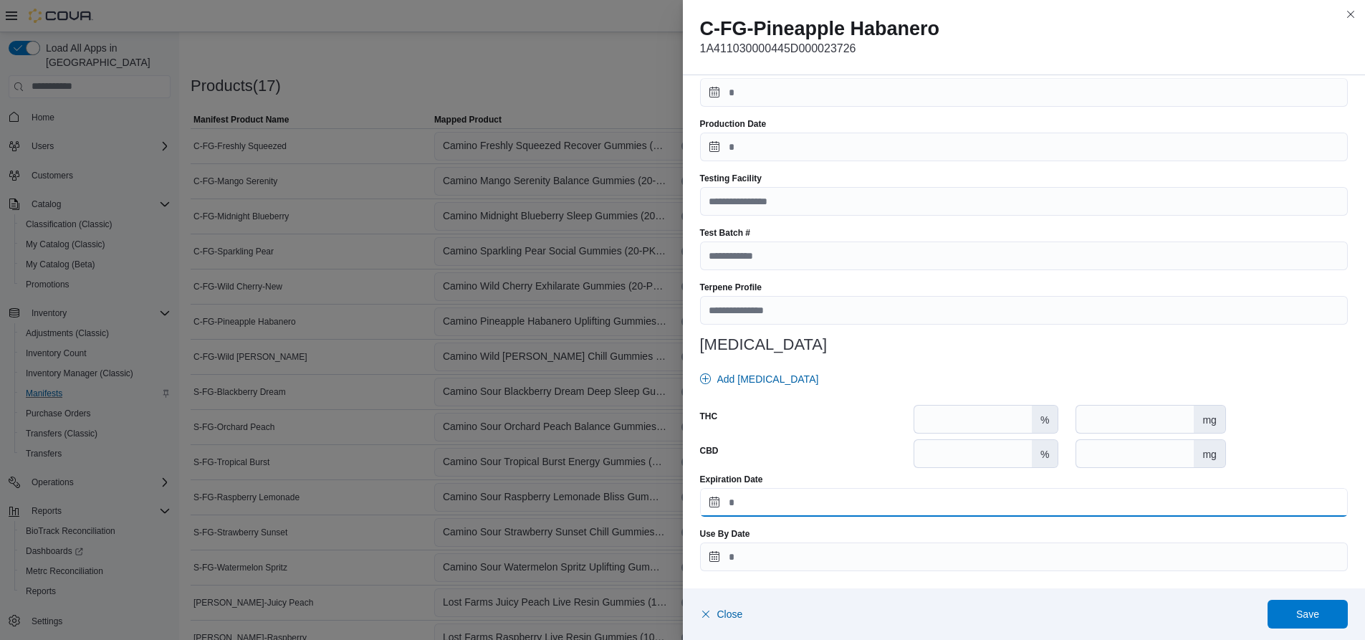
click at [854, 506] on input "Expiration Date" at bounding box center [1024, 502] width 648 height 29
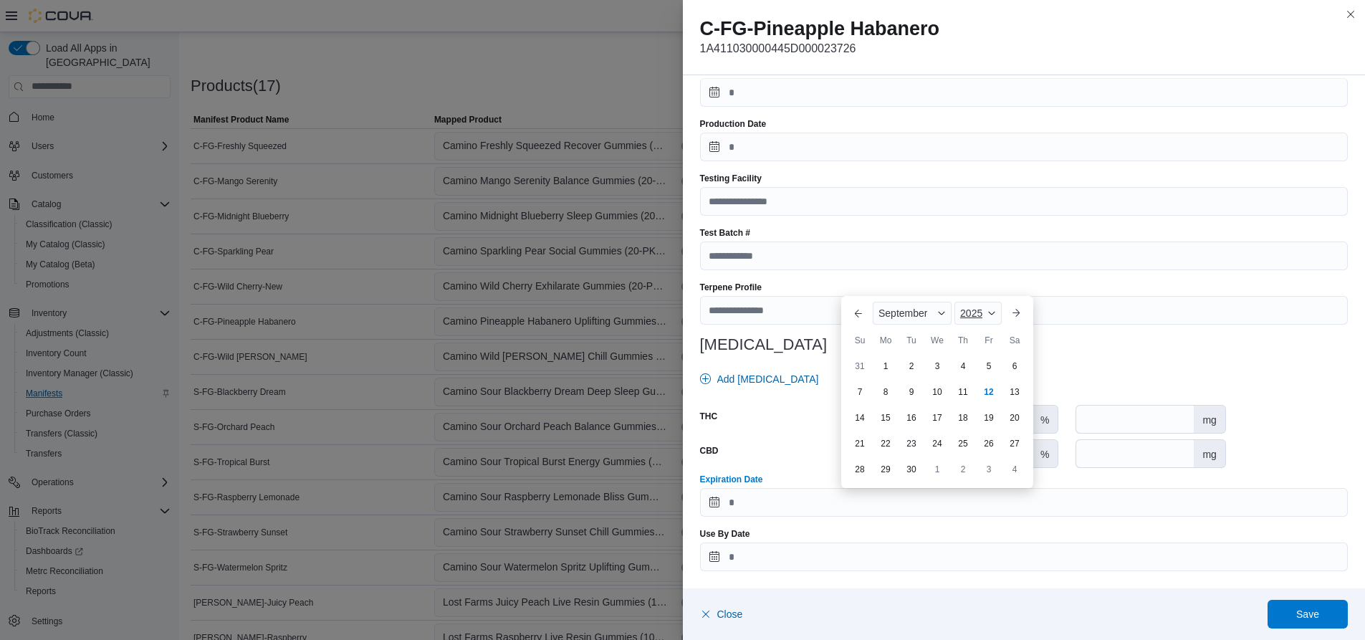
click at [992, 313] on span "Button. Open the year selector. 2025 is currently selected." at bounding box center [991, 313] width 9 height 9
click at [982, 421] on div "2026" at bounding box center [990, 423] width 66 height 17
click at [940, 312] on span "Button. Open the month selector. September is currently selected." at bounding box center [941, 313] width 9 height 9
click at [910, 320] on div "January" at bounding box center [923, 315] width 95 height 17
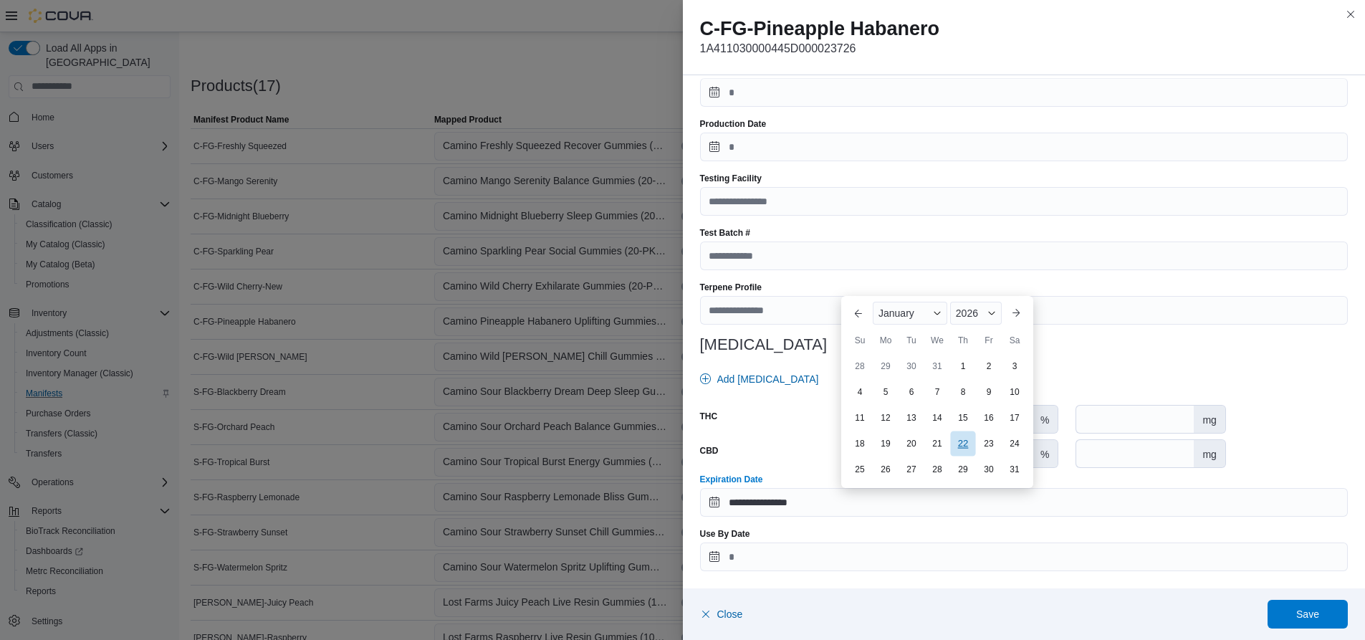
click at [961, 443] on div "22" at bounding box center [962, 443] width 25 height 25
type input "**********"
click at [1300, 614] on span "Save" at bounding box center [1307, 613] width 23 height 14
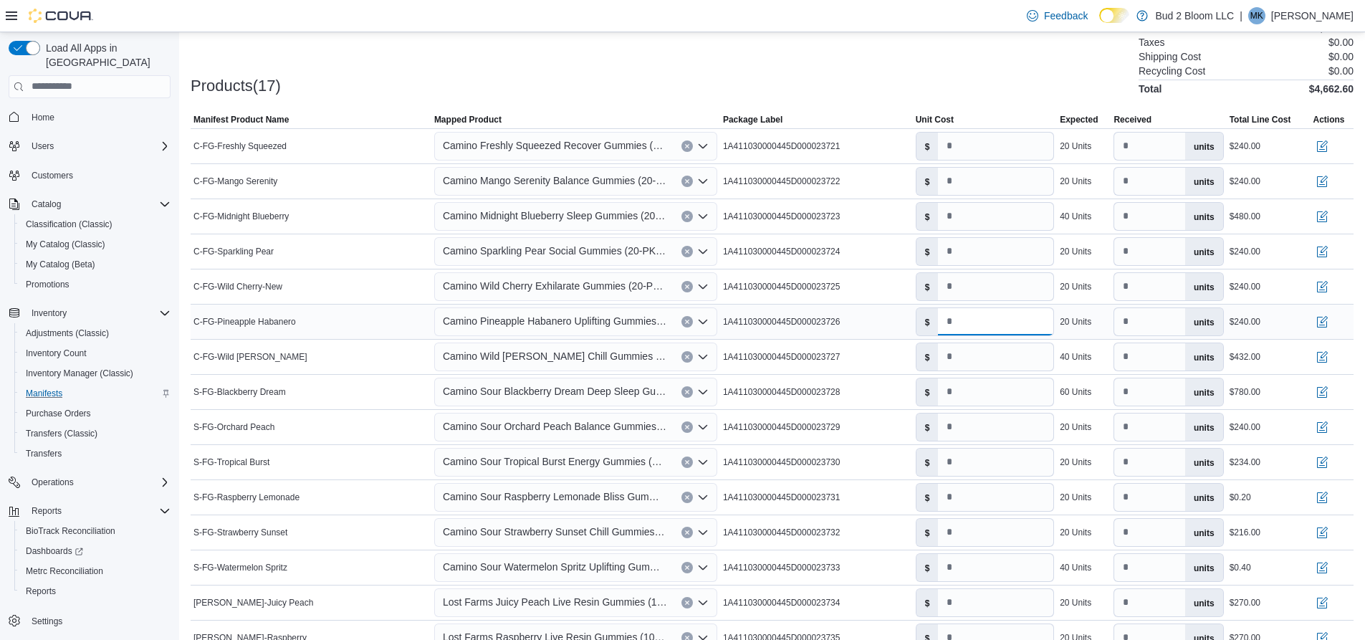
click at [977, 323] on input "**" at bounding box center [995, 321] width 115 height 27
type input "**"
click at [979, 355] on input "****" at bounding box center [995, 356] width 115 height 27
type input "**"
click at [1330, 355] on button "button" at bounding box center [1321, 355] width 17 height 17
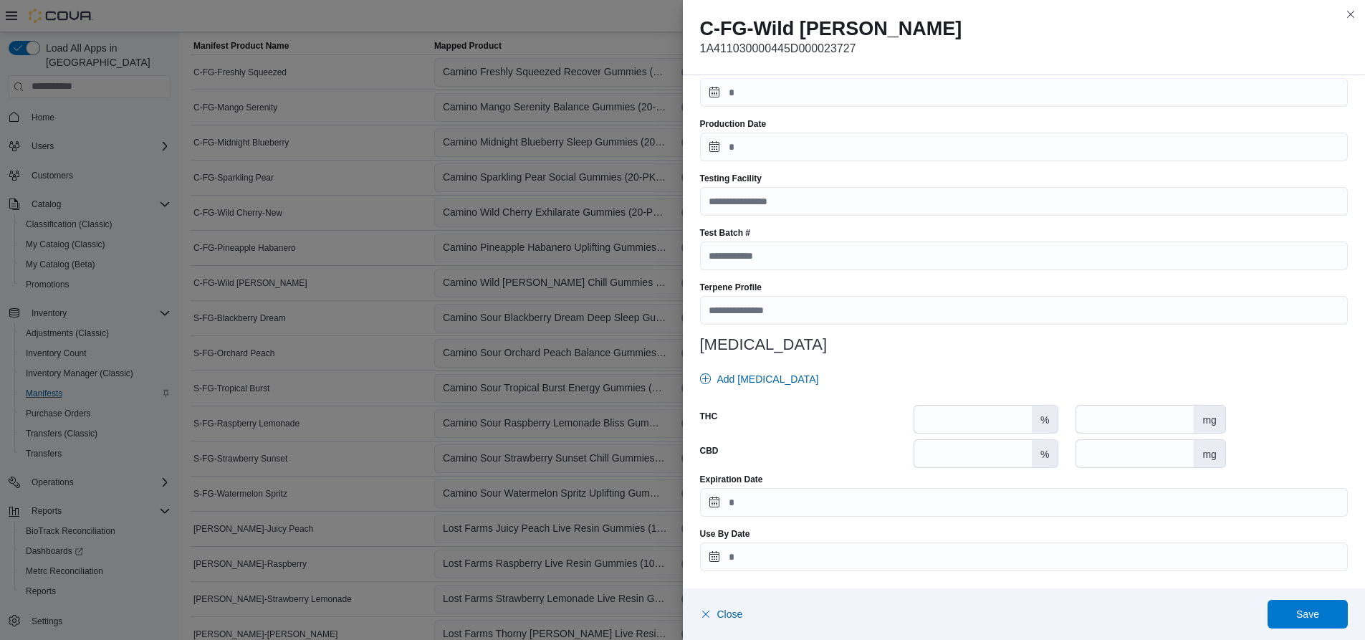
scroll to position [565, 0]
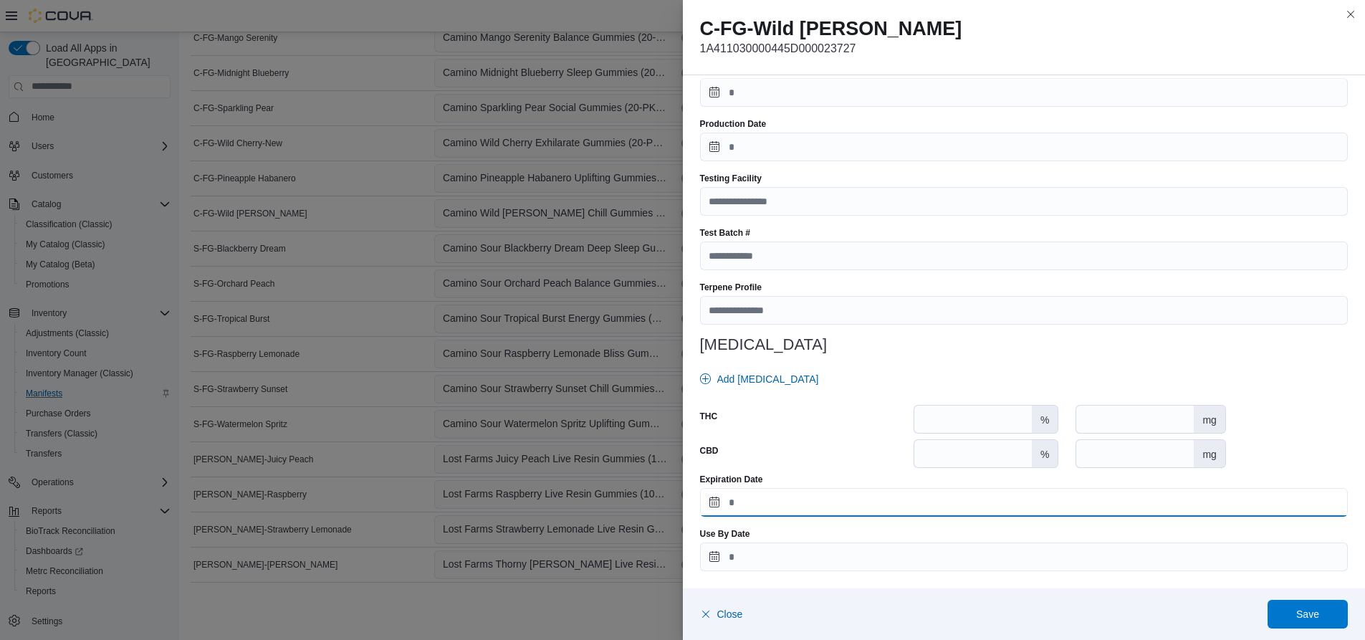
click at [744, 497] on input "Expiration Date" at bounding box center [1024, 502] width 648 height 29
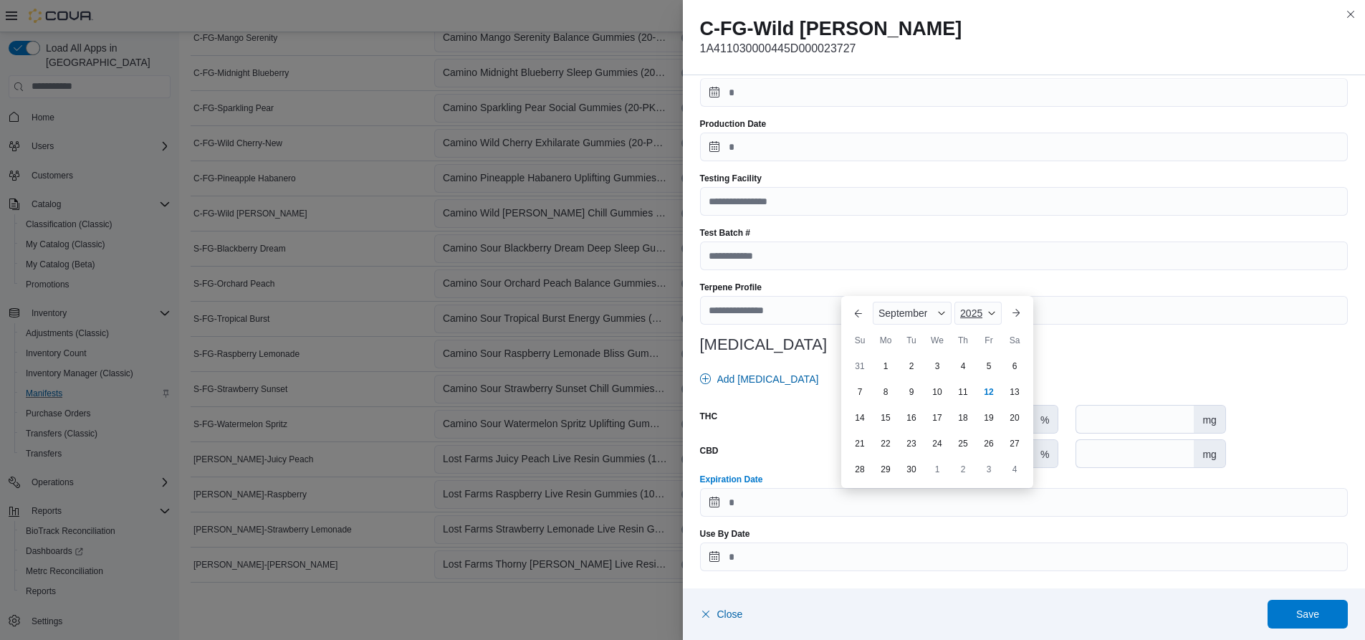
click at [988, 314] on span "Button. Open the year selector. 2025 is currently selected." at bounding box center [991, 313] width 9 height 9
click at [971, 352] on div "2026" at bounding box center [990, 351] width 66 height 17
click at [944, 313] on span "Button. Open the month selector. September is currently selected." at bounding box center [941, 313] width 9 height 9
click at [911, 337] on div "February" at bounding box center [923, 335] width 95 height 17
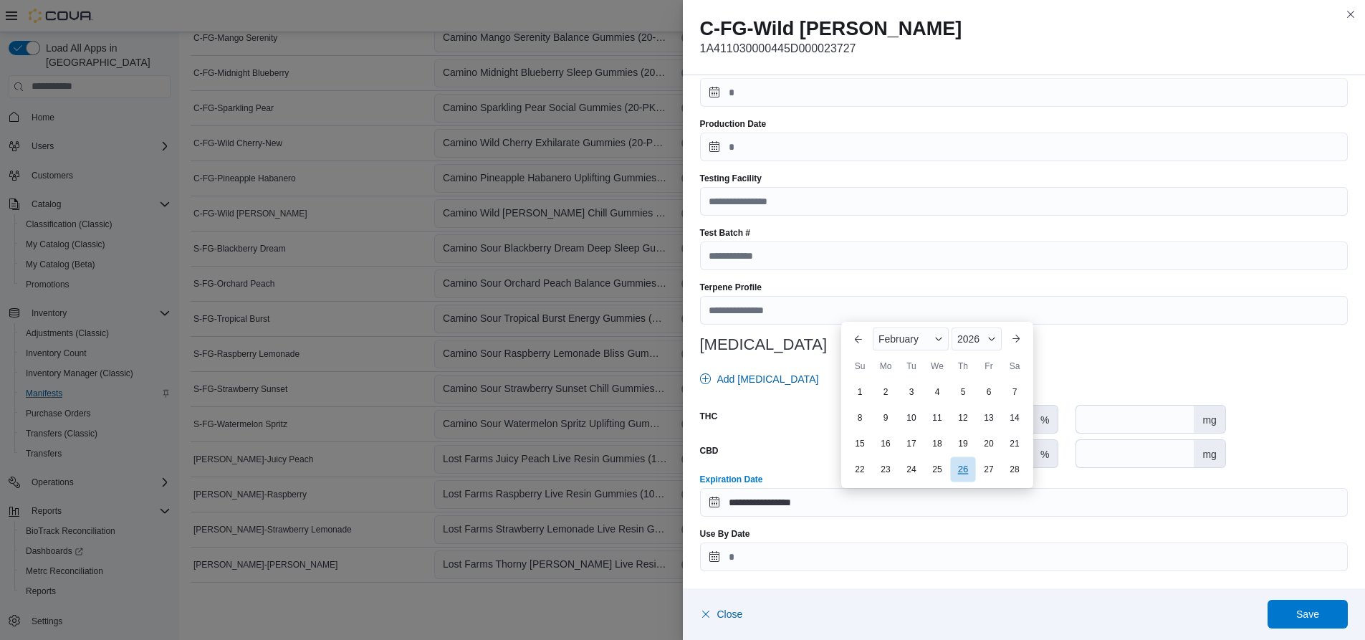
click at [967, 469] on div "26" at bounding box center [962, 468] width 25 height 25
type input "**********"
click at [1308, 615] on span "Save" at bounding box center [1307, 613] width 23 height 14
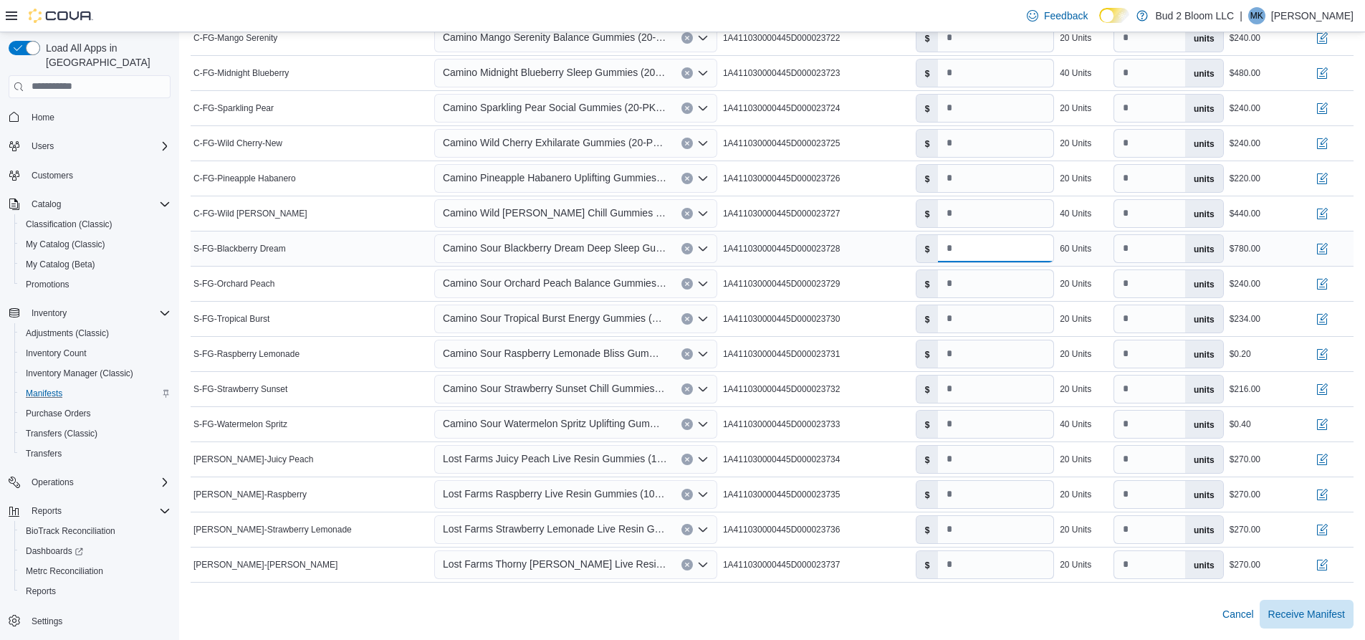
click at [974, 251] on input "**" at bounding box center [995, 248] width 115 height 27
type input "**"
click at [1330, 247] on button "button" at bounding box center [1321, 247] width 17 height 17
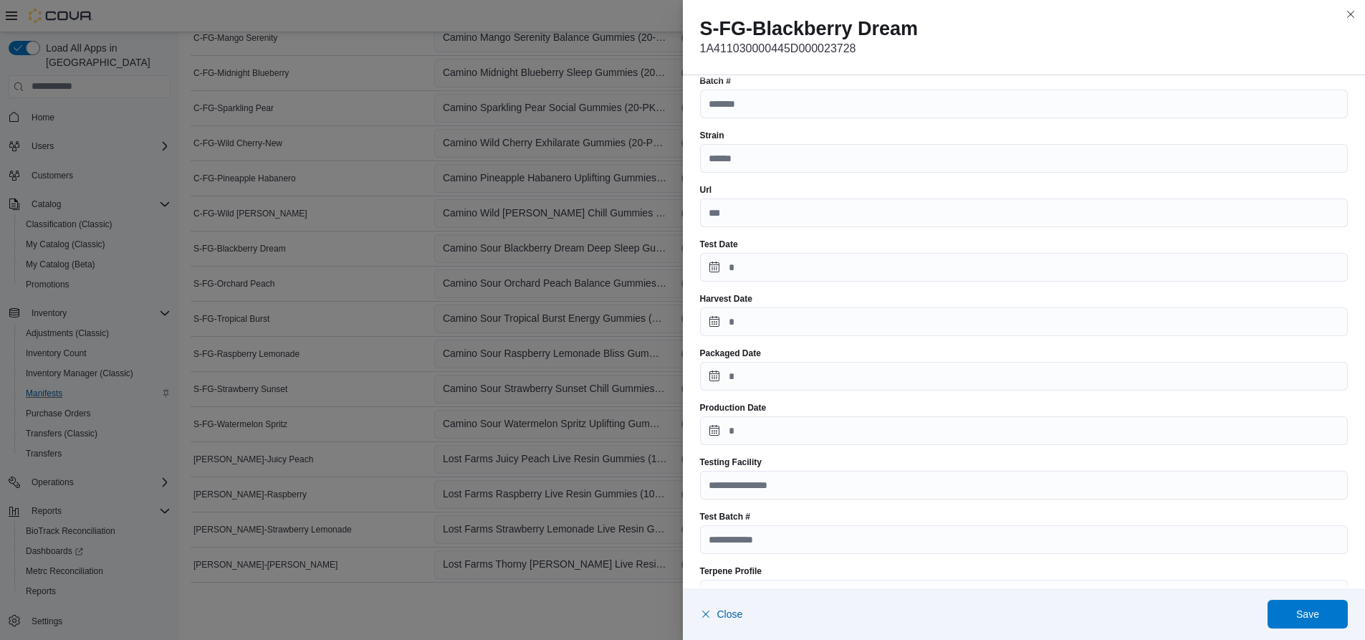
scroll to position [398, 0]
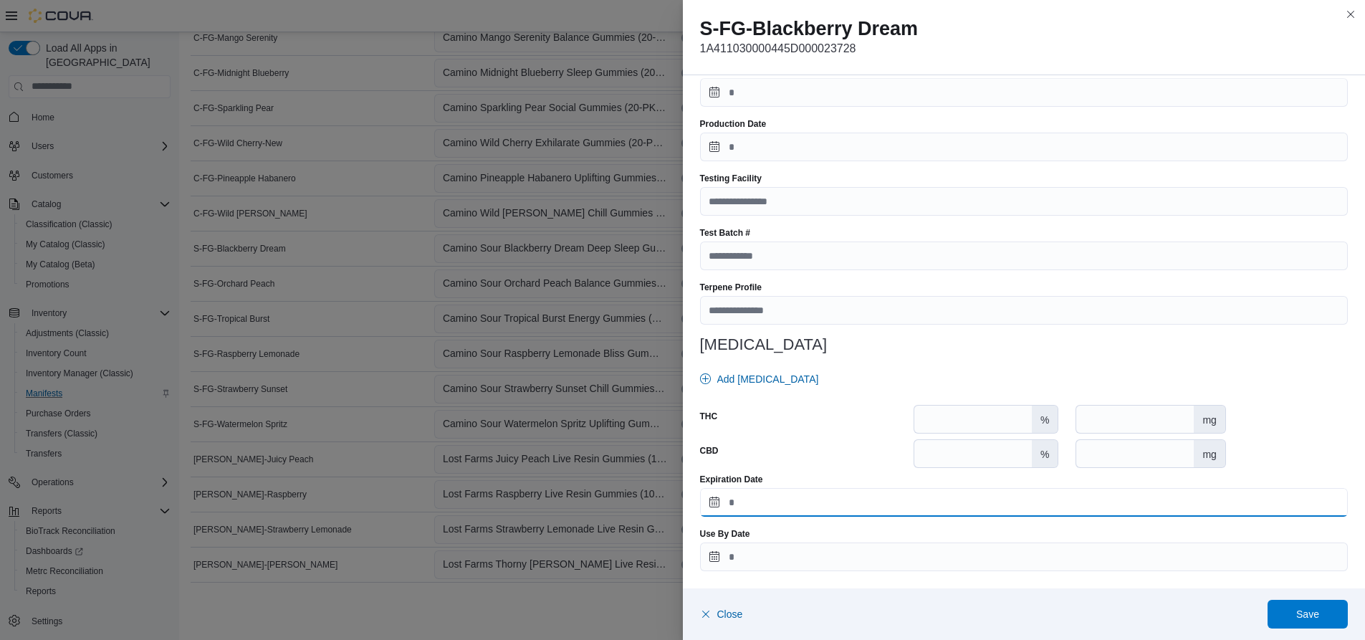
click at [791, 513] on input "Expiration Date" at bounding box center [1024, 502] width 648 height 29
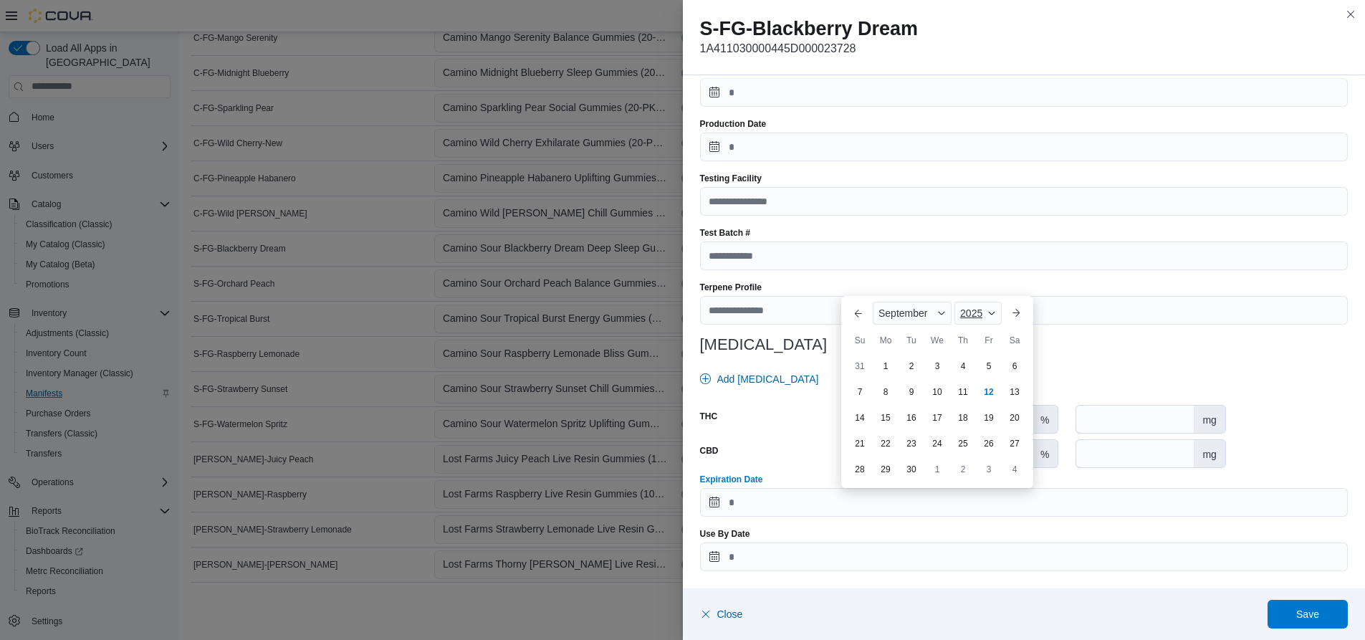
click at [991, 315] on span "Button. Open the year selector. 2025 is currently selected." at bounding box center [991, 313] width 9 height 9
click at [976, 424] on div "2026" at bounding box center [990, 423] width 66 height 17
click at [938, 312] on span "Button. Open the month selector. September is currently selected." at bounding box center [941, 313] width 9 height 9
click at [916, 336] on div "February" at bounding box center [923, 335] width 95 height 17
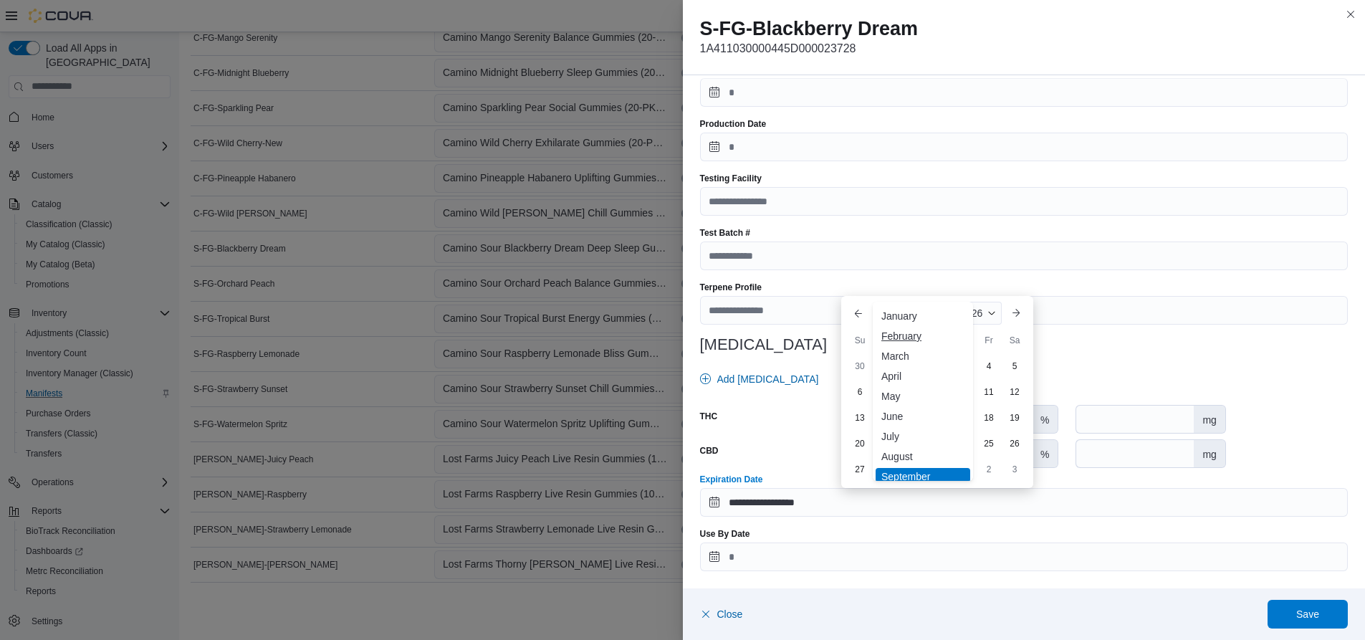
type input "**********"
click at [964, 414] on div "12" at bounding box center [962, 417] width 25 height 25
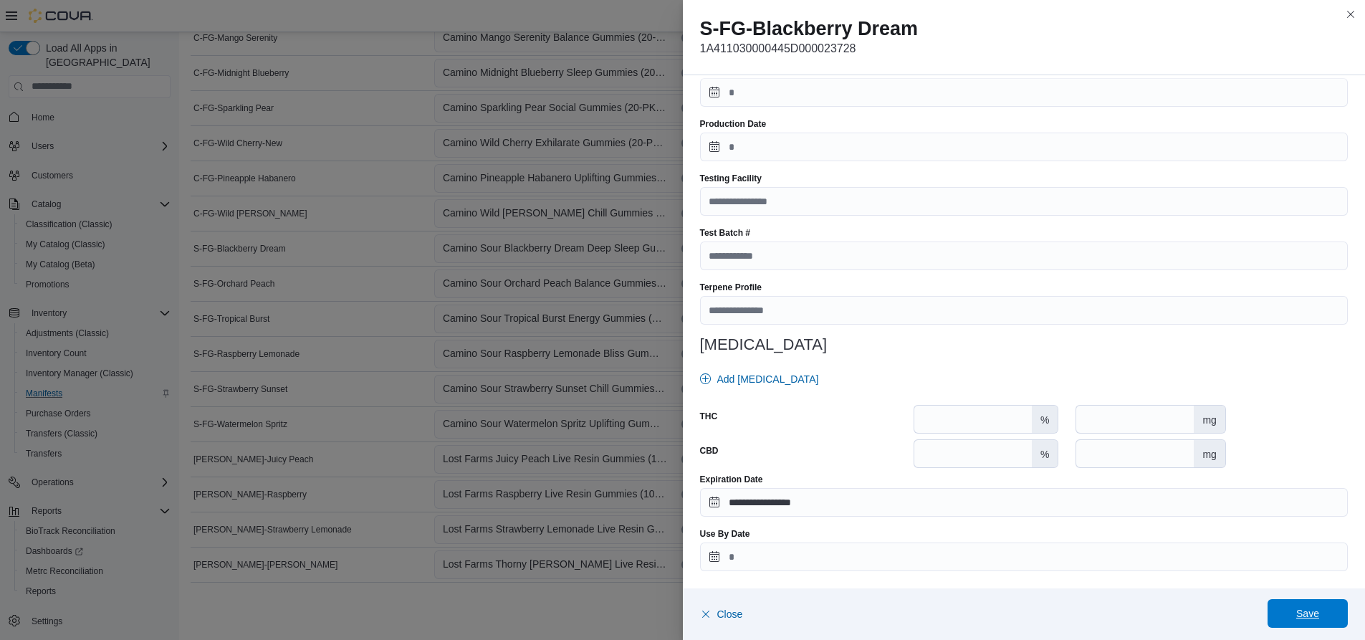
click at [1306, 612] on span "Save" at bounding box center [1307, 613] width 23 height 14
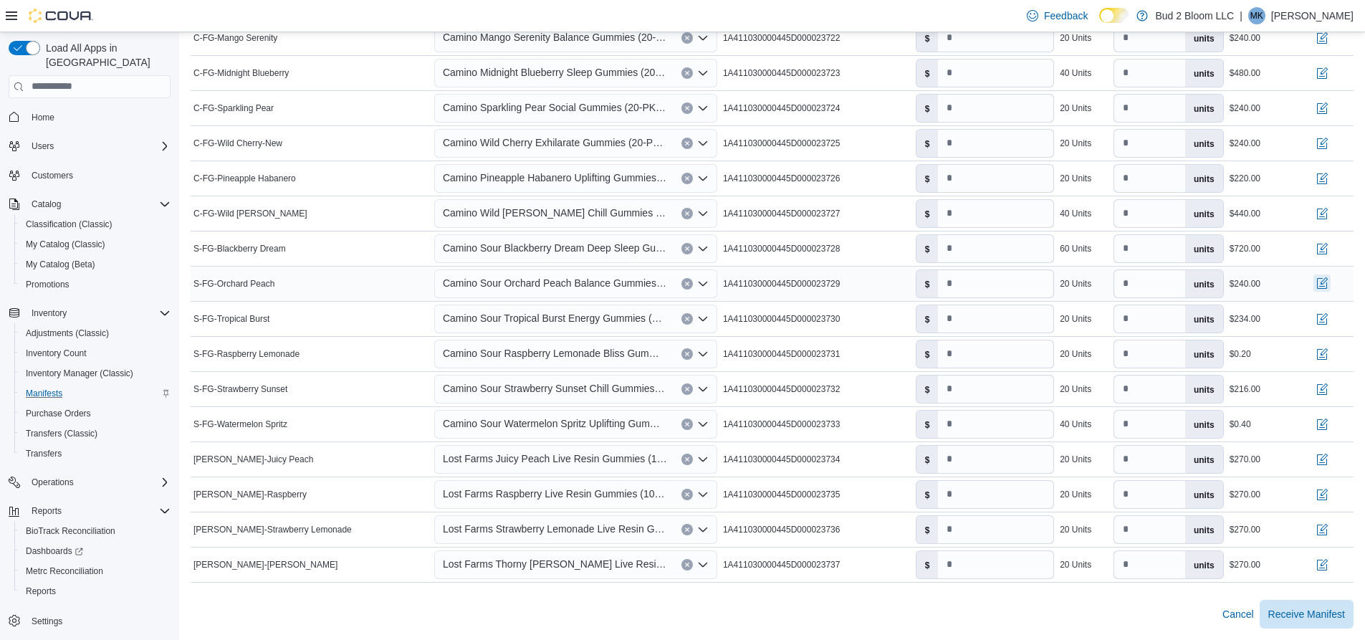
click at [1330, 284] on button "button" at bounding box center [1321, 282] width 17 height 17
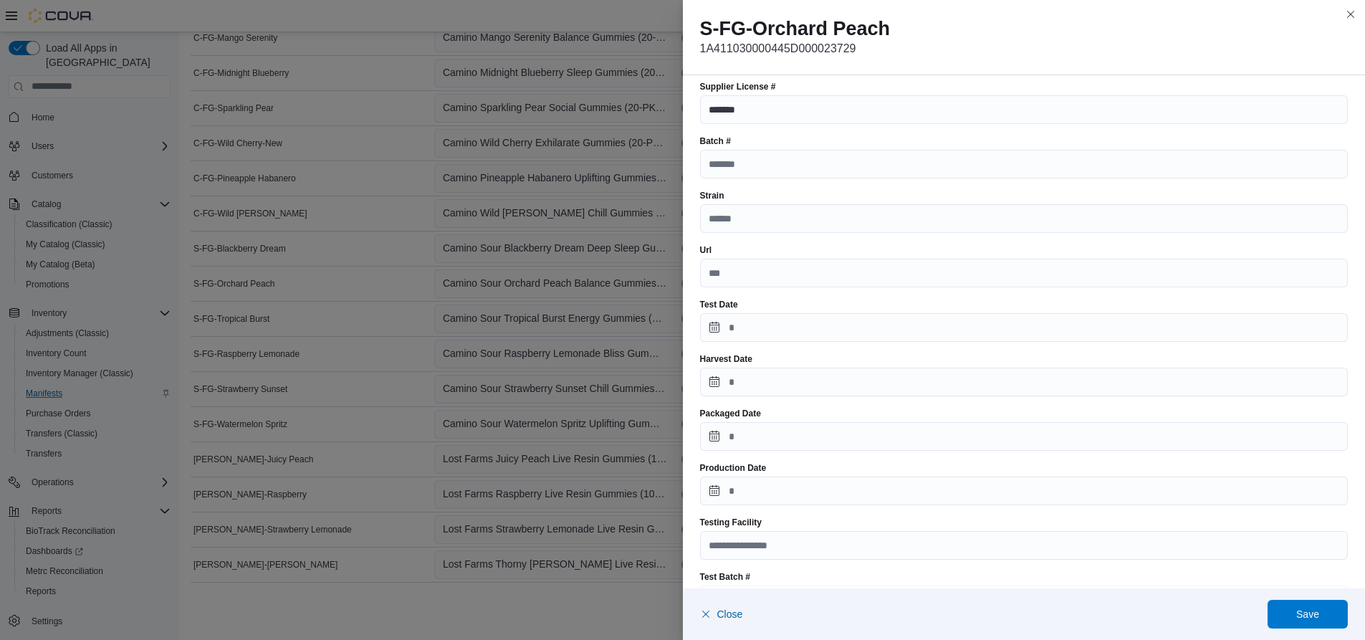
scroll to position [398, 0]
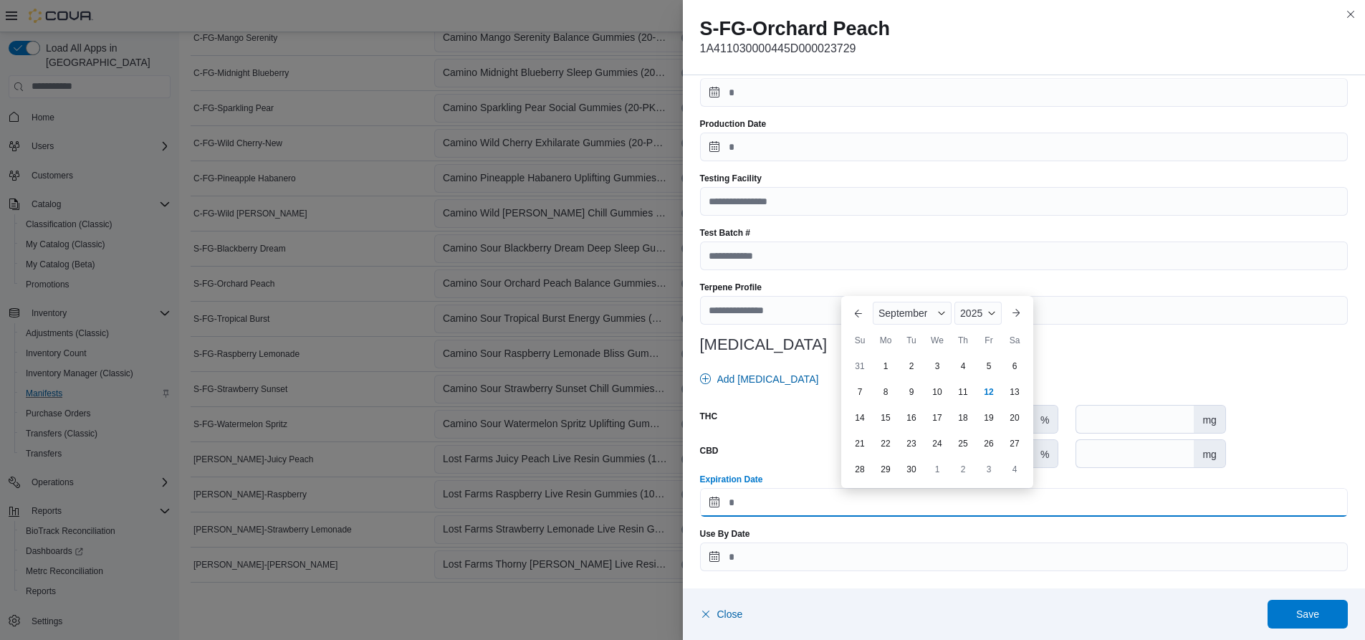
click at [820, 507] on input "Expiration Date" at bounding box center [1024, 502] width 648 height 29
click at [944, 307] on div "September" at bounding box center [912, 313] width 79 height 23
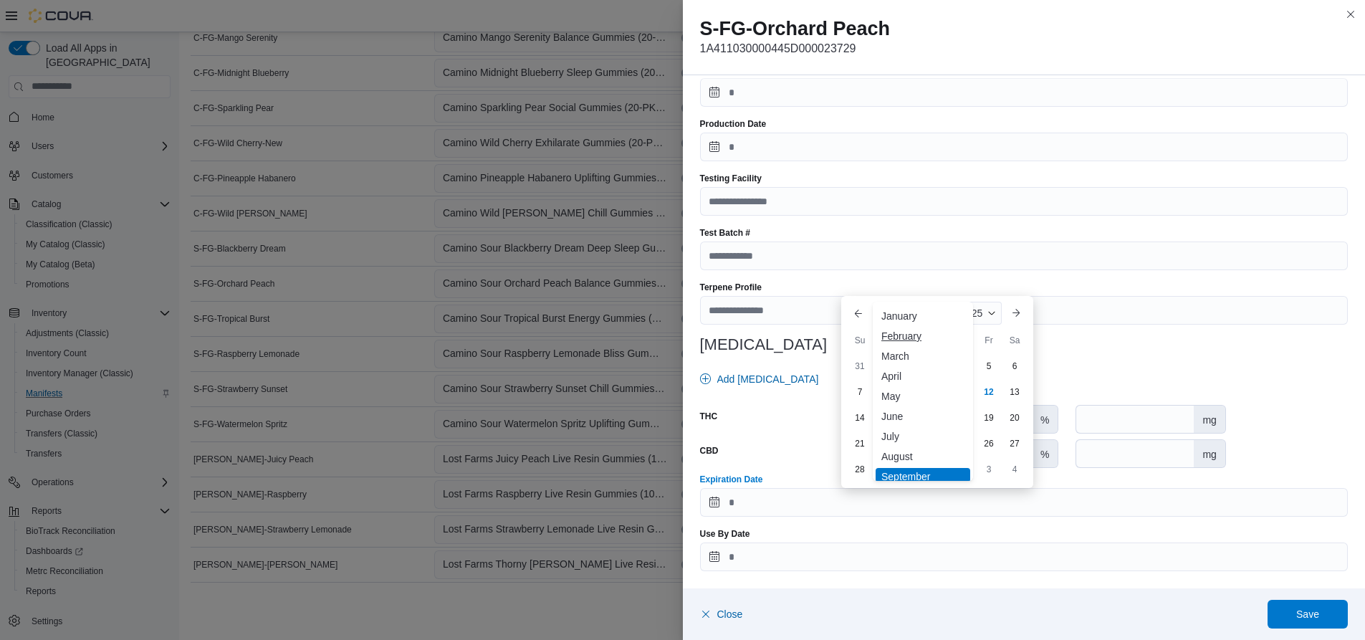
click at [896, 338] on div "February" at bounding box center [923, 335] width 95 height 17
click at [991, 315] on span "Button. Open the year selector. 2025 is currently selected." at bounding box center [991, 313] width 9 height 9
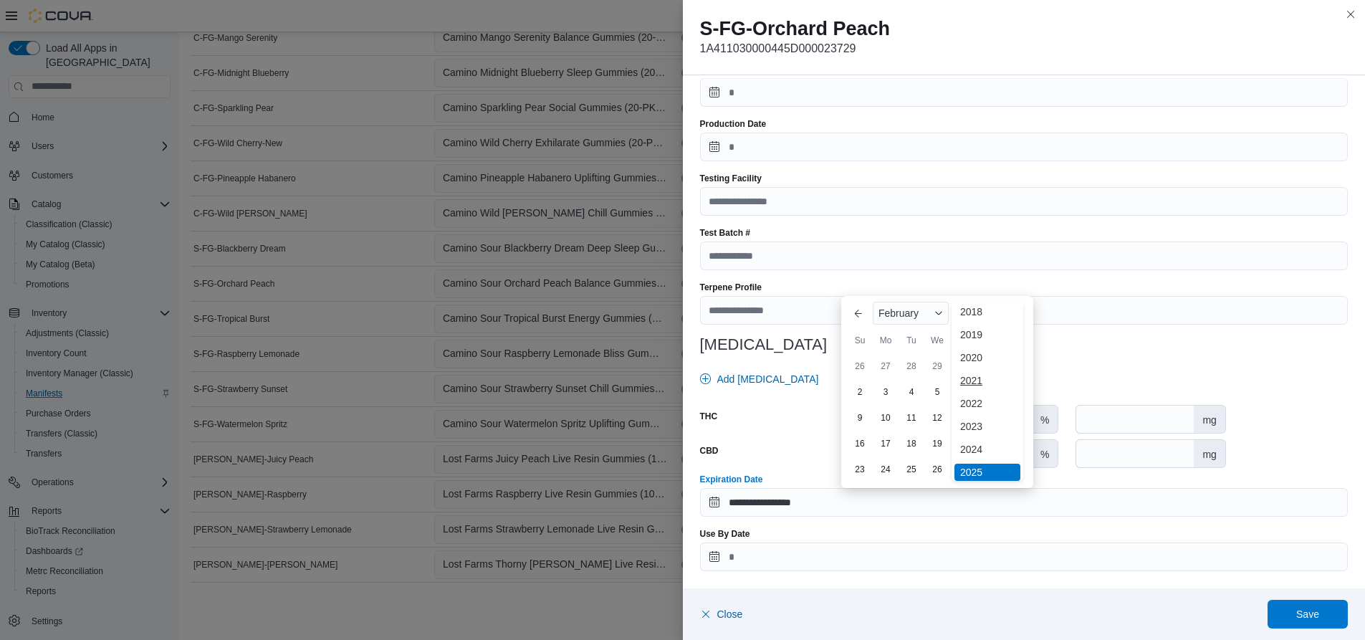
scroll to position [76, 0]
click at [973, 423] on div "2026" at bounding box center [987, 423] width 66 height 17
click at [860, 416] on div "8" at bounding box center [859, 417] width 25 height 25
type input "**********"
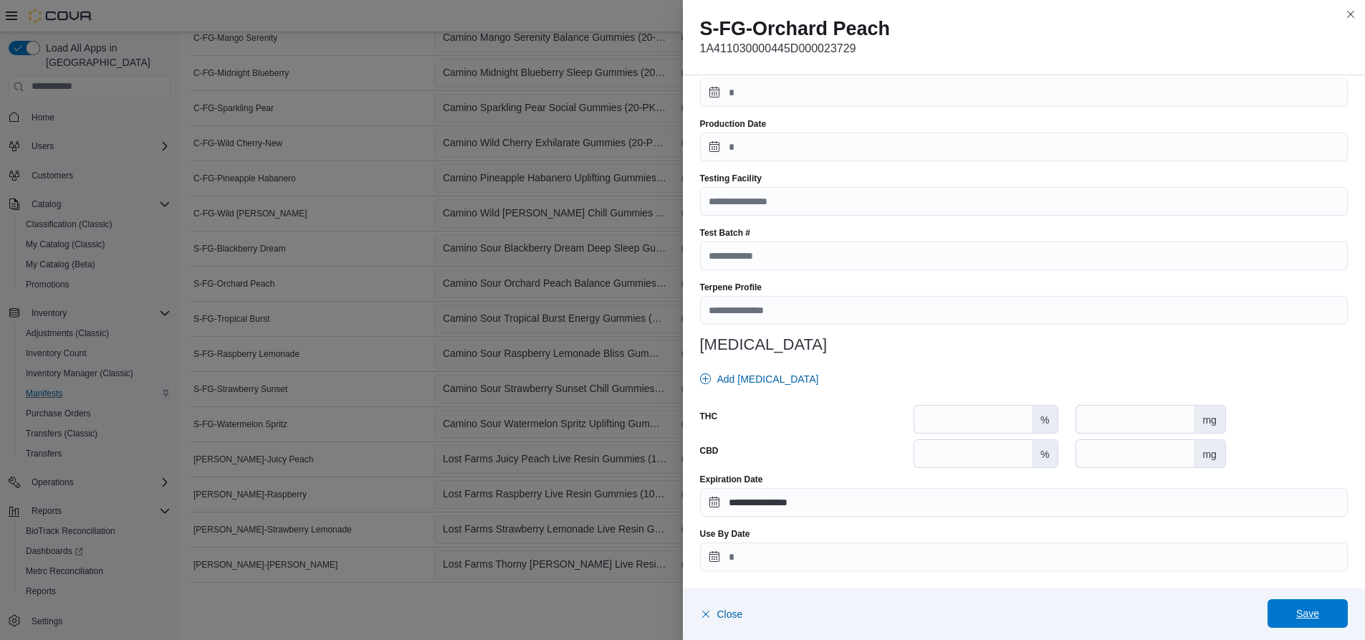
click at [1310, 614] on span "Save" at bounding box center [1307, 613] width 23 height 14
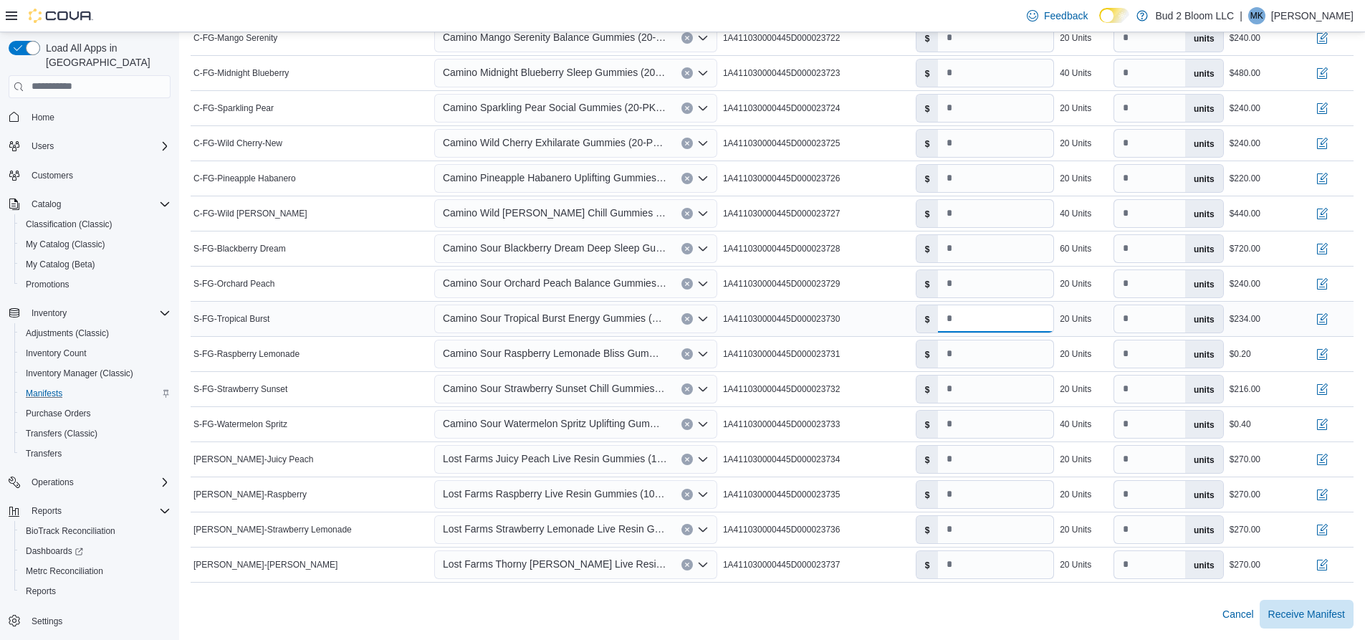
click at [977, 320] on input "****" at bounding box center [995, 318] width 115 height 27
type input "**"
click at [1330, 321] on button "button" at bounding box center [1321, 318] width 17 height 17
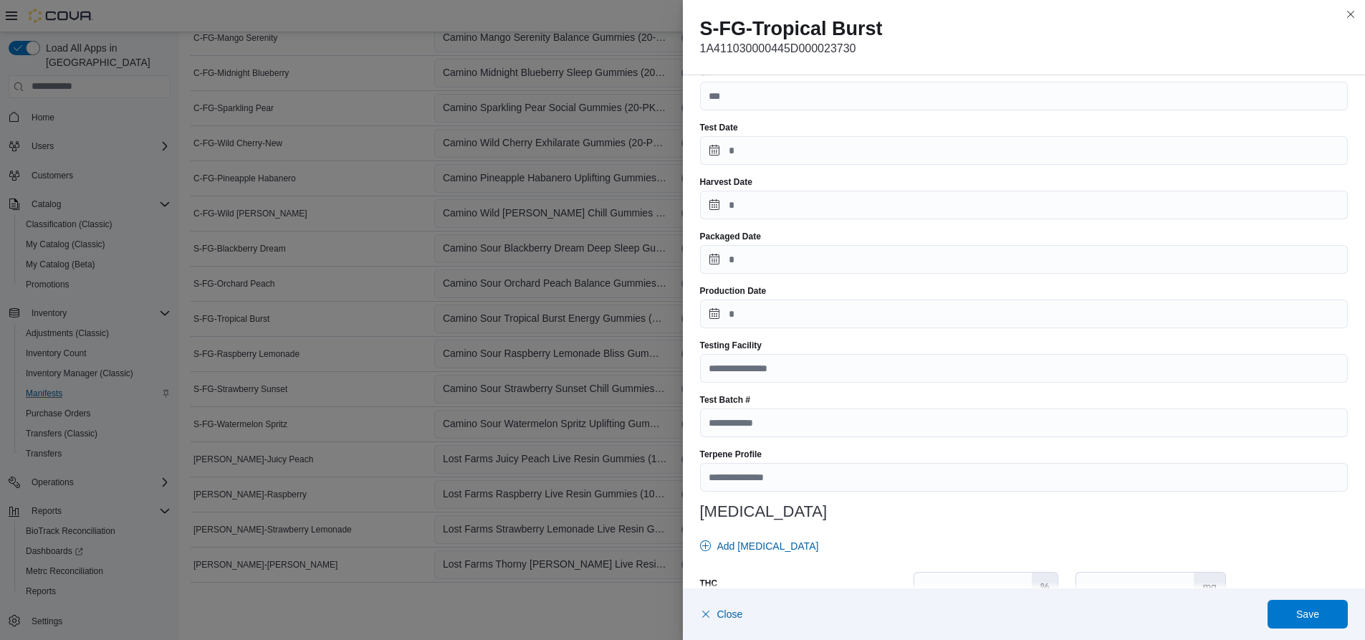
scroll to position [398, 0]
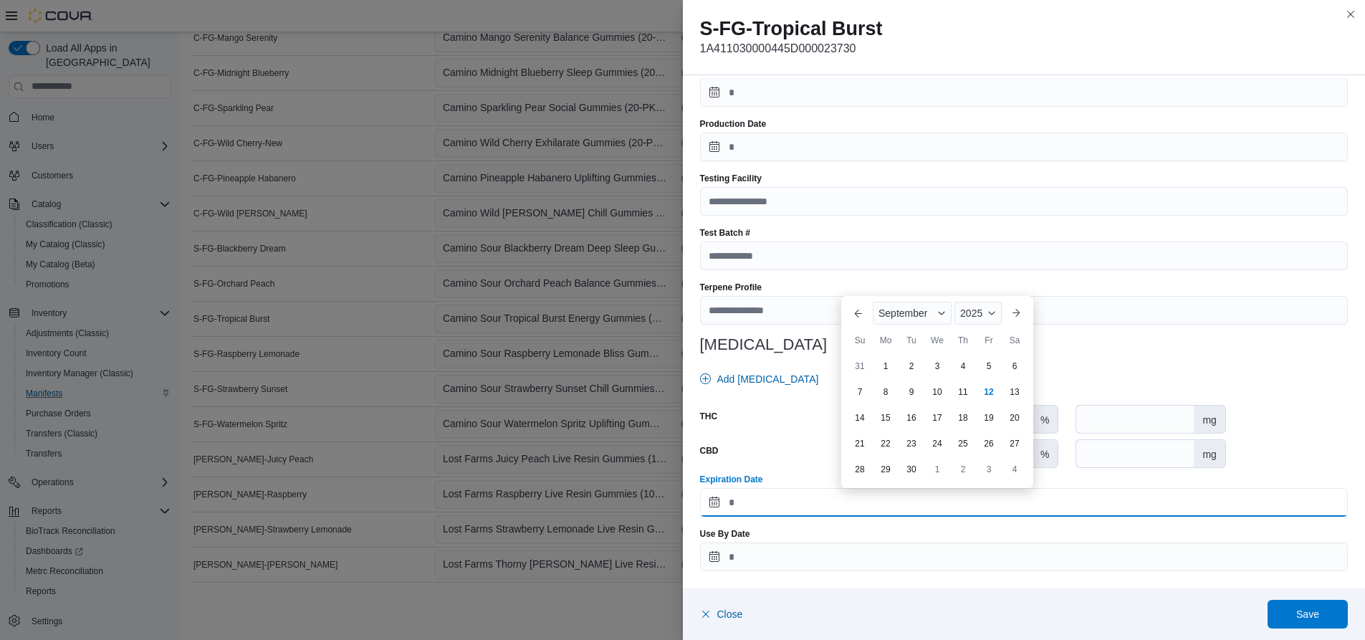
click at [844, 499] on input "Expiration Date" at bounding box center [1024, 502] width 648 height 29
click at [992, 312] on span "Button. Open the year selector. 2025 is currently selected." at bounding box center [991, 313] width 9 height 9
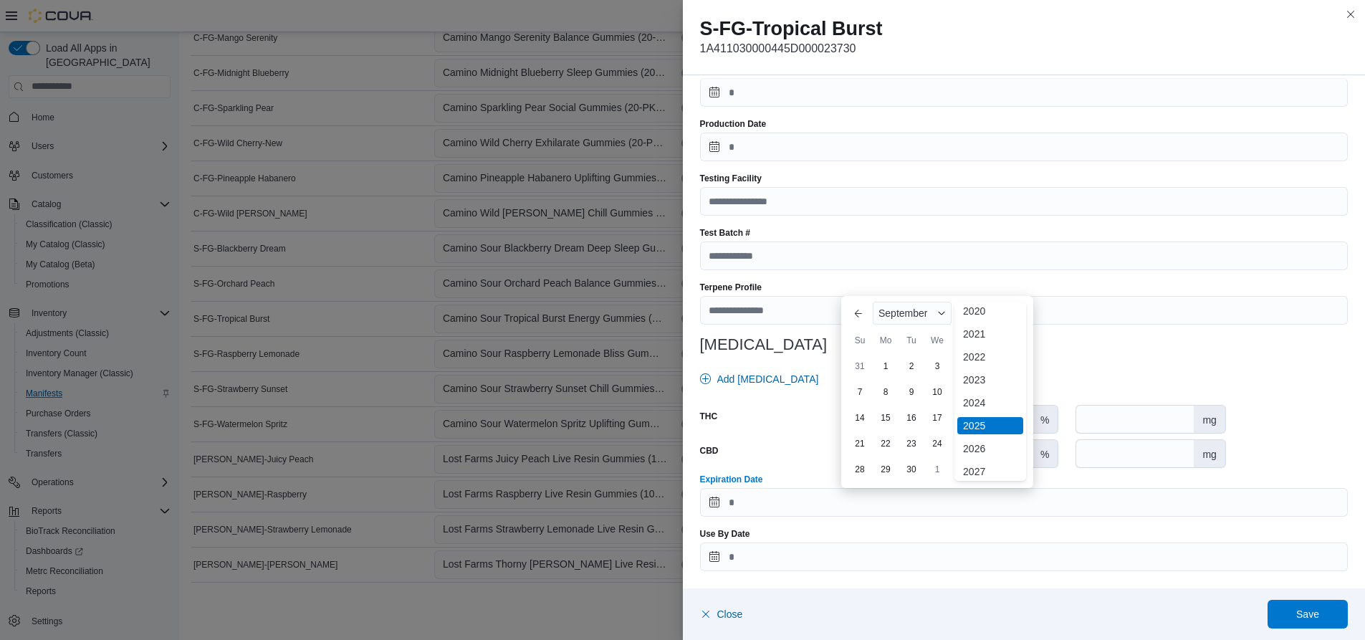
scroll to position [76, 0]
click at [975, 420] on div "2026" at bounding box center [990, 423] width 66 height 17
click at [938, 308] on div "September" at bounding box center [912, 313] width 79 height 23
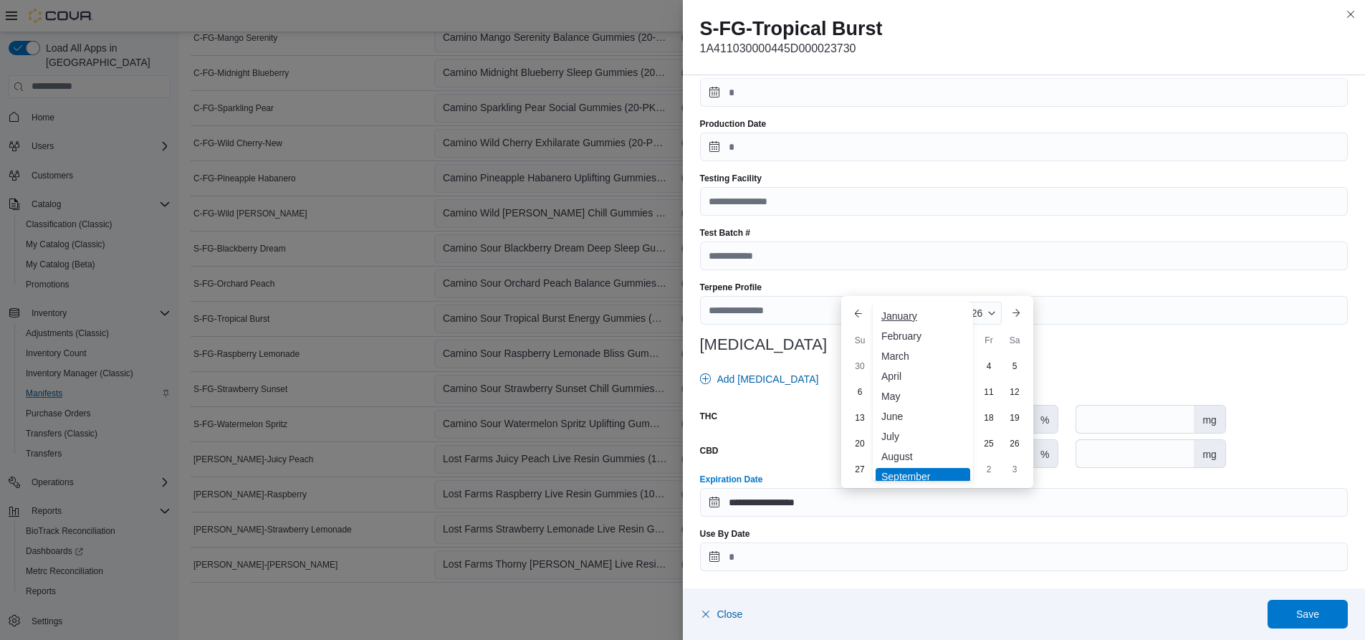
click at [925, 314] on div "January" at bounding box center [923, 315] width 95 height 17
click at [940, 470] on div "28" at bounding box center [936, 468] width 25 height 25
type input "**********"
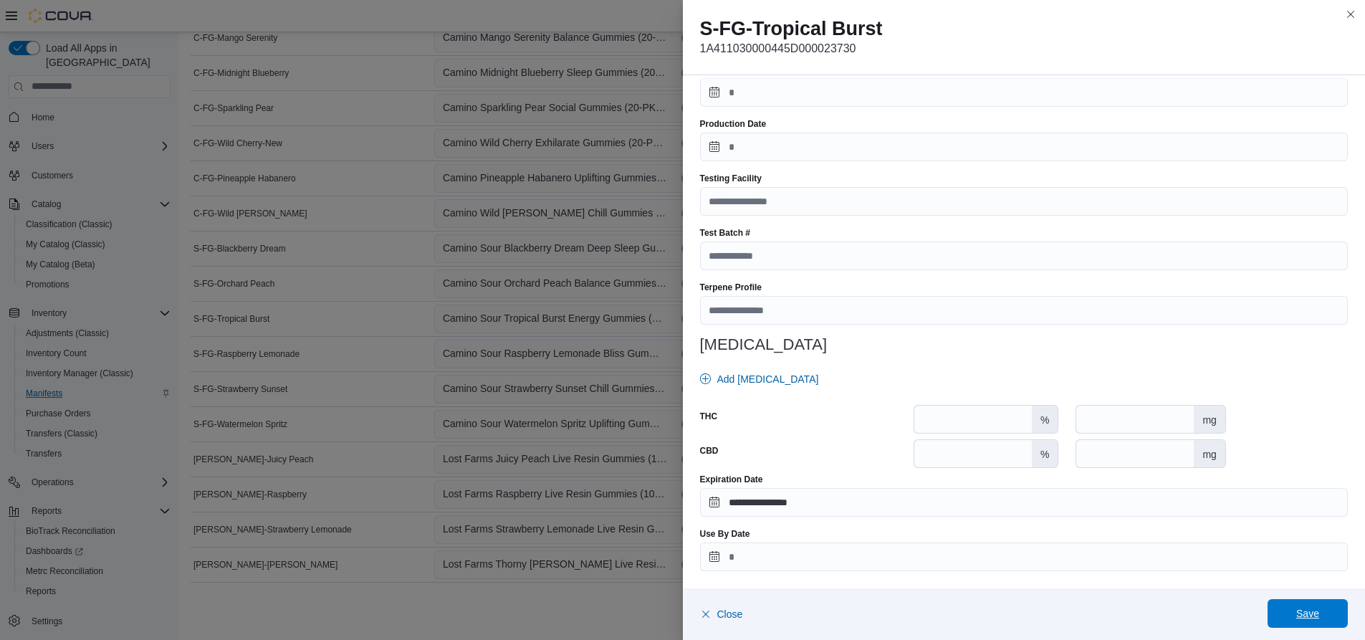
click at [1314, 613] on span "Save" at bounding box center [1307, 613] width 23 height 14
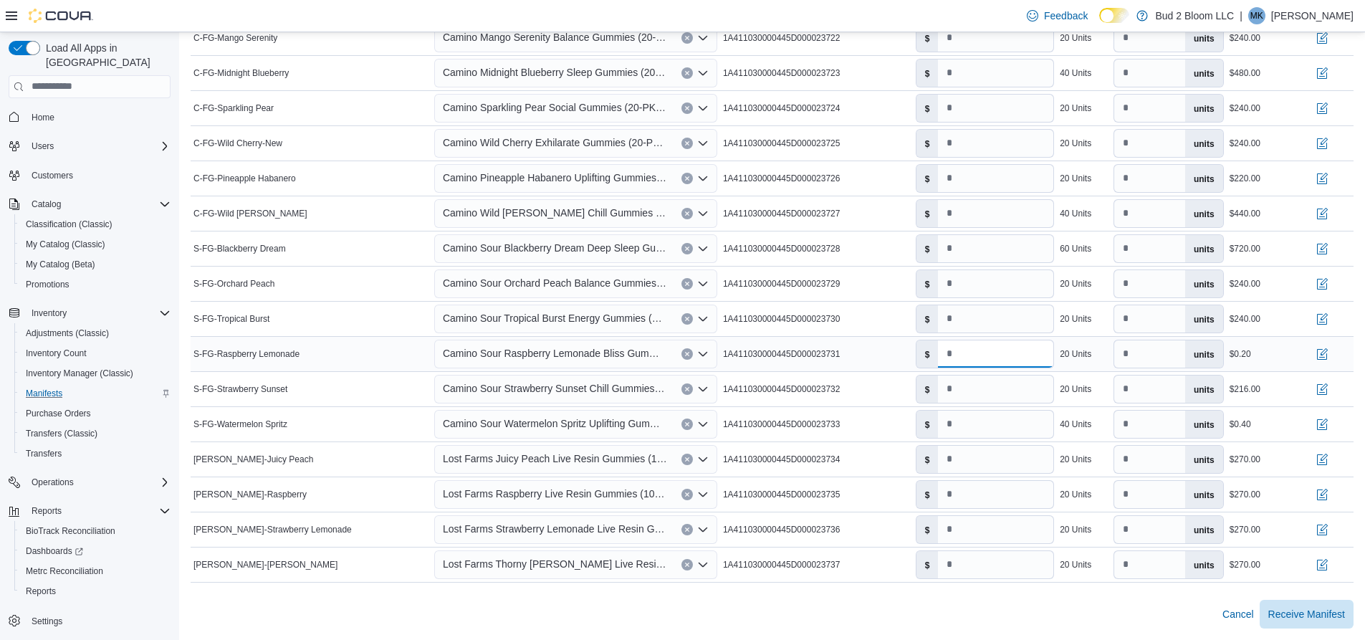
click at [982, 357] on input "****" at bounding box center [995, 353] width 115 height 27
type input "***"
click at [1330, 355] on button "button" at bounding box center [1321, 353] width 17 height 17
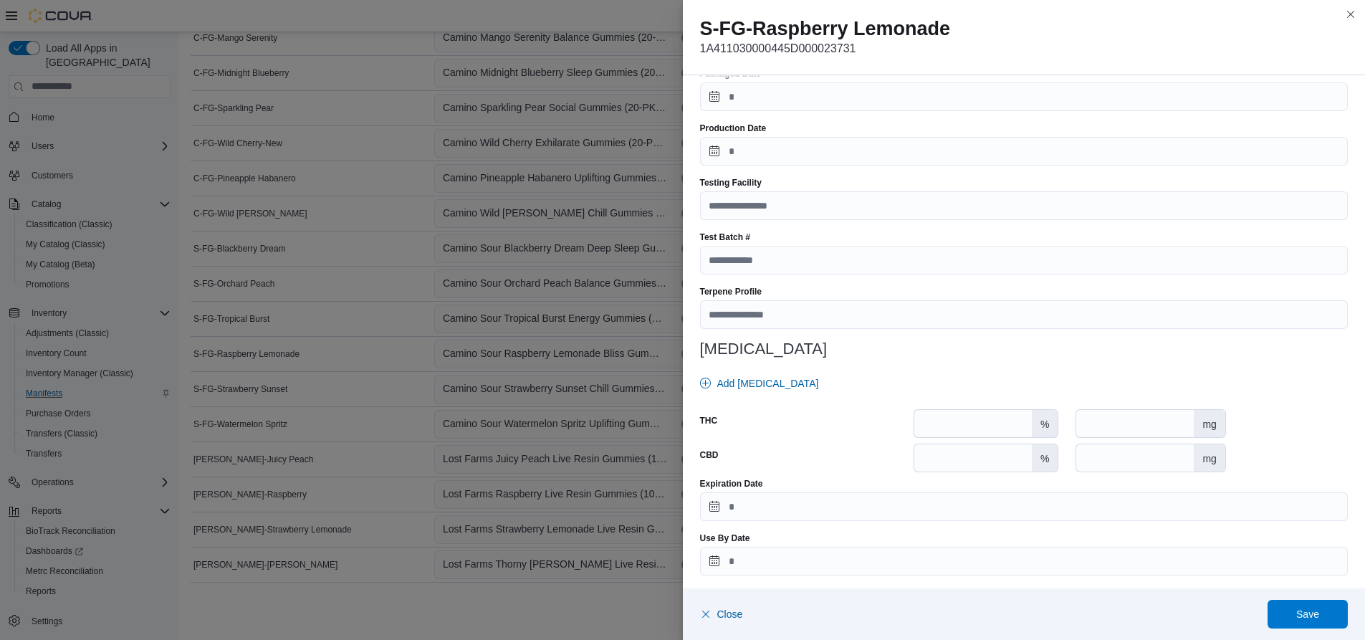
scroll to position [398, 0]
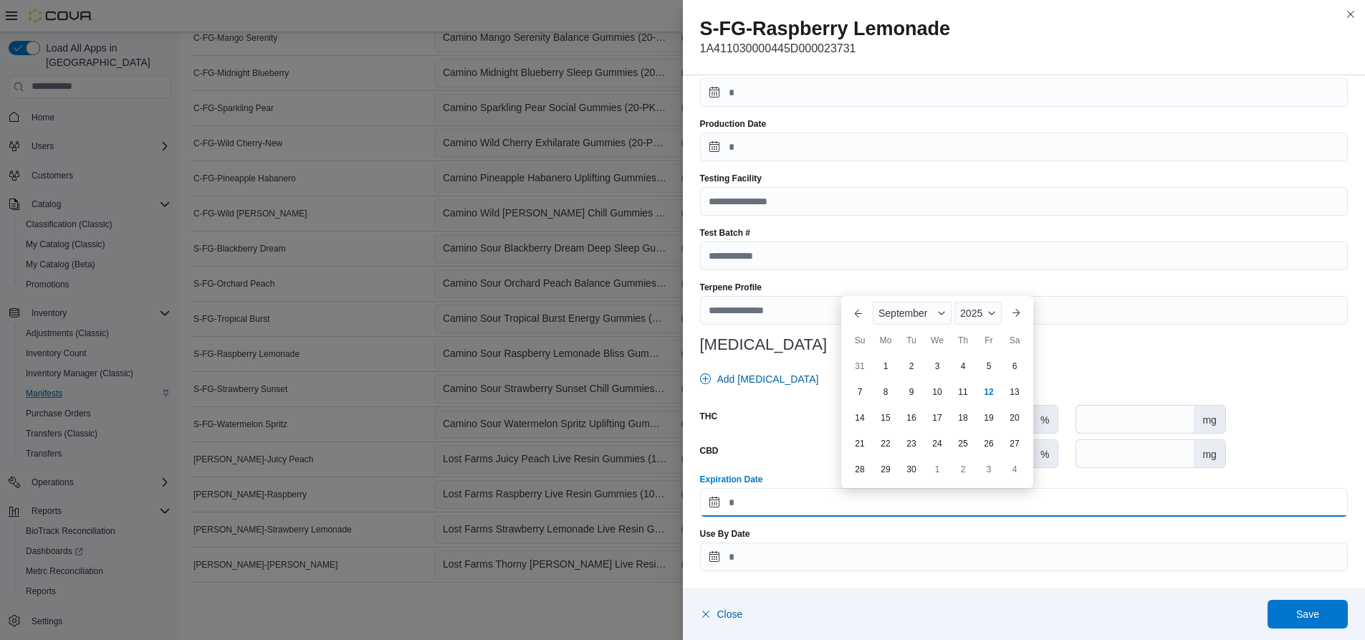
click at [770, 505] on input "Expiration Date" at bounding box center [1024, 502] width 648 height 29
click at [941, 310] on span "Button. Open the month selector. September is currently selected." at bounding box center [941, 313] width 9 height 9
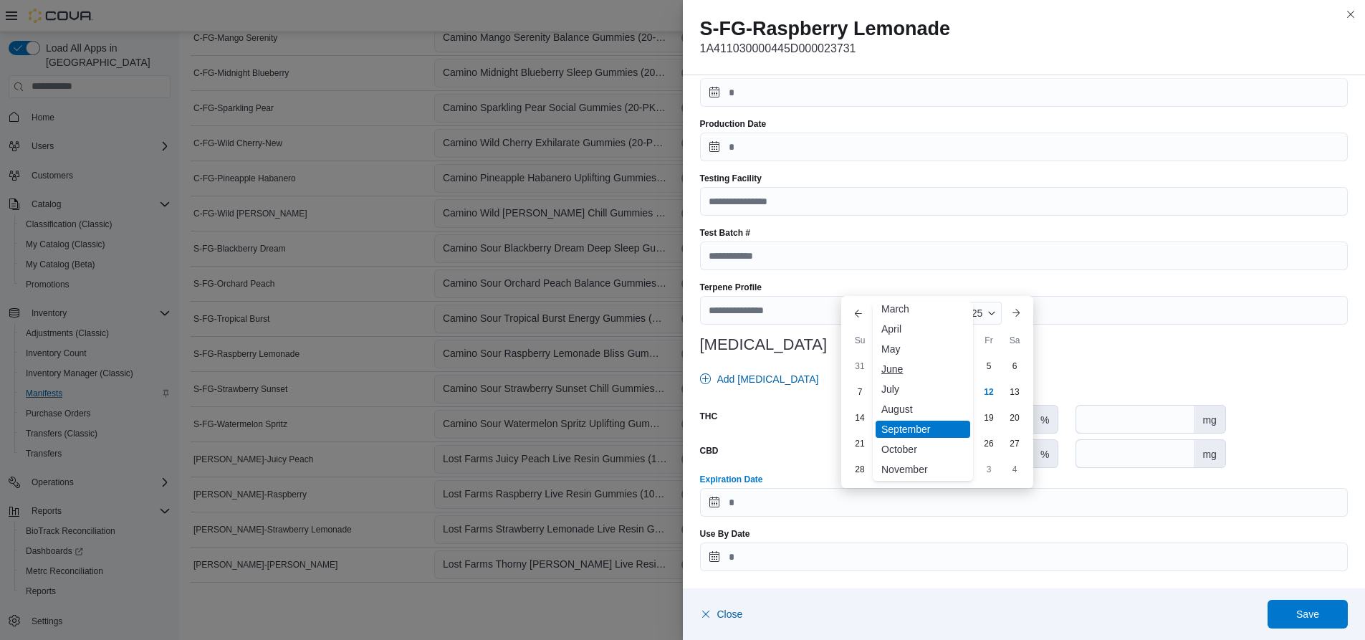
scroll to position [70, 0]
click at [914, 443] on div "November" at bounding box center [923, 446] width 95 height 17
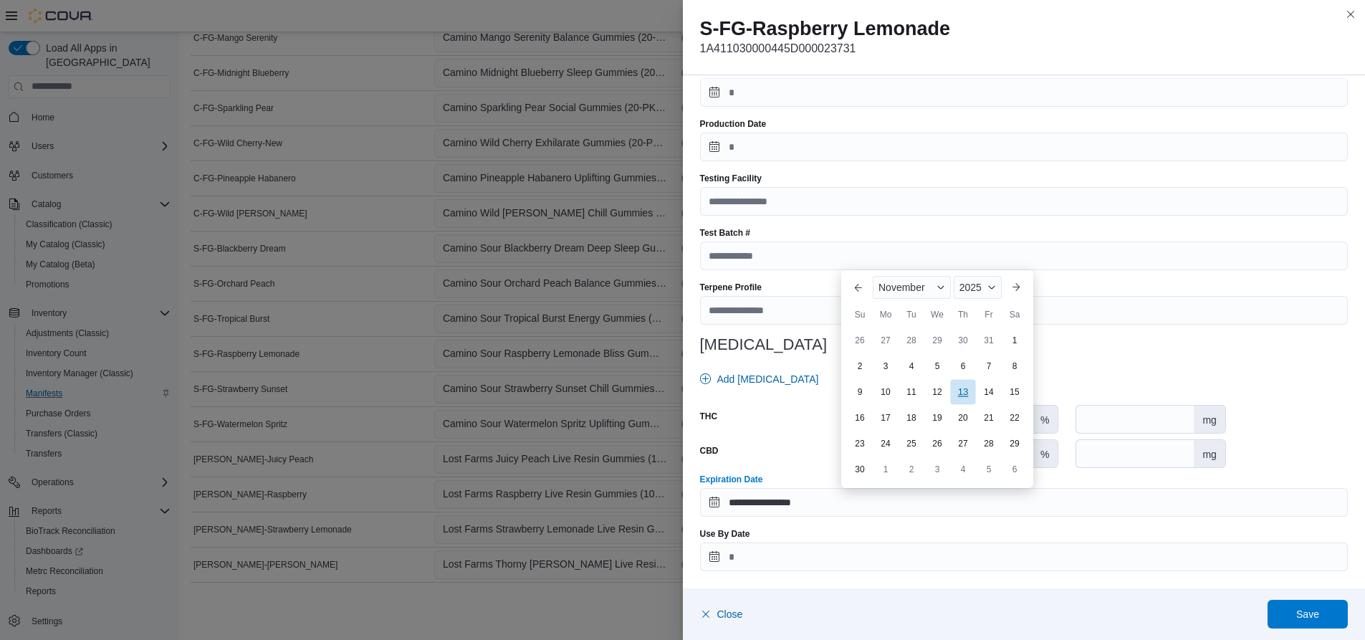
click at [962, 394] on div "13" at bounding box center [962, 391] width 25 height 25
type input "**********"
click at [1311, 615] on span "Save" at bounding box center [1307, 613] width 23 height 14
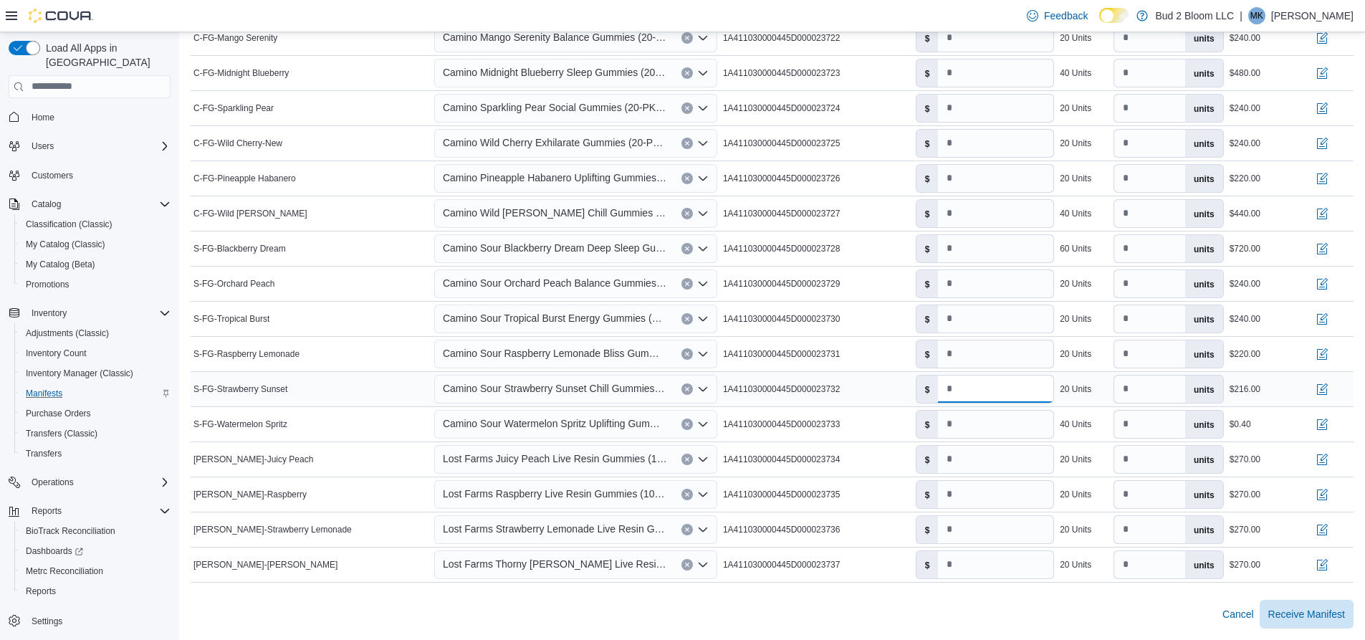
click at [984, 380] on input "****" at bounding box center [995, 388] width 115 height 27
type input "**"
click at [1330, 391] on button "button" at bounding box center [1321, 388] width 17 height 17
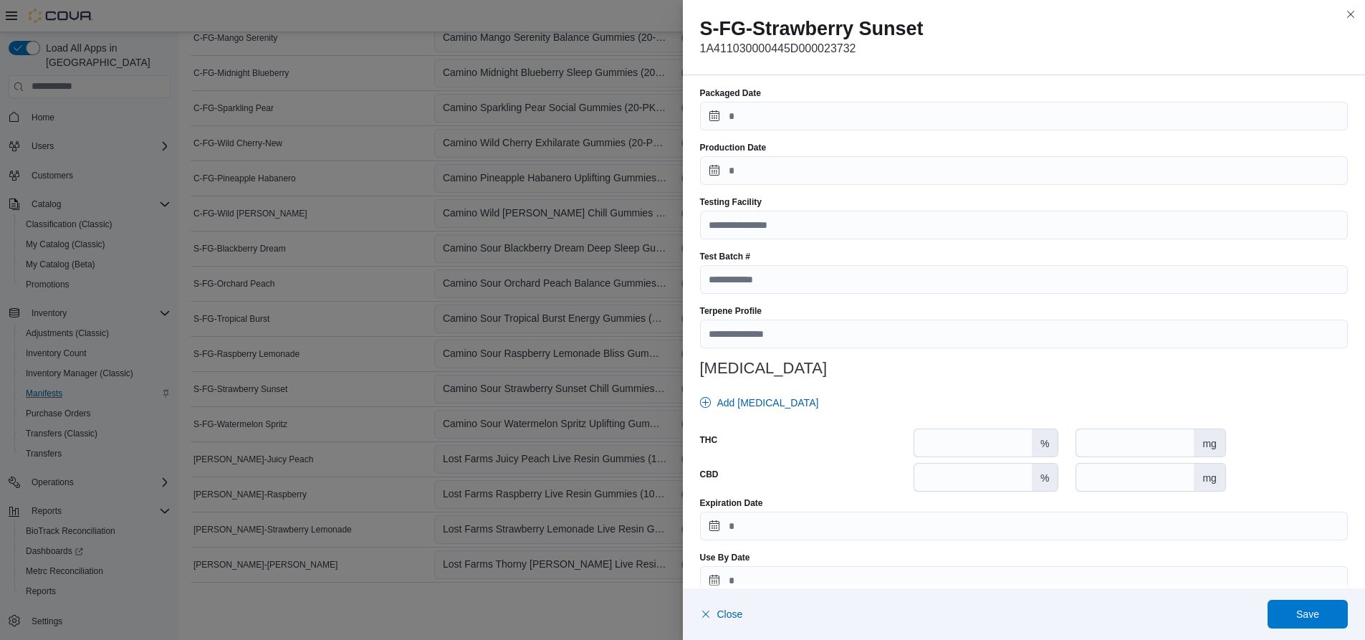
scroll to position [398, 0]
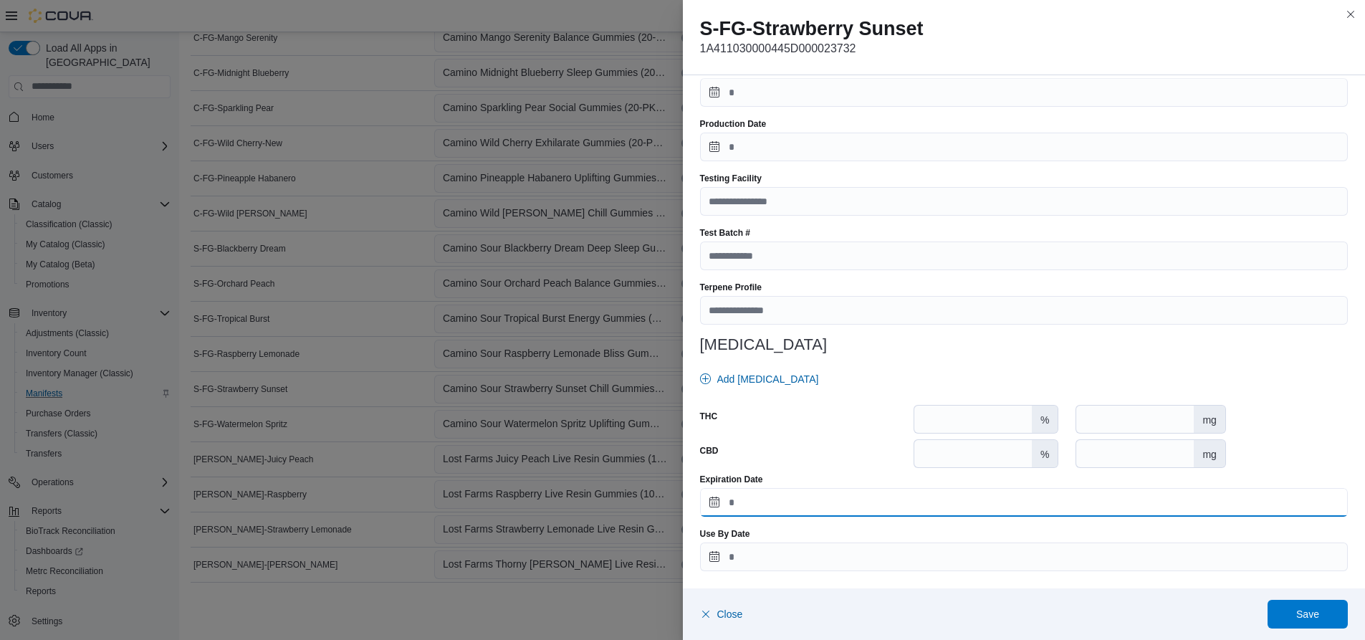
click at [733, 503] on input "Expiration Date" at bounding box center [1024, 502] width 648 height 29
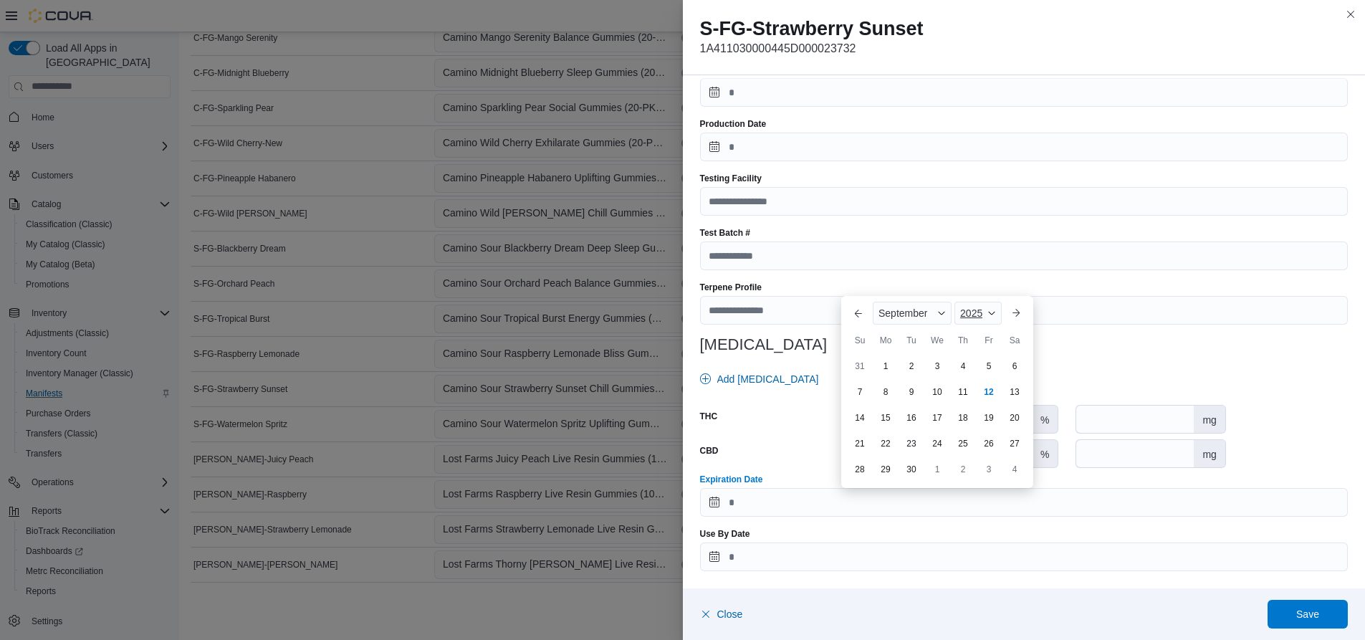
click at [993, 314] on span "Button. Open the year selector. 2025 is currently selected." at bounding box center [991, 313] width 9 height 9
click at [974, 421] on div "2026" at bounding box center [990, 423] width 66 height 17
click at [939, 310] on span "Button. Open the month selector. September is currently selected." at bounding box center [941, 313] width 9 height 9
click at [915, 335] on div "February" at bounding box center [923, 335] width 95 height 17
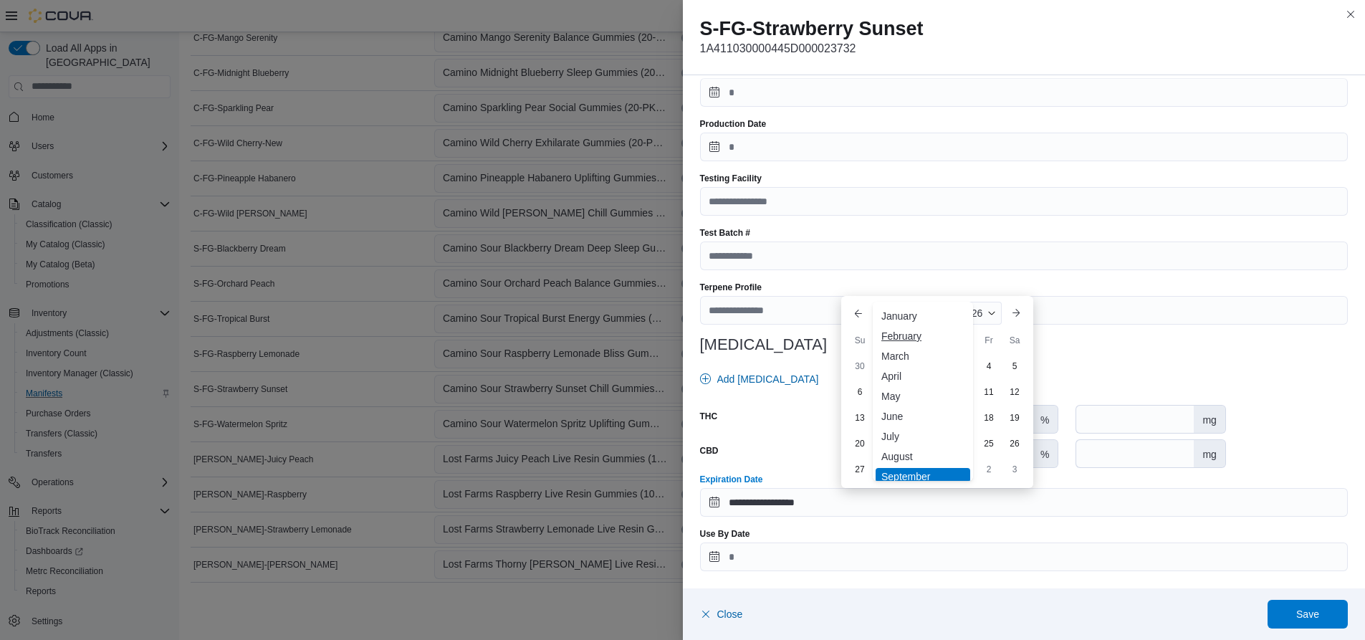
type input "**********"
click at [962, 421] on div "12" at bounding box center [962, 417] width 25 height 25
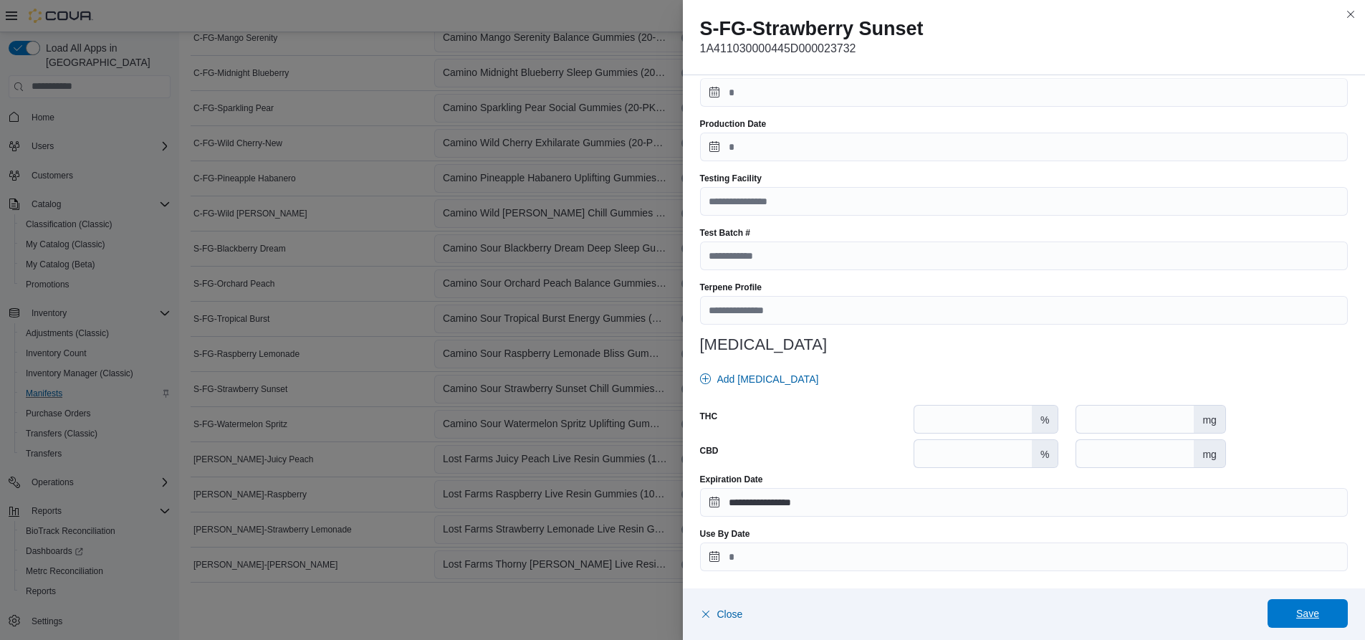
click at [1308, 614] on span "Save" at bounding box center [1307, 613] width 23 height 14
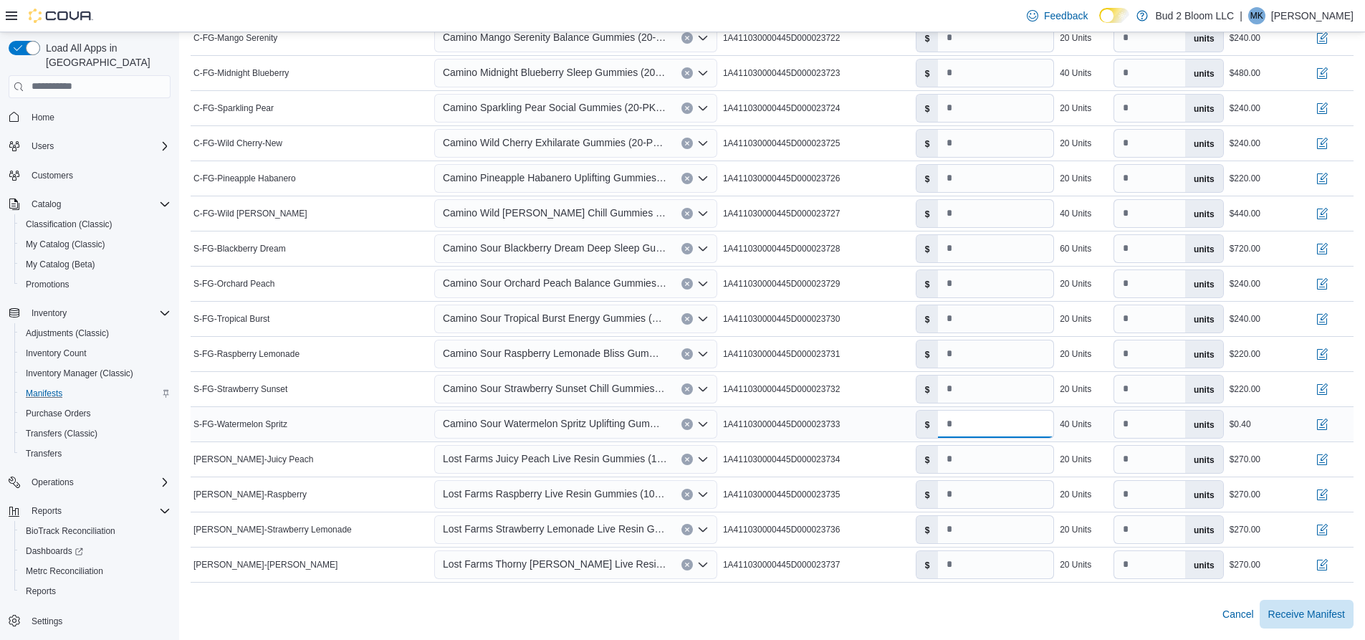
click at [980, 421] on input "****" at bounding box center [995, 424] width 115 height 27
type input "***"
click at [1330, 421] on button "button" at bounding box center [1321, 423] width 17 height 17
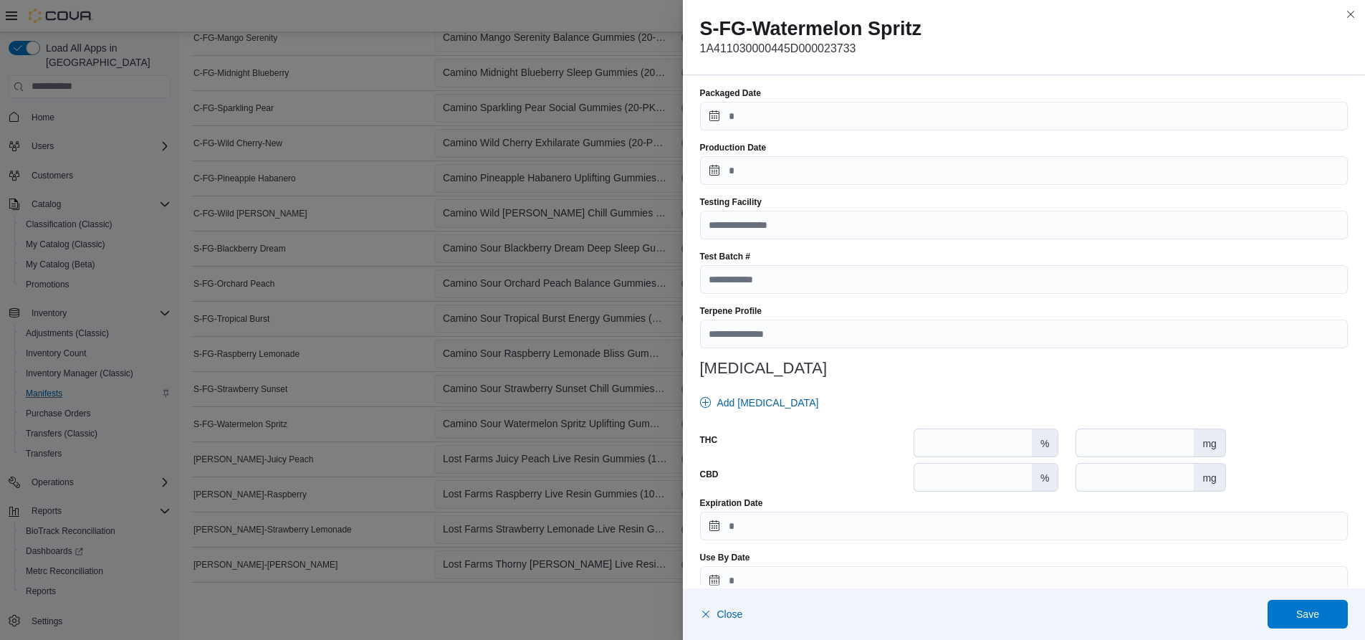
scroll to position [398, 0]
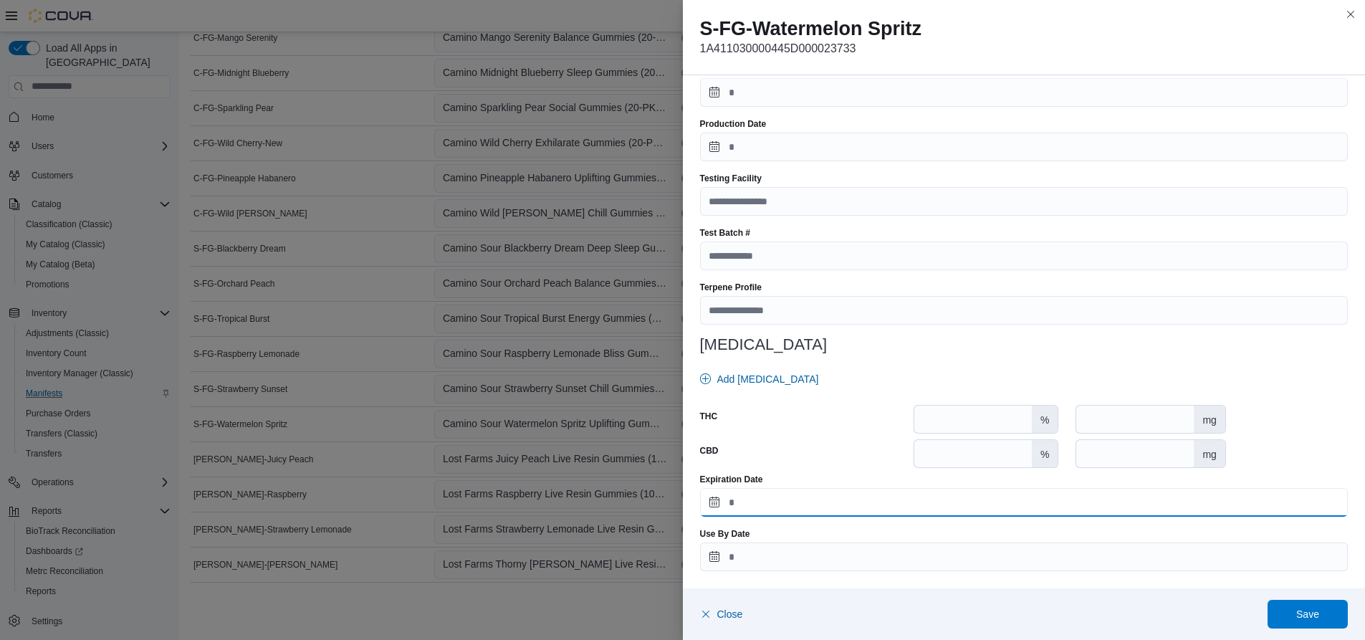
click at [776, 499] on input "Expiration Date" at bounding box center [1024, 502] width 648 height 29
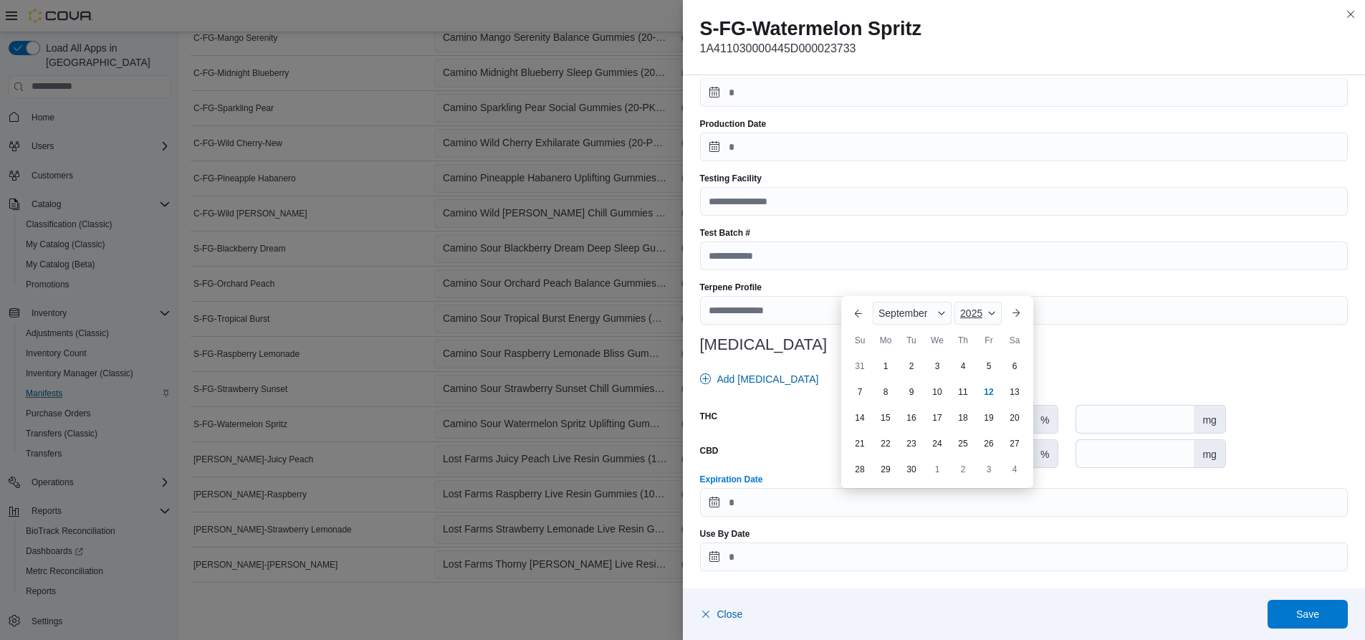
click at [992, 313] on span "Button. Open the year selector. 2025 is currently selected." at bounding box center [991, 313] width 9 height 9
click at [980, 421] on div "2026" at bounding box center [990, 423] width 66 height 17
click at [941, 312] on span "Button. Open the month selector. September is currently selected." at bounding box center [941, 313] width 9 height 9
click at [915, 337] on div "February" at bounding box center [923, 335] width 95 height 17
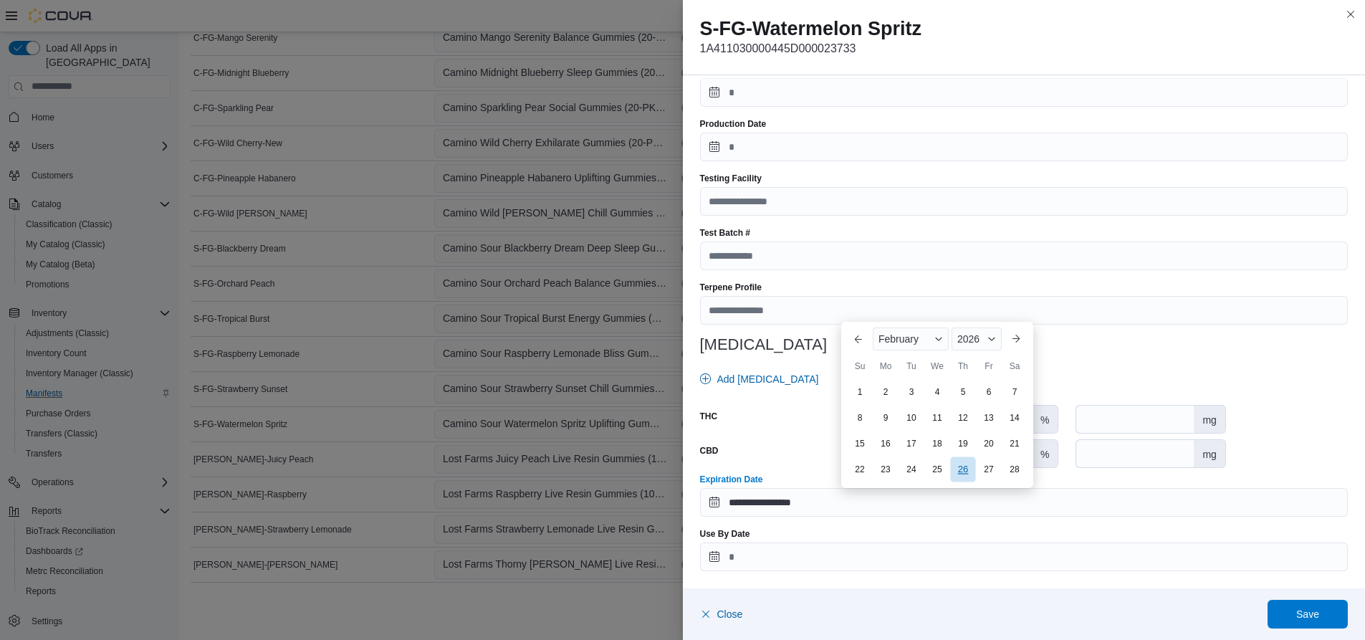
click at [965, 470] on div "26" at bounding box center [962, 468] width 25 height 25
type input "**********"
click at [1313, 610] on span "Save" at bounding box center [1307, 614] width 23 height 14
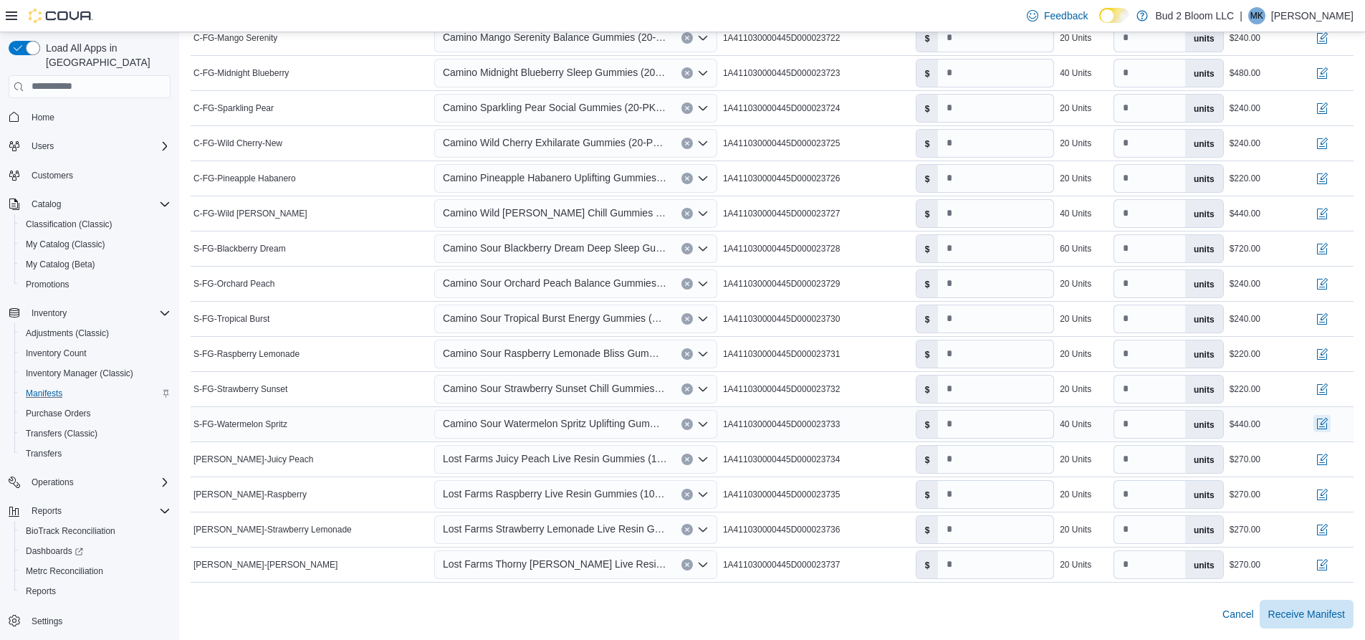
click at [1330, 424] on button "button" at bounding box center [1321, 423] width 17 height 17
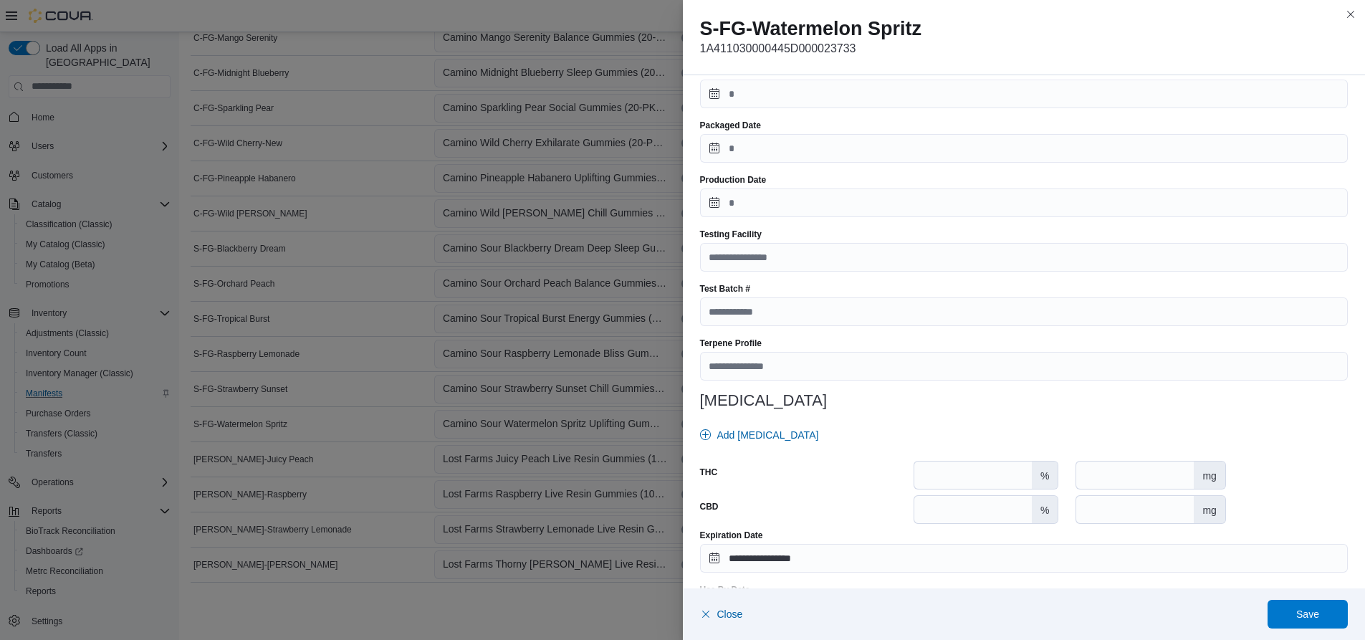
scroll to position [358, 0]
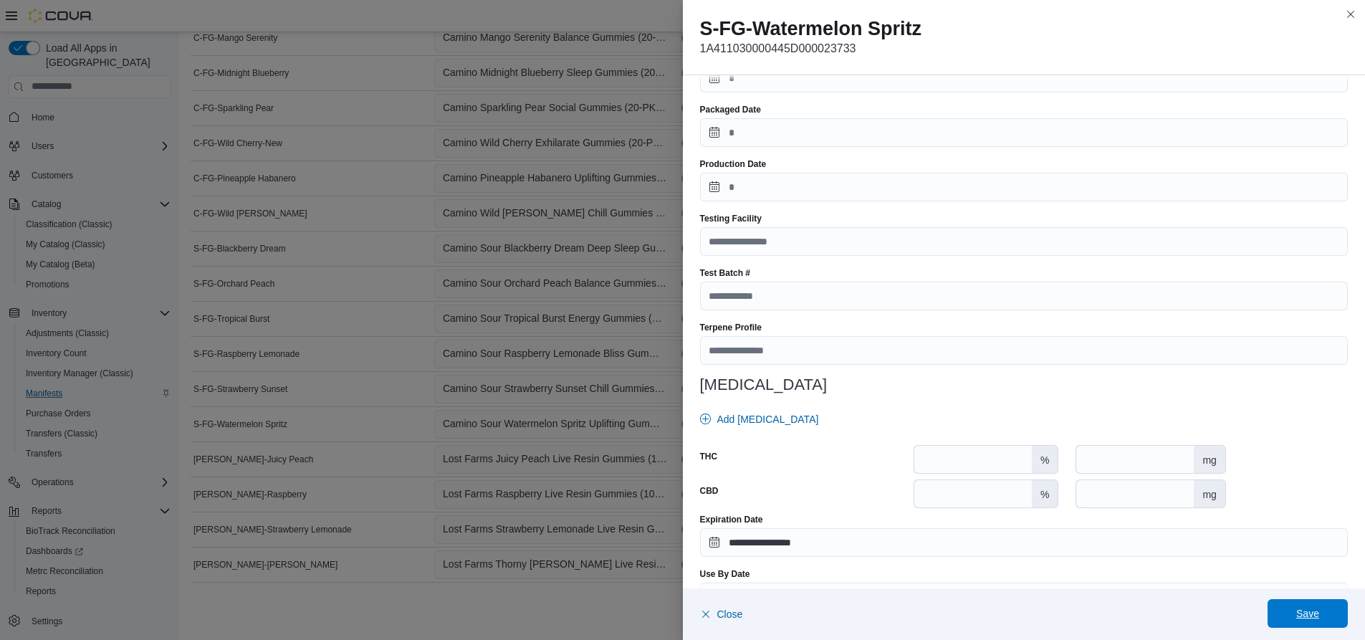
click at [1308, 611] on span "Save" at bounding box center [1307, 613] width 23 height 14
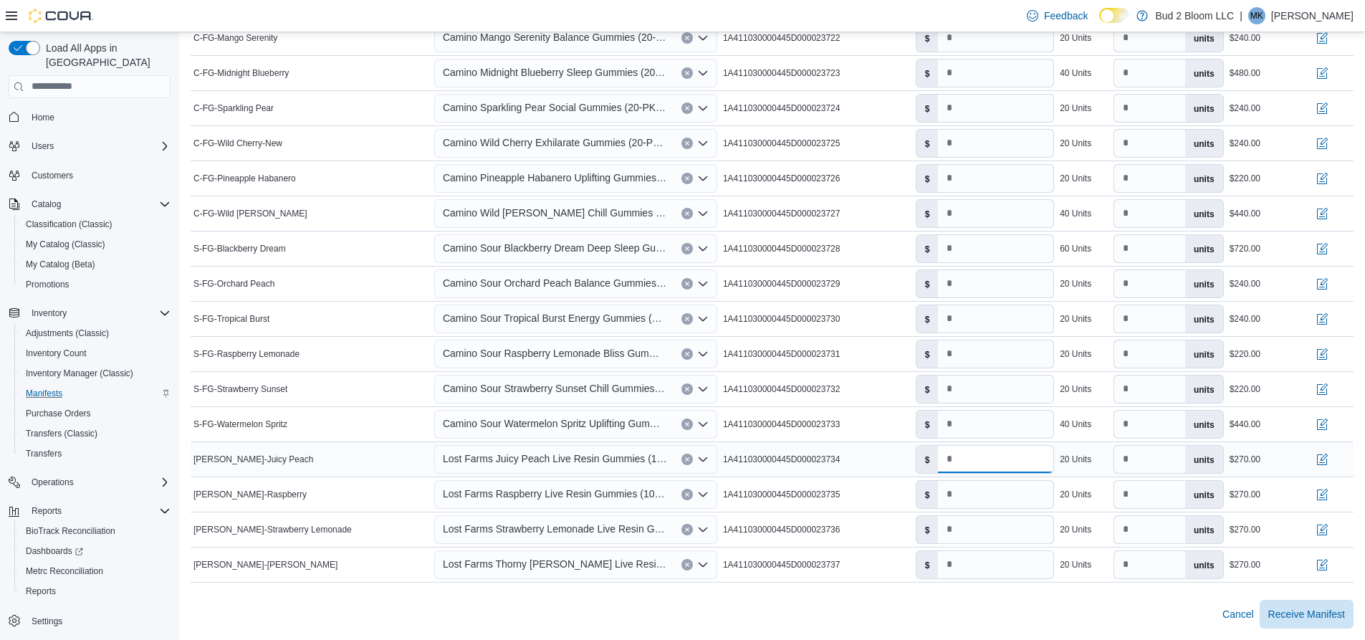
click at [996, 456] on input "****" at bounding box center [995, 459] width 115 height 27
type input "**"
click at [1330, 458] on button "button" at bounding box center [1321, 458] width 17 height 17
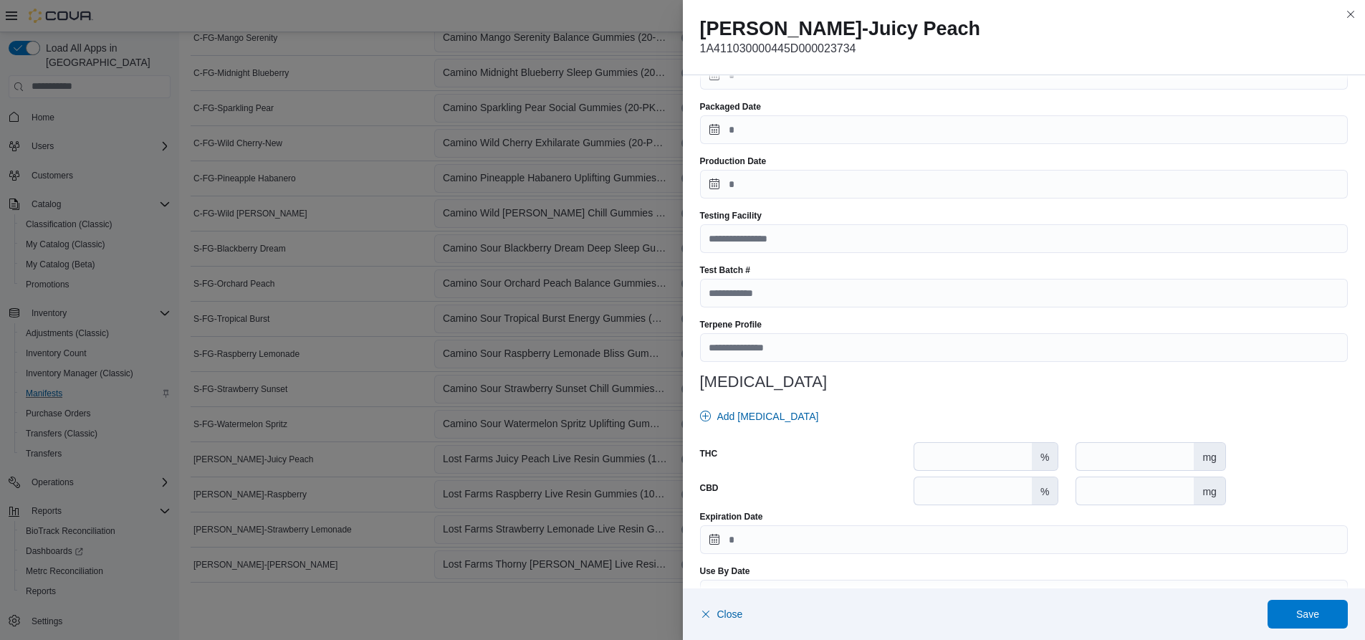
scroll to position [398, 0]
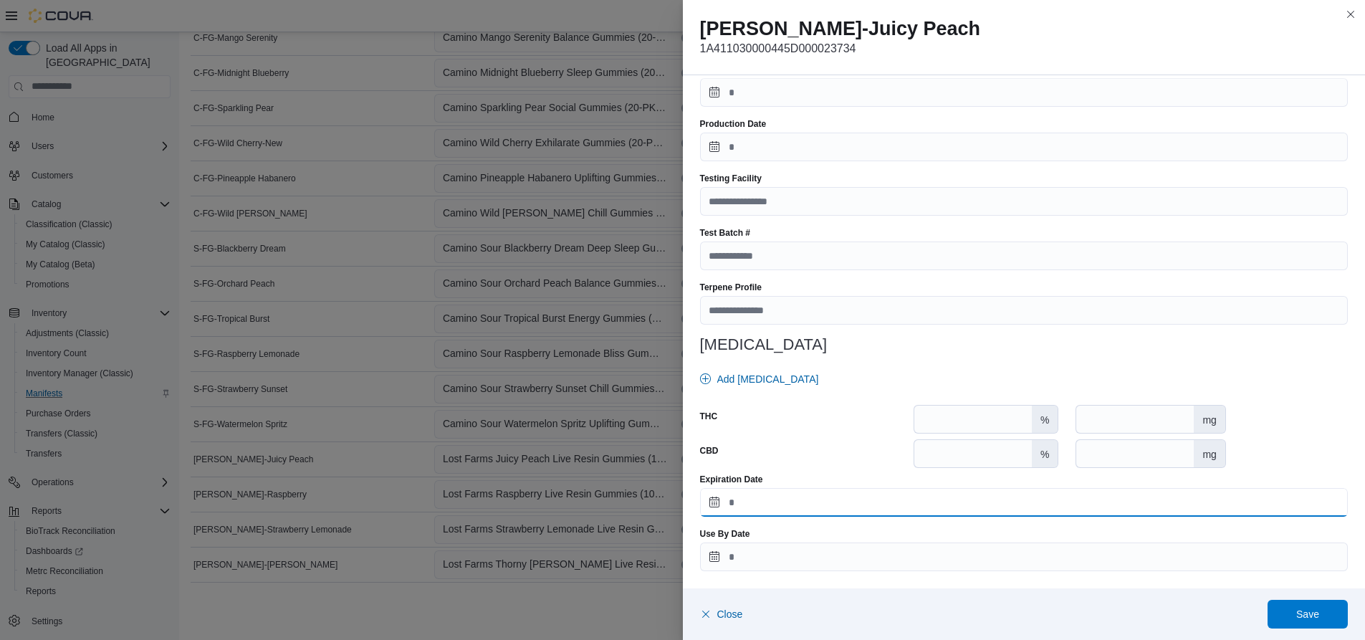
click at [773, 510] on input "Expiration Date" at bounding box center [1024, 502] width 648 height 29
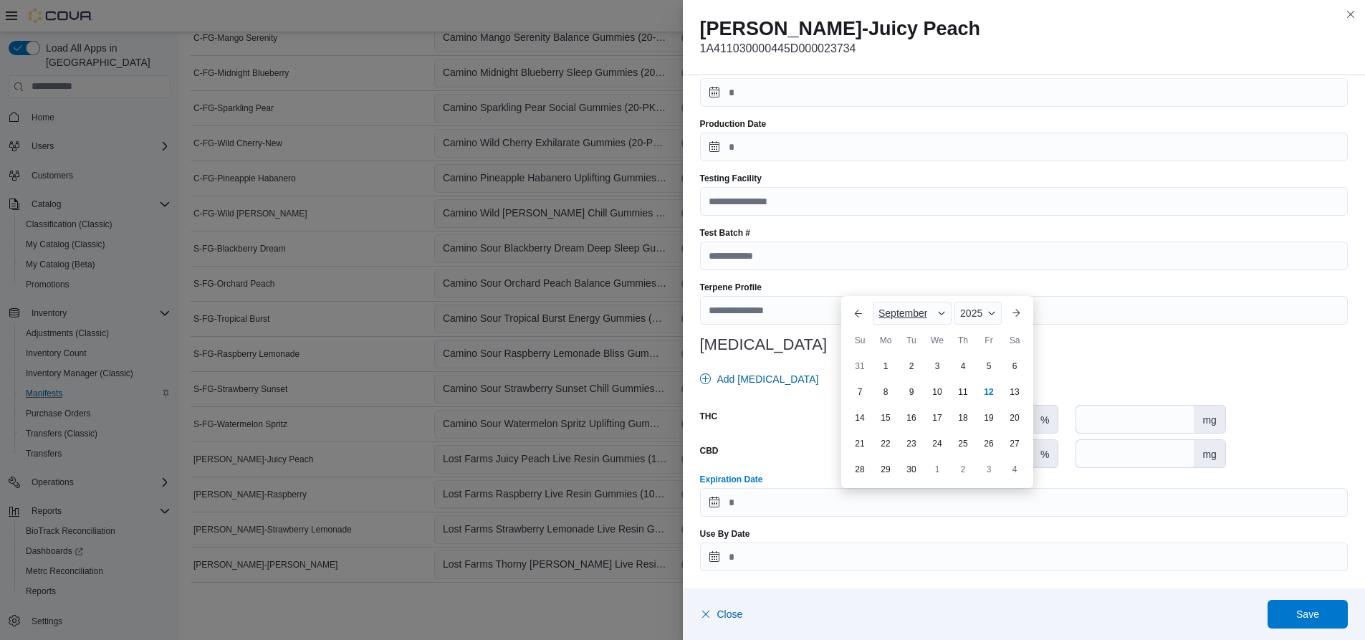
click at [939, 314] on span "Button. Open the month selector. September is currently selected." at bounding box center [941, 313] width 9 height 9
click at [913, 441] on div "November" at bounding box center [923, 446] width 95 height 17
click at [860, 469] on div "30" at bounding box center [859, 468] width 25 height 25
type input "**********"
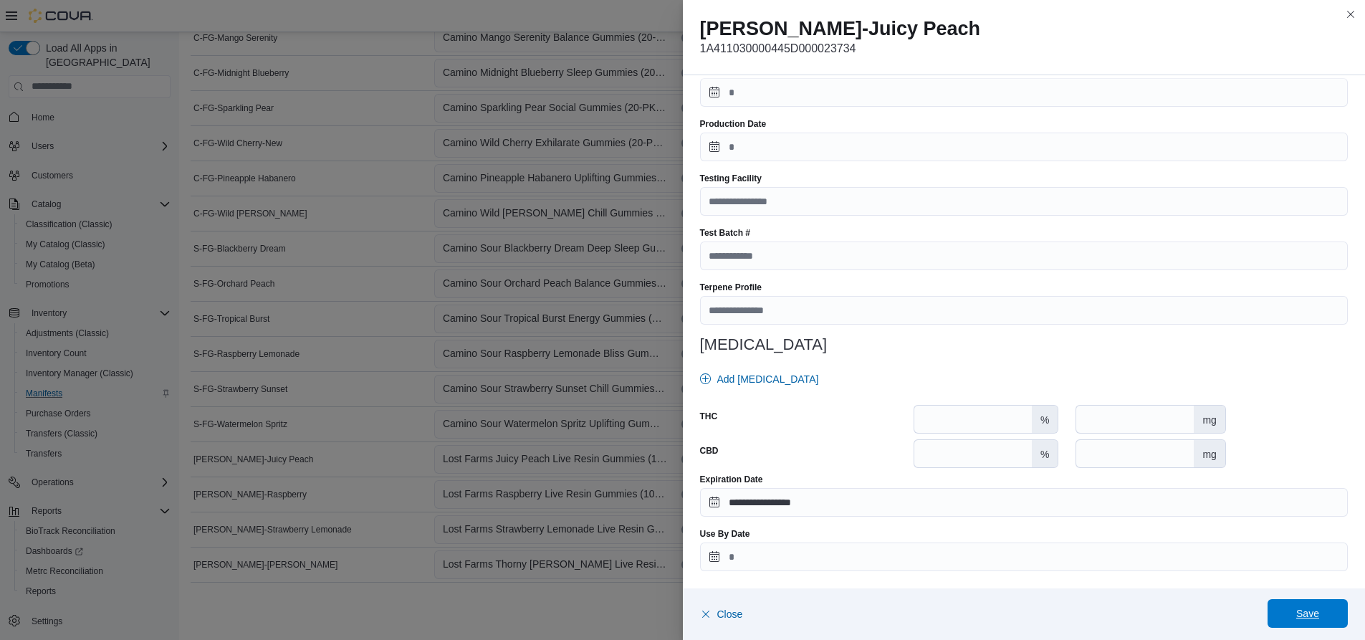
click at [1308, 610] on span "Save" at bounding box center [1307, 613] width 23 height 14
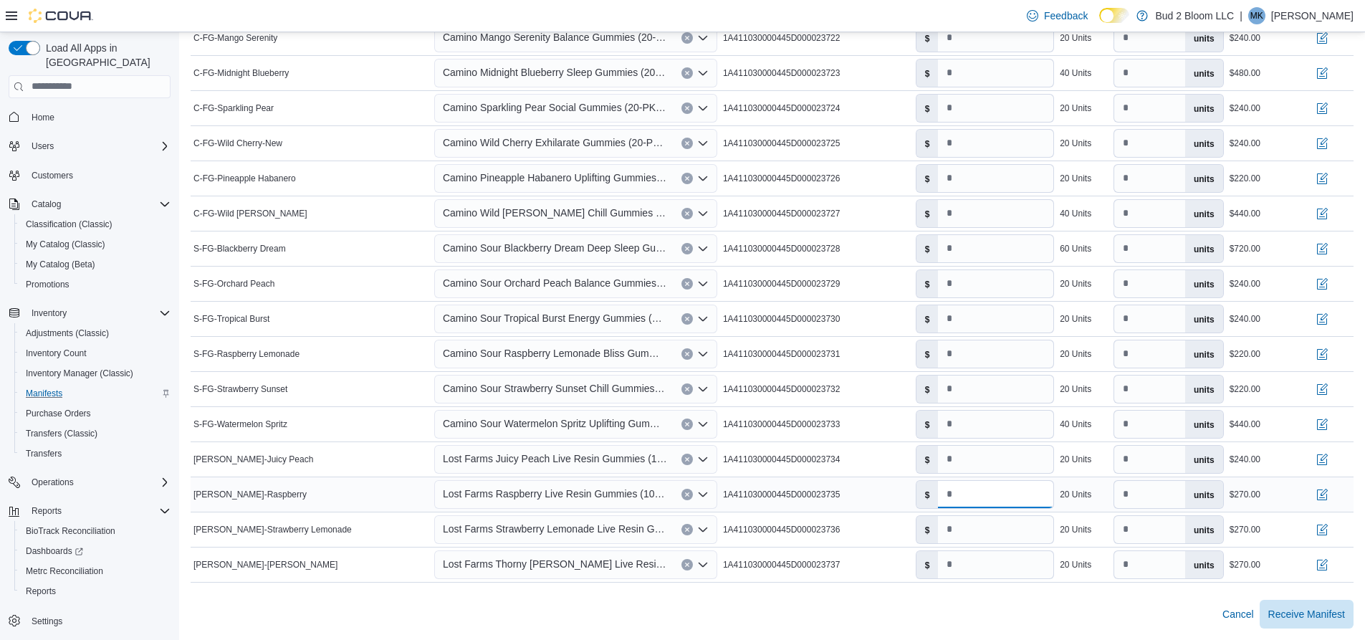
click at [986, 494] on input "****" at bounding box center [995, 494] width 115 height 27
type input "**"
click at [1330, 491] on button "button" at bounding box center [1321, 493] width 17 height 17
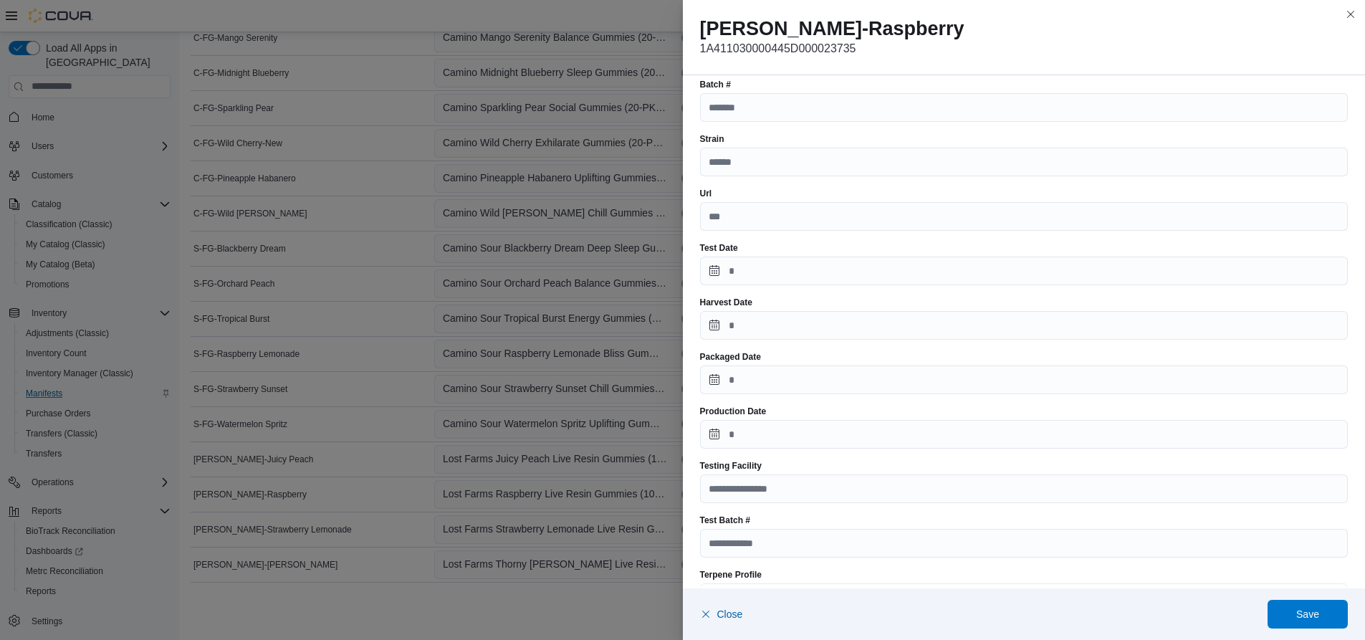
scroll to position [398, 0]
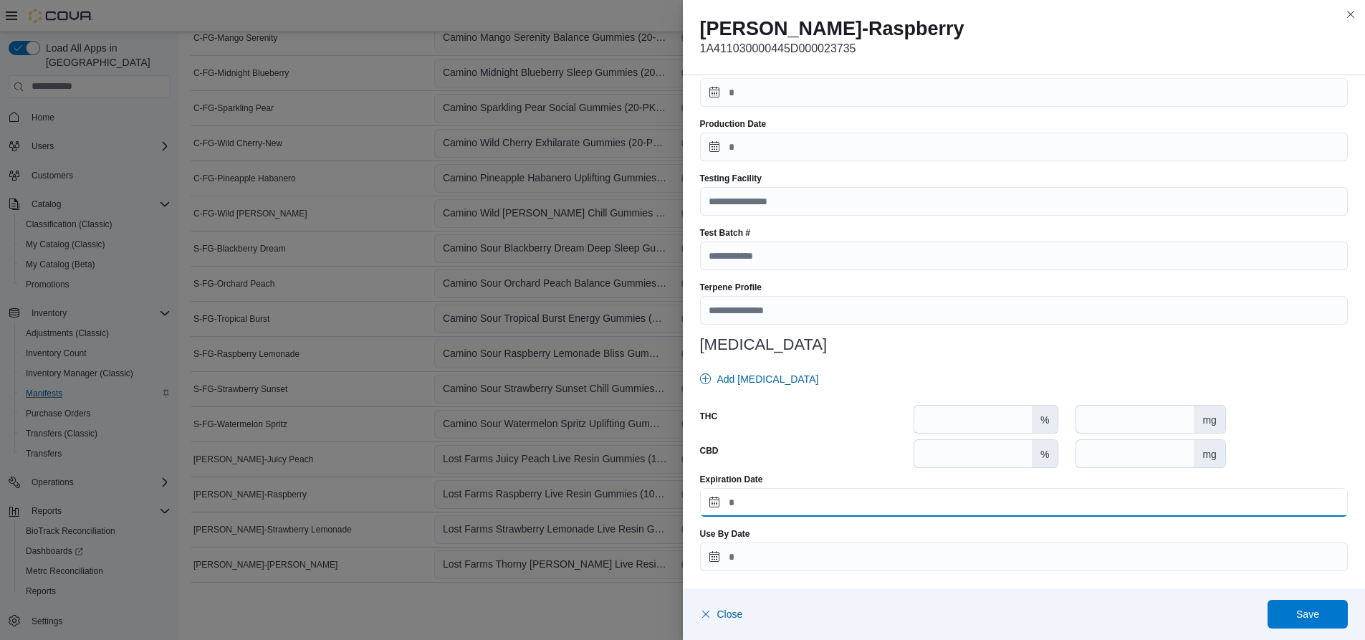
click at [868, 499] on input "Expiration Date" at bounding box center [1024, 502] width 648 height 29
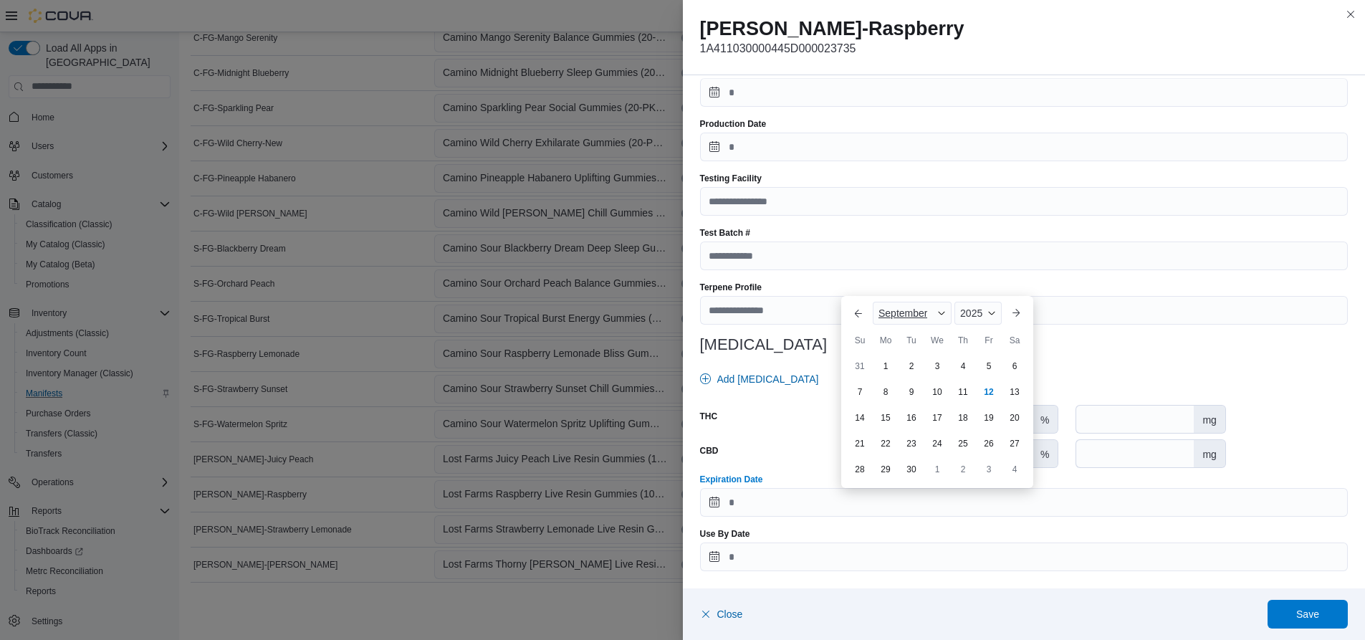
click at [941, 313] on span "Button. Open the month selector. September is currently selected." at bounding box center [941, 313] width 9 height 9
click at [916, 445] on div "November" at bounding box center [923, 446] width 95 height 17
click at [962, 416] on div "20" at bounding box center [962, 417] width 25 height 25
type input "**********"
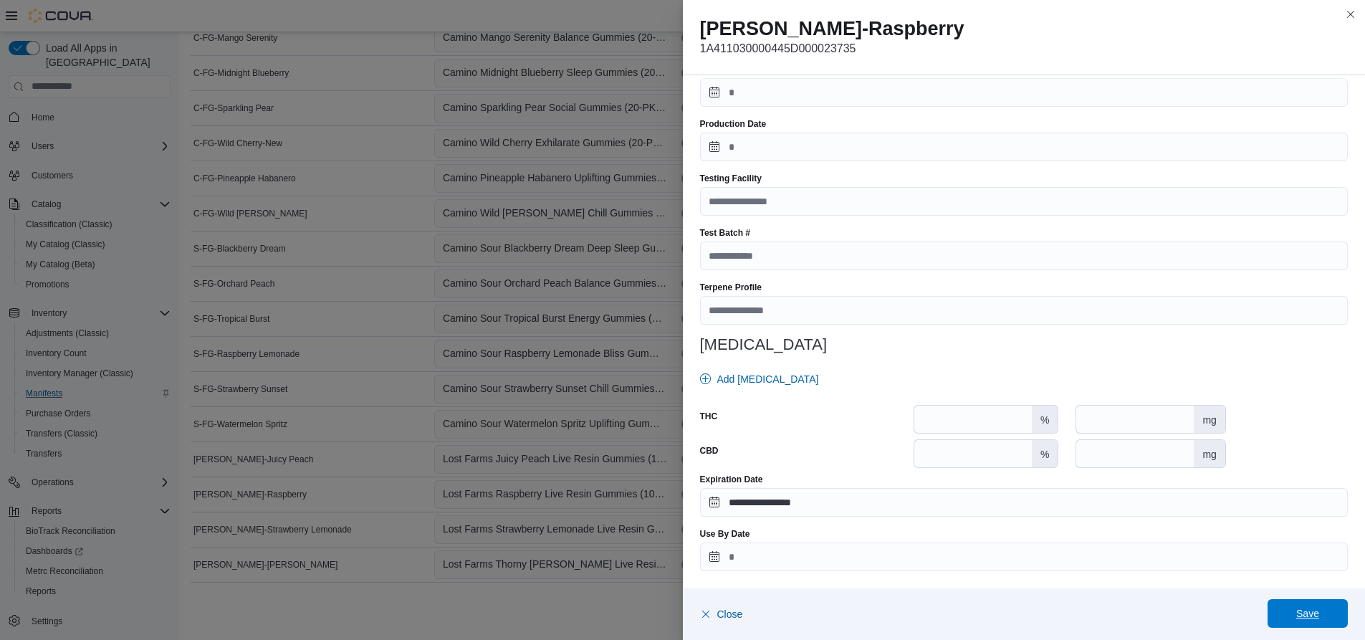
click at [1313, 612] on span "Save" at bounding box center [1307, 613] width 23 height 14
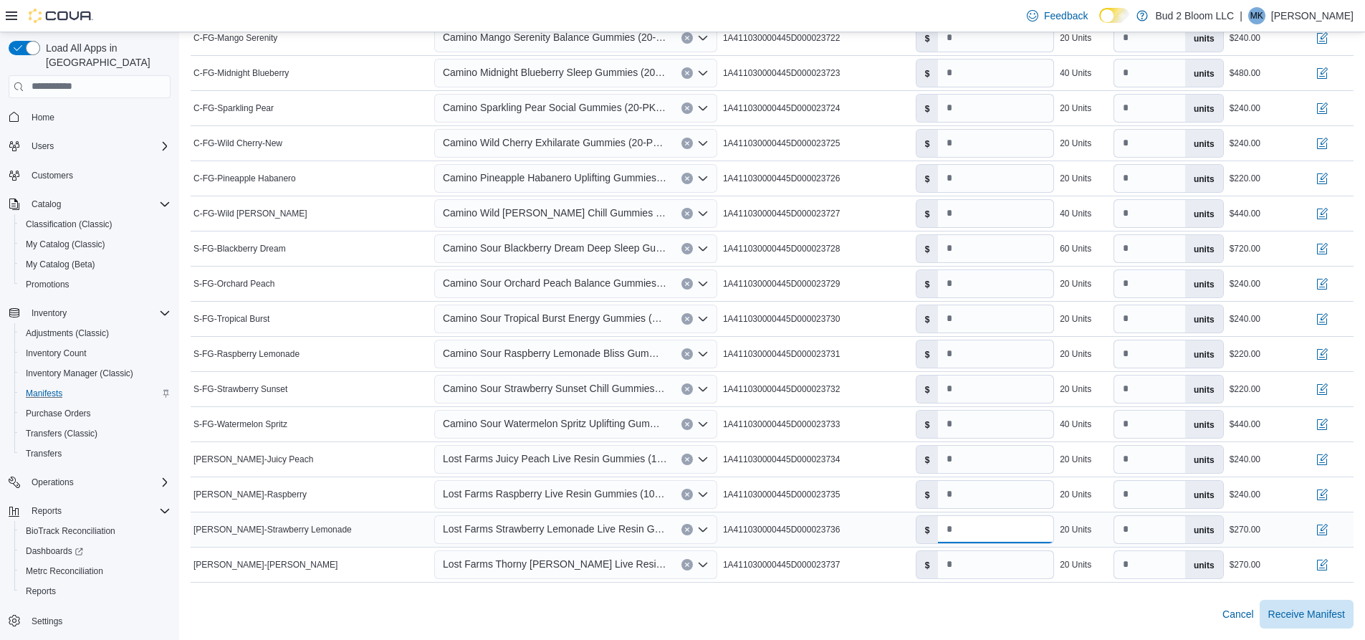
click at [984, 529] on input "****" at bounding box center [995, 529] width 115 height 27
type input "**"
click at [1330, 528] on button "button" at bounding box center [1321, 528] width 17 height 17
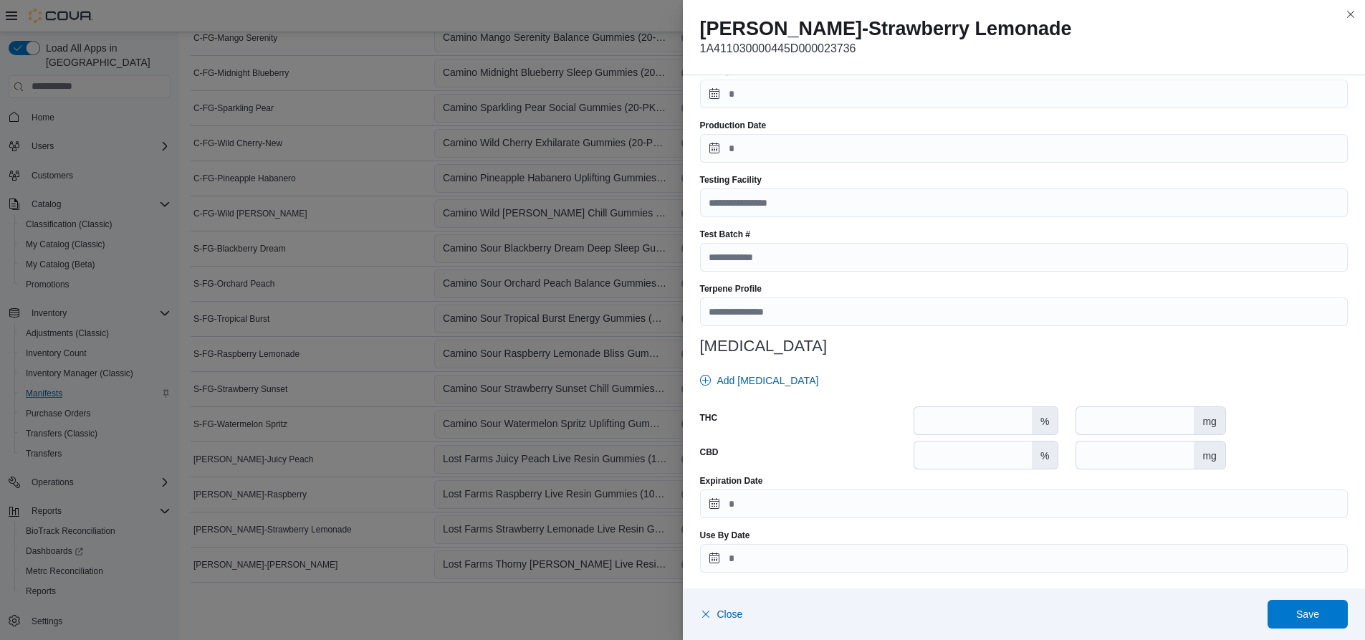
scroll to position [398, 0]
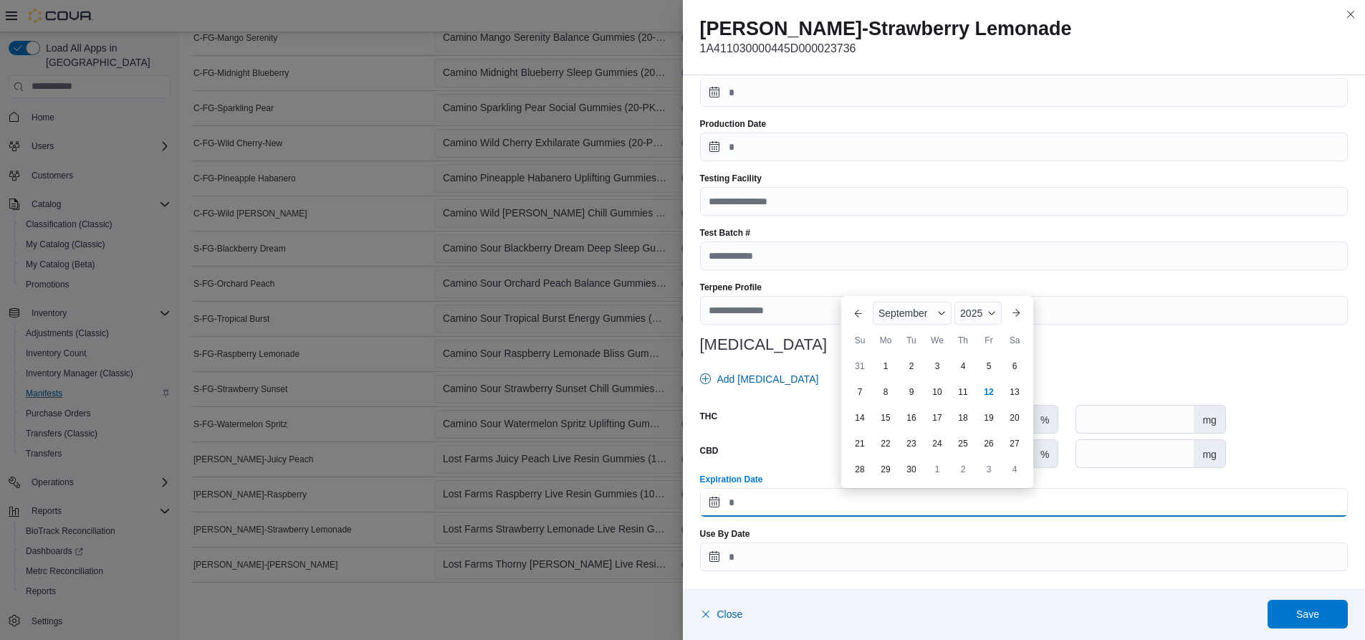
click at [834, 505] on input "Expiration Date" at bounding box center [1024, 502] width 648 height 29
click at [942, 315] on span "Button. Open the month selector. September is currently selected." at bounding box center [941, 313] width 9 height 9
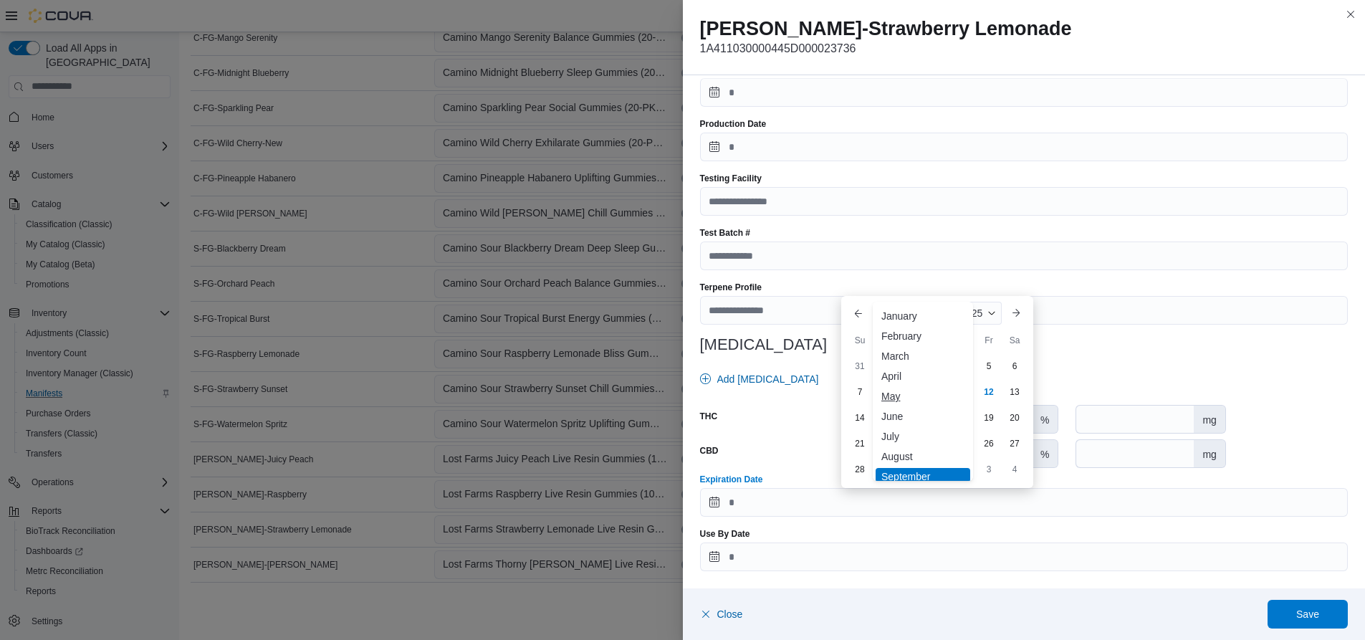
scroll to position [70, 0]
click at [916, 450] on div "November" at bounding box center [923, 446] width 95 height 17
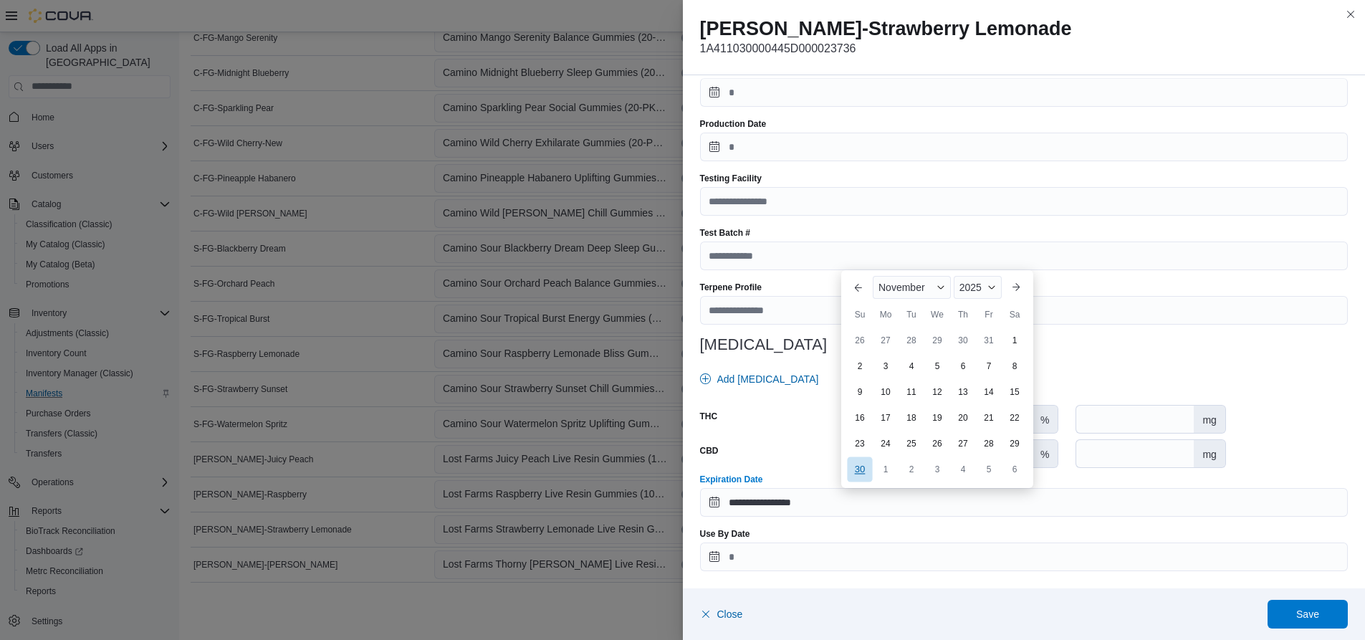
click at [863, 469] on div "30" at bounding box center [859, 468] width 25 height 25
type input "**********"
click at [1306, 606] on span "Save" at bounding box center [1307, 613] width 63 height 29
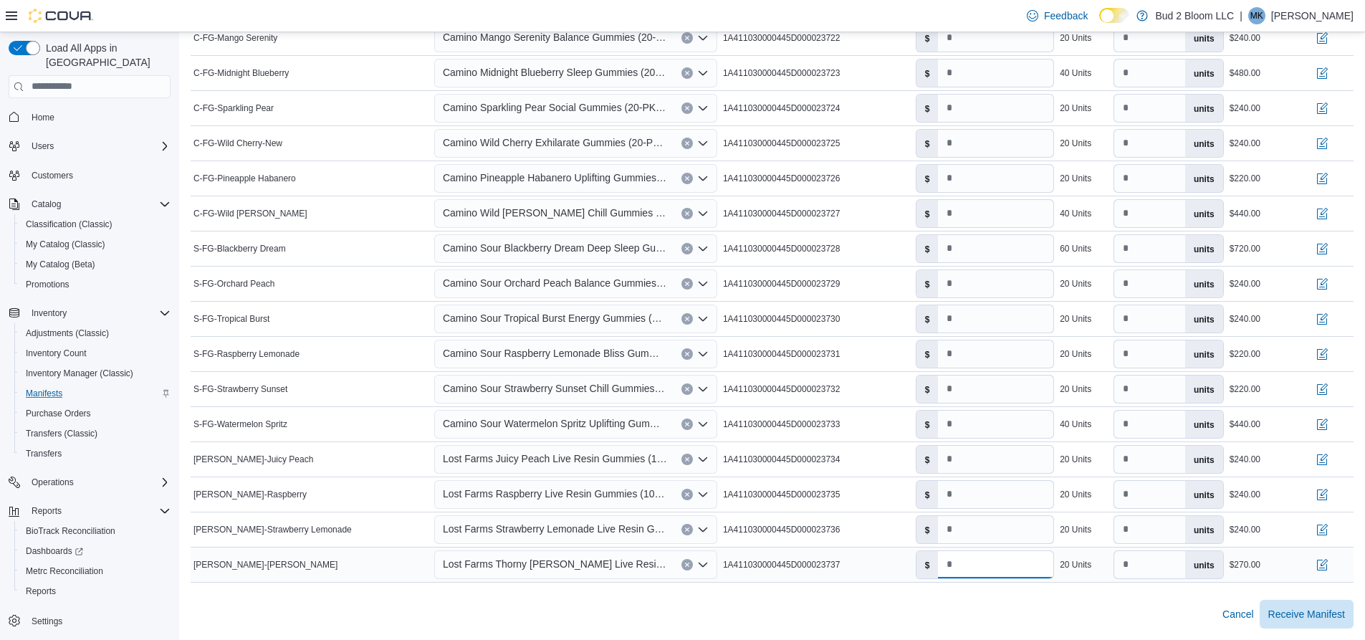
click at [979, 566] on input "****" at bounding box center [995, 564] width 115 height 27
type input "**"
click at [1330, 562] on button "button" at bounding box center [1321, 563] width 17 height 17
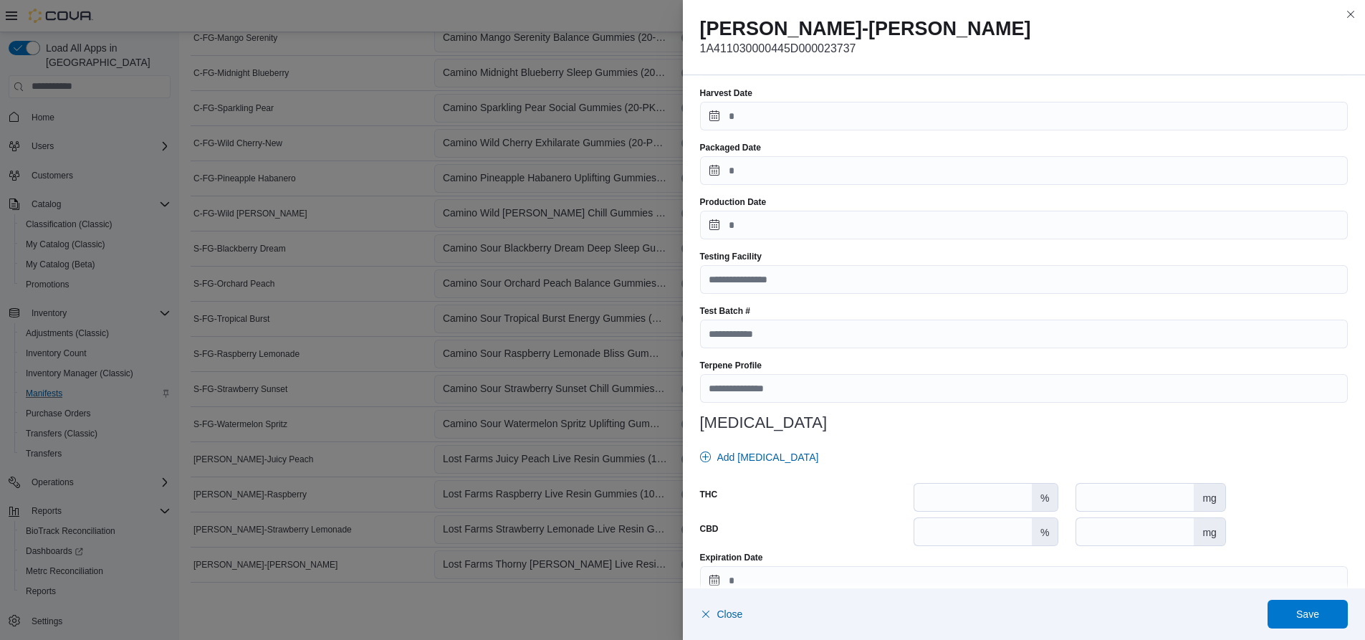
scroll to position [398, 0]
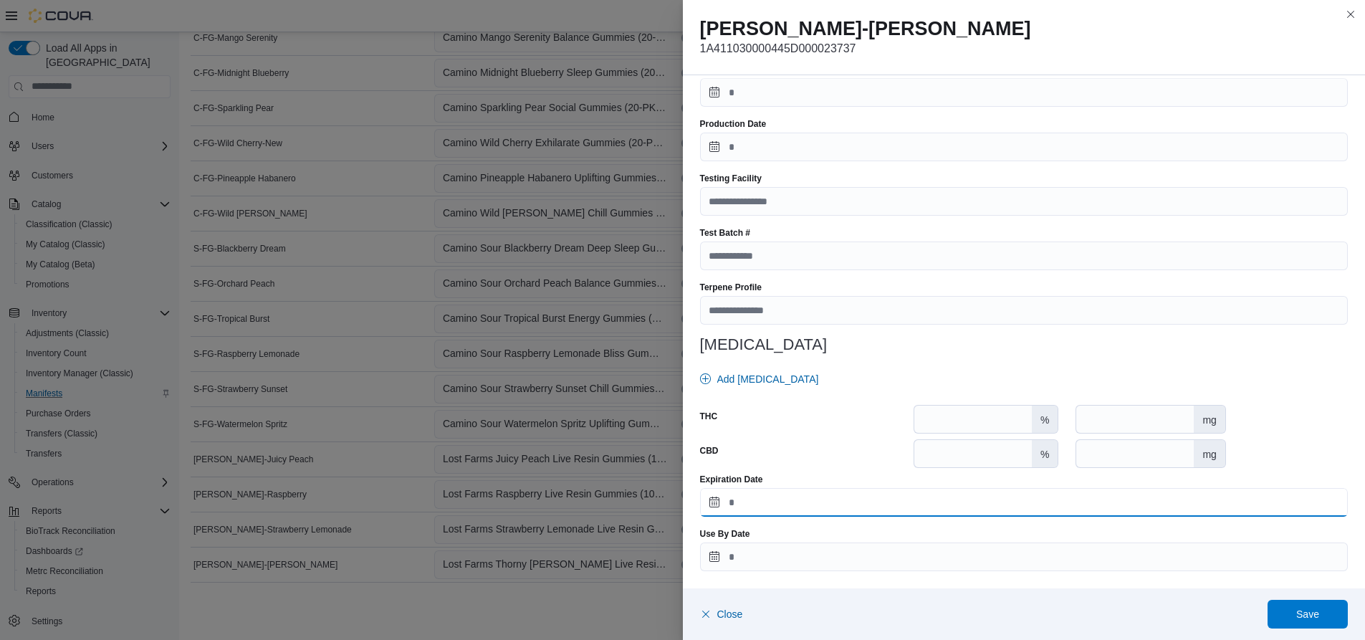
click at [777, 498] on input "Expiration Date" at bounding box center [1024, 502] width 648 height 29
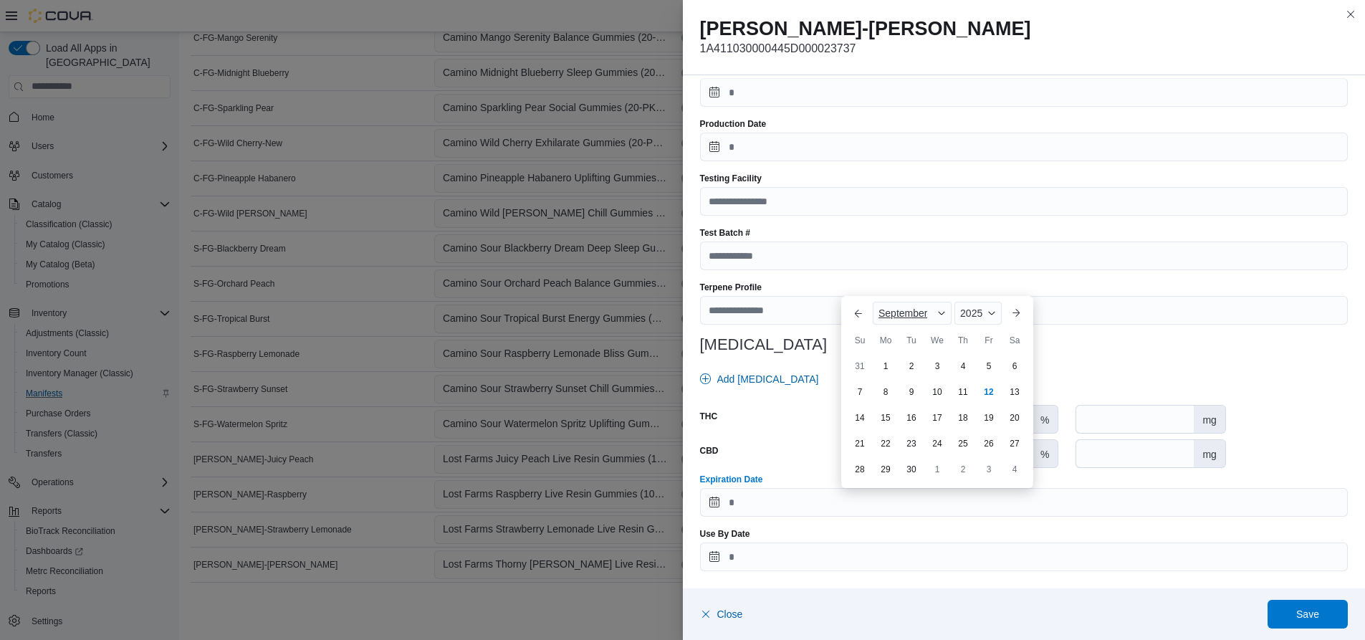
click at [941, 312] on span "Button. Open the month selector. September is currently selected." at bounding box center [941, 313] width 9 height 9
click at [911, 466] on div "December" at bounding box center [923, 466] width 95 height 17
click at [1012, 444] on div "27" at bounding box center [1014, 443] width 25 height 25
type input "**********"
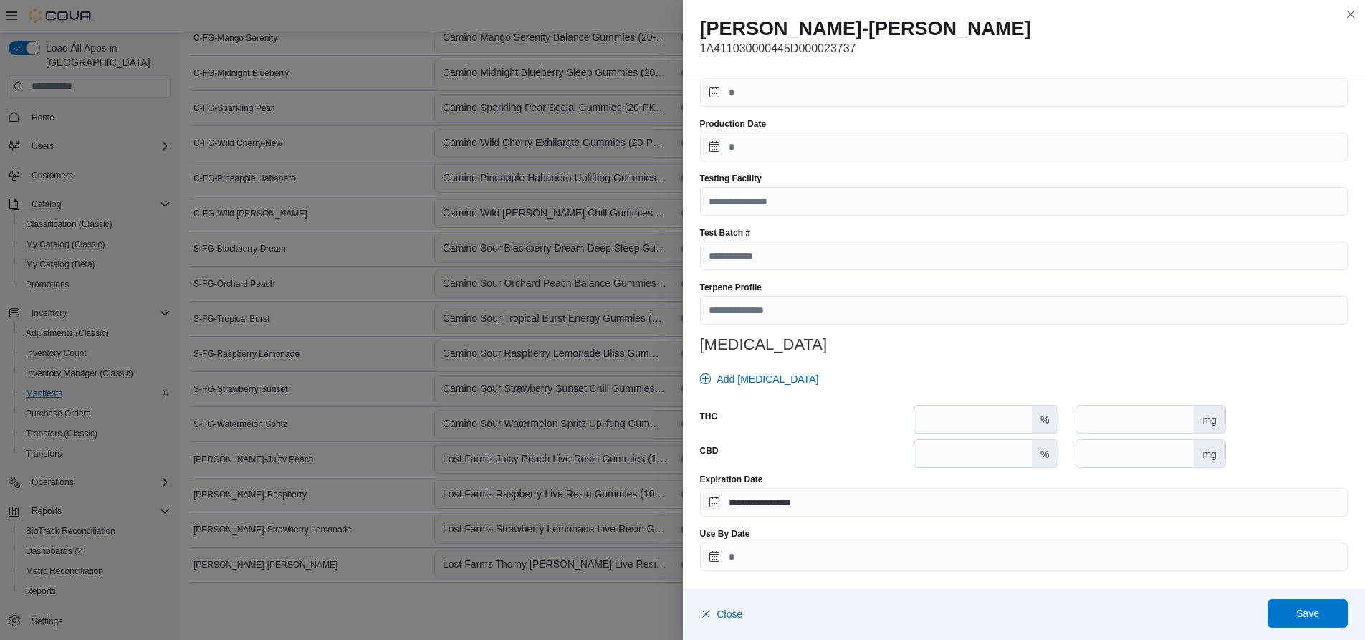
click at [1307, 613] on span "Save" at bounding box center [1307, 613] width 23 height 14
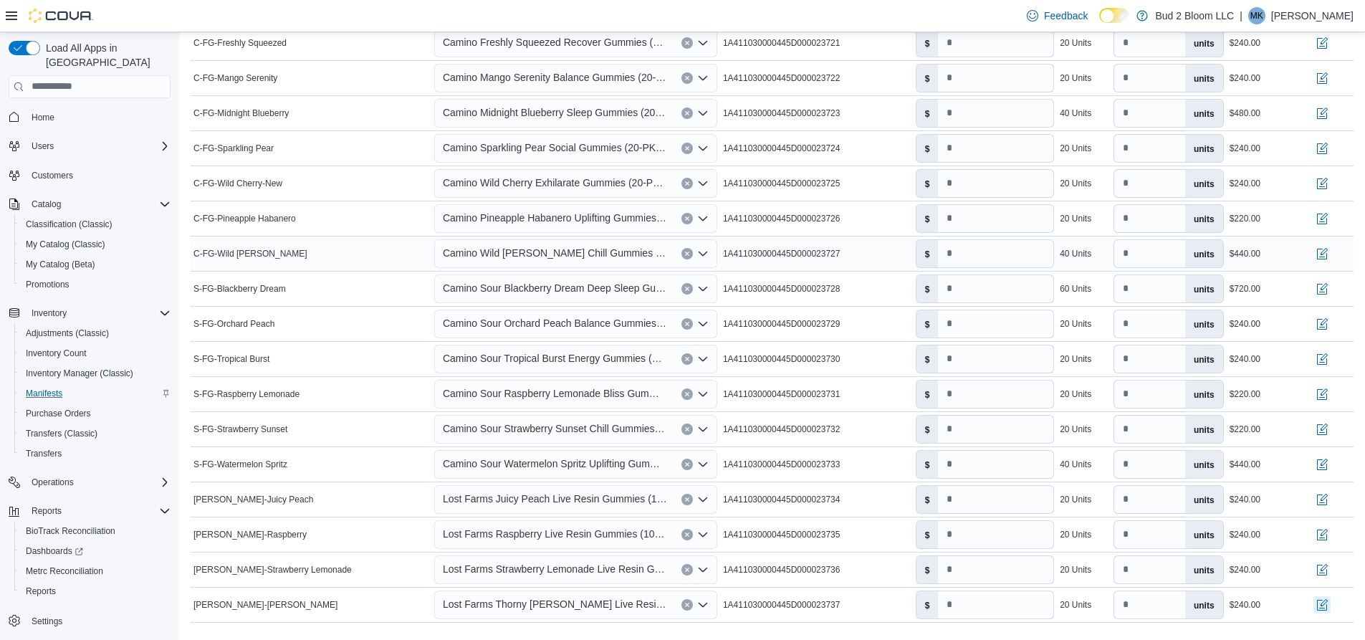
scroll to position [565, 0]
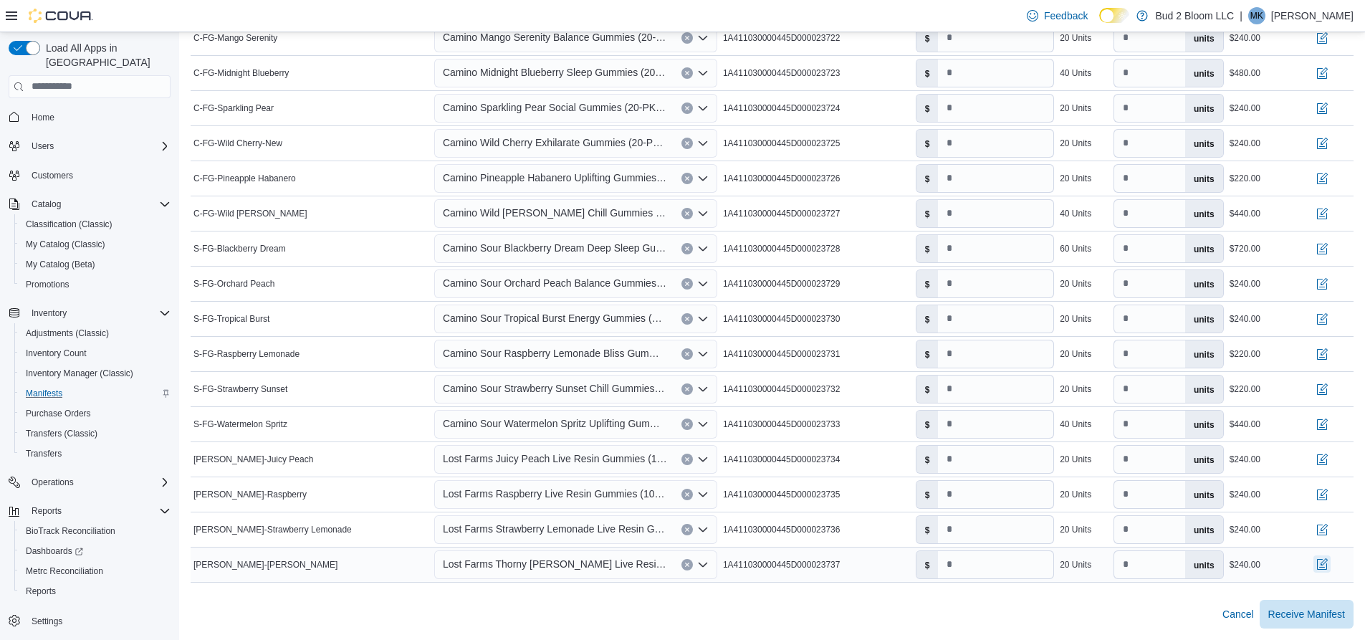
click at [1330, 561] on button "button" at bounding box center [1321, 563] width 17 height 17
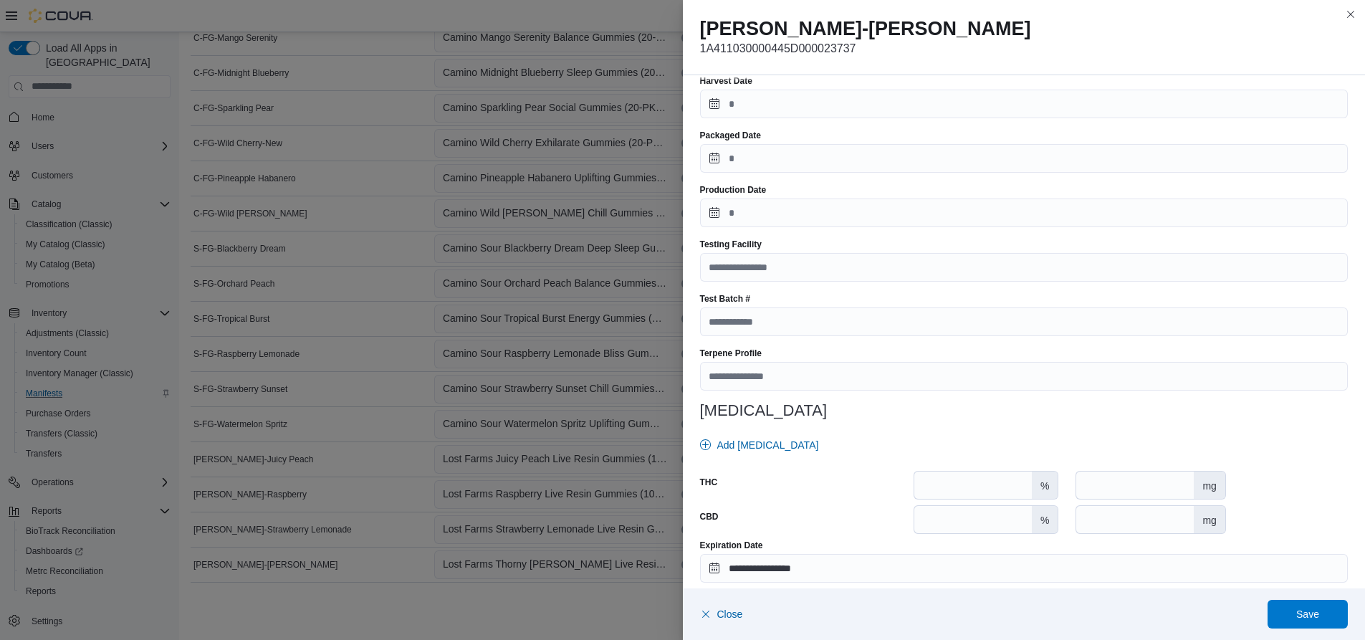
scroll to position [398, 0]
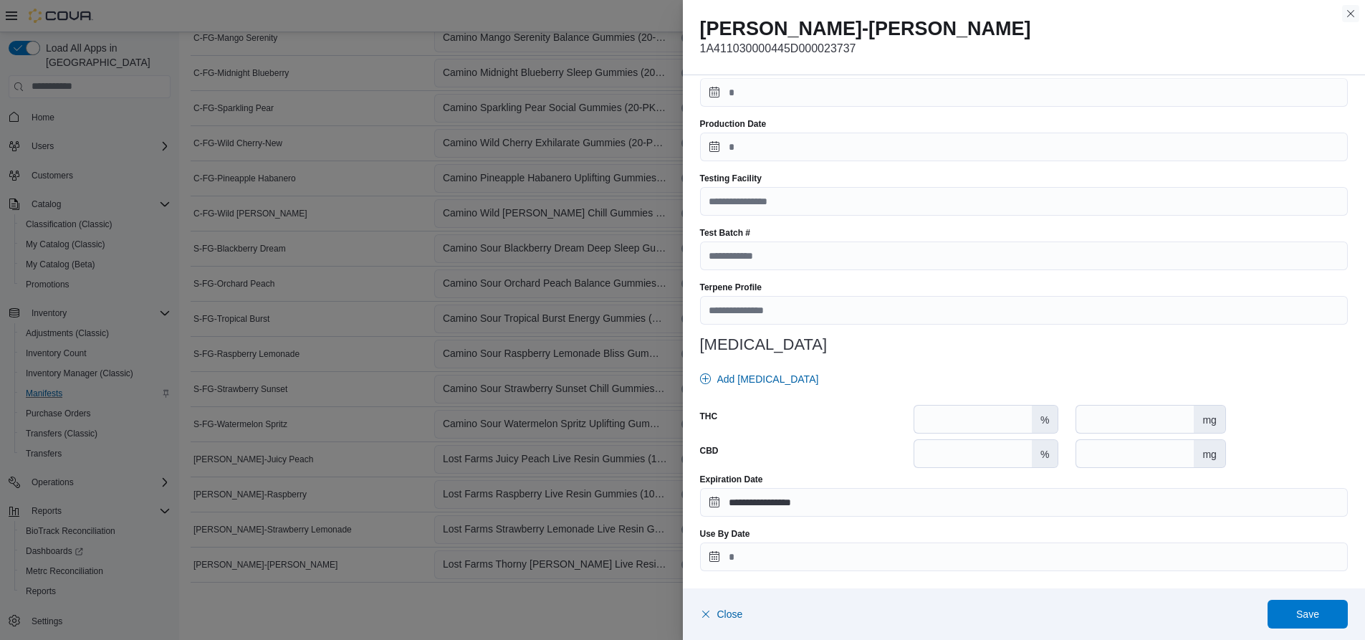
click at [1350, 11] on button "Close this dialog" at bounding box center [1350, 13] width 17 height 17
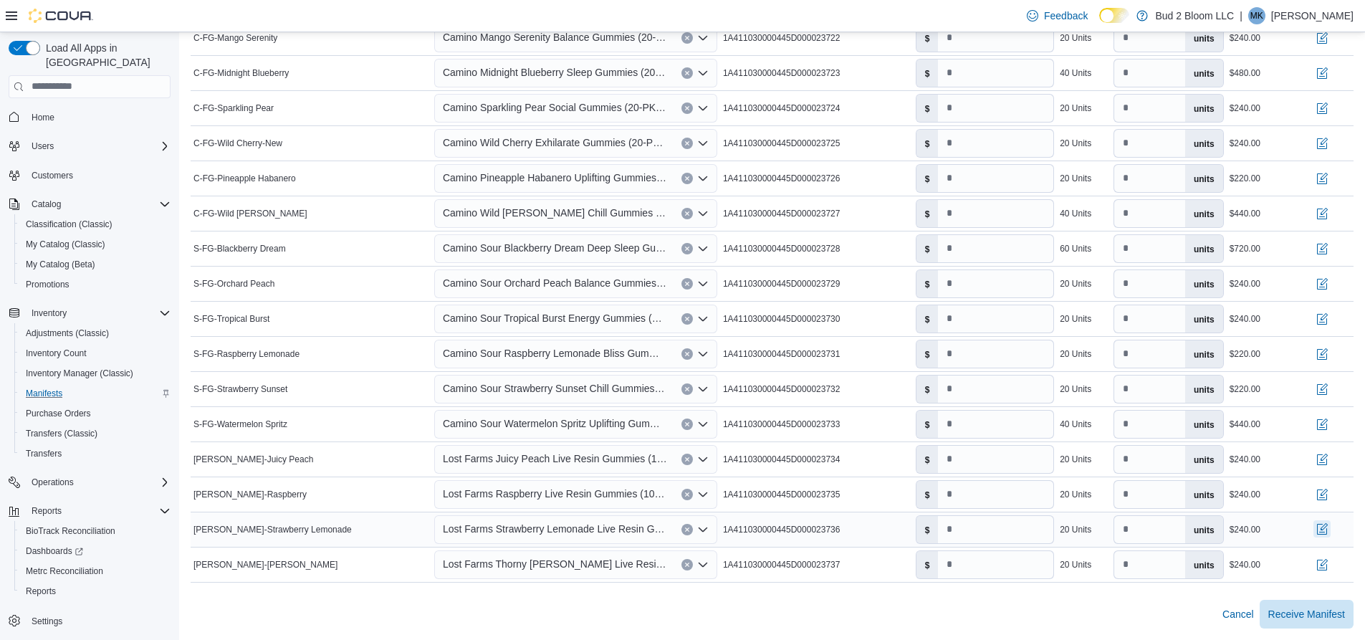
click at [1330, 531] on button "button" at bounding box center [1321, 528] width 17 height 17
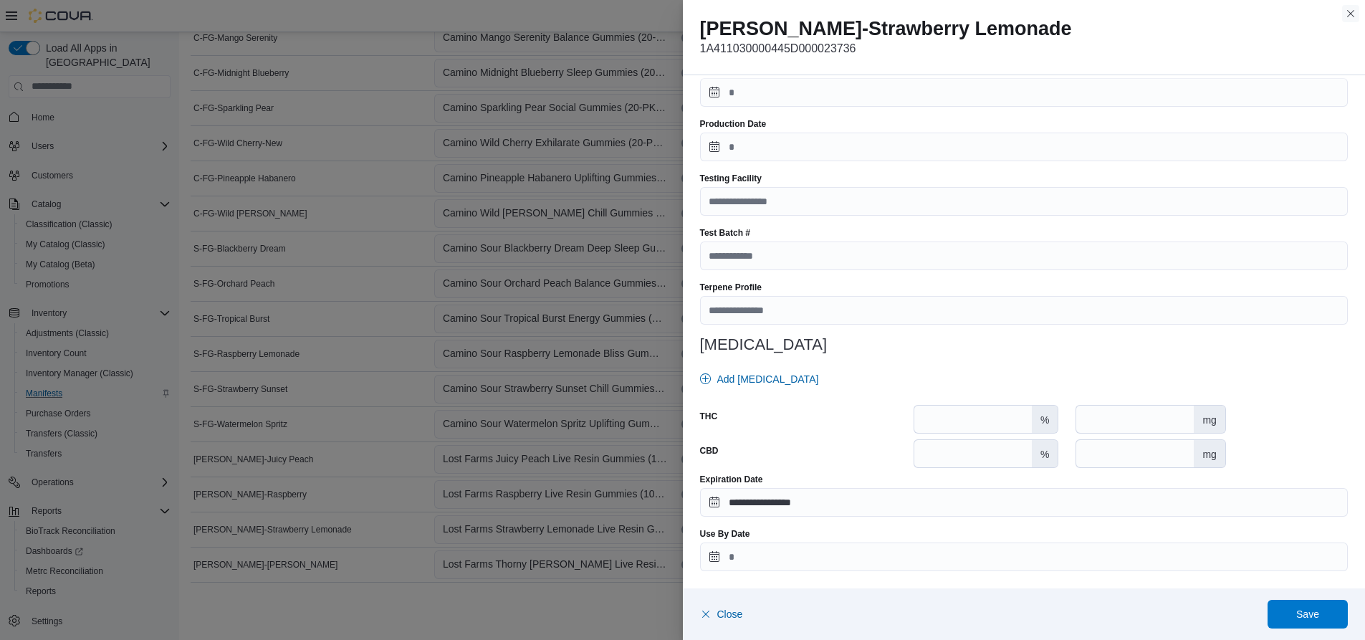
click at [1349, 10] on button "Close this dialog" at bounding box center [1350, 13] width 17 height 17
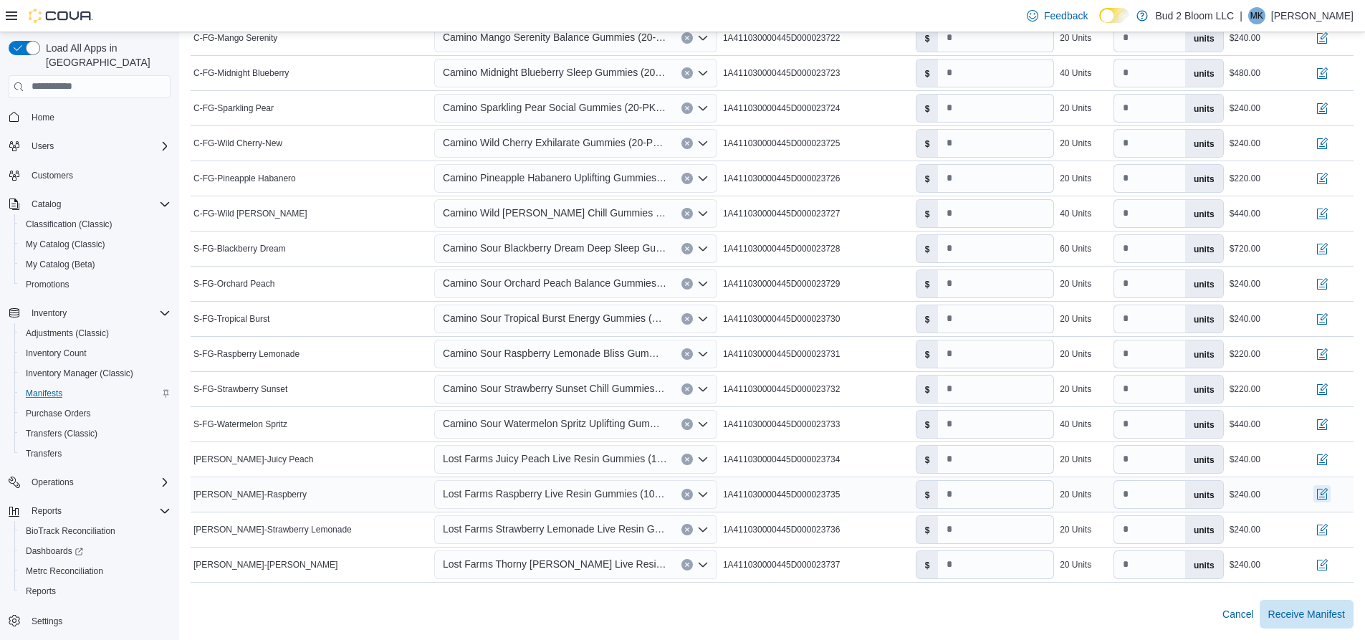
click at [1330, 492] on button "button" at bounding box center [1321, 493] width 17 height 17
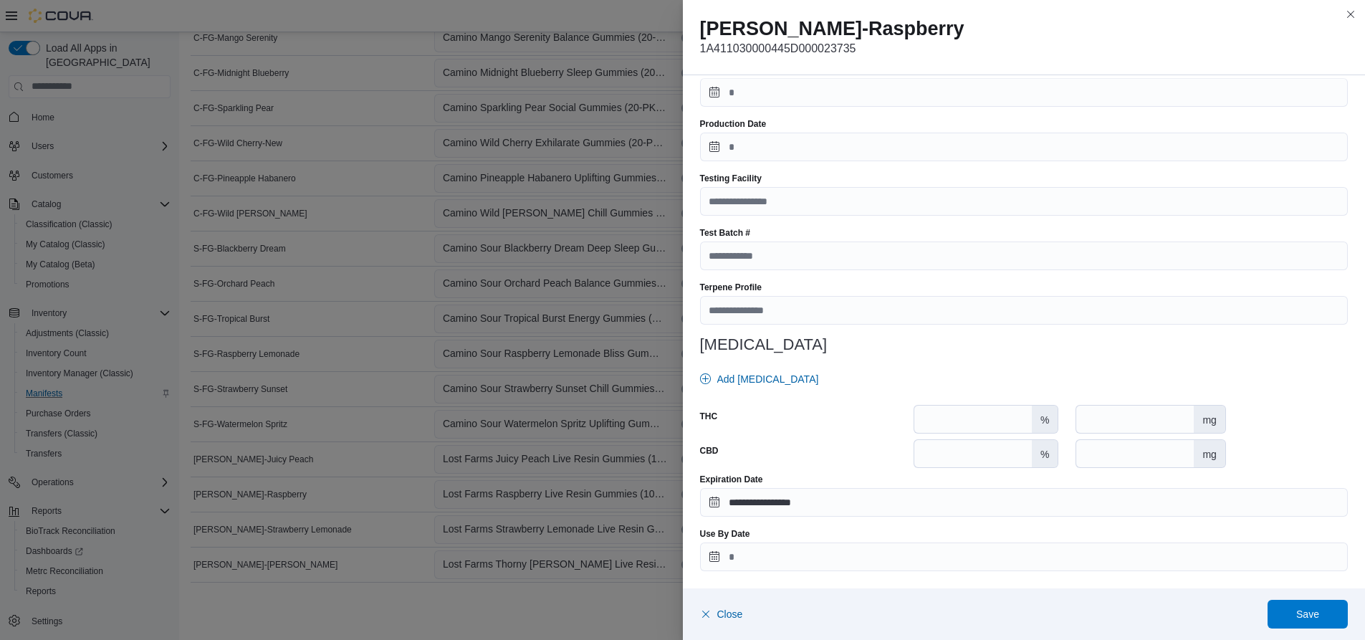
scroll to position [0, 0]
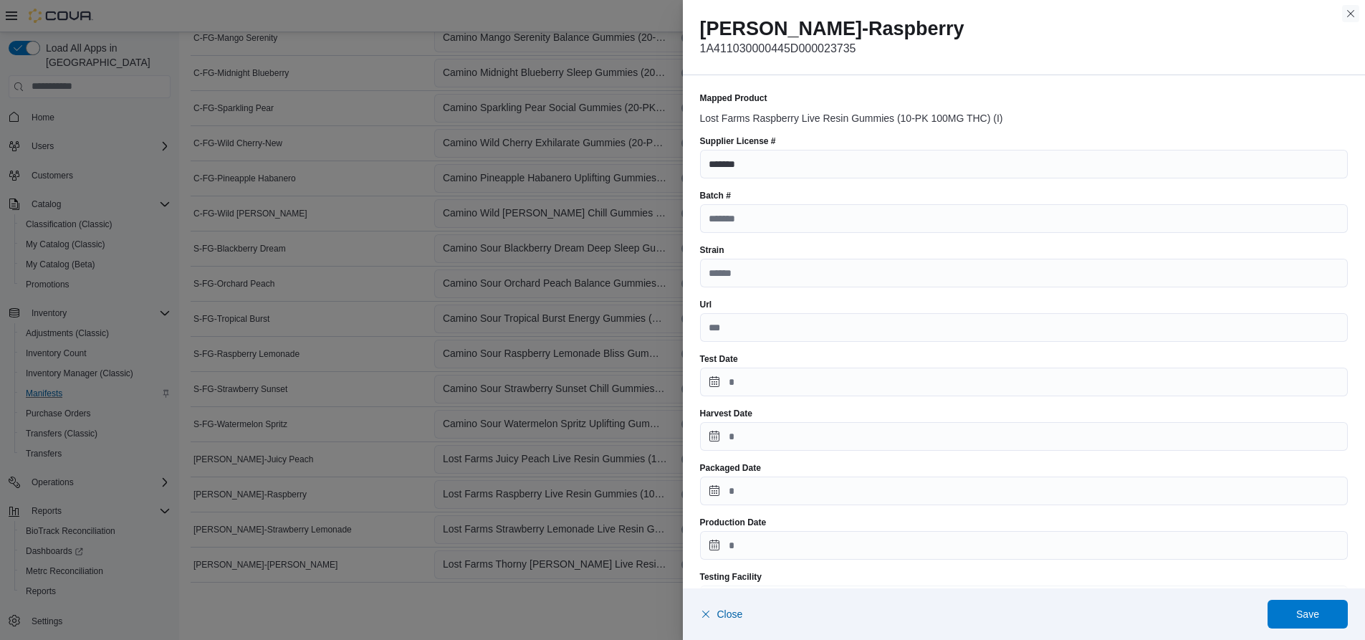
click at [1348, 11] on button "Close this dialog" at bounding box center [1350, 13] width 17 height 17
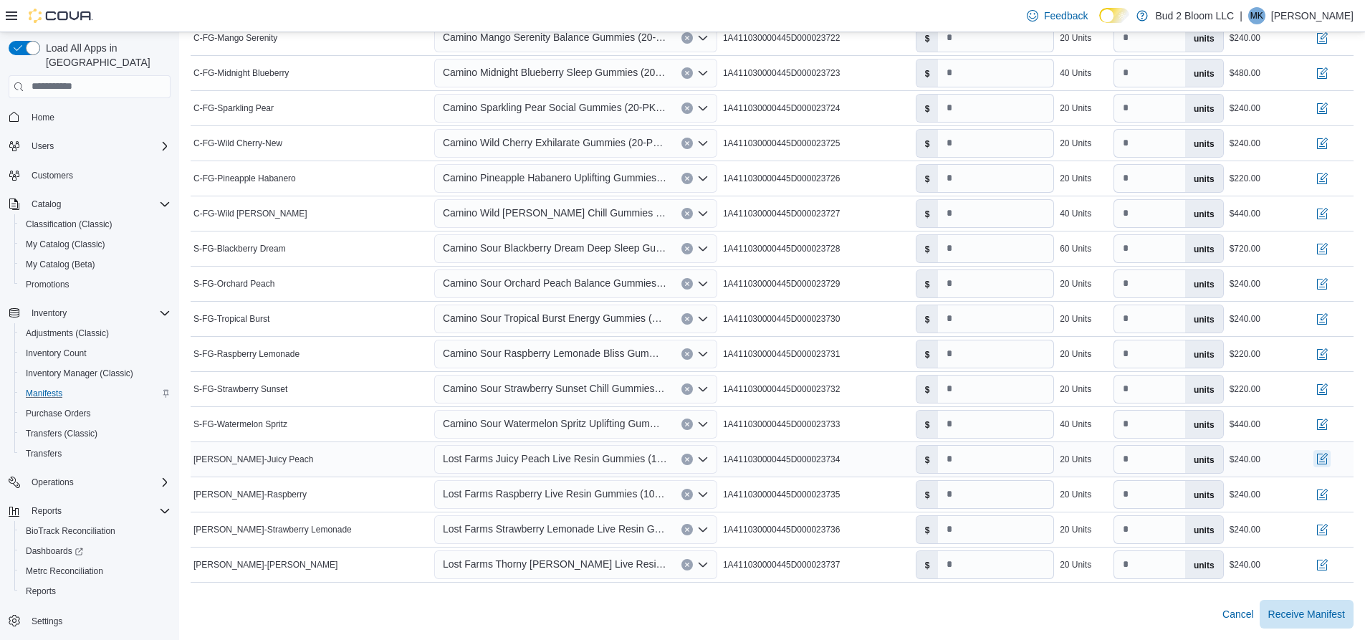
click at [1330, 459] on button "button" at bounding box center [1321, 458] width 17 height 17
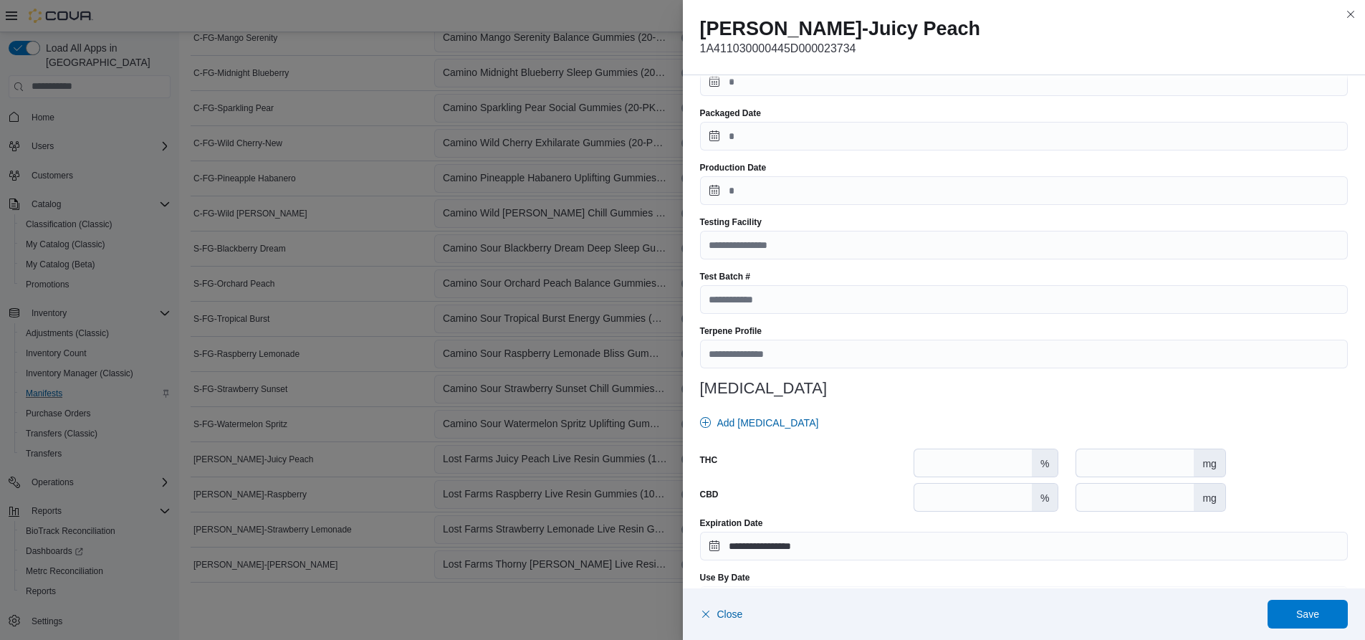
scroll to position [398, 0]
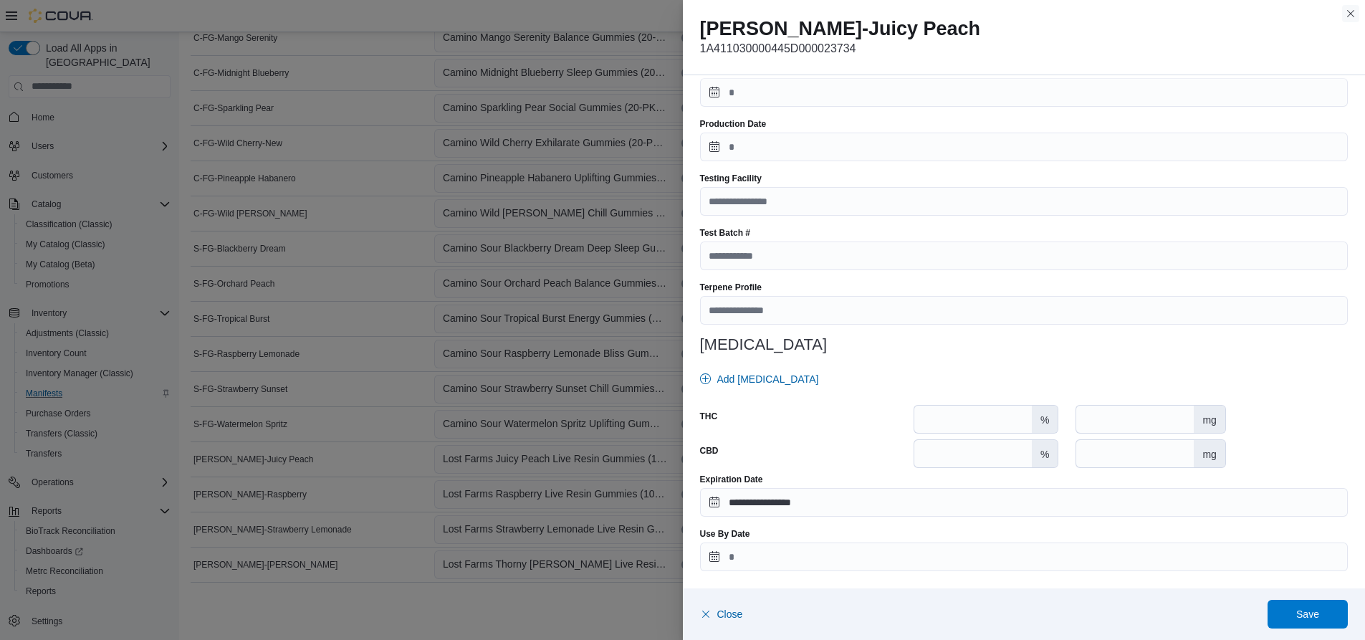
click at [1348, 11] on button "Close this dialog" at bounding box center [1350, 13] width 17 height 17
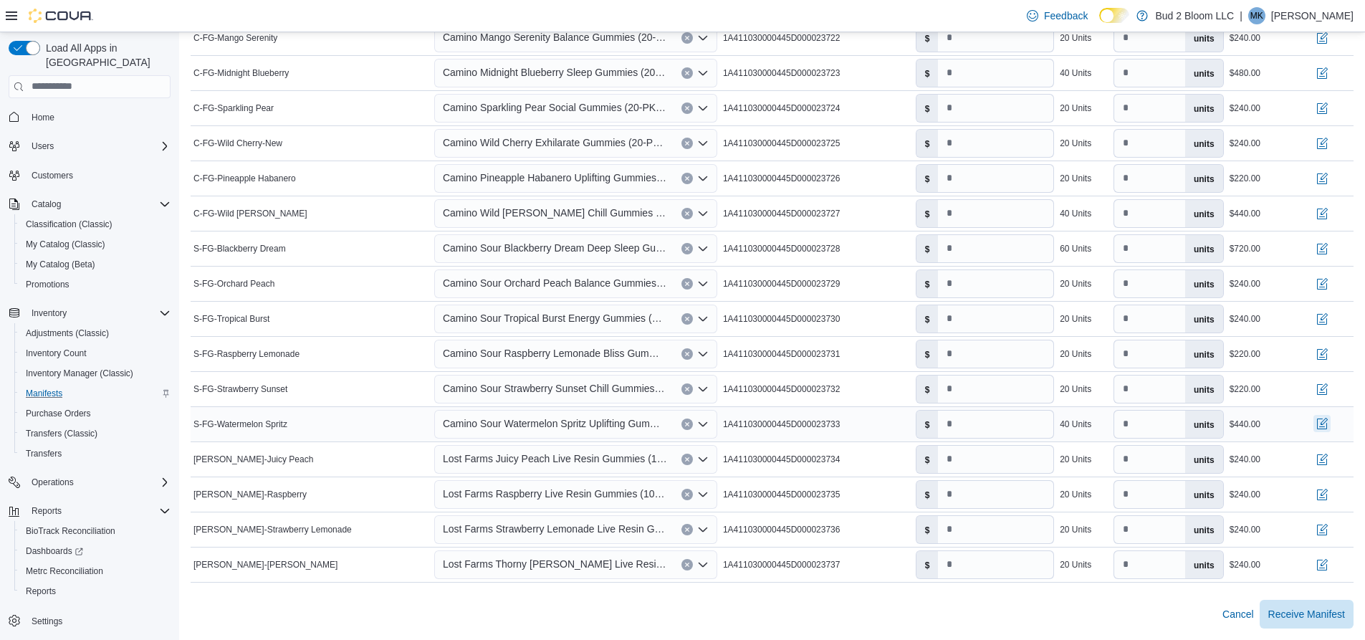
click at [1330, 424] on button "button" at bounding box center [1321, 423] width 17 height 17
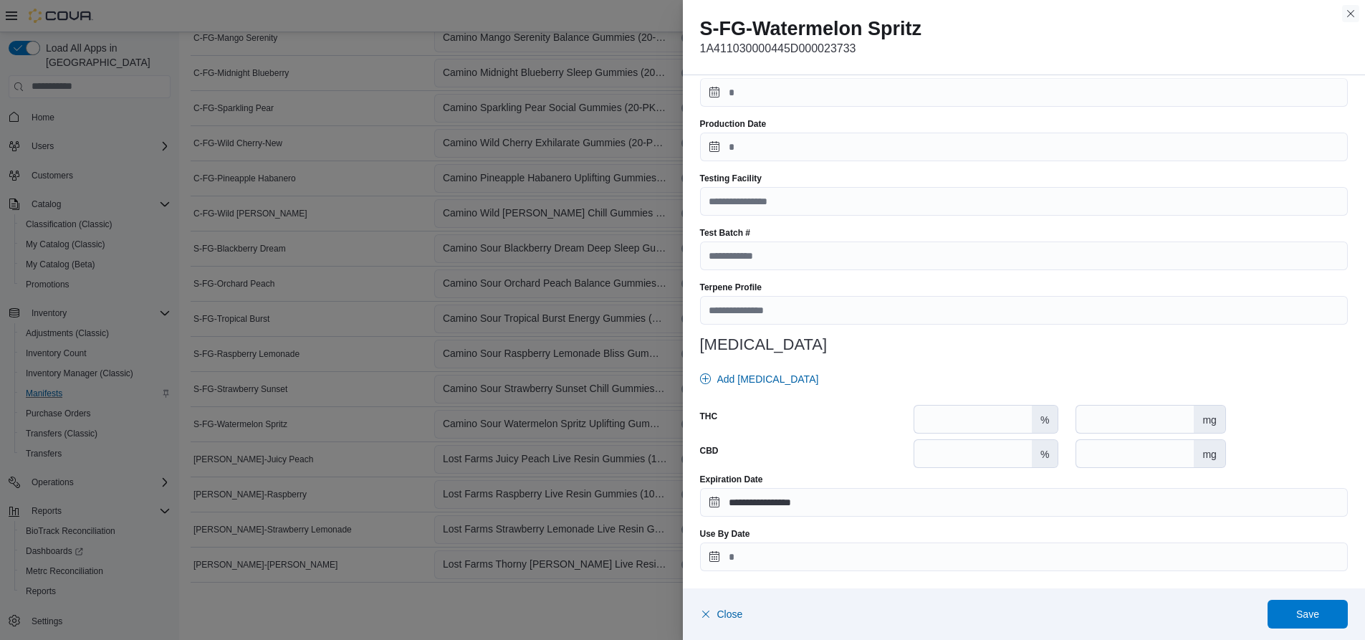
click at [1348, 15] on button "Close this dialog" at bounding box center [1350, 13] width 17 height 17
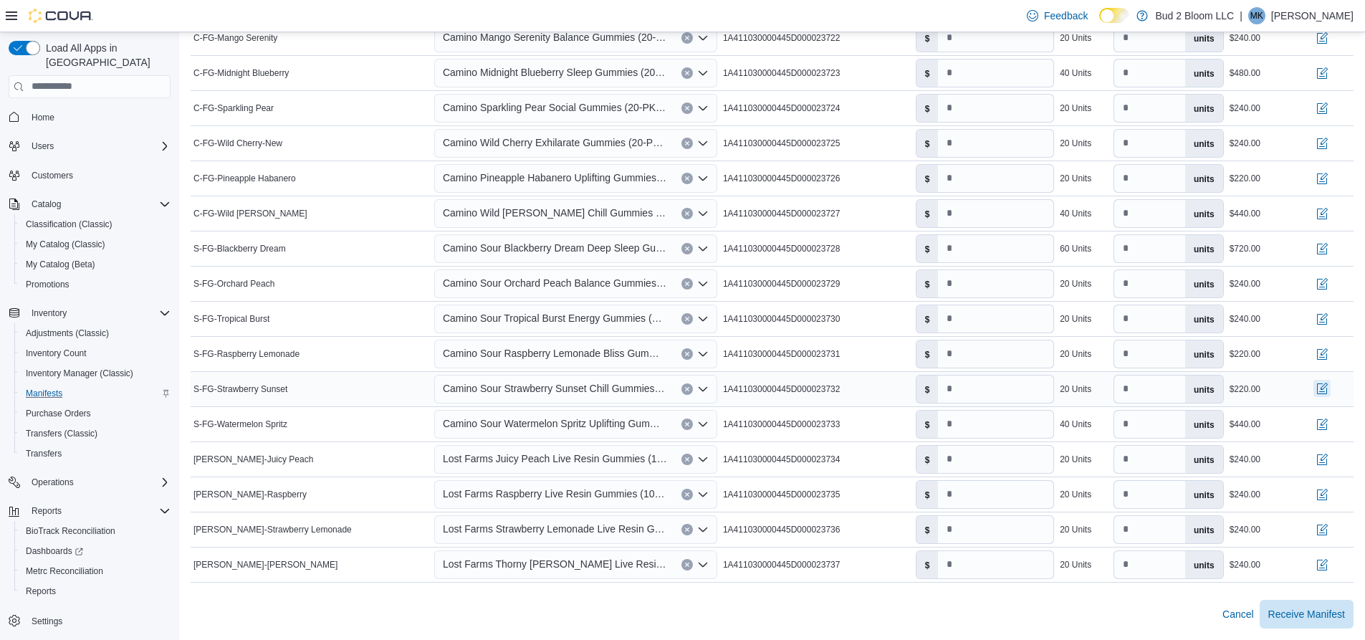
click at [1330, 387] on button "button" at bounding box center [1321, 388] width 17 height 17
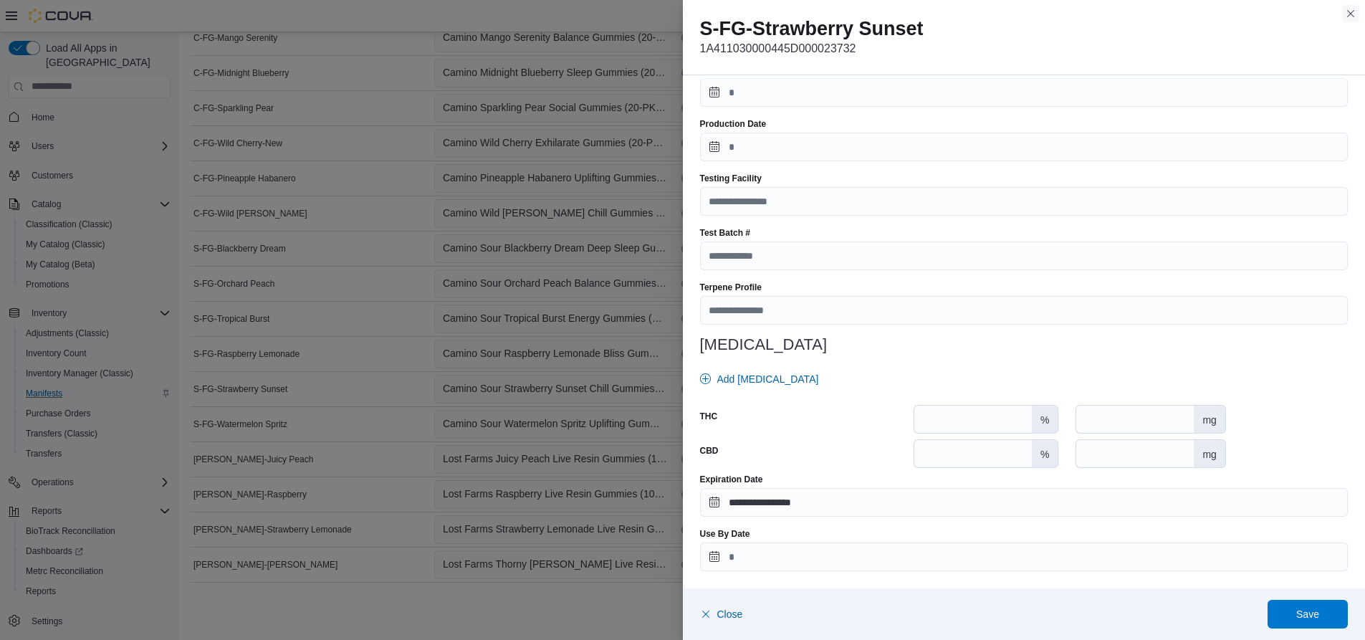
click at [1347, 14] on button "Close this dialog" at bounding box center [1350, 13] width 17 height 17
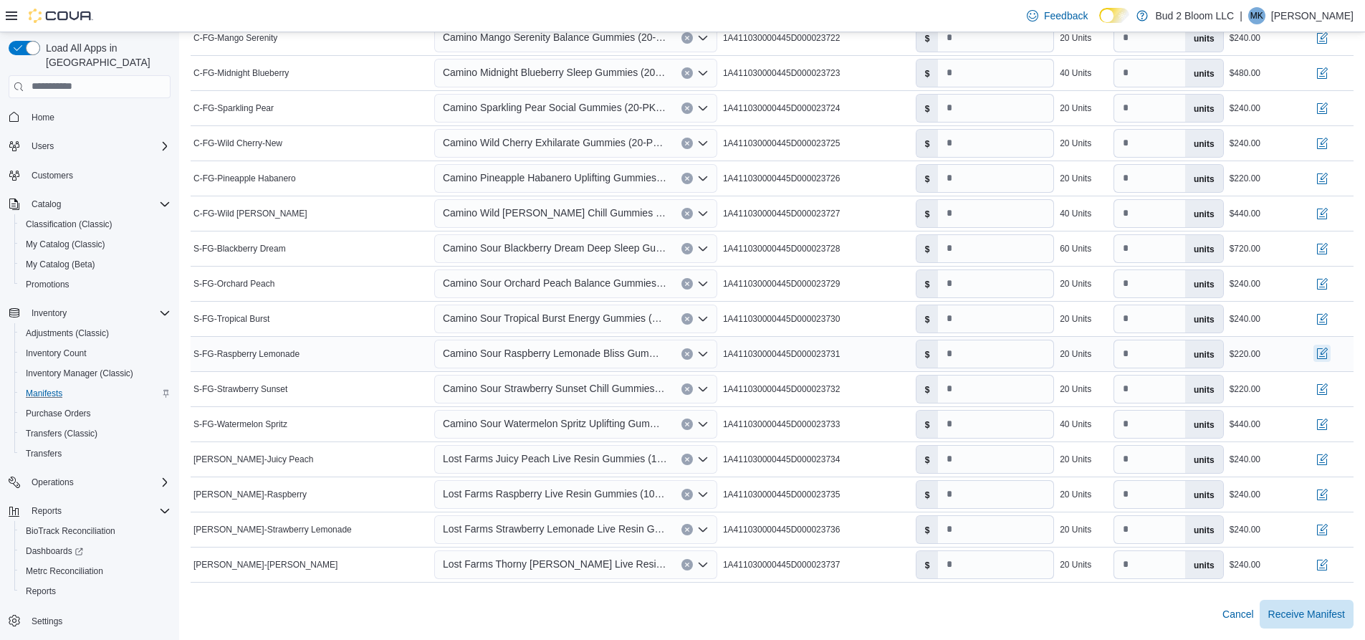
click at [1330, 352] on button "button" at bounding box center [1321, 353] width 17 height 17
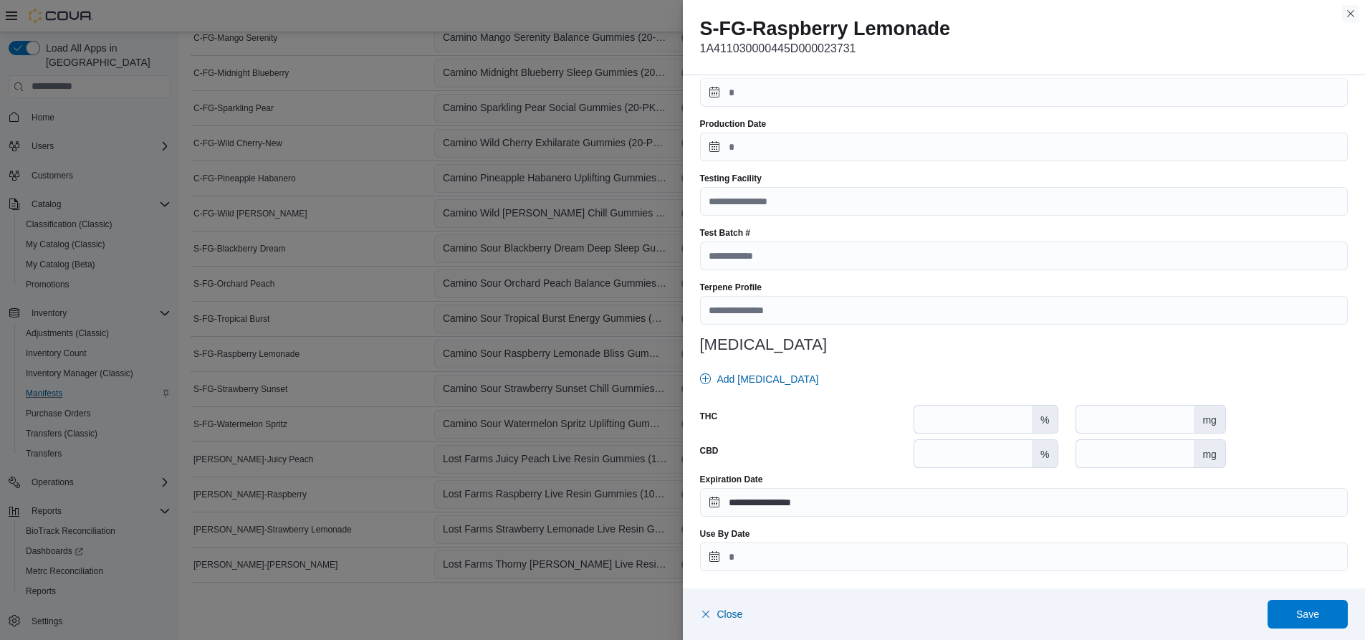
click at [1352, 12] on button "Close this dialog" at bounding box center [1350, 13] width 17 height 17
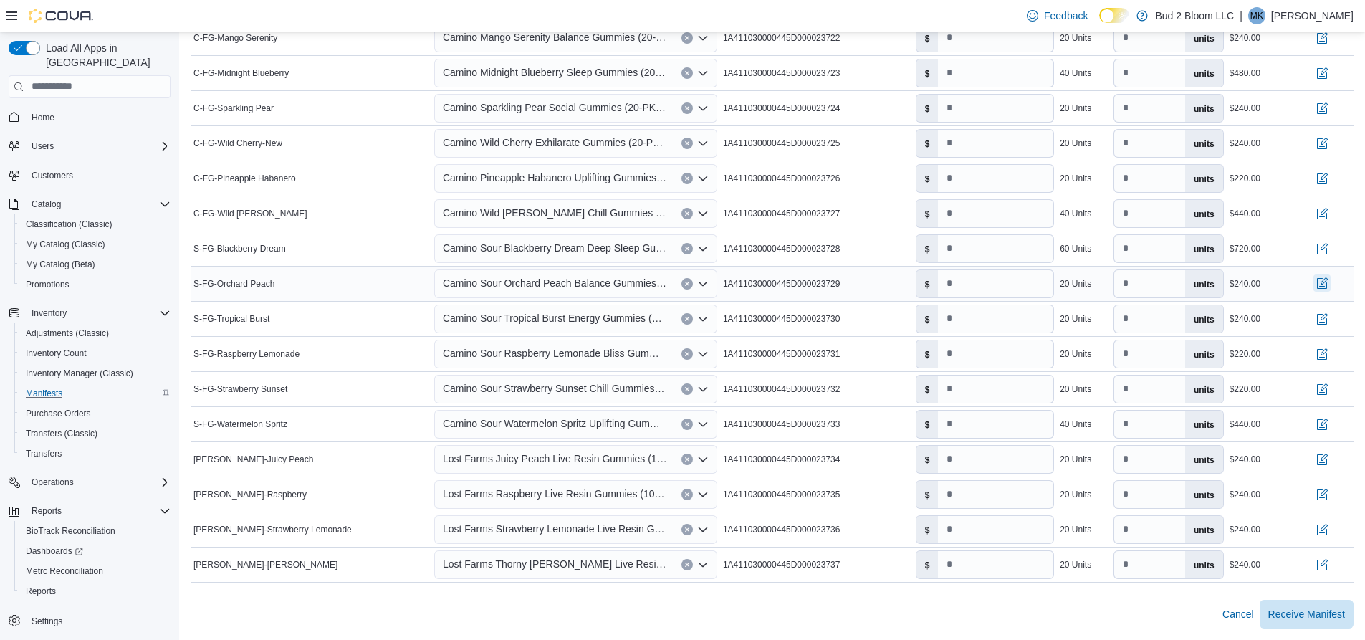
click at [1329, 281] on button "button" at bounding box center [1321, 282] width 17 height 17
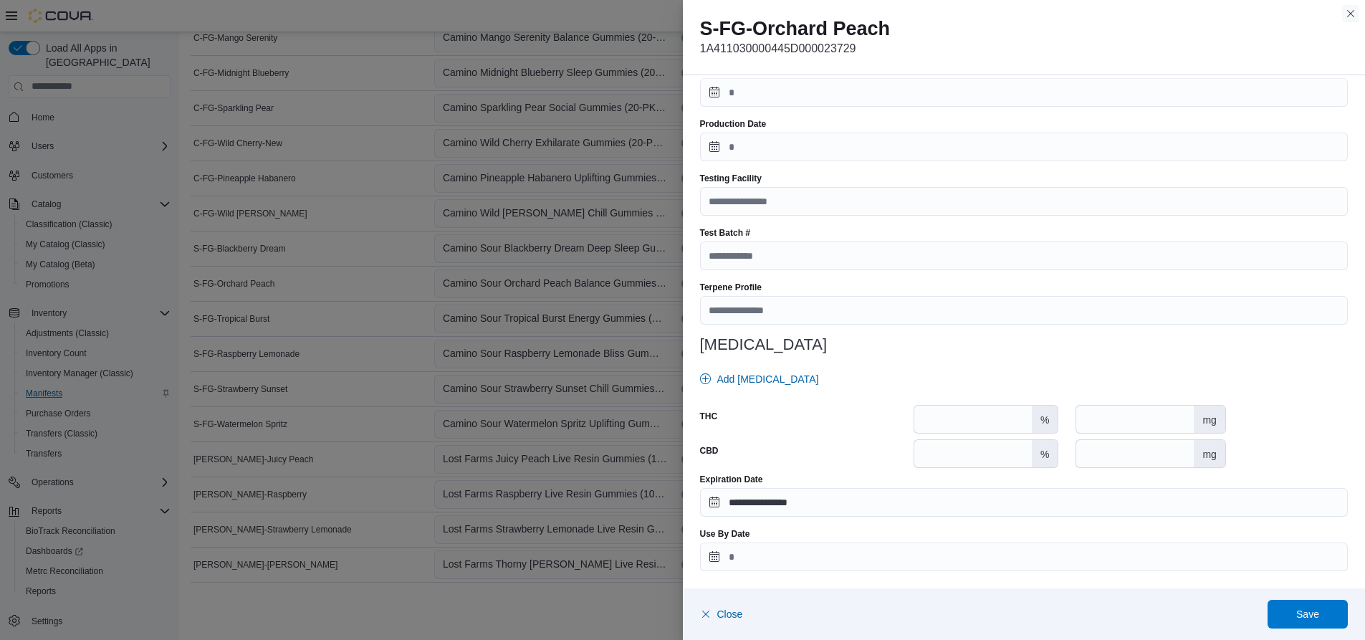
click at [1351, 16] on button "Close this dialog" at bounding box center [1350, 13] width 17 height 17
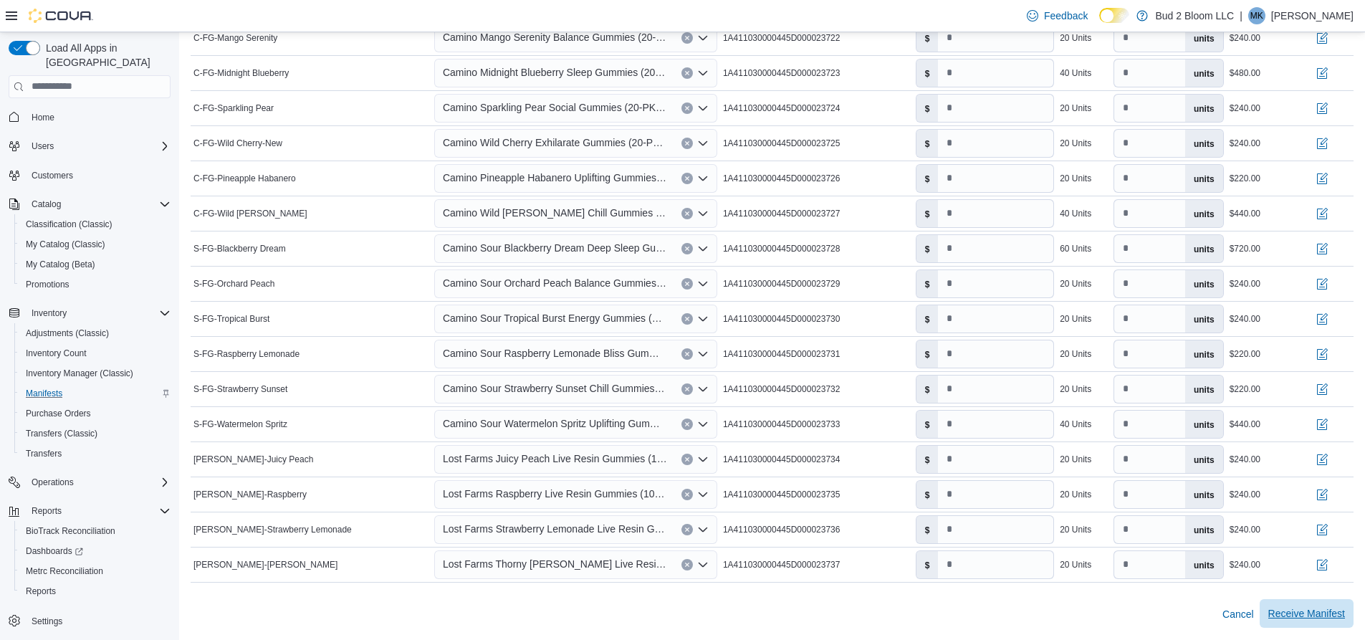
click at [1305, 613] on span "Receive Manifest" at bounding box center [1306, 613] width 77 height 14
